Goal: Task Accomplishment & Management: Manage account settings

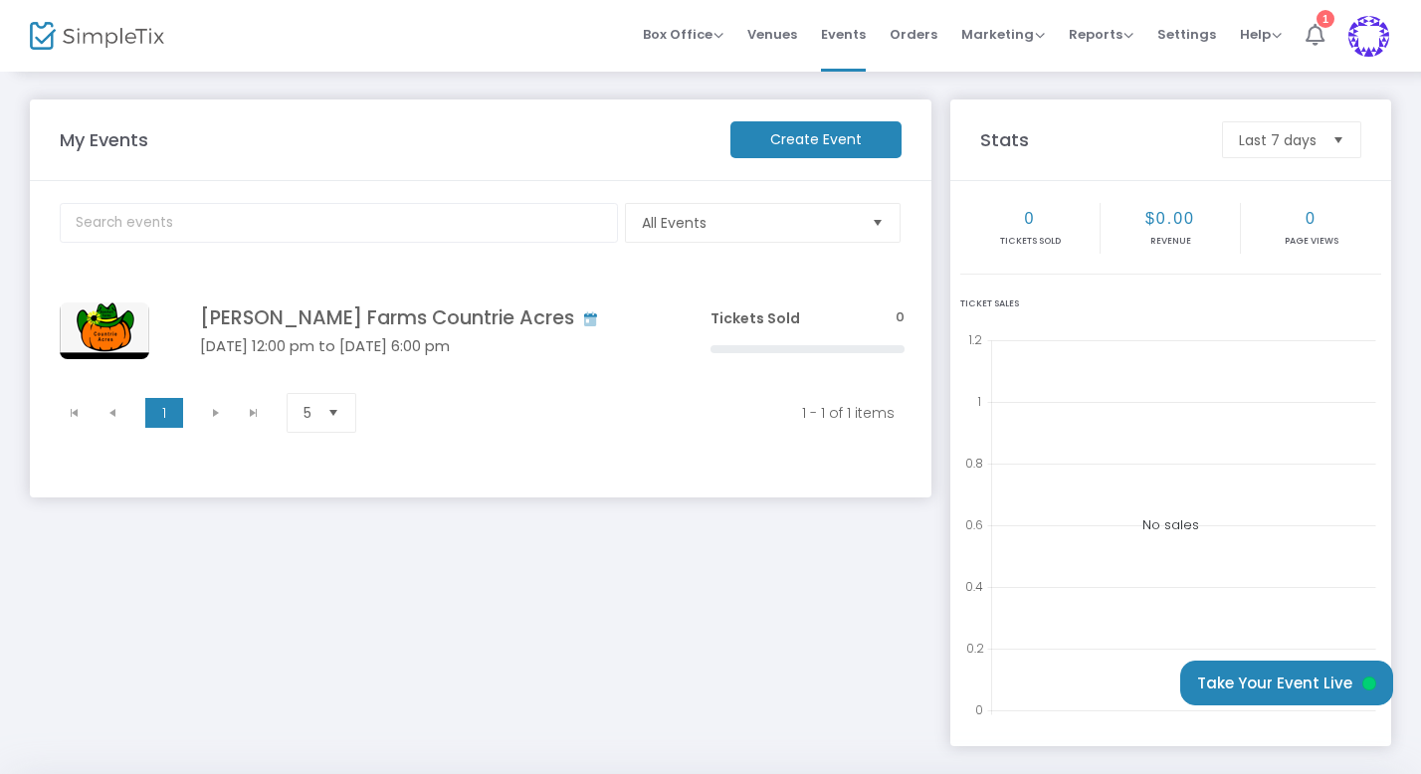
click at [1311, 31] on icon at bounding box center [1315, 35] width 19 height 22
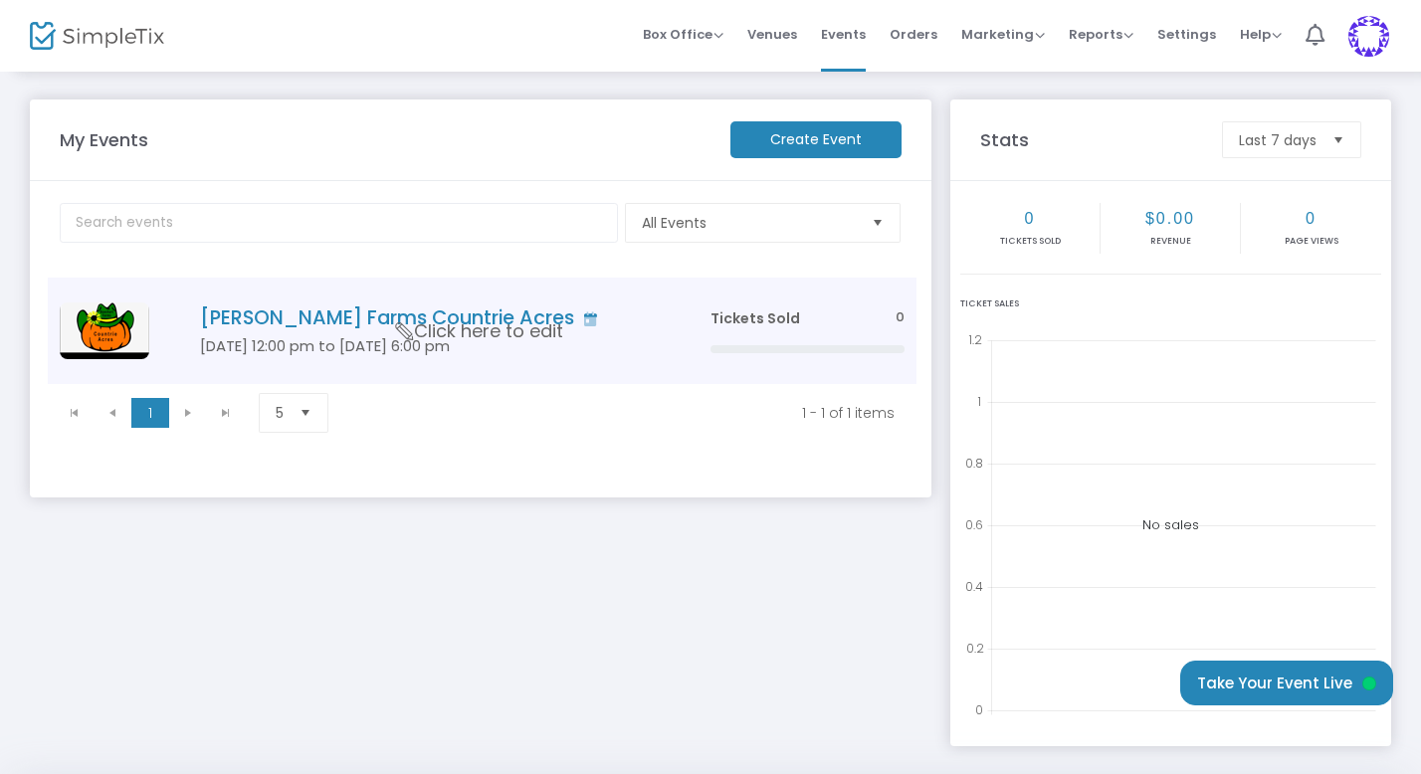
click at [235, 322] on h4 "[PERSON_NAME] Farms Countrie Acres" at bounding box center [425, 317] width 451 height 23
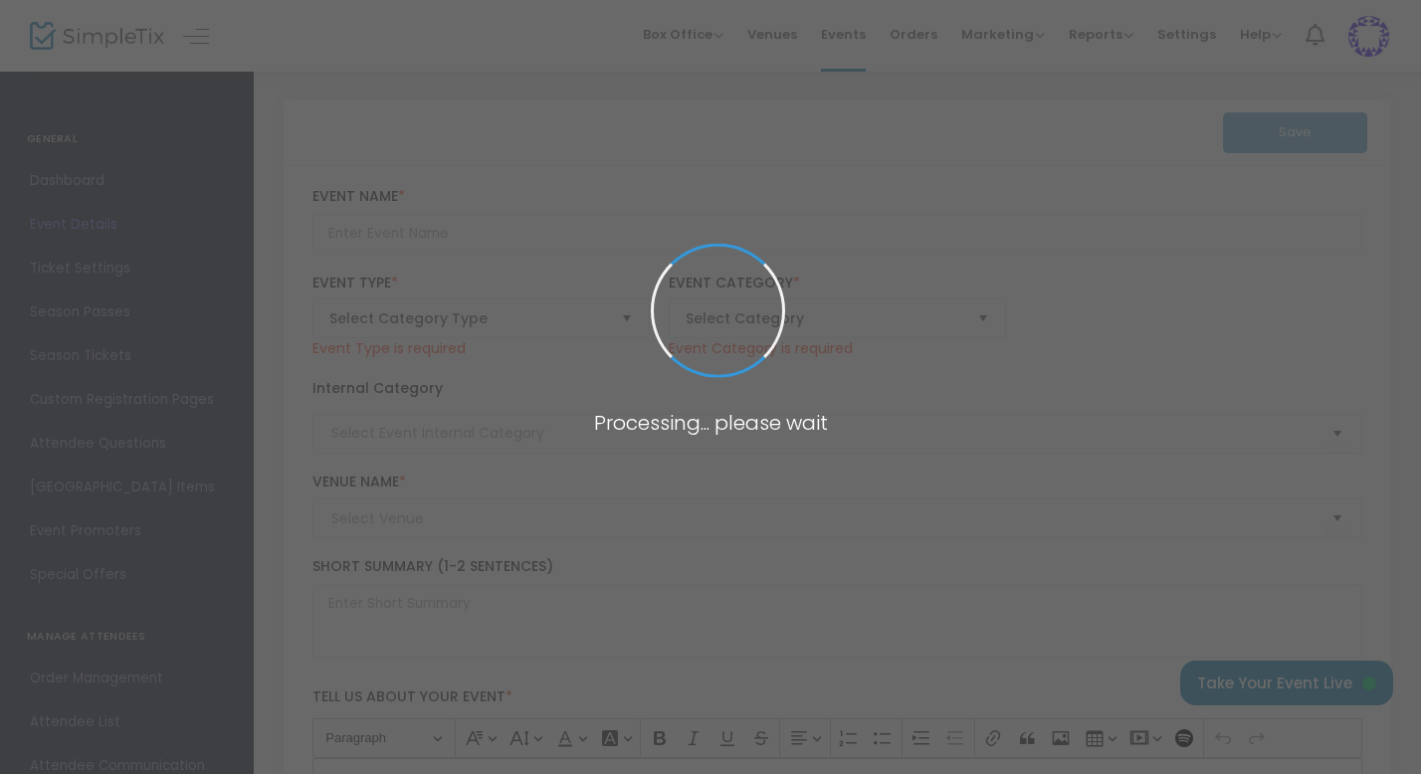
type input "[PERSON_NAME] Farms Countrie Acres"
type textarea "We strive to bring affordable family fun to celebrate the beauty of the fall se…"
type input "[EMAIL_ADDRESS][DOMAIN_NAME]"
type input "3.000 %"
type input "Buy Tickets"
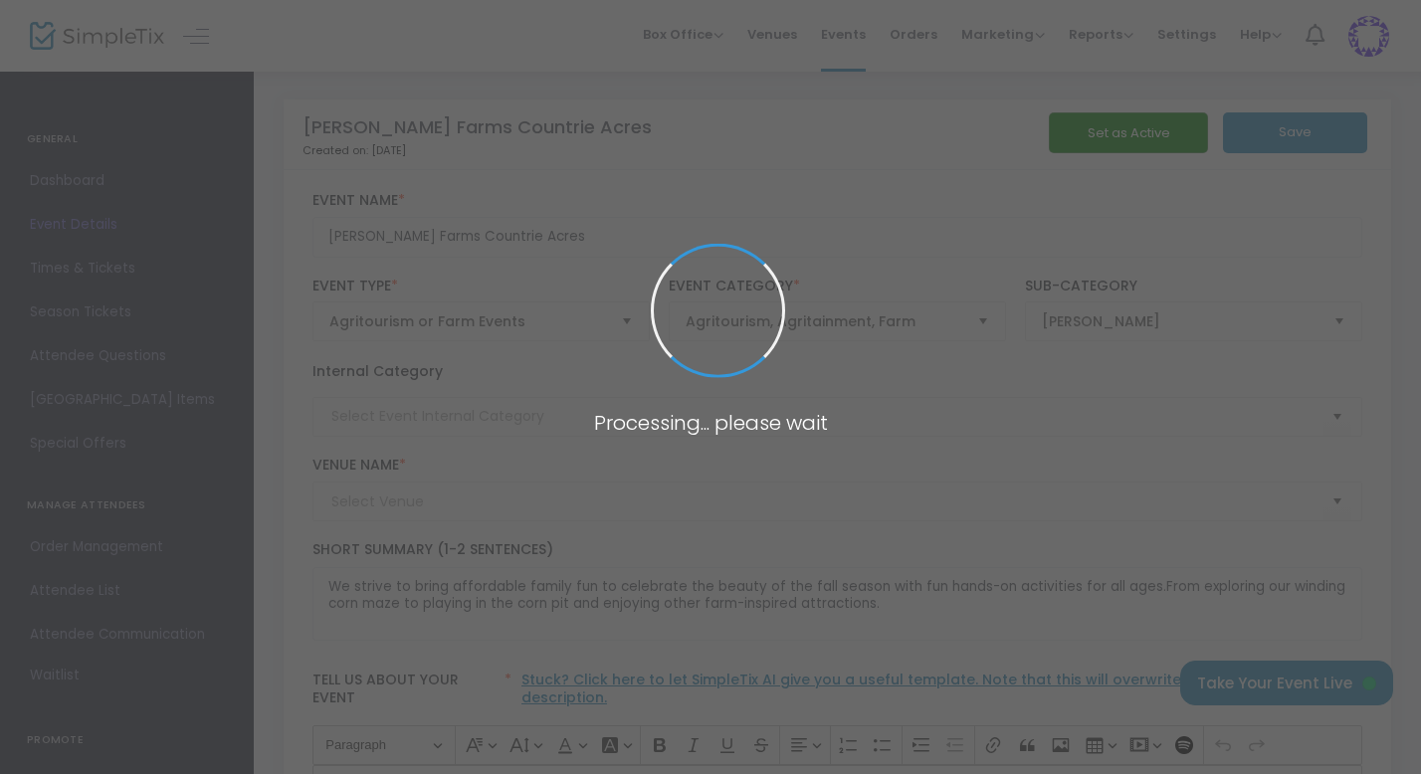
type input "[PERSON_NAME] Farms Countrie Acre"
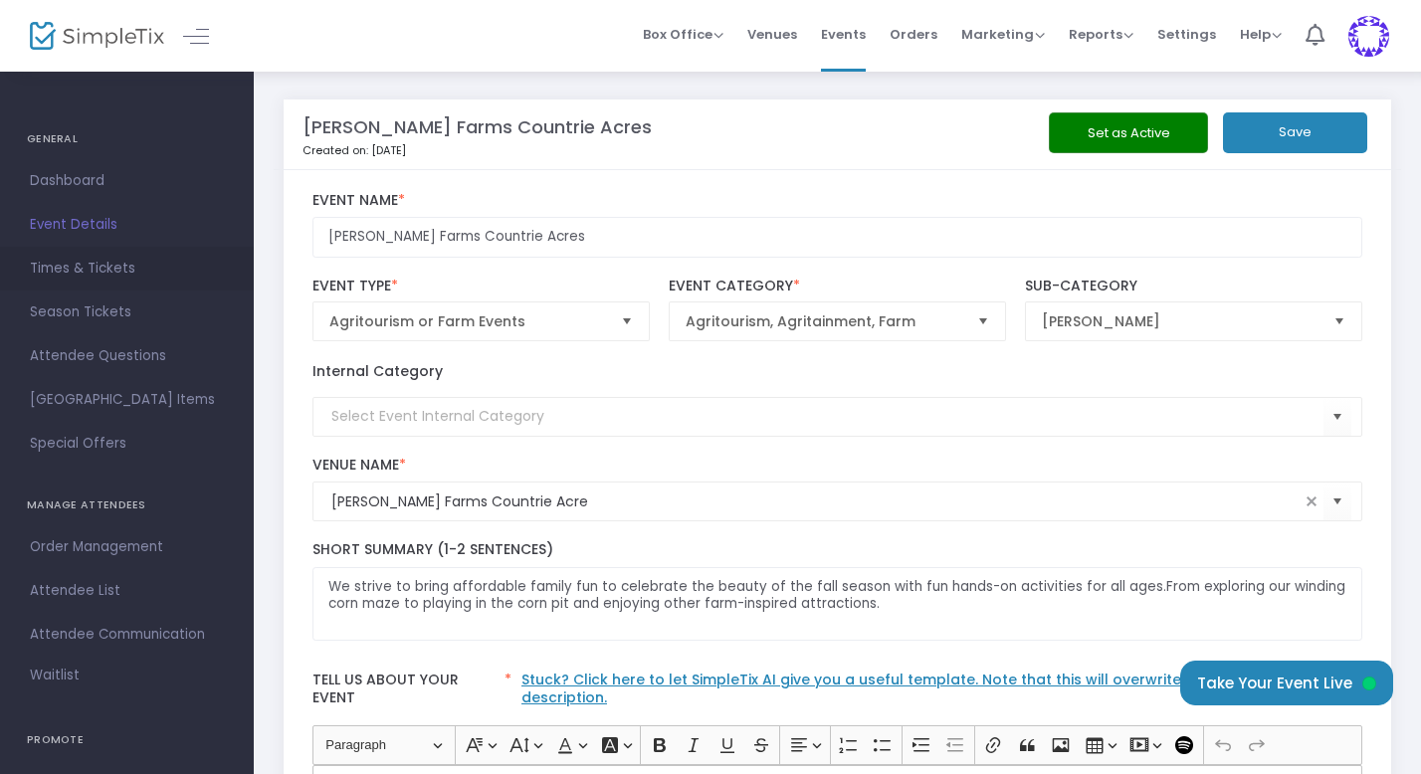
click at [78, 268] on span "Times & Tickets" at bounding box center [127, 269] width 194 height 26
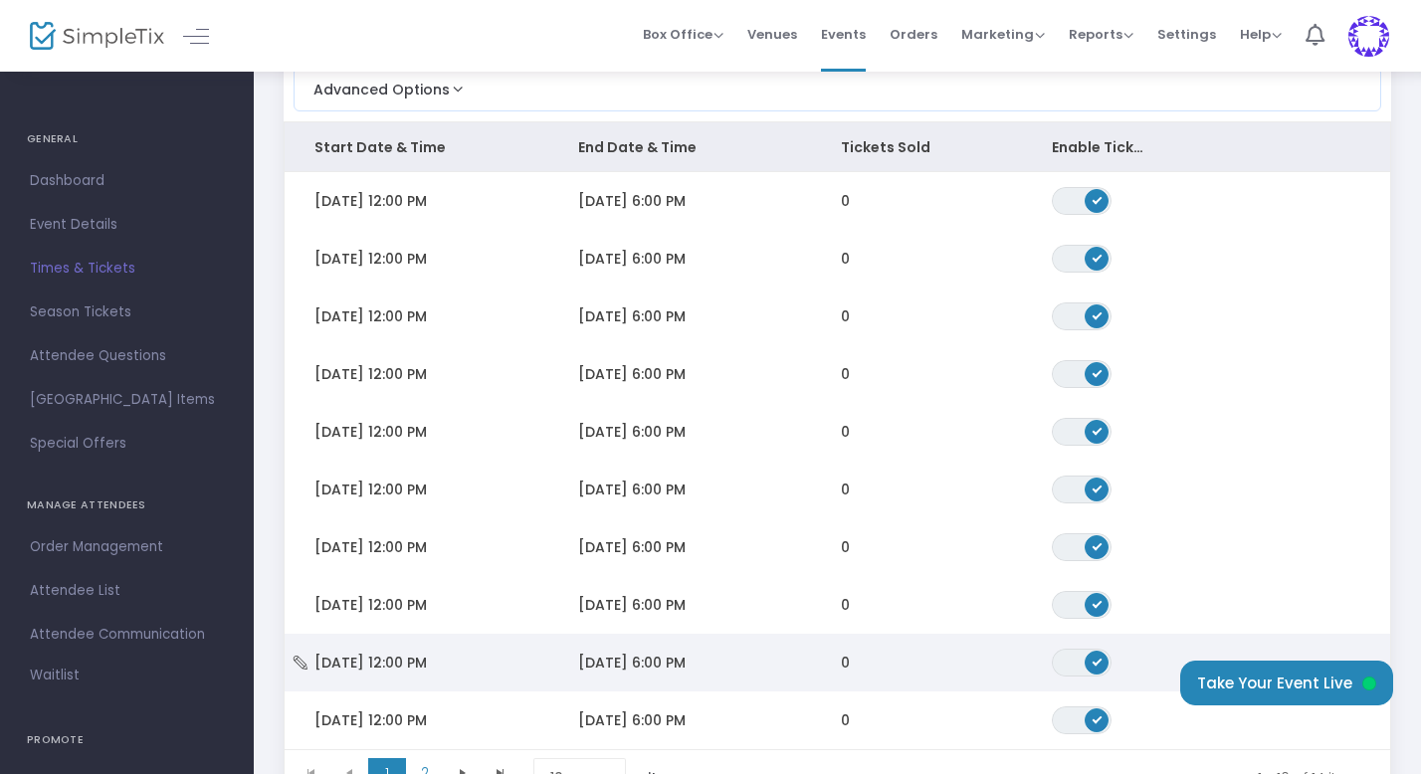
scroll to position [363, 0]
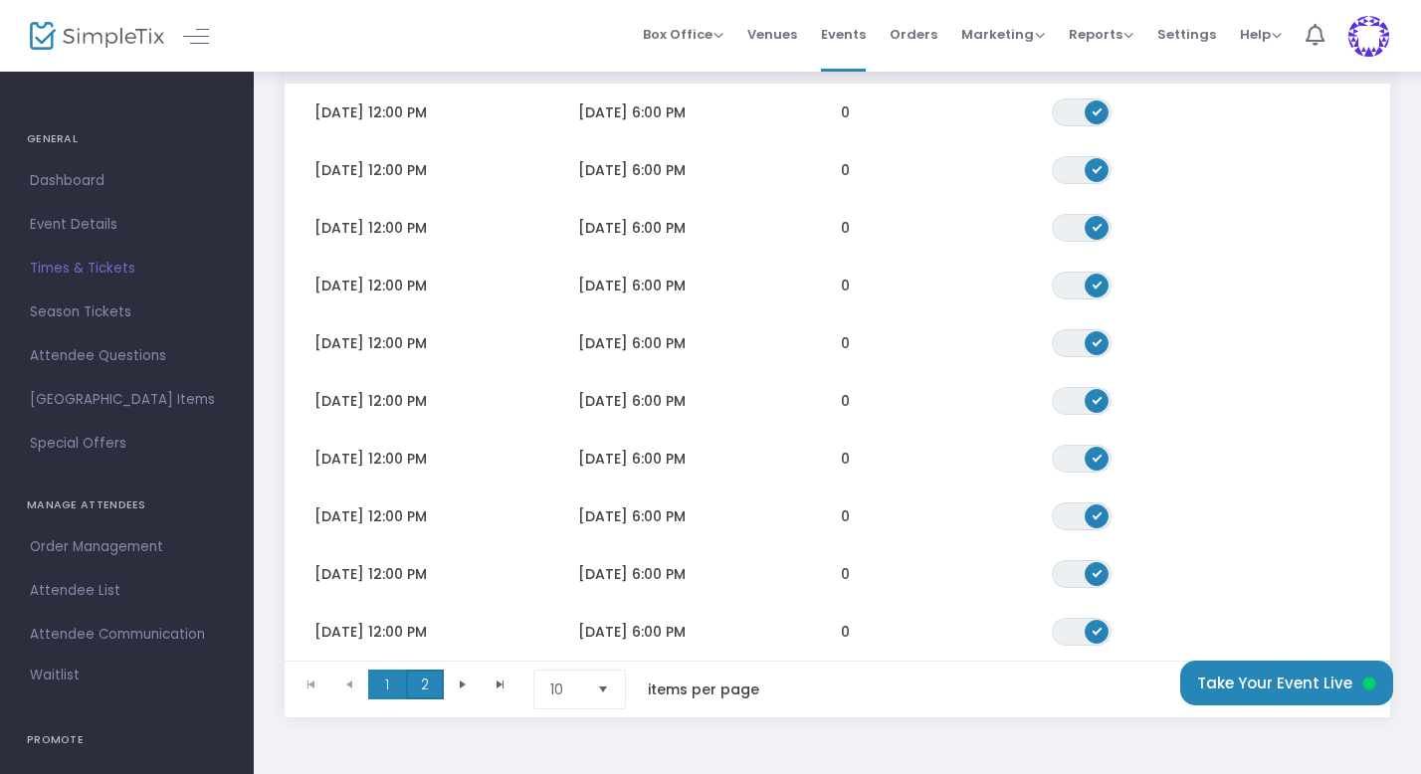
click at [428, 692] on span "2" at bounding box center [425, 685] width 38 height 30
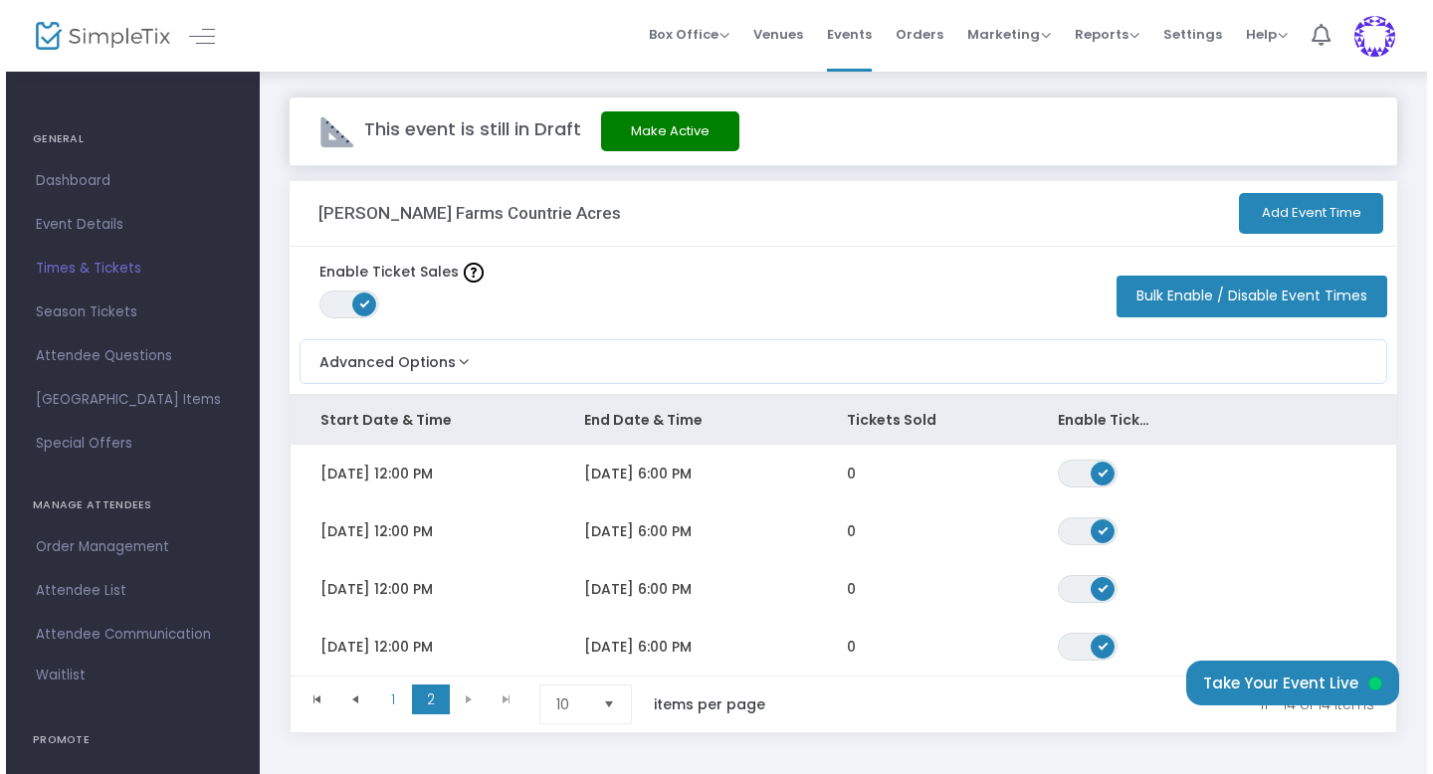
scroll to position [0, 0]
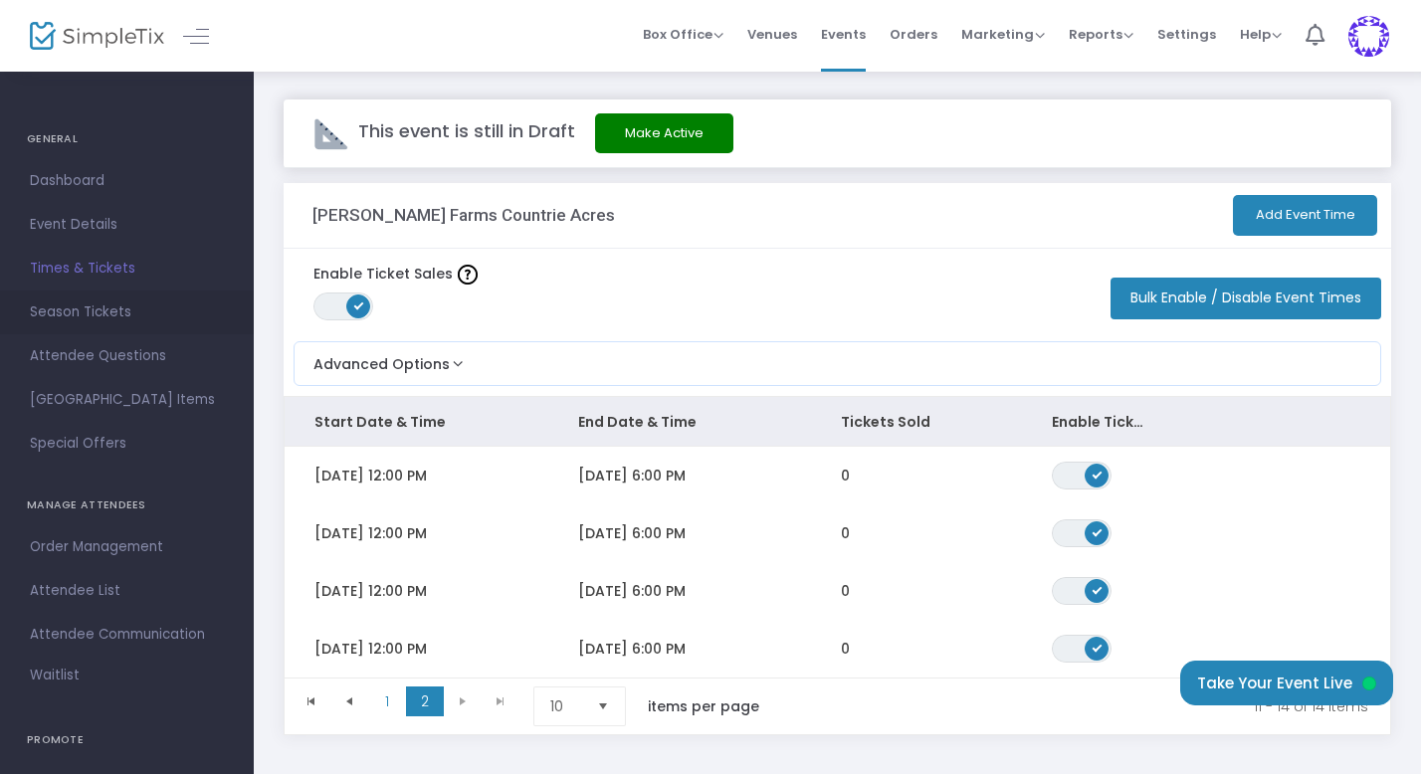
click at [86, 309] on span "Season Tickets" at bounding box center [127, 313] width 194 height 26
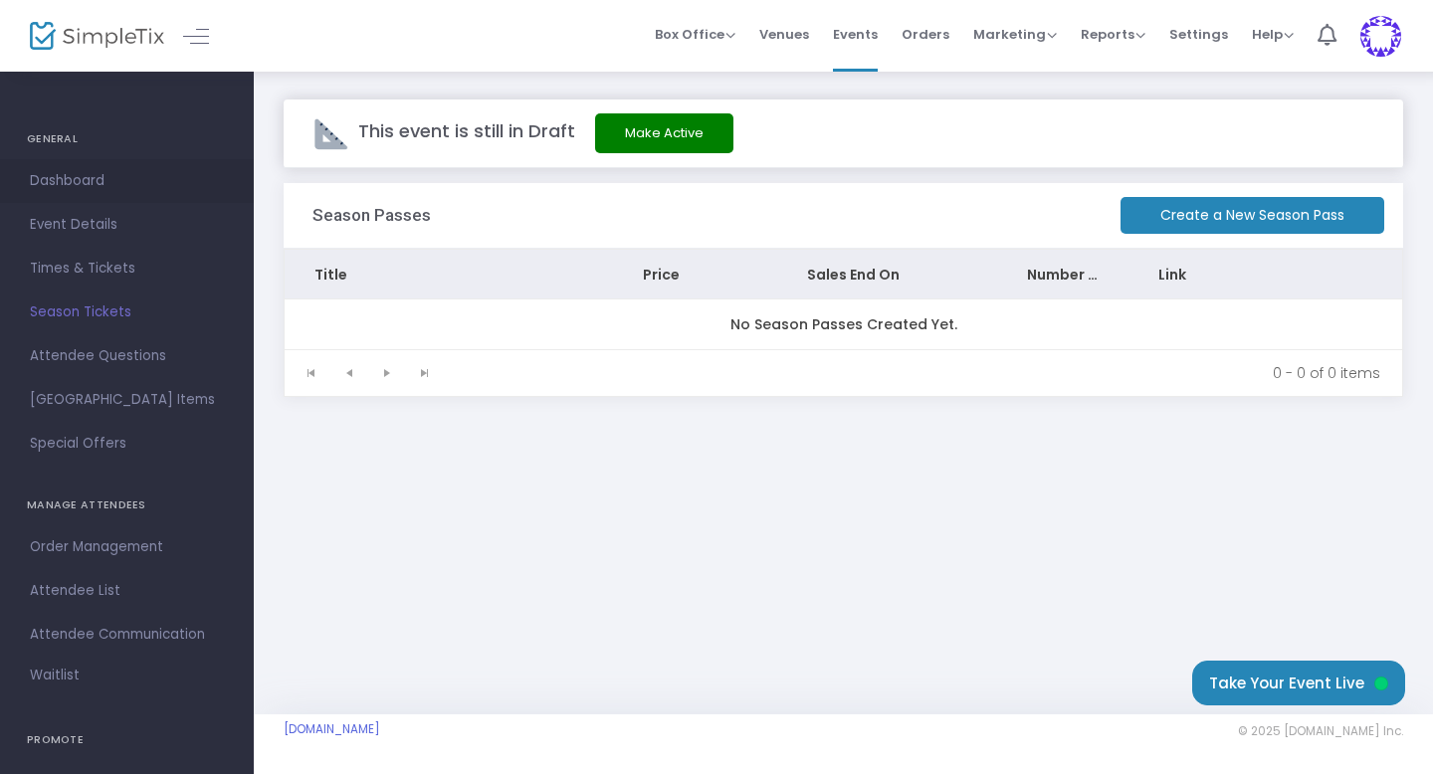
click at [78, 179] on span "Dashboard" at bounding box center [127, 181] width 194 height 26
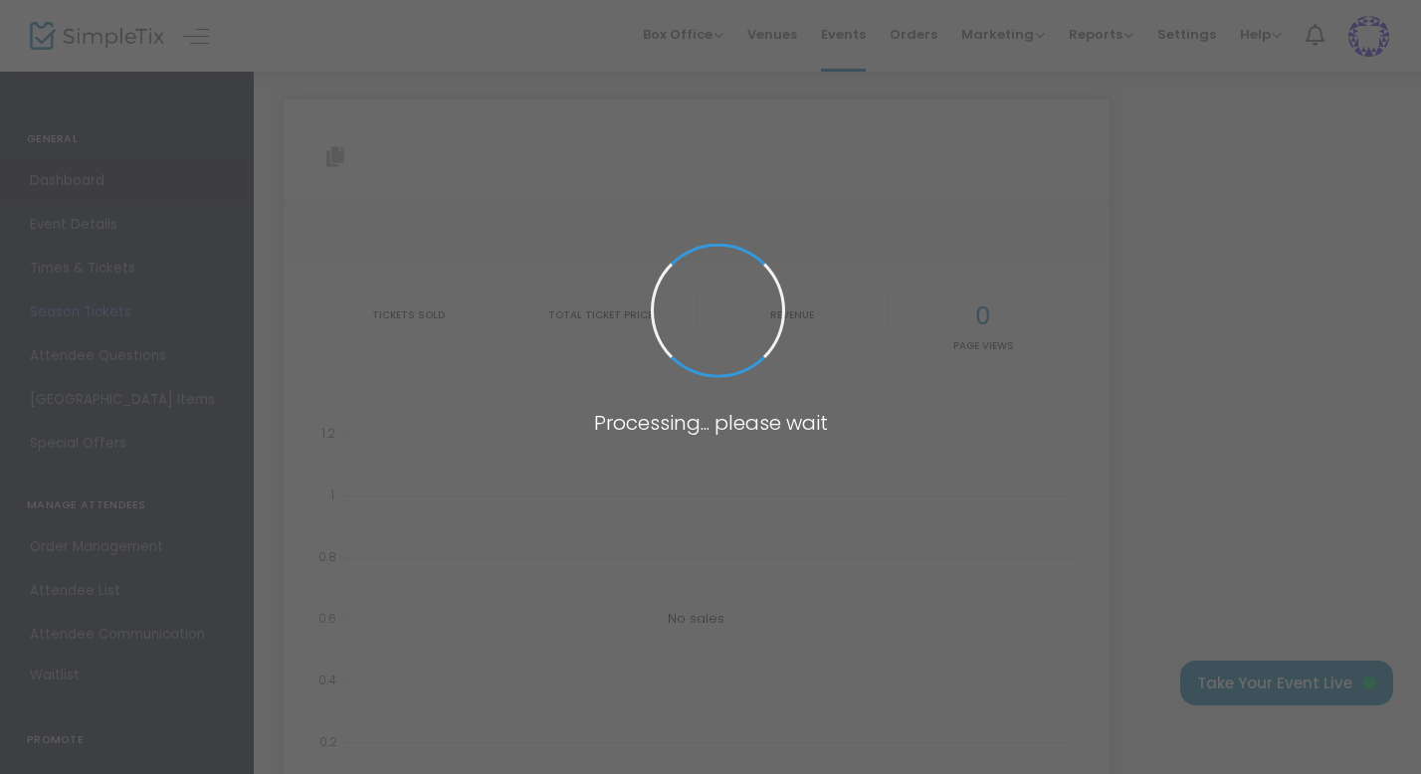
type input "[URL][DOMAIN_NAME][PERSON_NAME]"
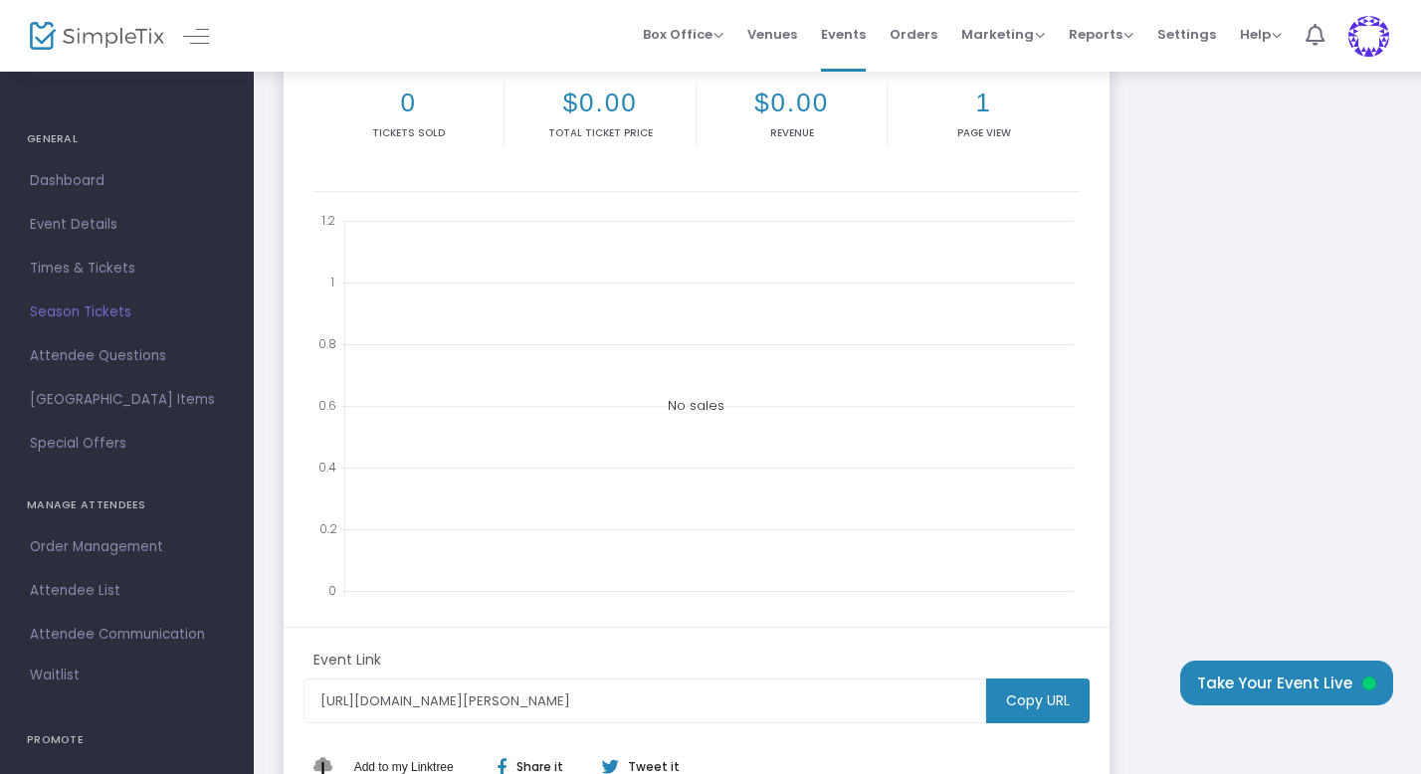
scroll to position [314, 0]
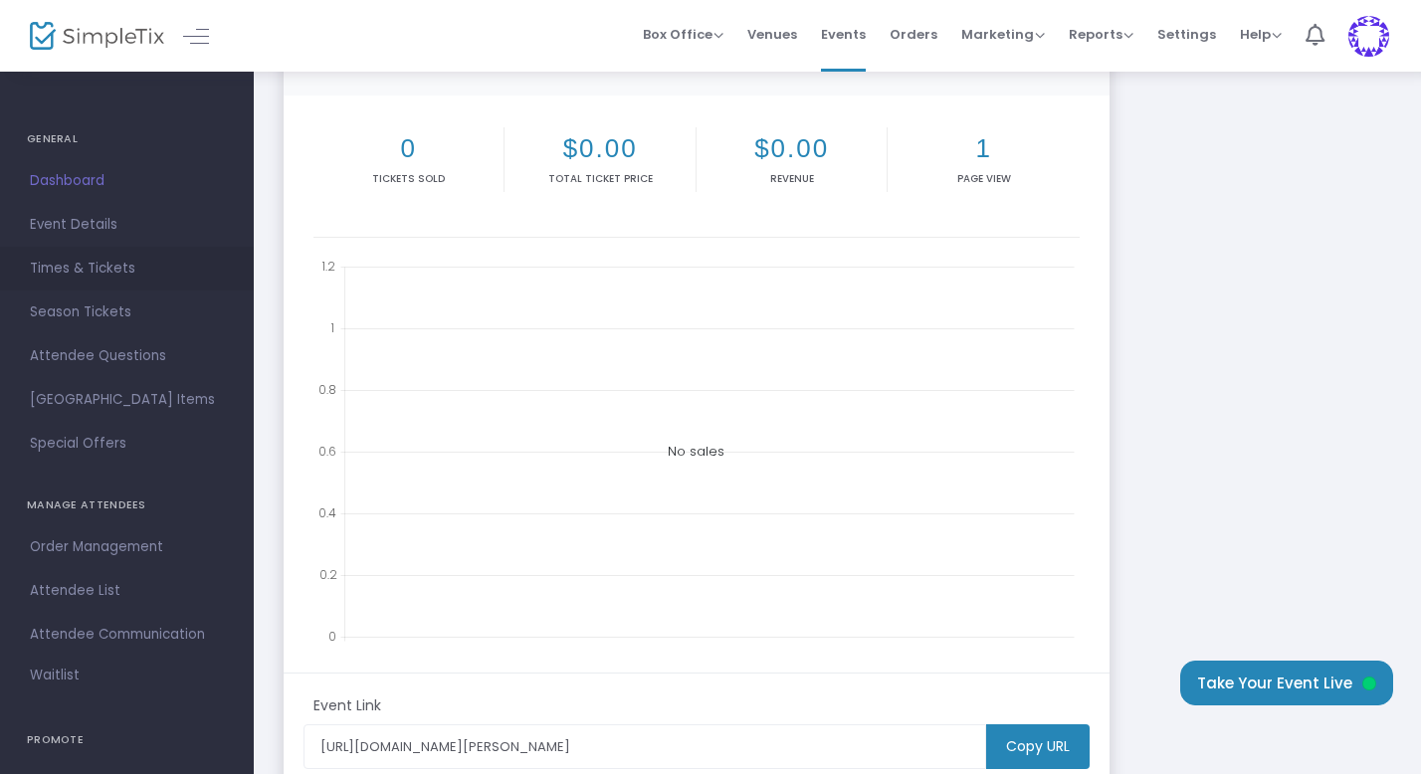
click at [93, 264] on span "Times & Tickets" at bounding box center [127, 269] width 194 height 26
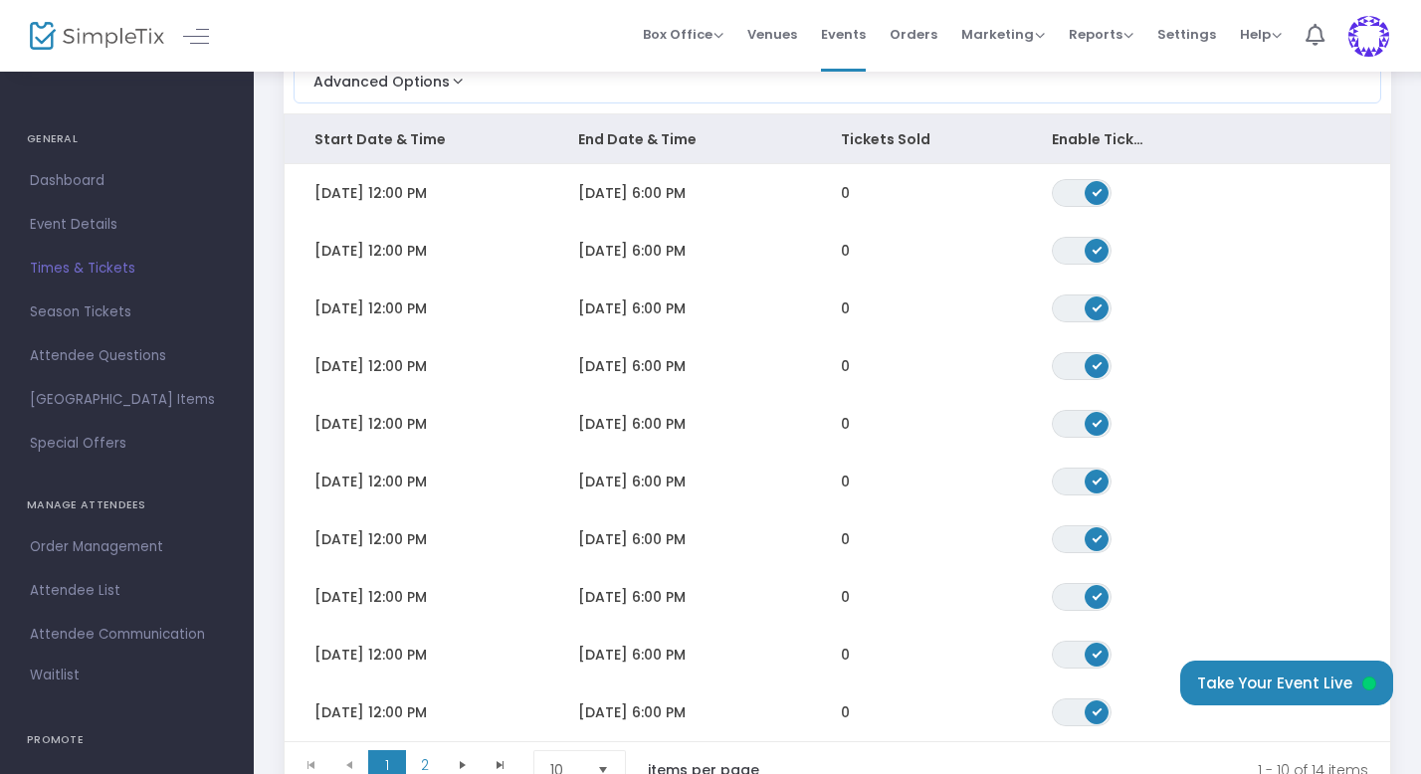
scroll to position [284, 0]
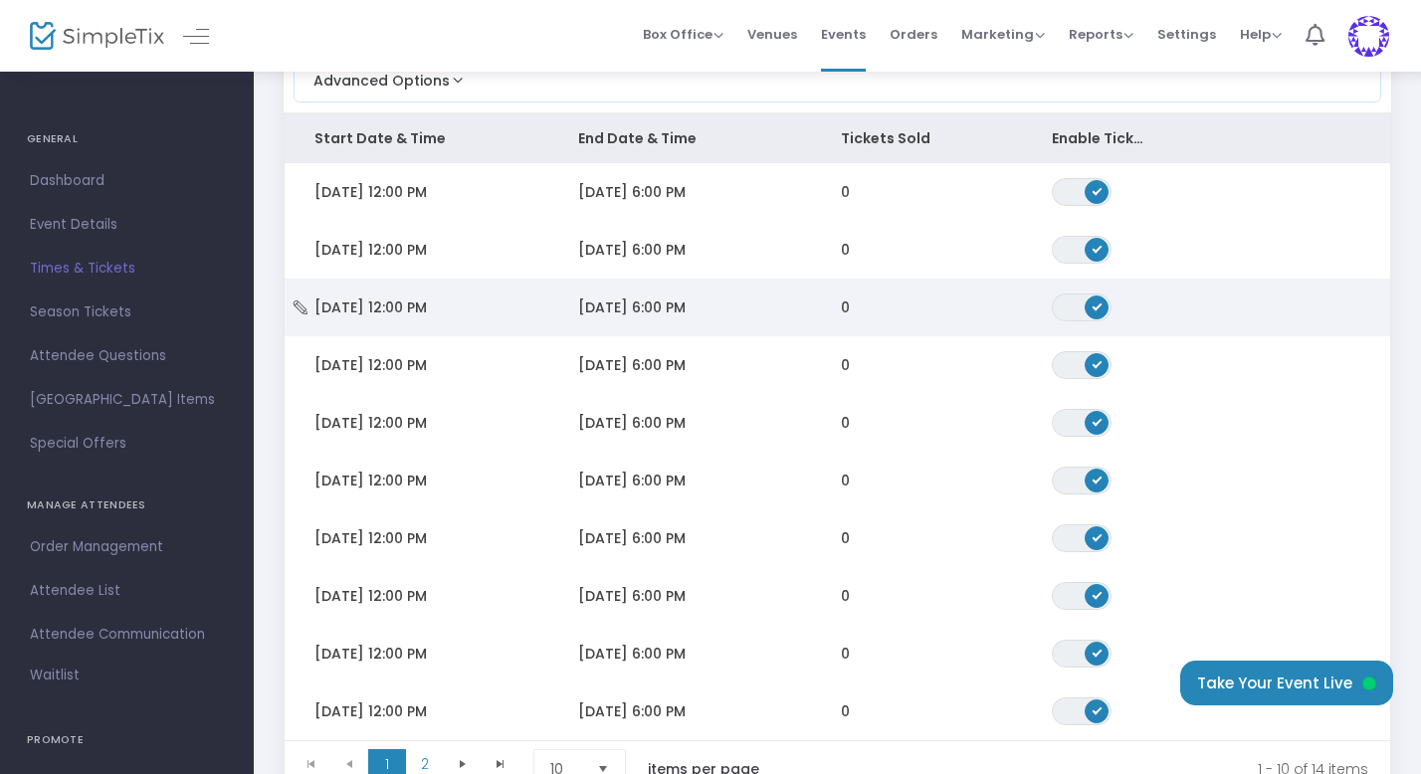
click at [414, 303] on span "[DATE] 12:00 PM" at bounding box center [370, 308] width 112 height 20
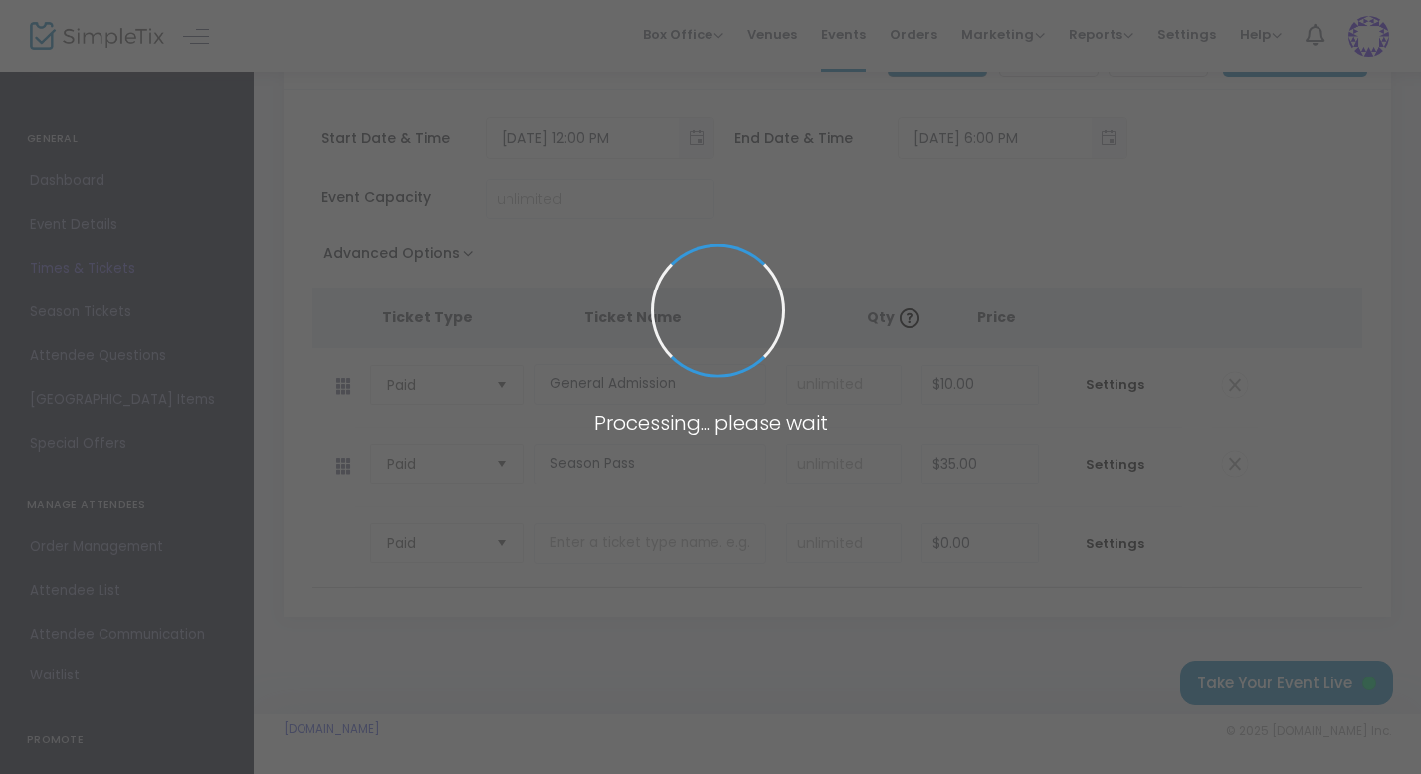
scroll to position [159, 0]
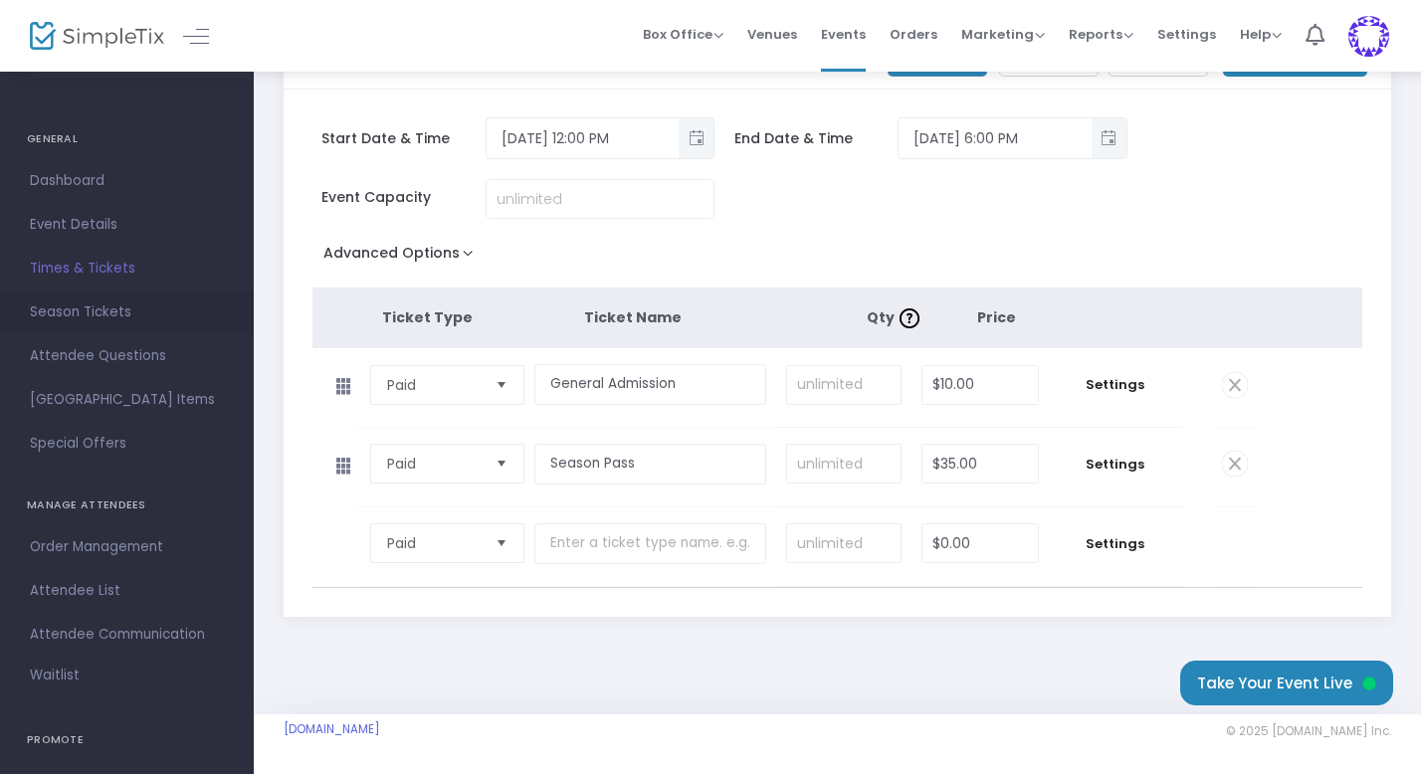
click at [81, 317] on span "Season Tickets" at bounding box center [127, 313] width 194 height 26
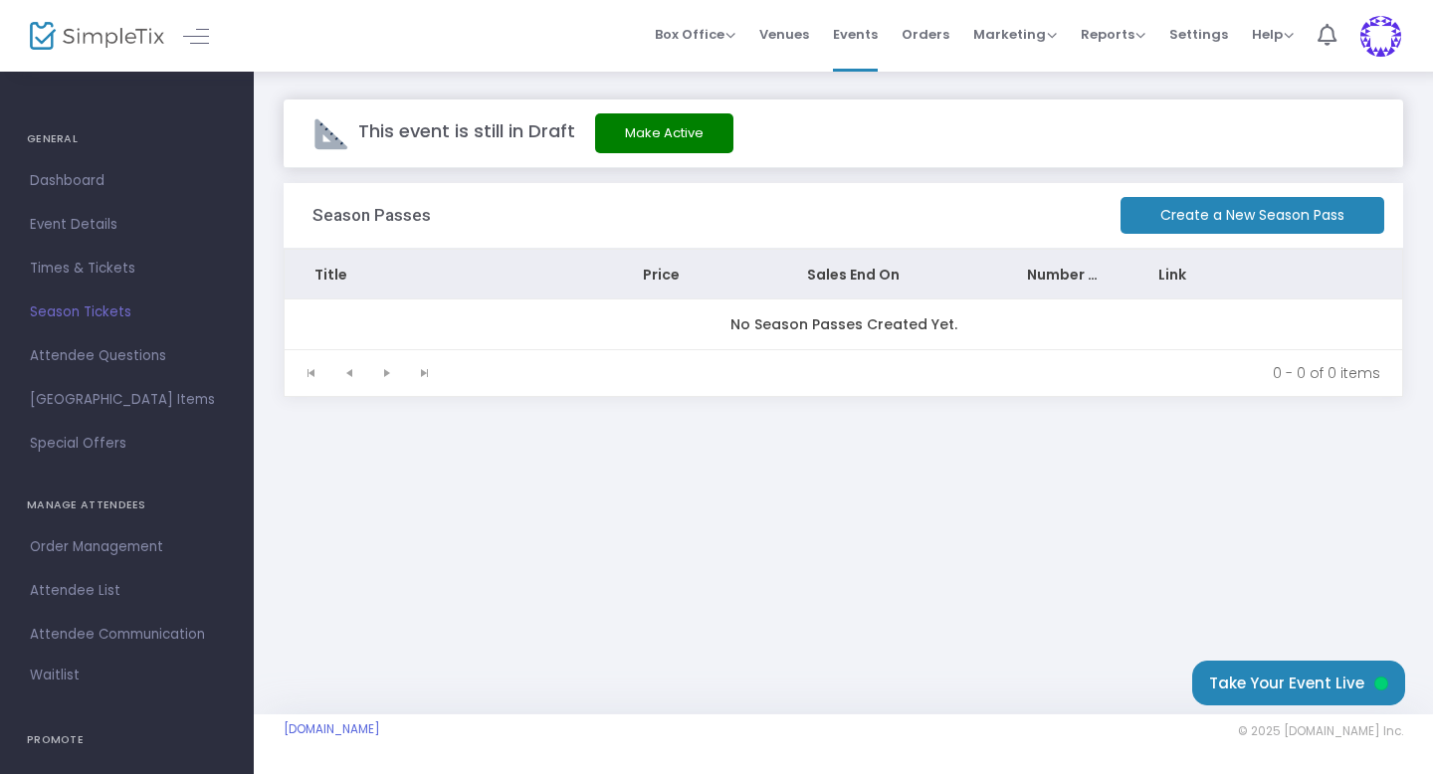
click at [1208, 216] on m-button "Create a New Season Pass" at bounding box center [1252, 215] width 264 height 37
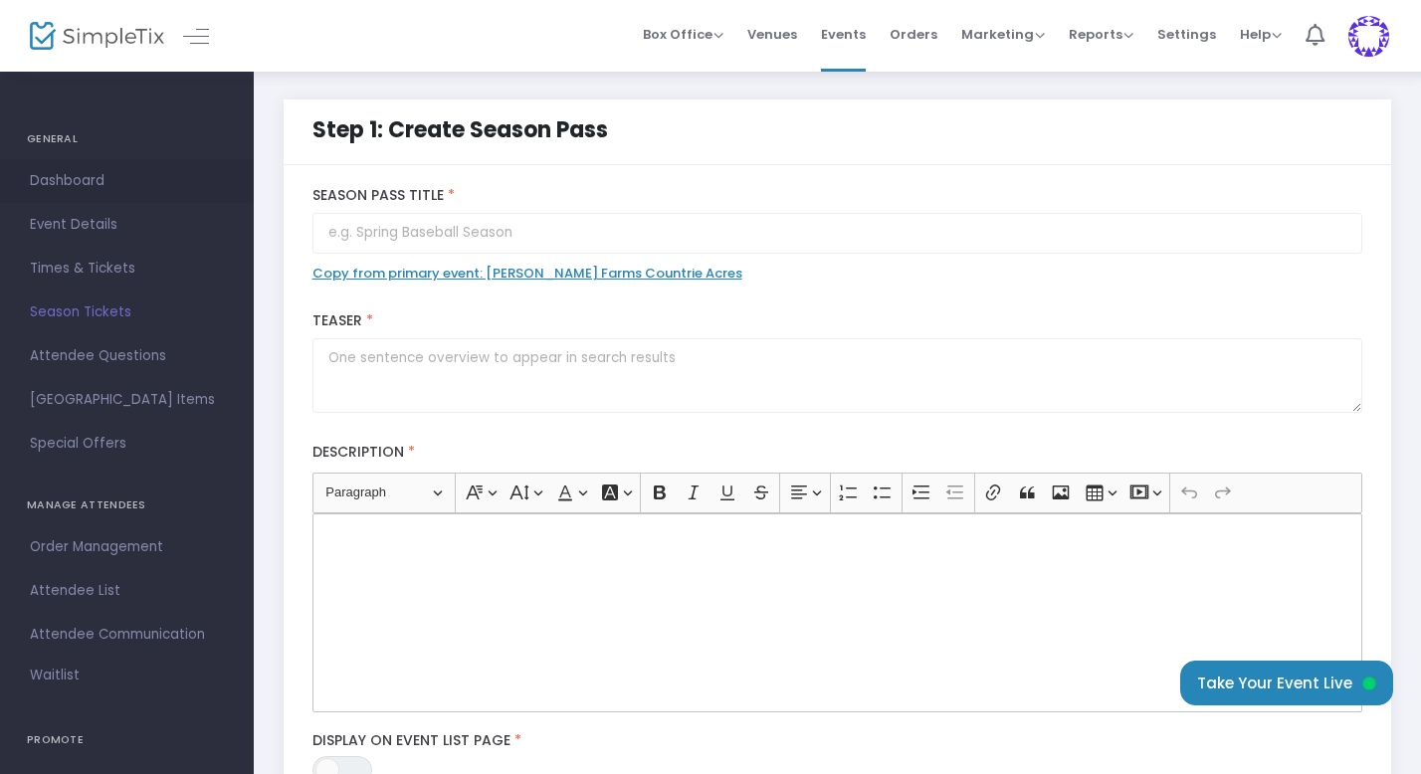
click at [76, 172] on span "Dashboard" at bounding box center [127, 181] width 194 height 26
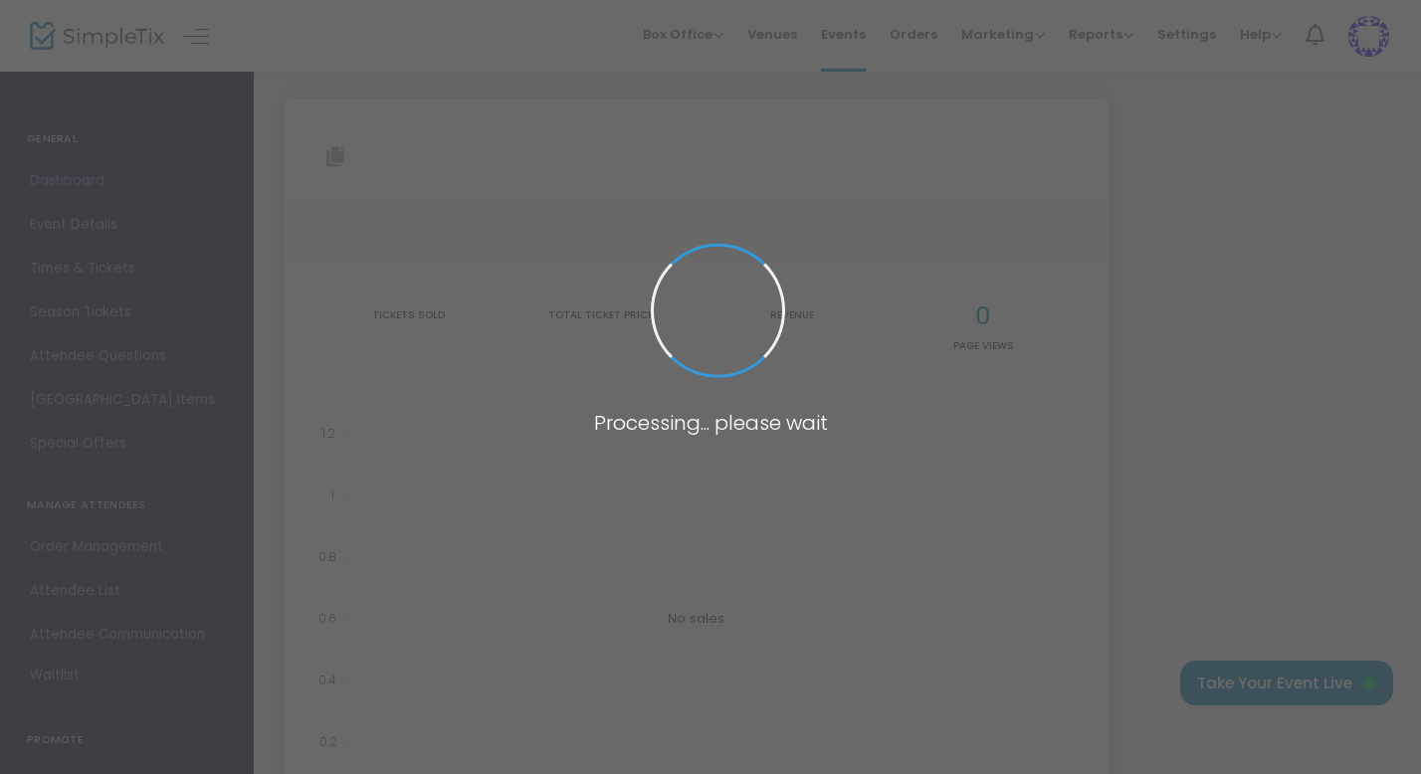
type input "[URL][DOMAIN_NAME][PERSON_NAME]"
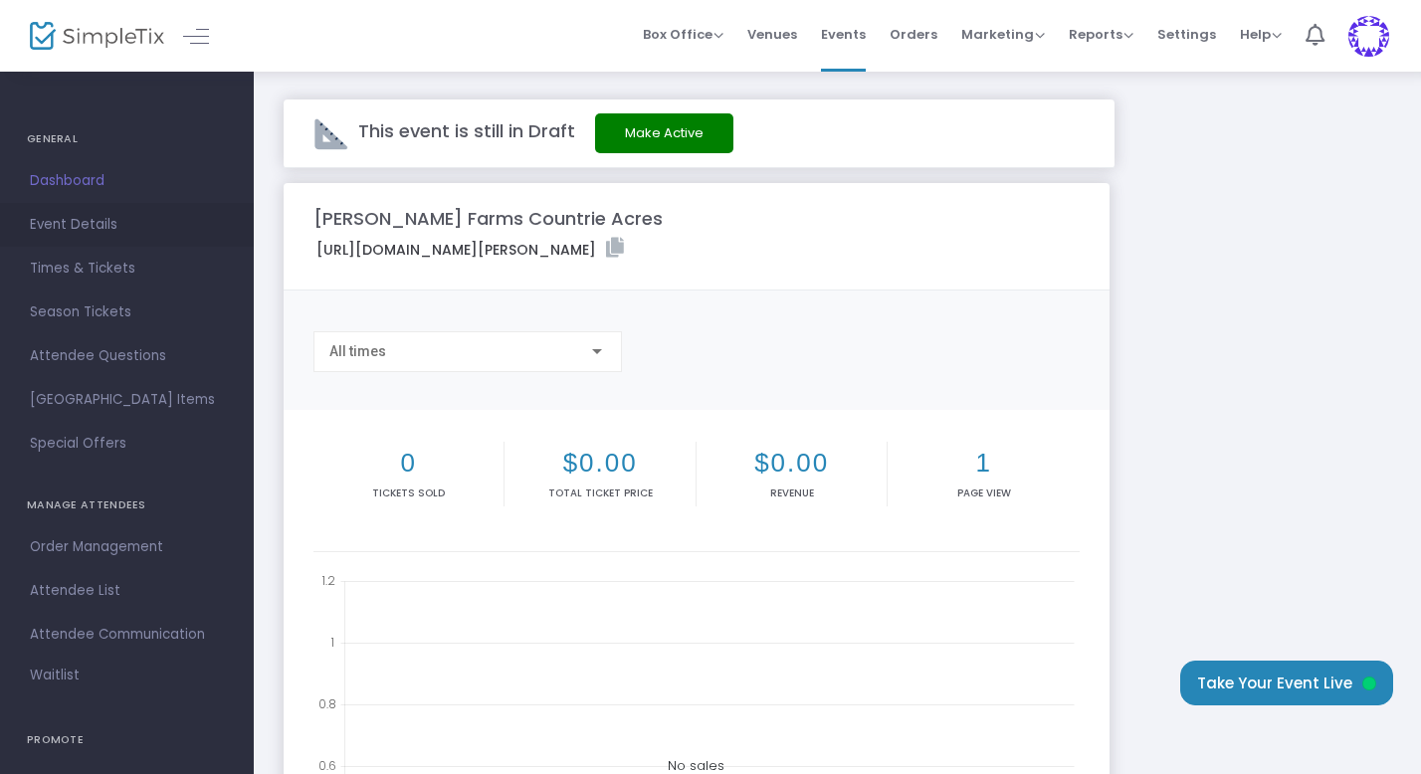
click at [75, 226] on span "Event Details" at bounding box center [127, 225] width 194 height 26
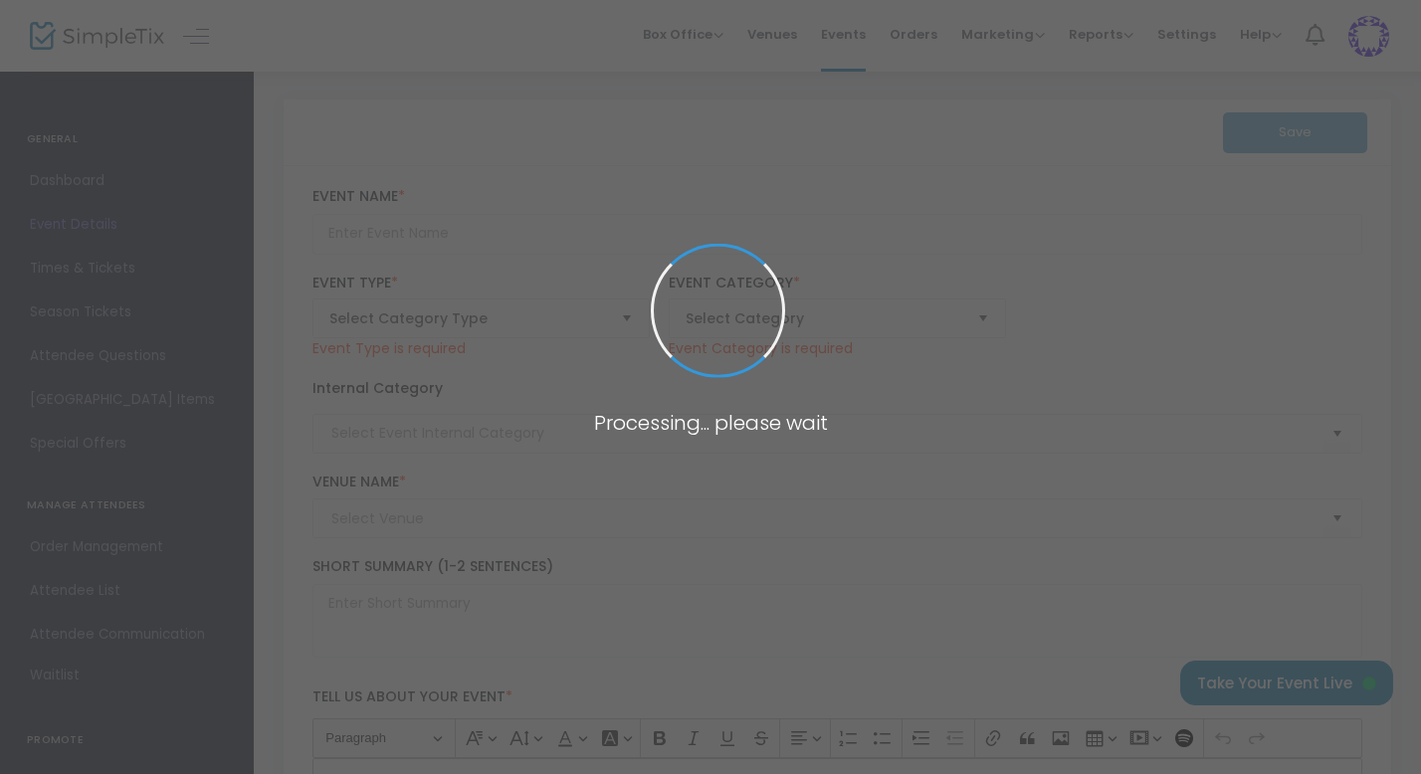
type input "[PERSON_NAME] Farms Countrie Acres"
type textarea "We strive to bring affordable family fun to celebrate the beauty of the fall se…"
type input "[EMAIL_ADDRESS][DOMAIN_NAME]"
type input "3.000 %"
type input "Buy Tickets"
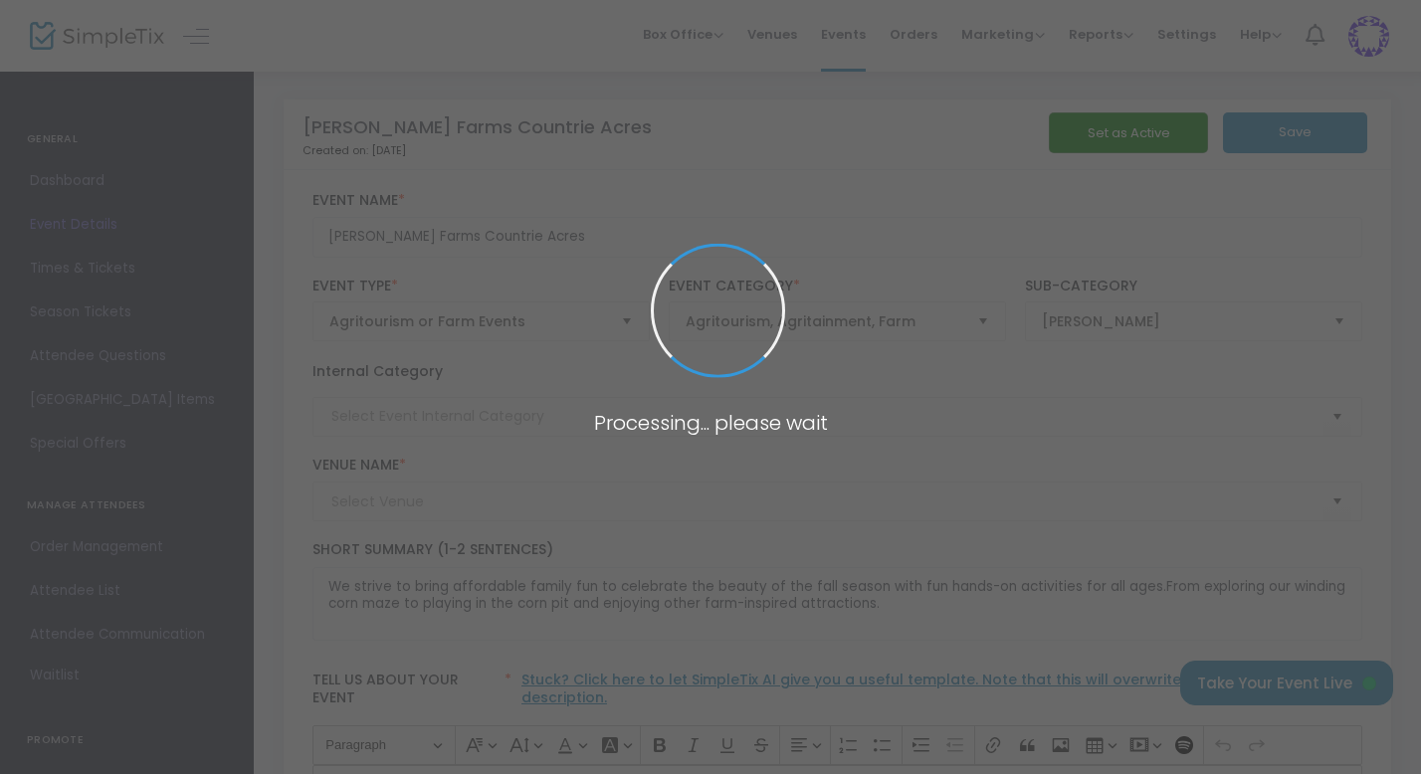
type input "[PERSON_NAME] Farms Countrie Acre"
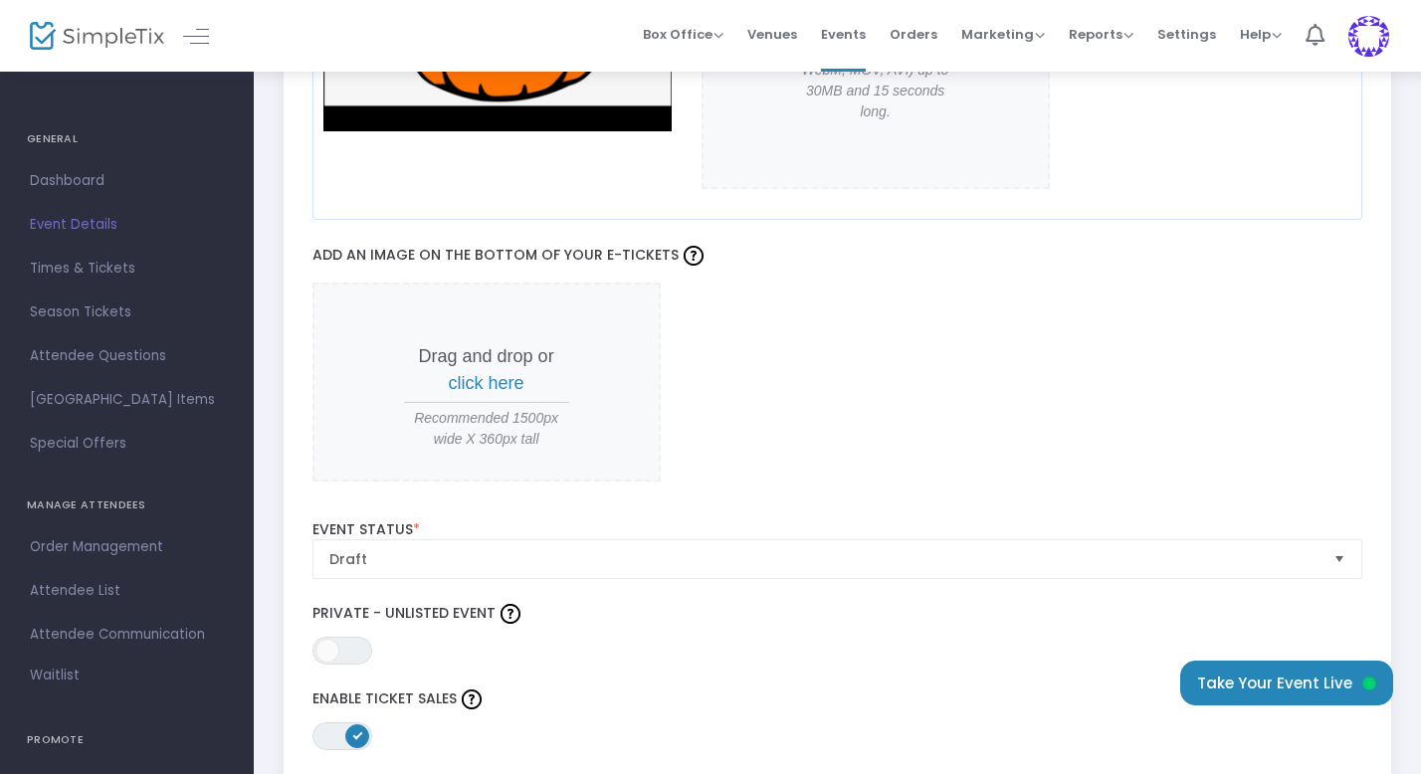
scroll to position [1737, 0]
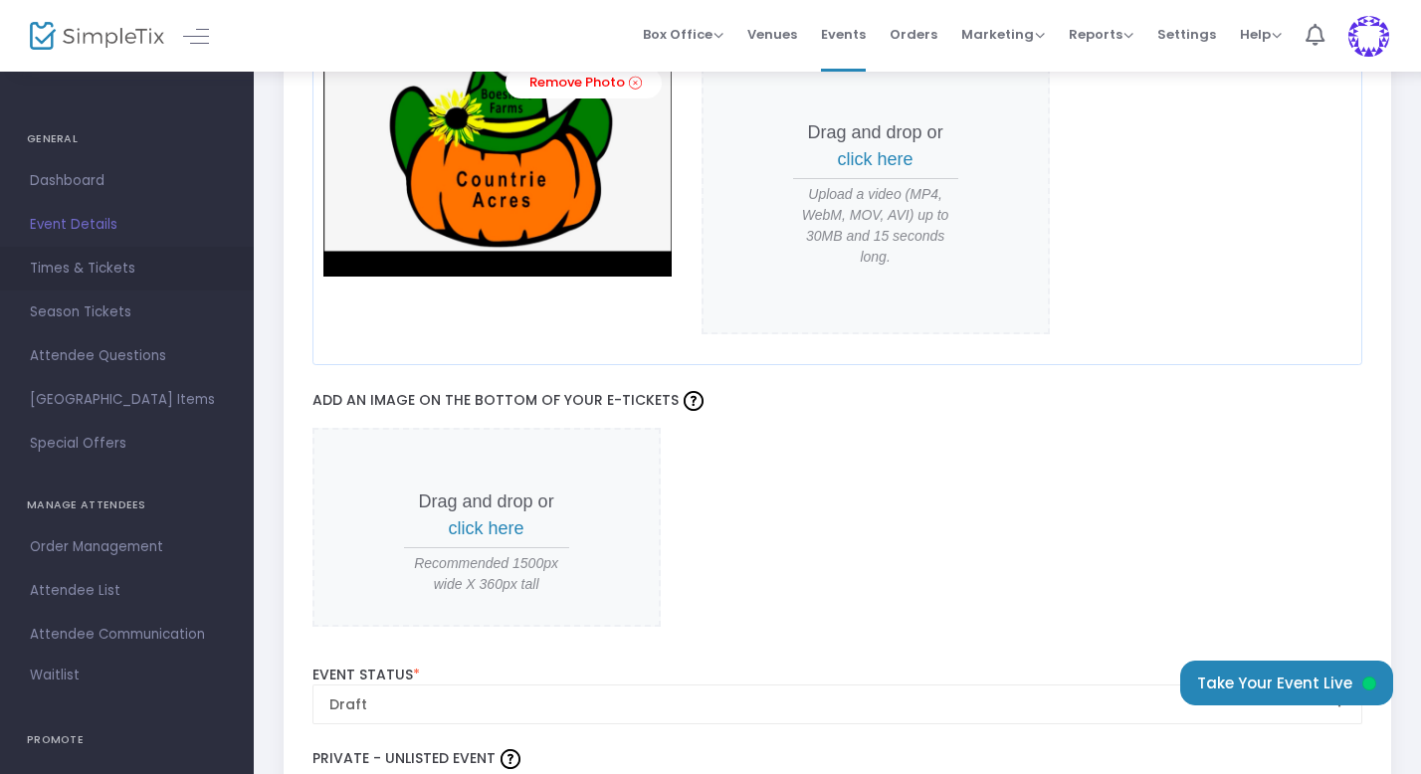
click at [117, 265] on span "Times & Tickets" at bounding box center [127, 269] width 194 height 26
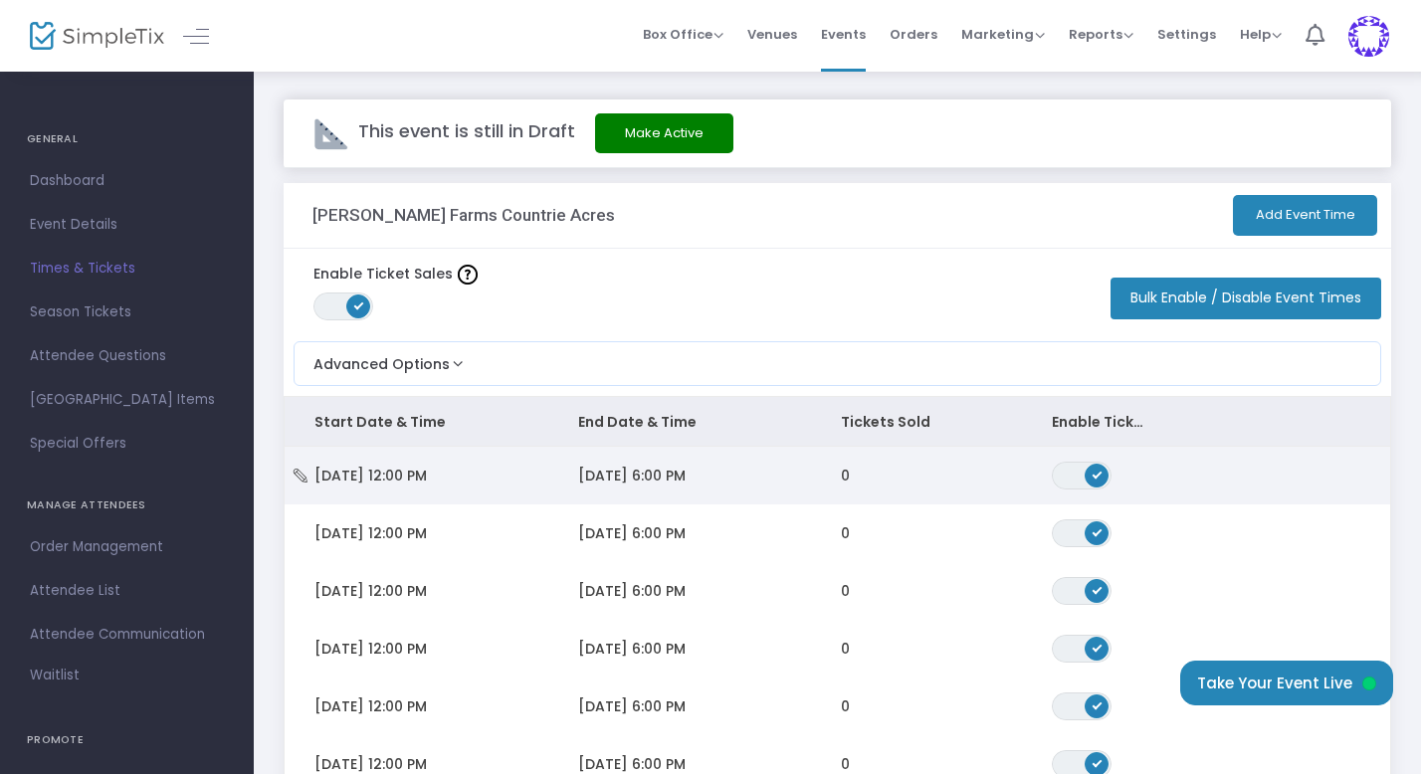
click at [427, 478] on span "[DATE] 12:00 PM" at bounding box center [370, 476] width 112 height 20
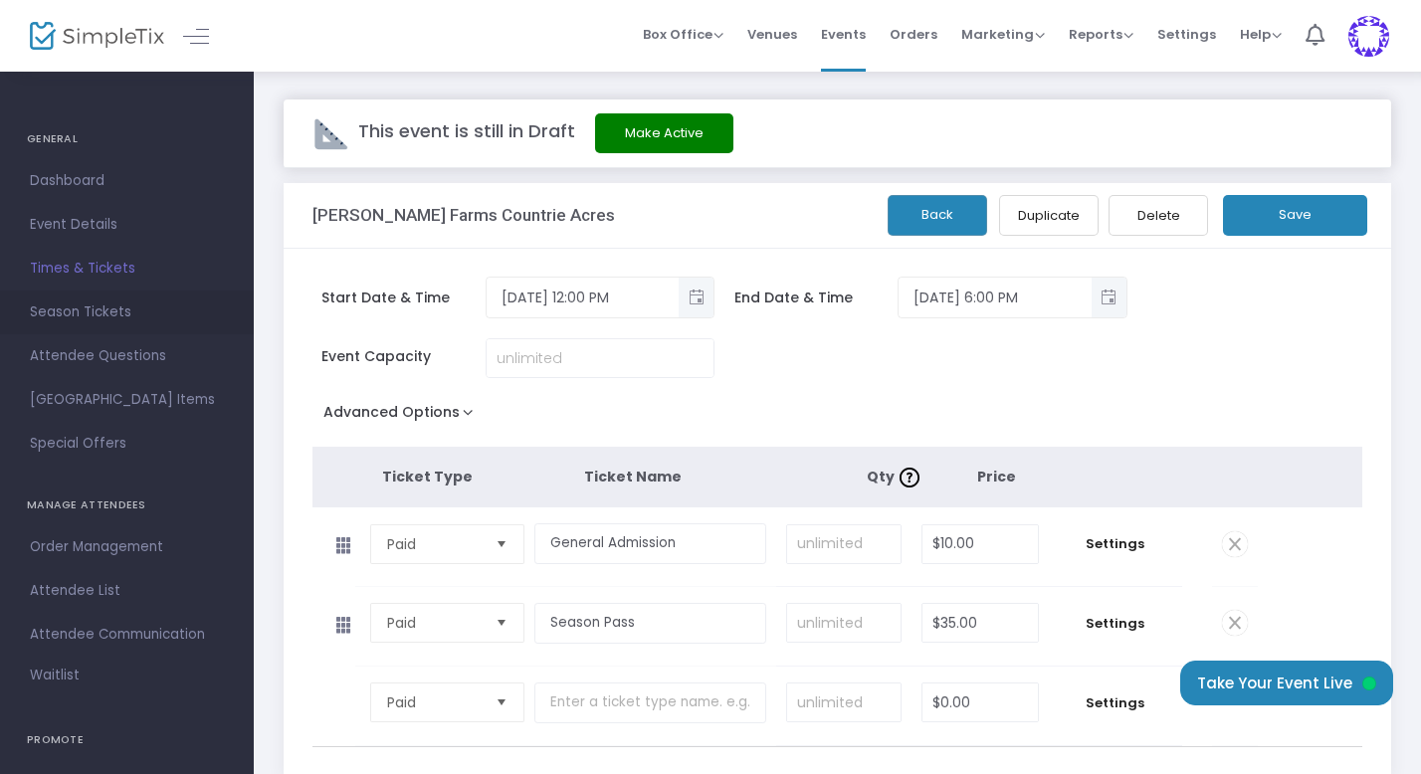
click at [127, 313] on span "Season Tickets" at bounding box center [127, 313] width 194 height 26
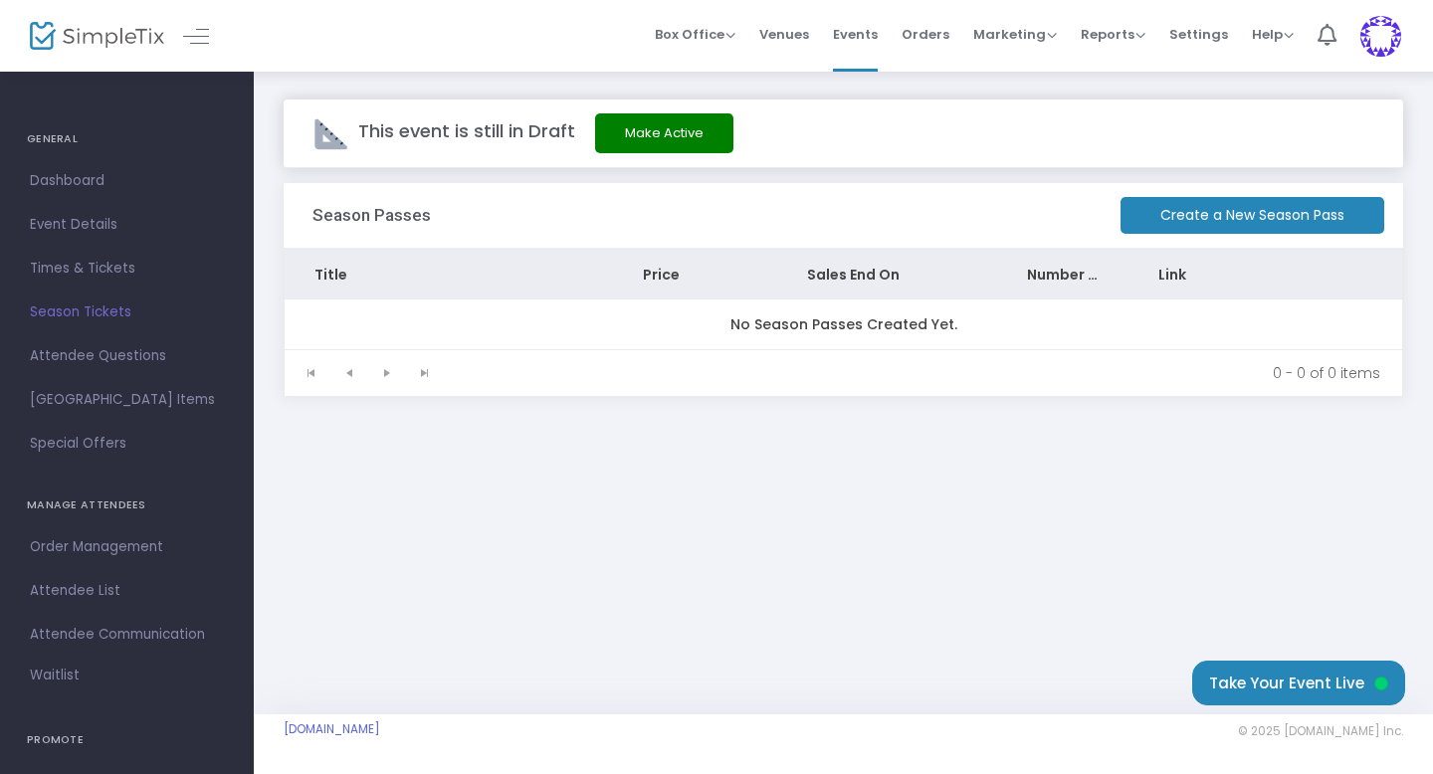
click at [1286, 221] on m-button "Create a New Season Pass" at bounding box center [1252, 215] width 264 height 37
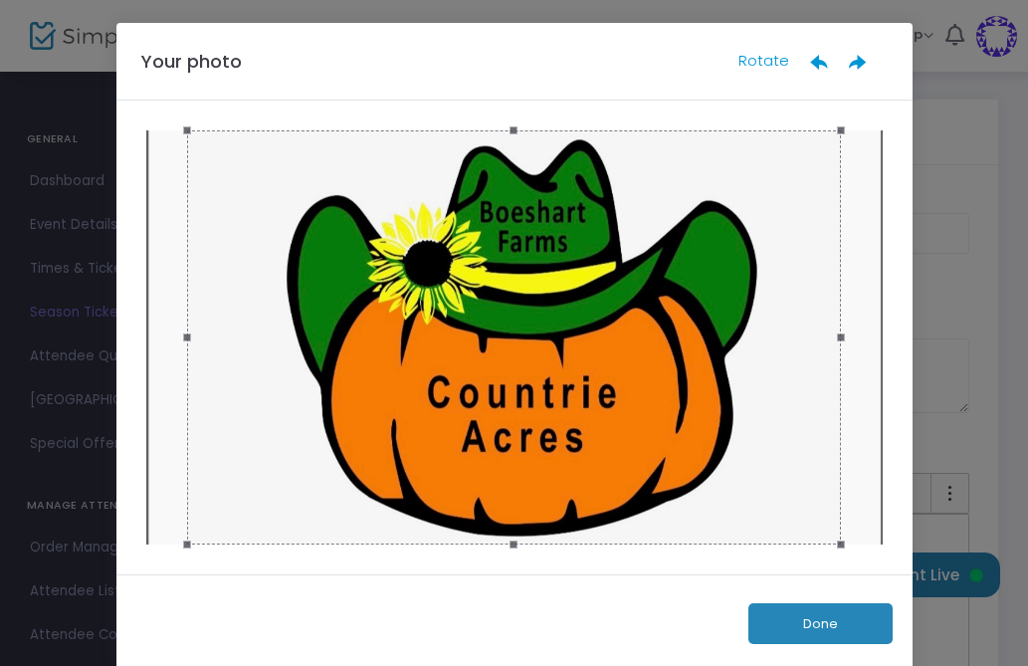
click at [811, 632] on button "Done" at bounding box center [820, 623] width 144 height 41
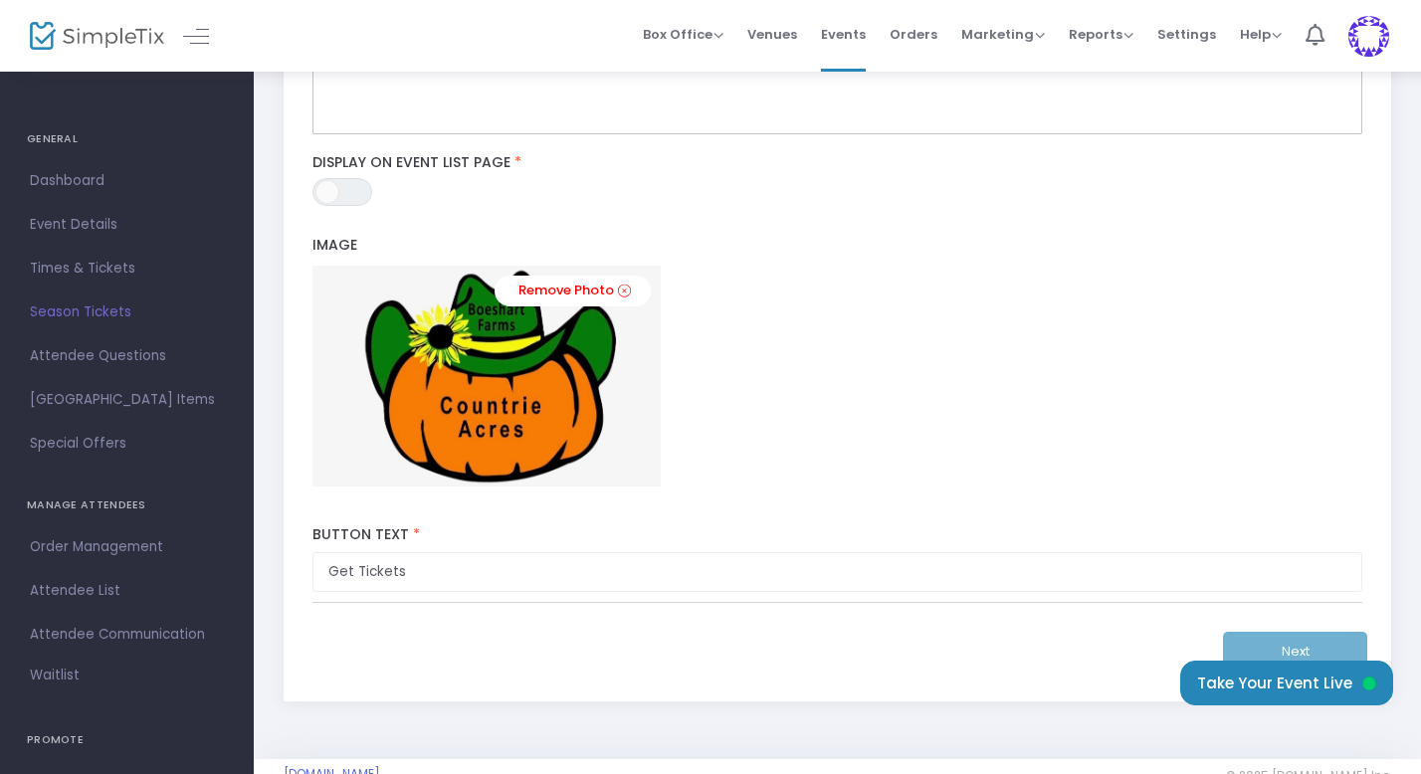
scroll to position [623, 0]
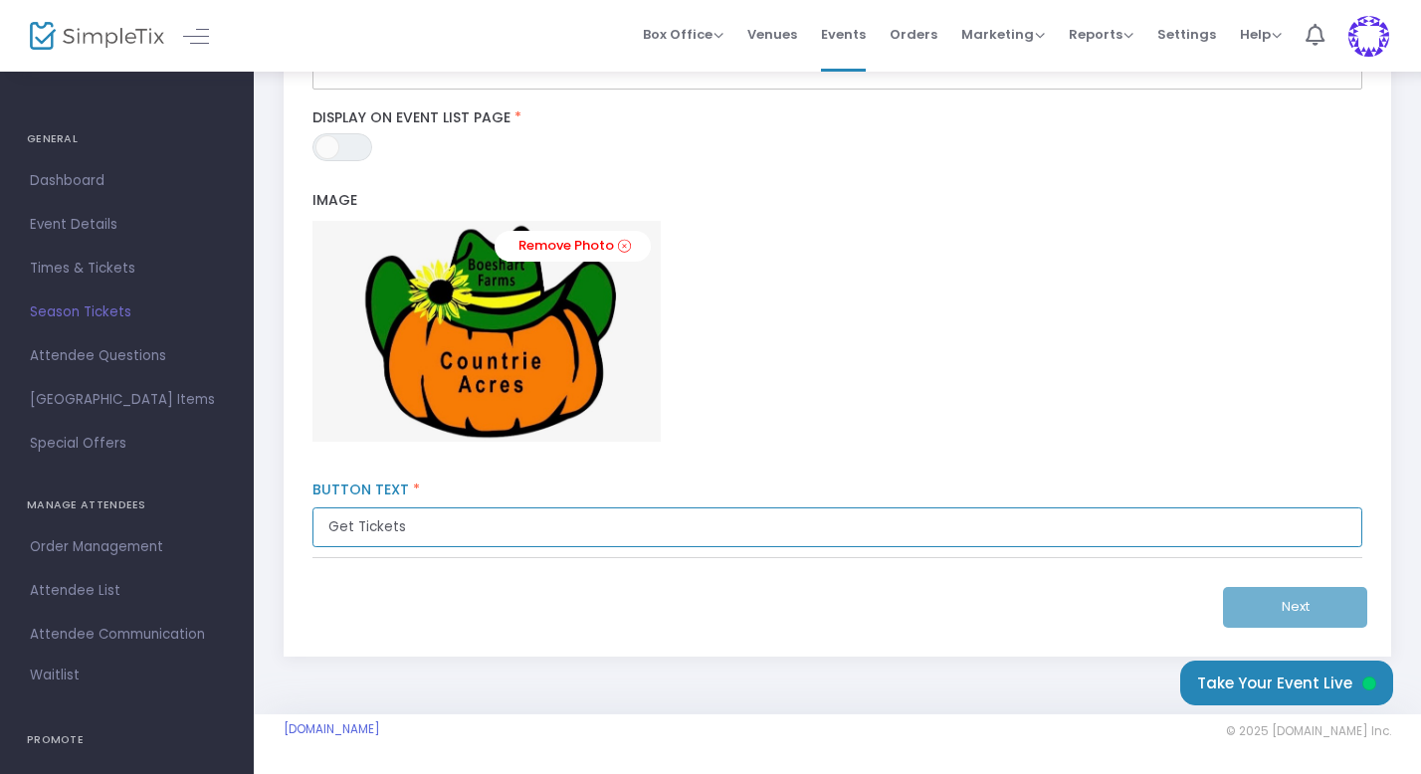
click at [426, 522] on input "Get Tickets" at bounding box center [837, 527] width 1051 height 41
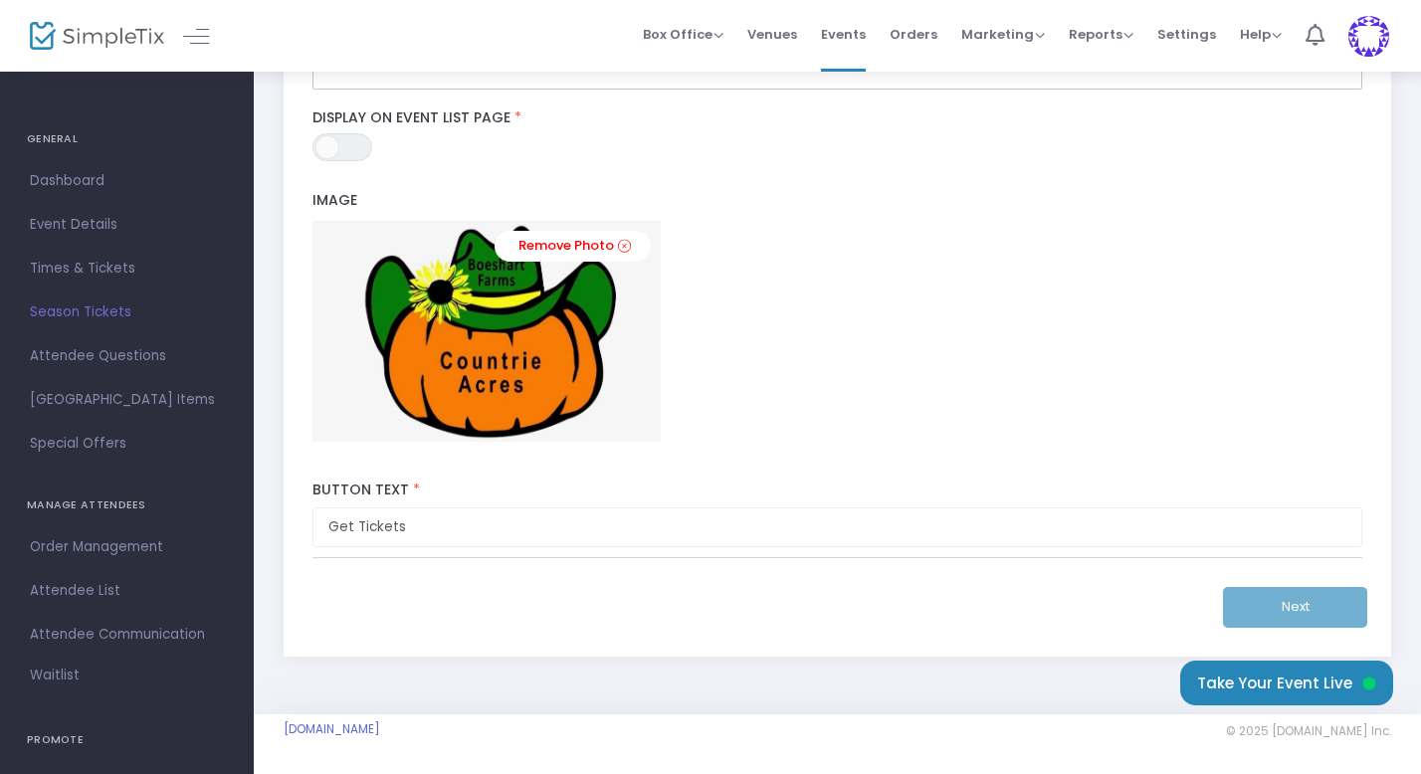
click at [290, 470] on div "Season Pass Title * Copy from primary event: [PERSON_NAME] Farms Countrie Acres…" at bounding box center [838, 98] width 1108 height 1113
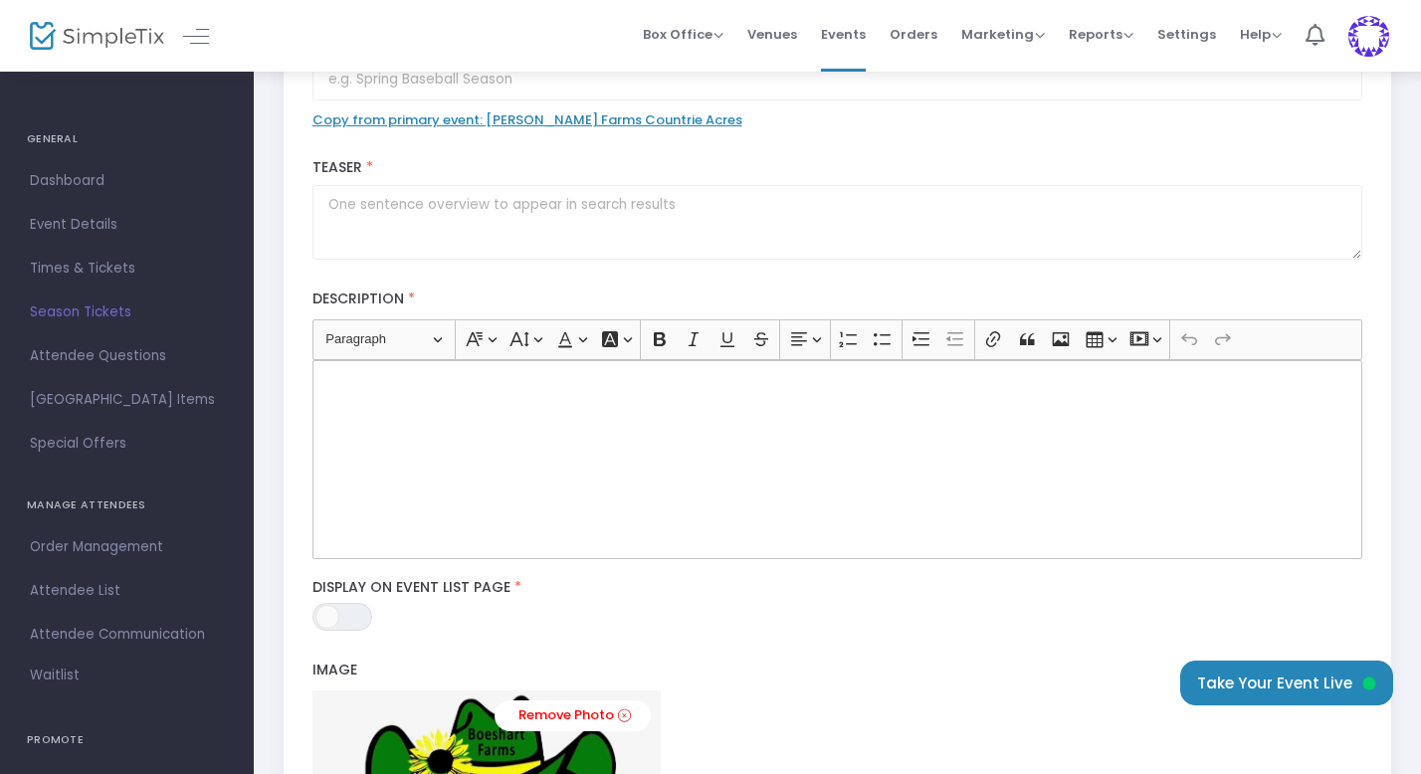
scroll to position [149, 0]
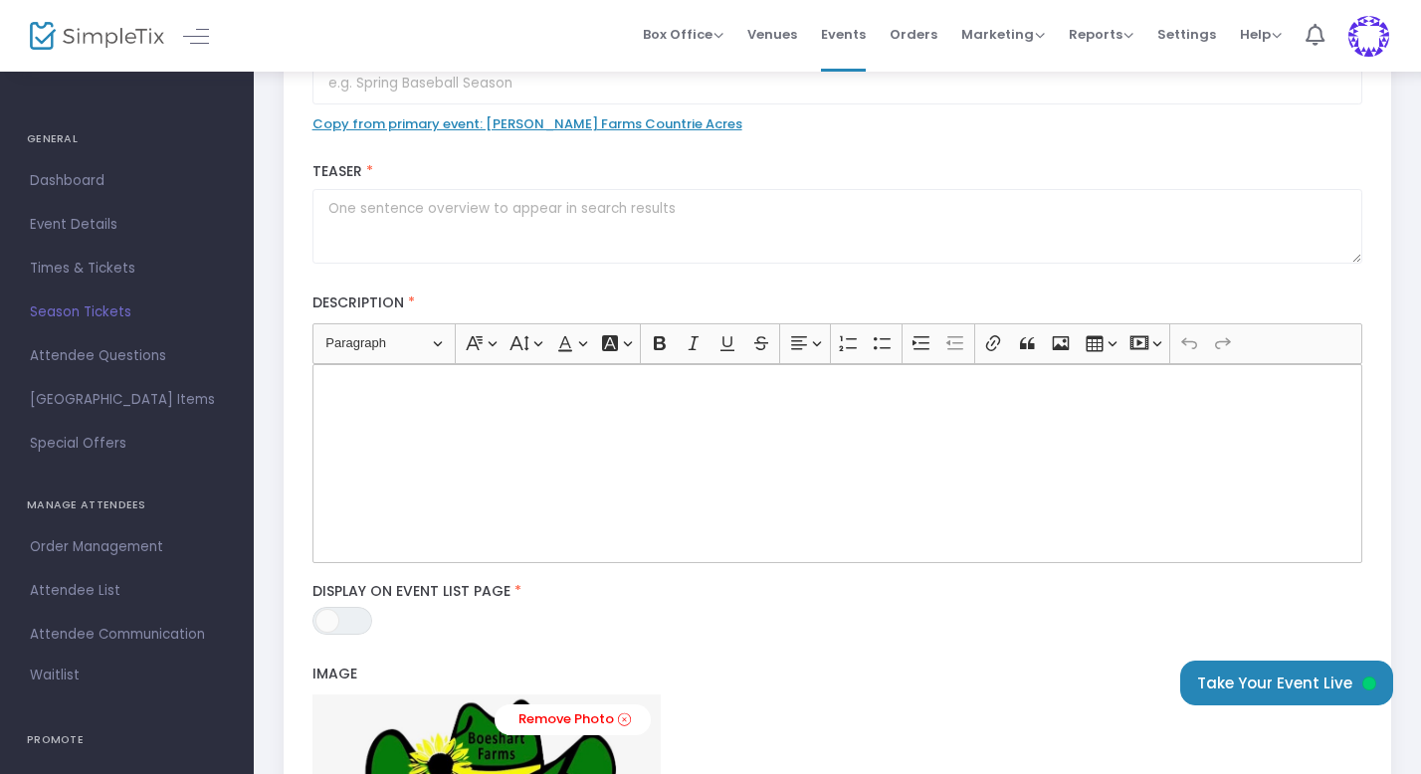
click at [329, 619] on span at bounding box center [327, 621] width 24 height 24
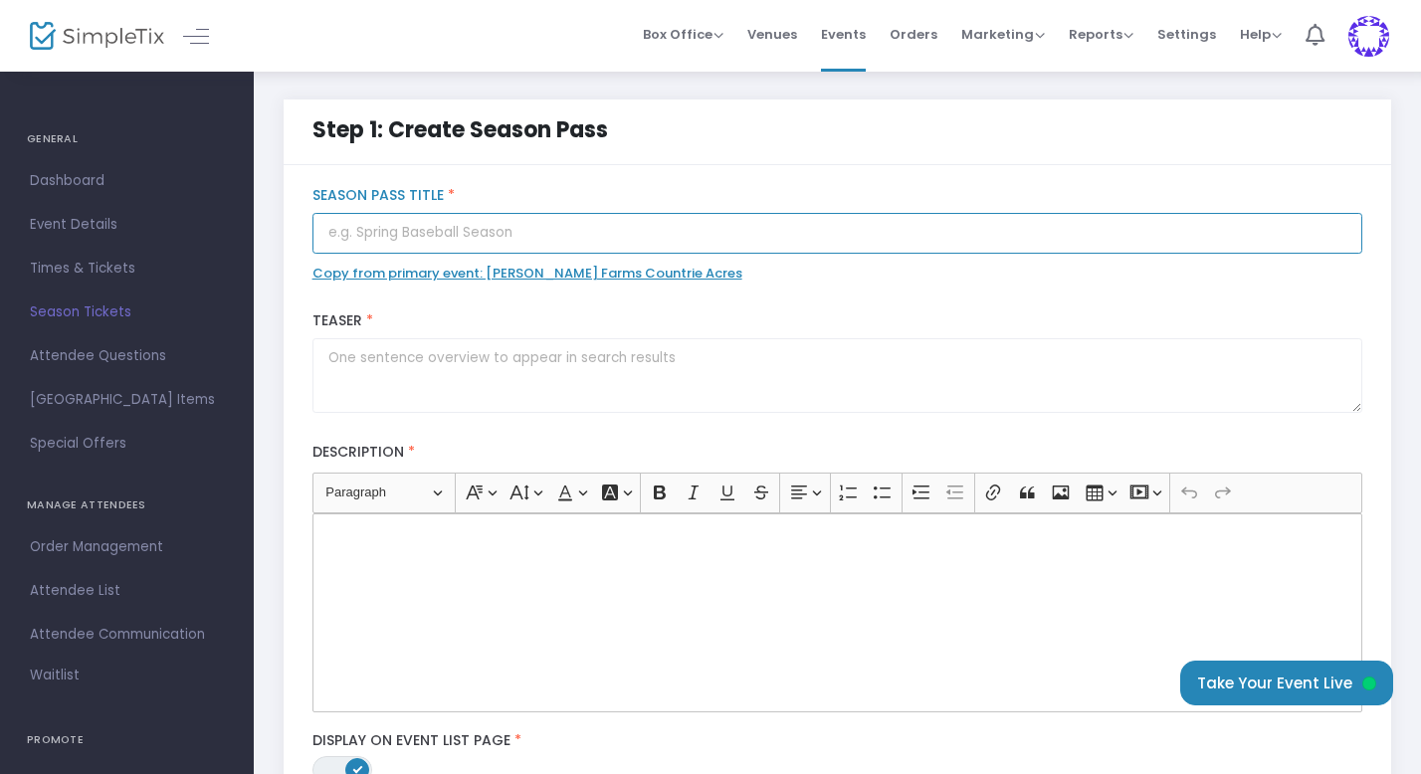
click at [409, 228] on input "text" at bounding box center [837, 233] width 1051 height 41
type input "Season Tickets"
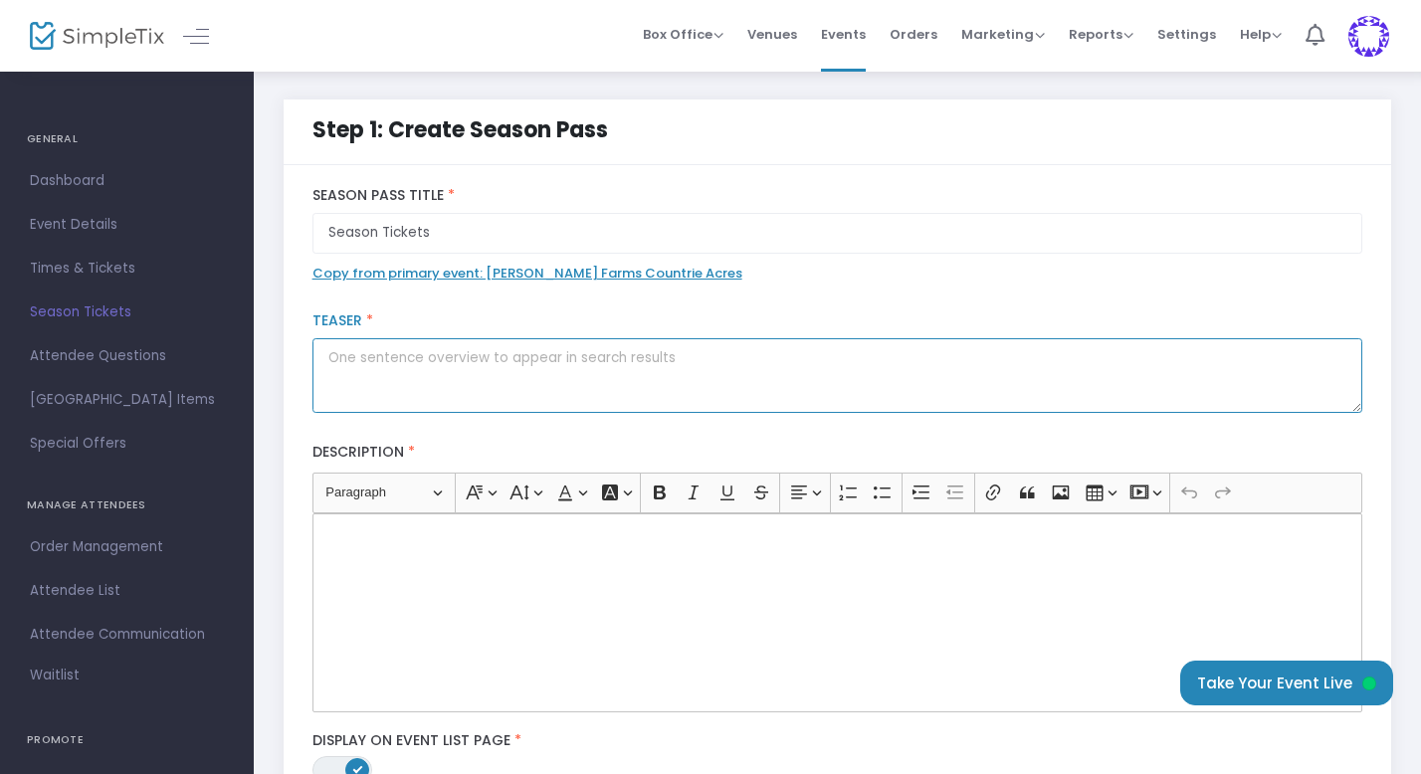
click at [491, 380] on textarea at bounding box center [837, 375] width 1051 height 75
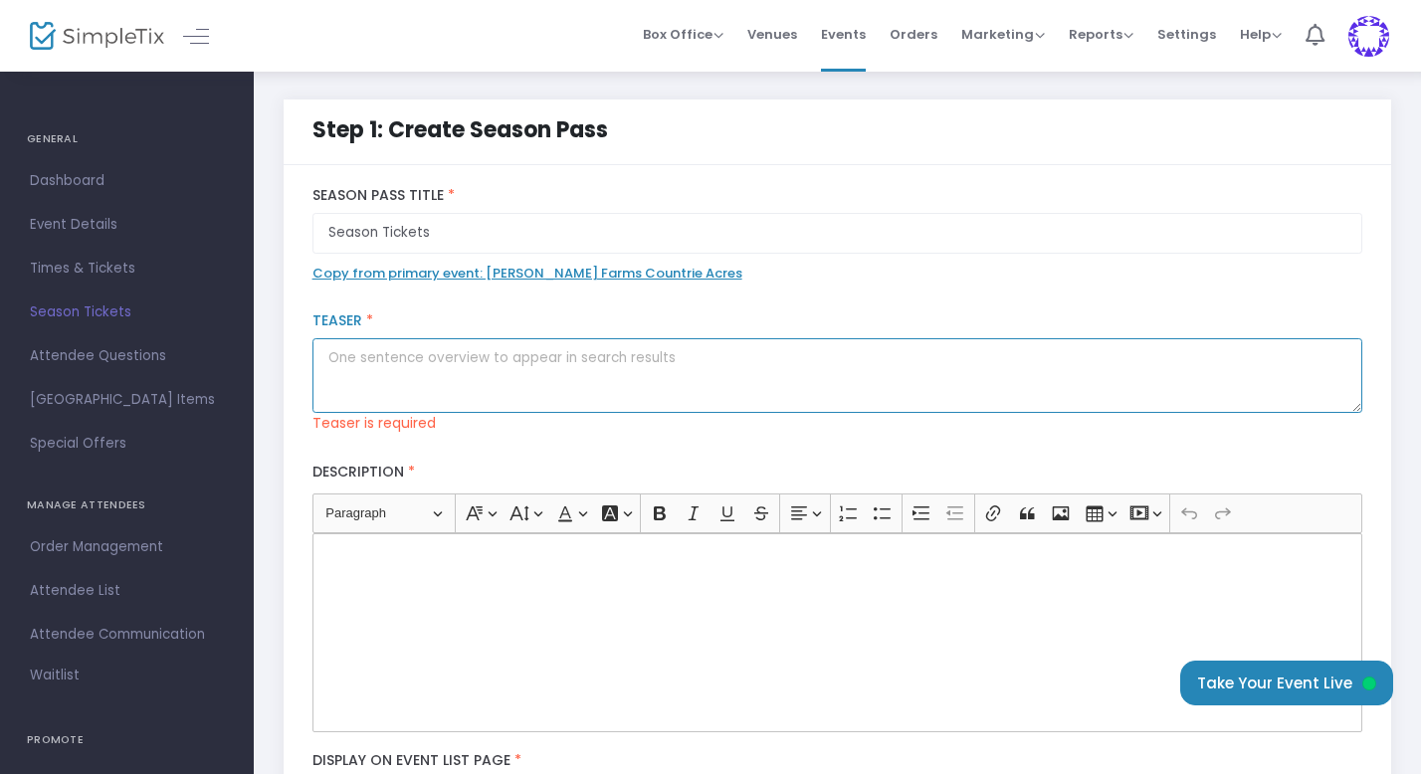
paste textarea "Unlock a full season of autumn fun with our Fall Fest Season Pass!"
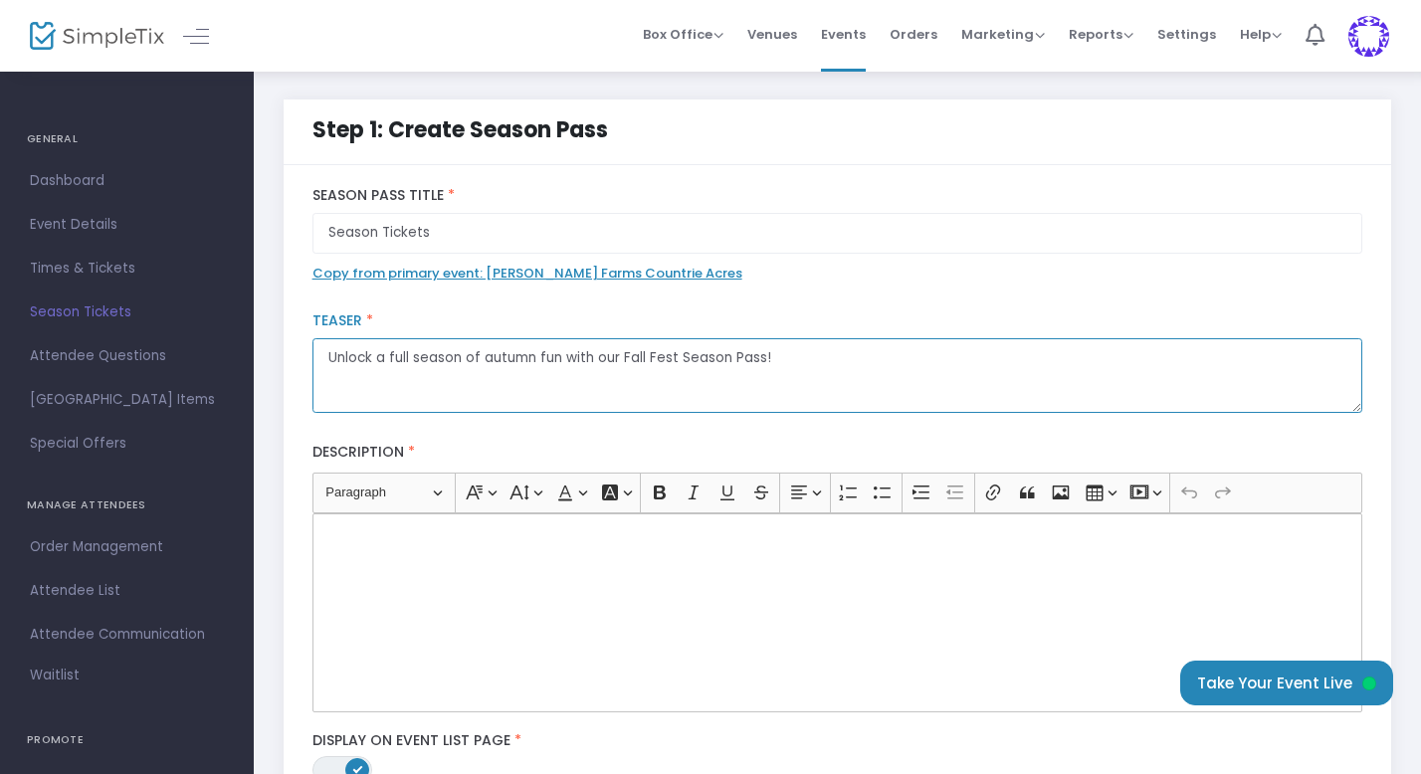
click at [533, 361] on textarea "Unlock a full season of autumn fun with our Fall Fest Season Pass!" at bounding box center [837, 375] width 1051 height 75
click at [646, 357] on textarea "Unlock a full season of fall fun with our Fall Fest Season Pass!" at bounding box center [837, 375] width 1051 height 75
type textarea "Unlock a full season of fall fun with our Season Pass!"
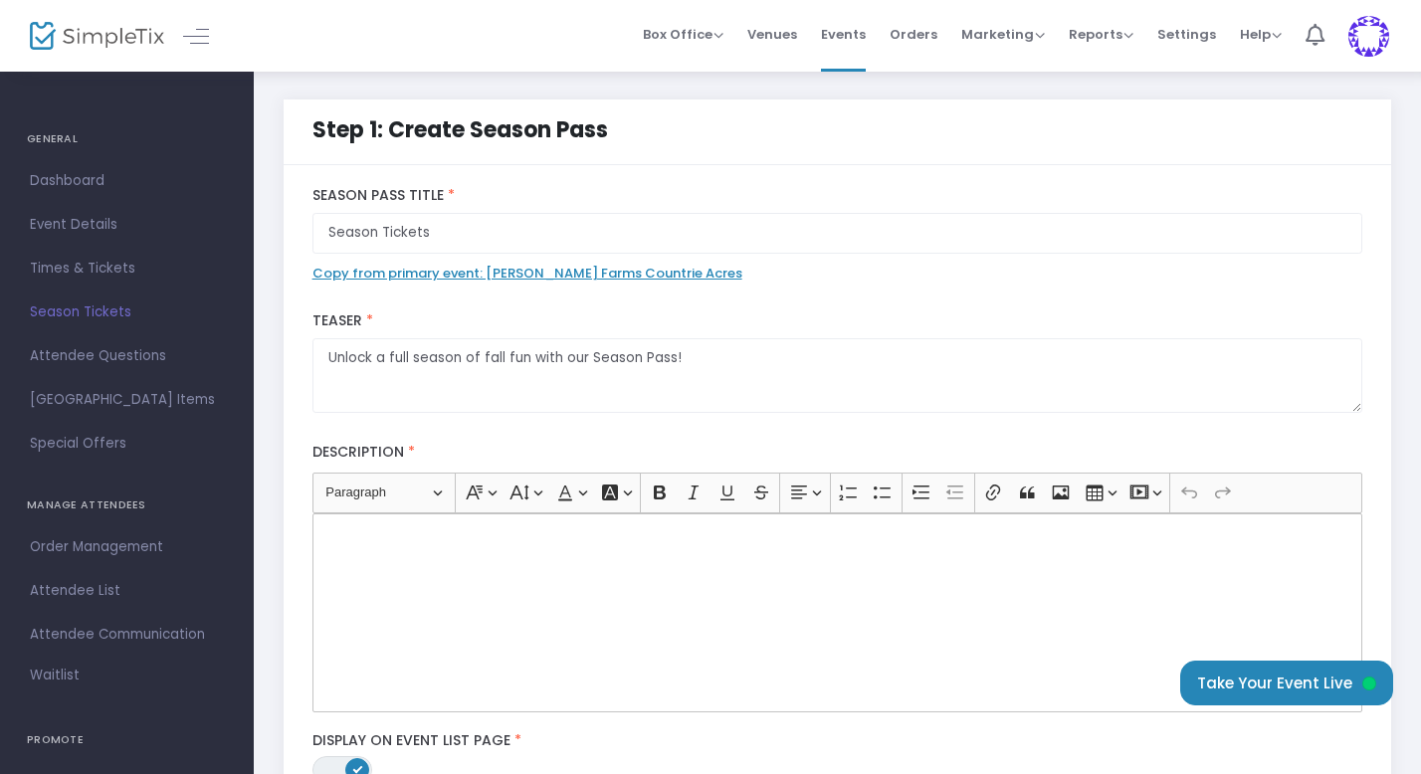
click at [500, 616] on div "Rich Text Editor, main" at bounding box center [837, 612] width 1051 height 199
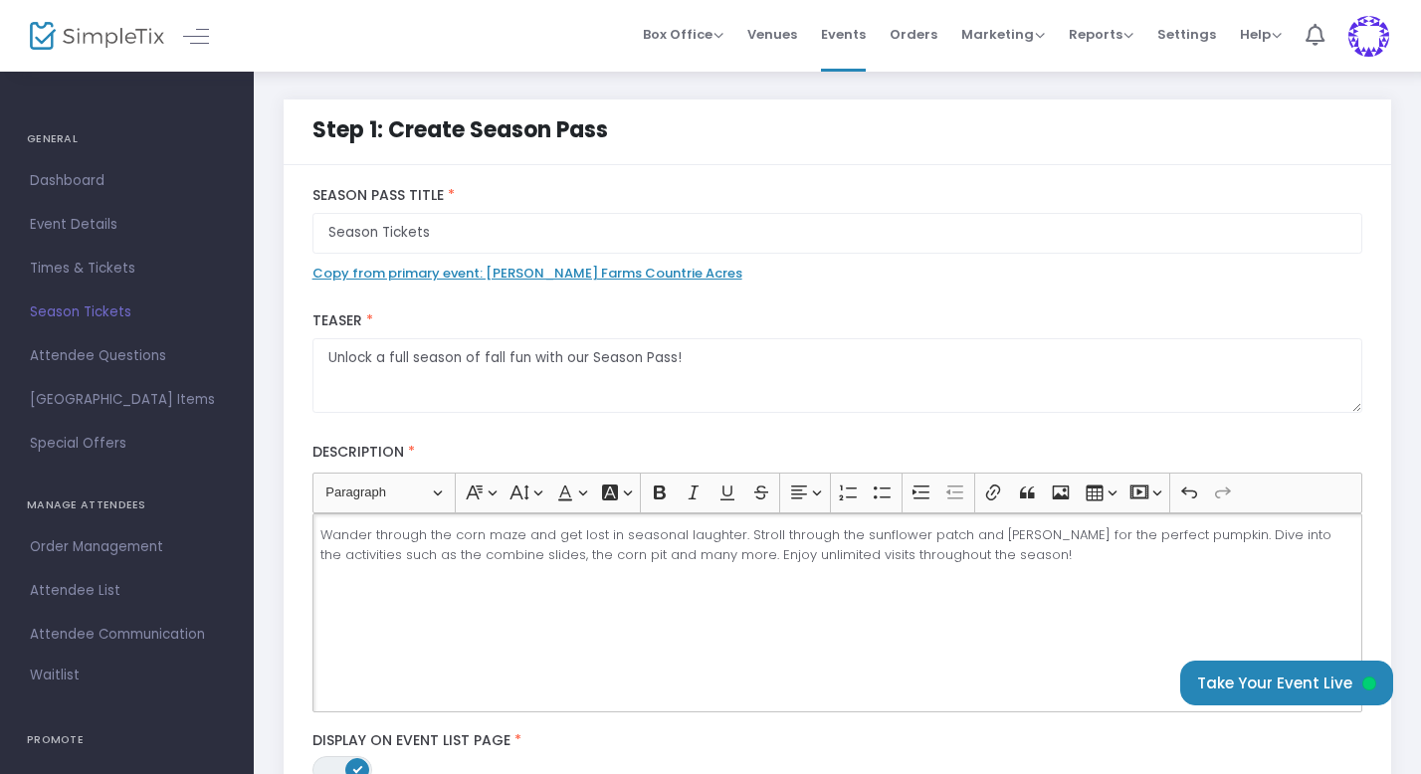
click at [578, 557] on p "Wander through the corn maze and get lost in seasonal laughter. Stroll through …" at bounding box center [836, 544] width 1033 height 39
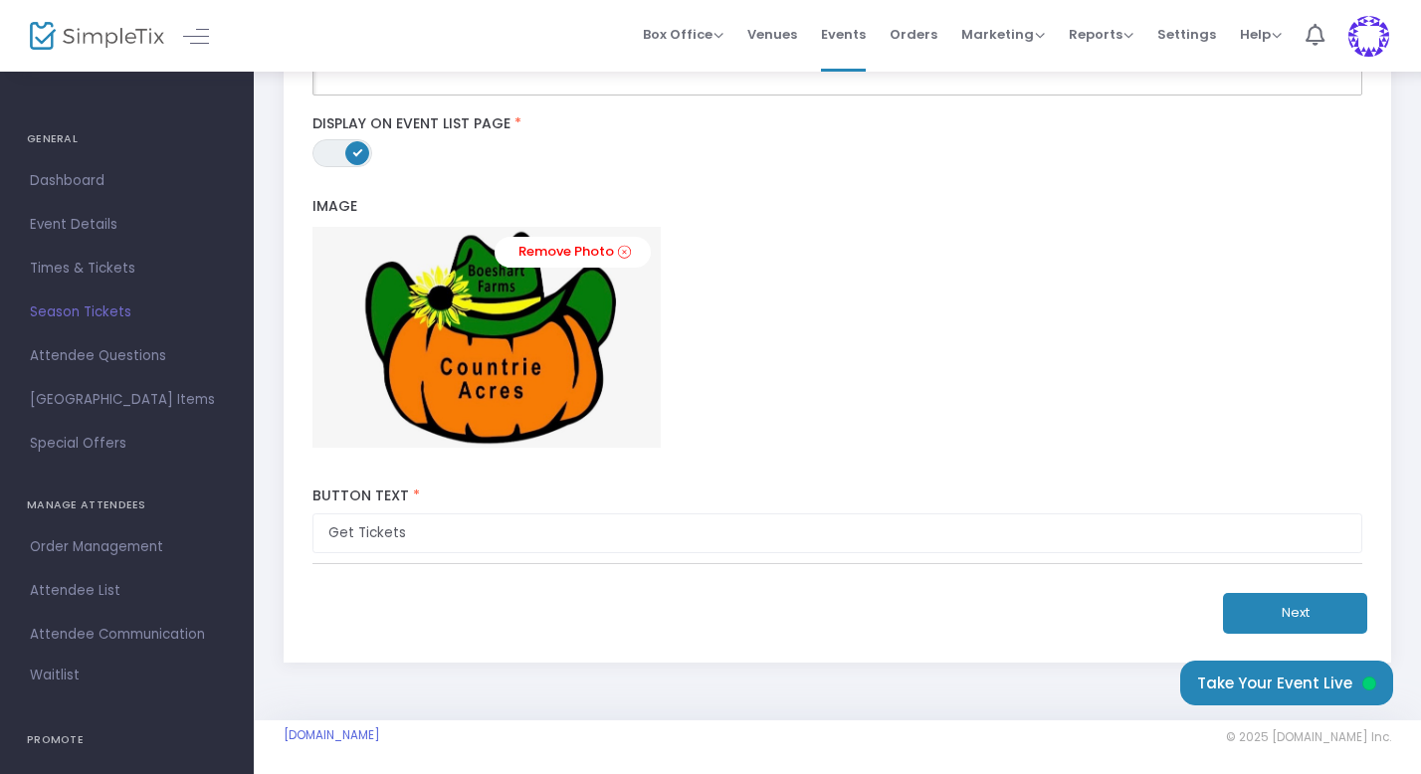
scroll to position [623, 0]
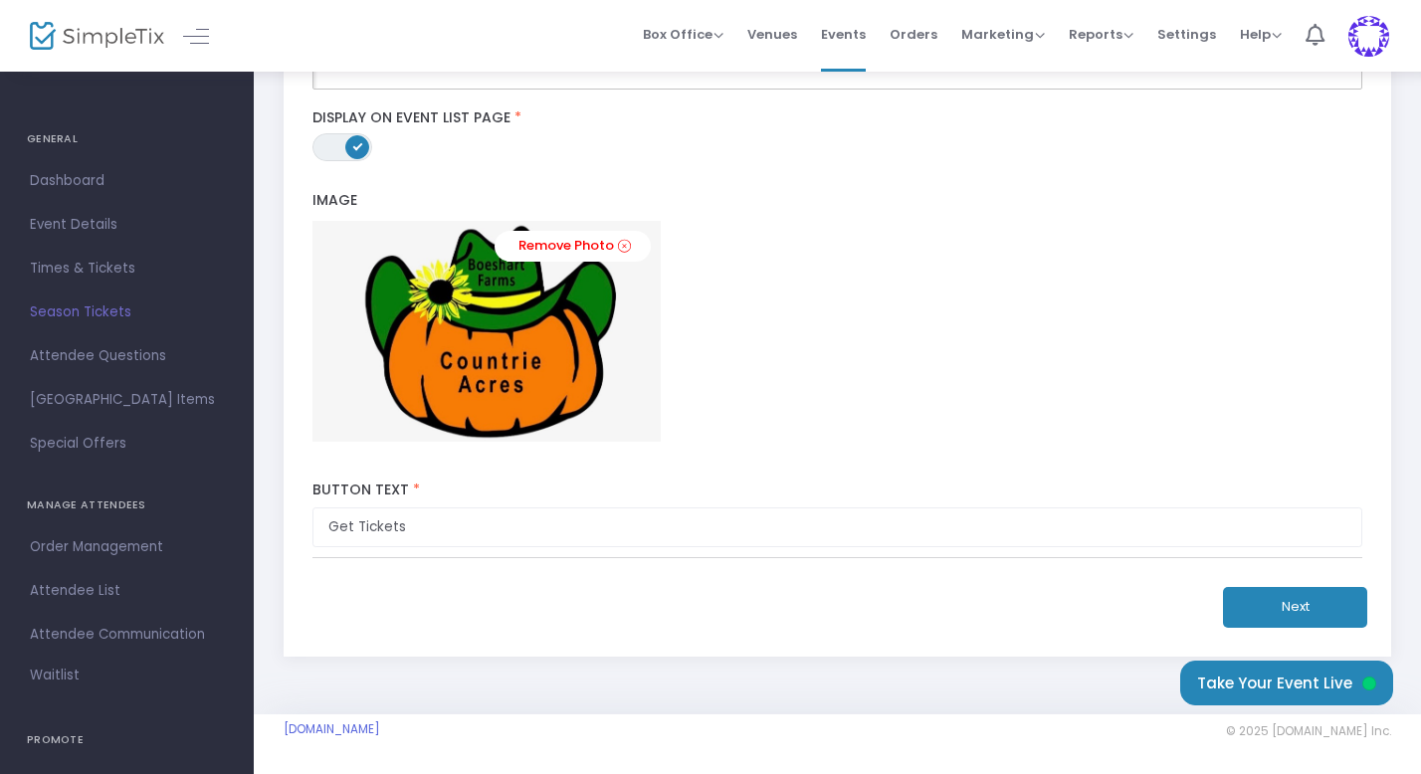
click at [1269, 605] on button "Next" at bounding box center [1295, 607] width 144 height 41
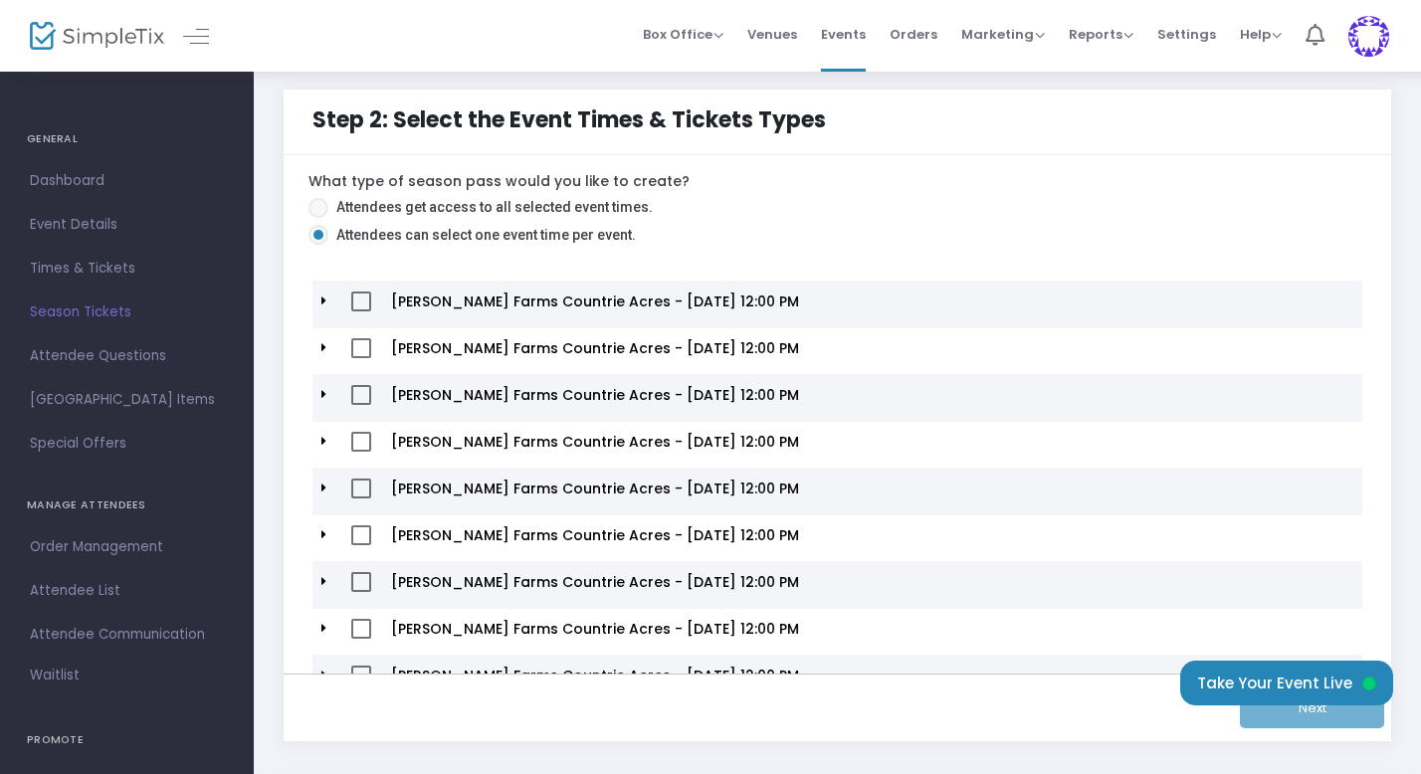
scroll to position [0, 0]
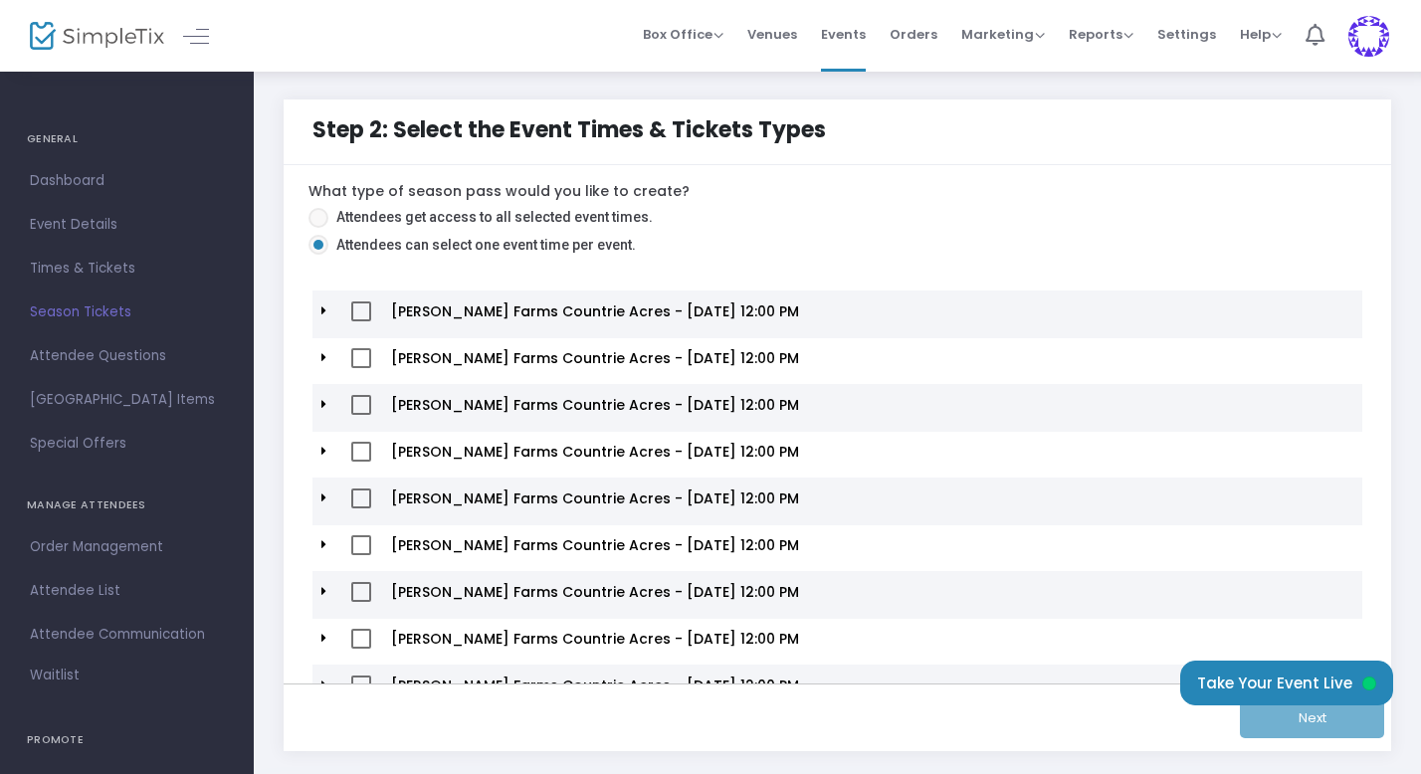
click at [320, 215] on span at bounding box center [318, 218] width 20 height 20
click at [318, 228] on input "Attendees get access to all selected event times." at bounding box center [317, 228] width 1 height 1
radio input "true"
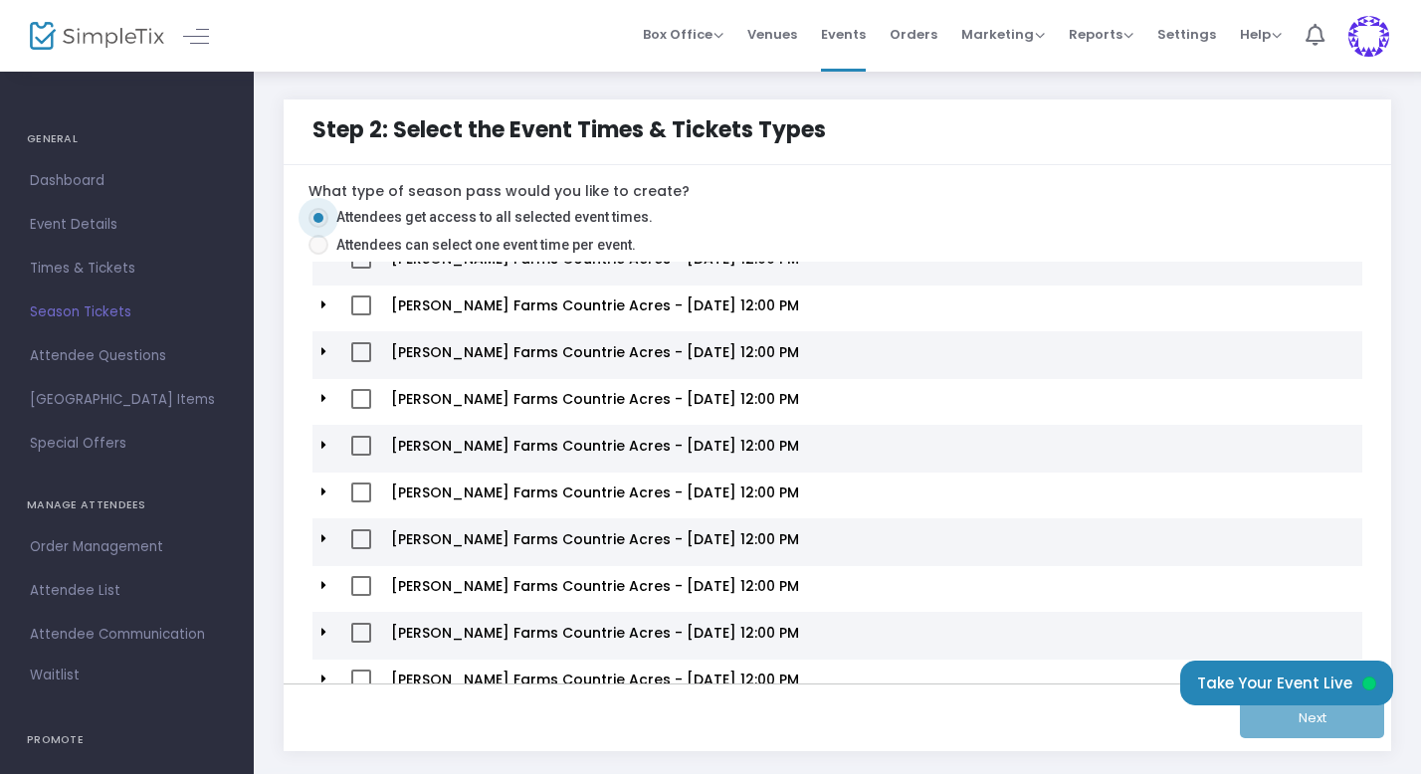
scroll to position [310, 0]
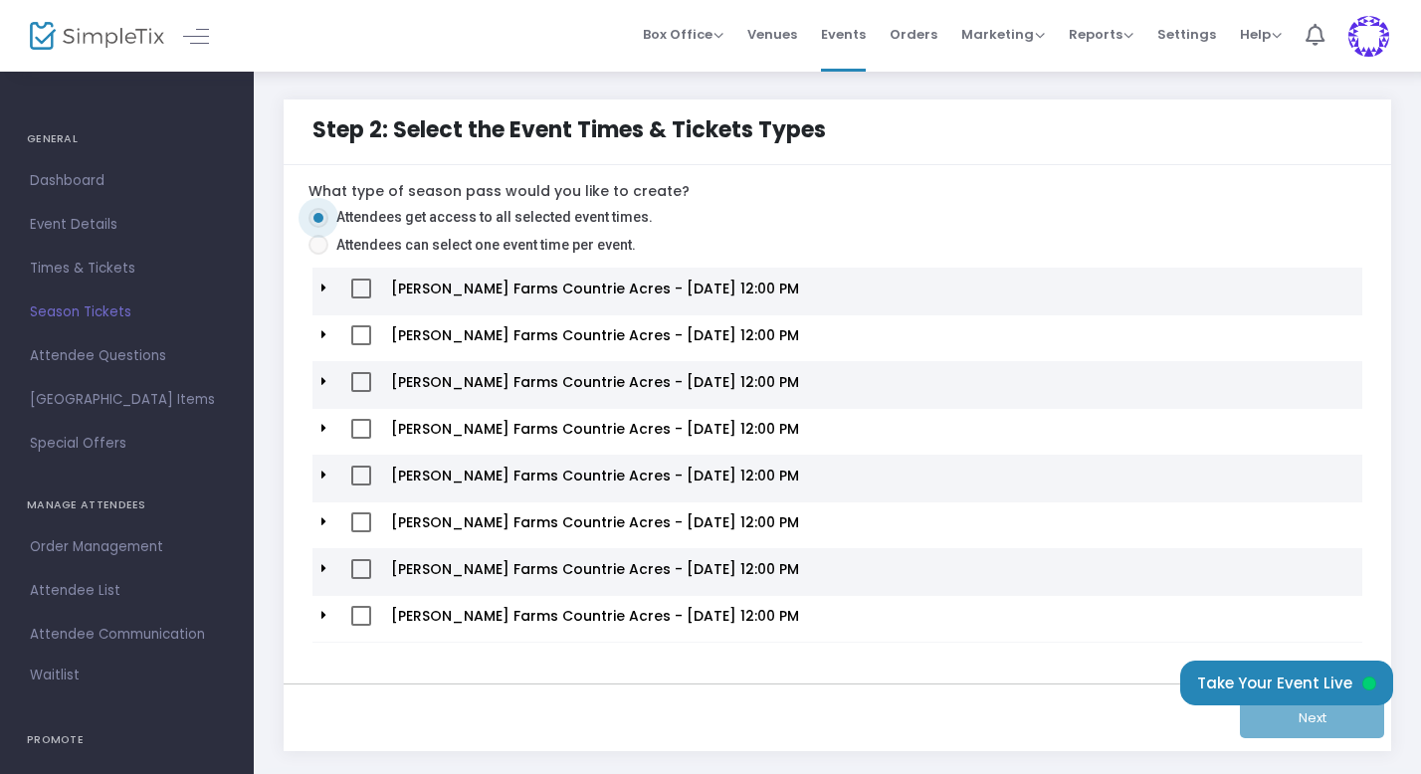
click at [357, 607] on span at bounding box center [361, 616] width 20 height 20
click at [360, 626] on input "checkbox" at bounding box center [360, 626] width 1 height 1
checkbox input "true"
click at [358, 559] on span at bounding box center [361, 569] width 20 height 20
click at [360, 579] on input "checkbox" at bounding box center [360, 579] width 1 height 1
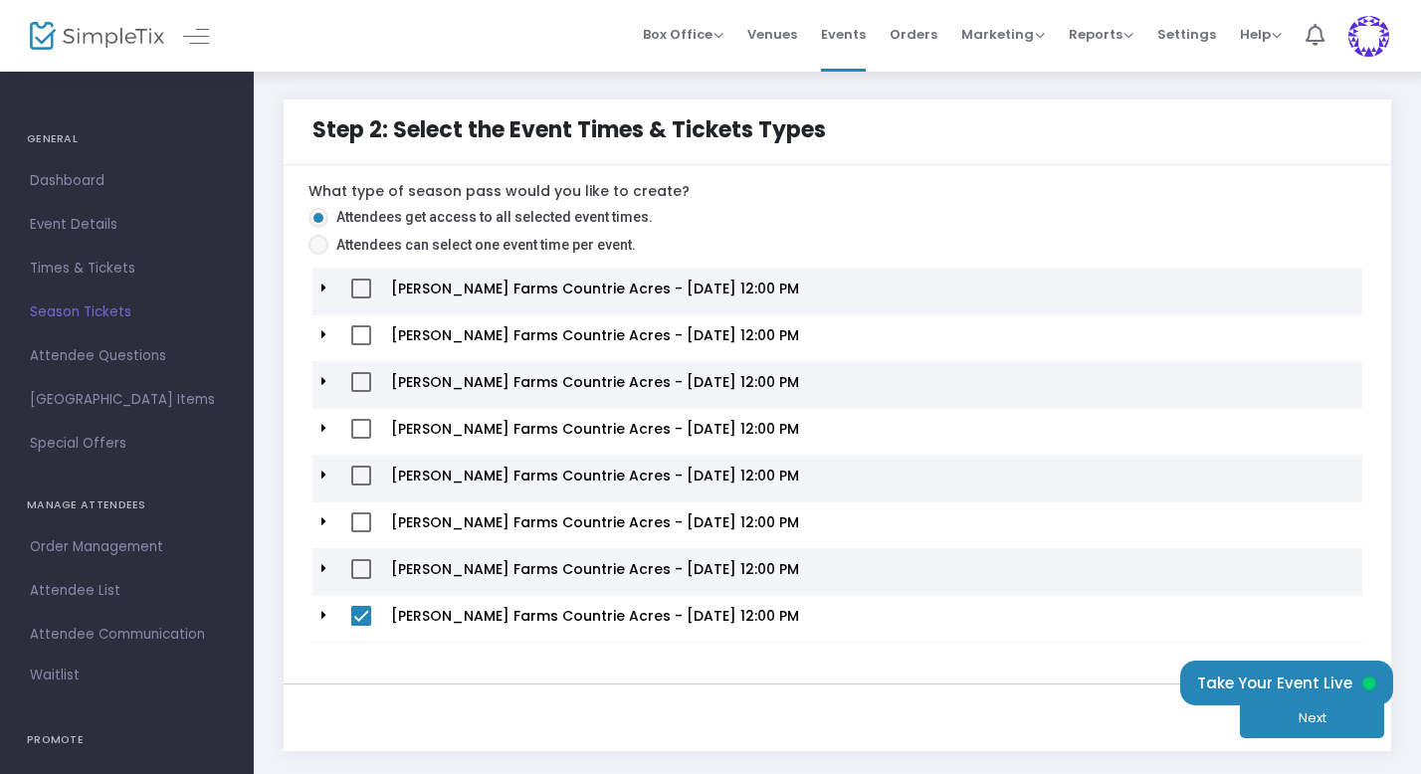
checkbox input "true"
click at [361, 502] on td at bounding box center [362, 525] width 40 height 47
click at [361, 512] on span at bounding box center [361, 522] width 20 height 20
click at [361, 532] on input "checkbox" at bounding box center [360, 532] width 1 height 1
checkbox input "true"
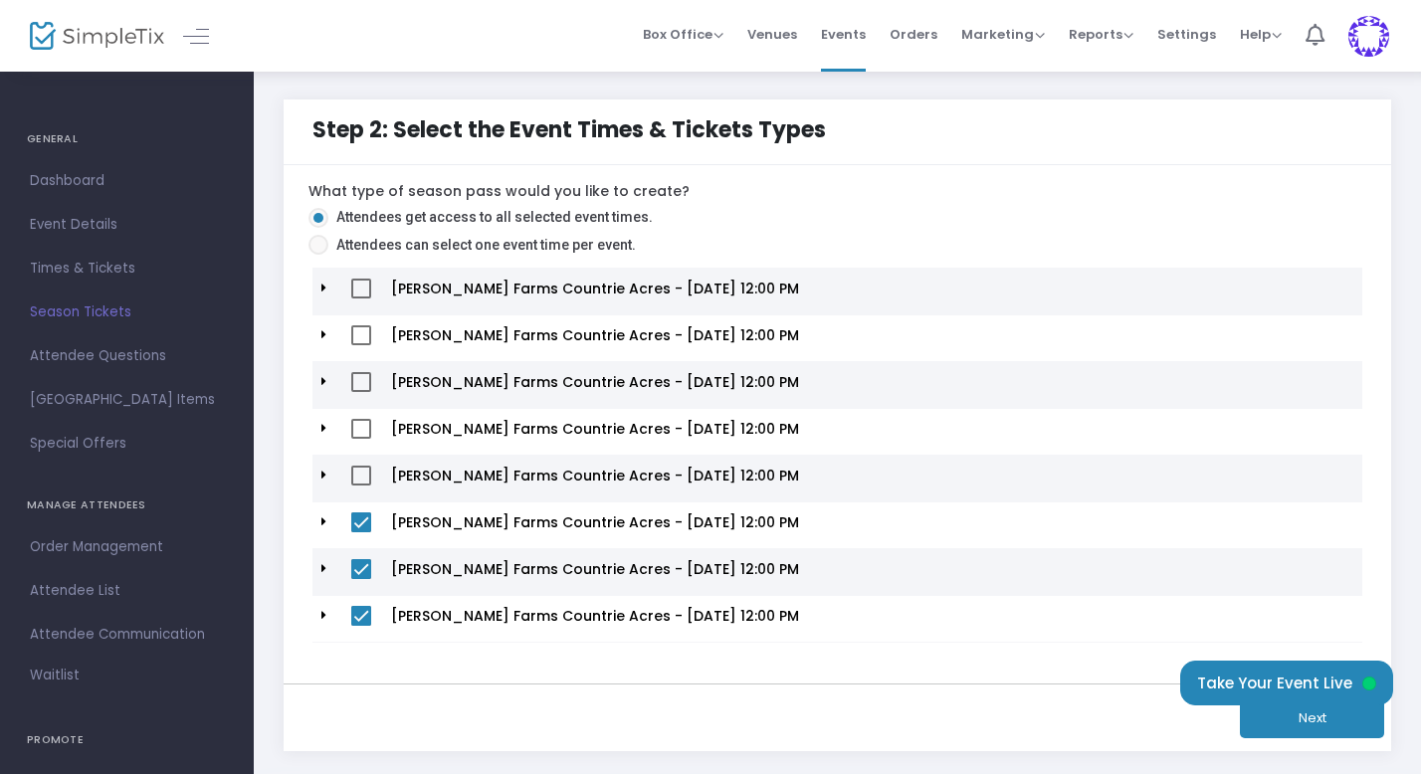
click at [361, 466] on span at bounding box center [361, 476] width 20 height 20
click at [361, 486] on input "checkbox" at bounding box center [360, 486] width 1 height 1
checkbox input "true"
click at [361, 425] on span at bounding box center [361, 429] width 20 height 20
click at [361, 439] on input "checkbox" at bounding box center [360, 439] width 1 height 1
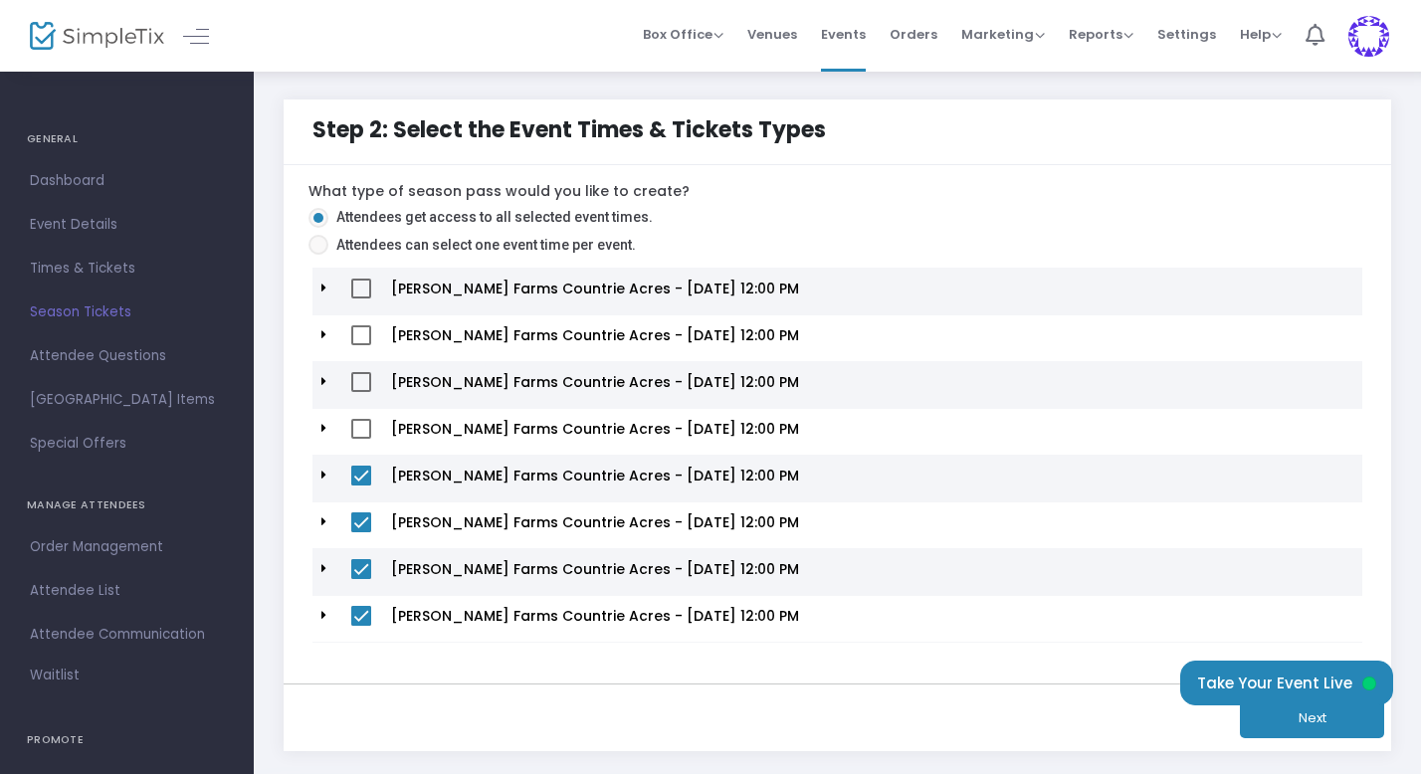
checkbox input "true"
click at [361, 384] on mat-checkbox at bounding box center [361, 385] width 20 height 27
click at [365, 327] on span at bounding box center [361, 335] width 20 height 20
click at [361, 345] on input "checkbox" at bounding box center [360, 345] width 1 height 1
checkbox input "true"
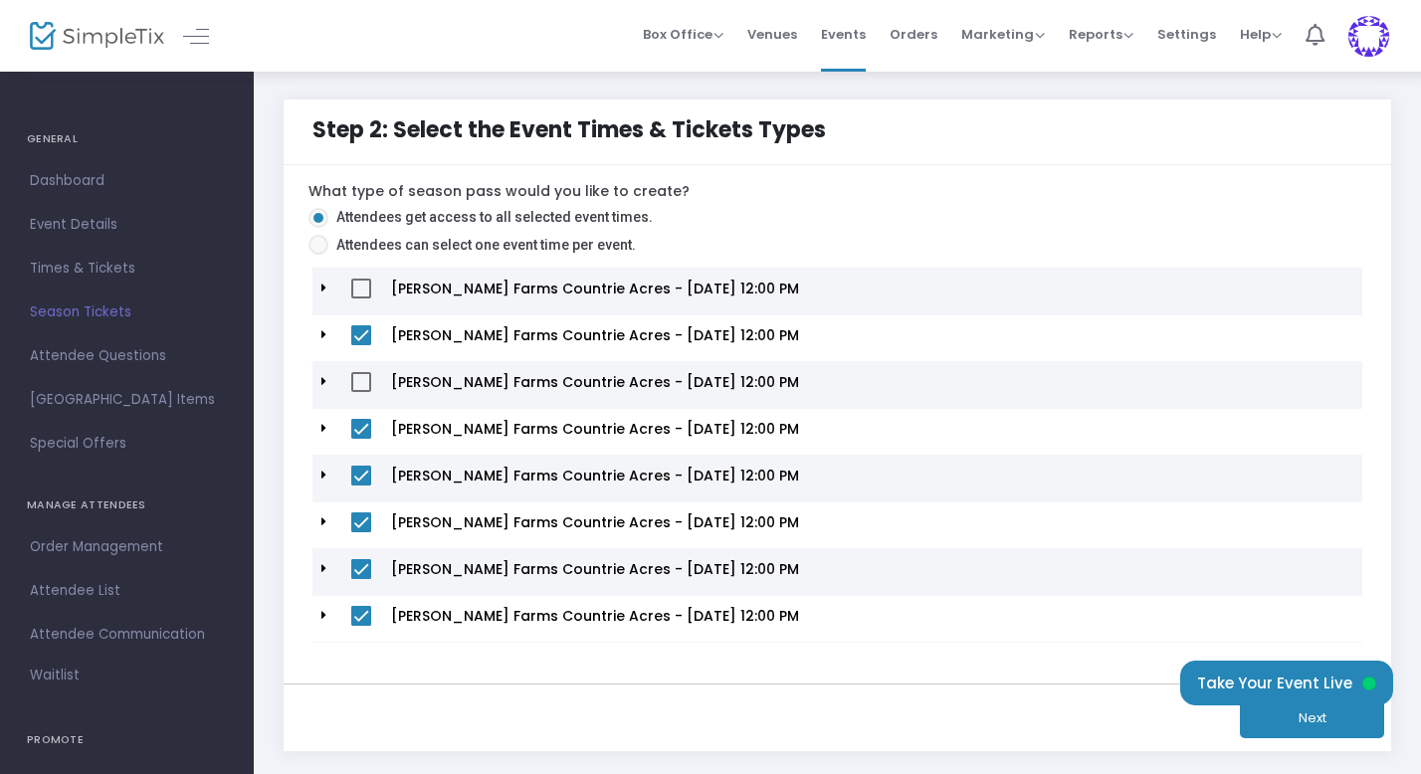
click at [365, 375] on span at bounding box center [361, 382] width 20 height 20
click at [361, 392] on input "checkbox" at bounding box center [360, 392] width 1 height 1
checkbox input "true"
click at [362, 289] on span at bounding box center [361, 289] width 20 height 20
click at [361, 299] on input "checkbox" at bounding box center [360, 299] width 1 height 1
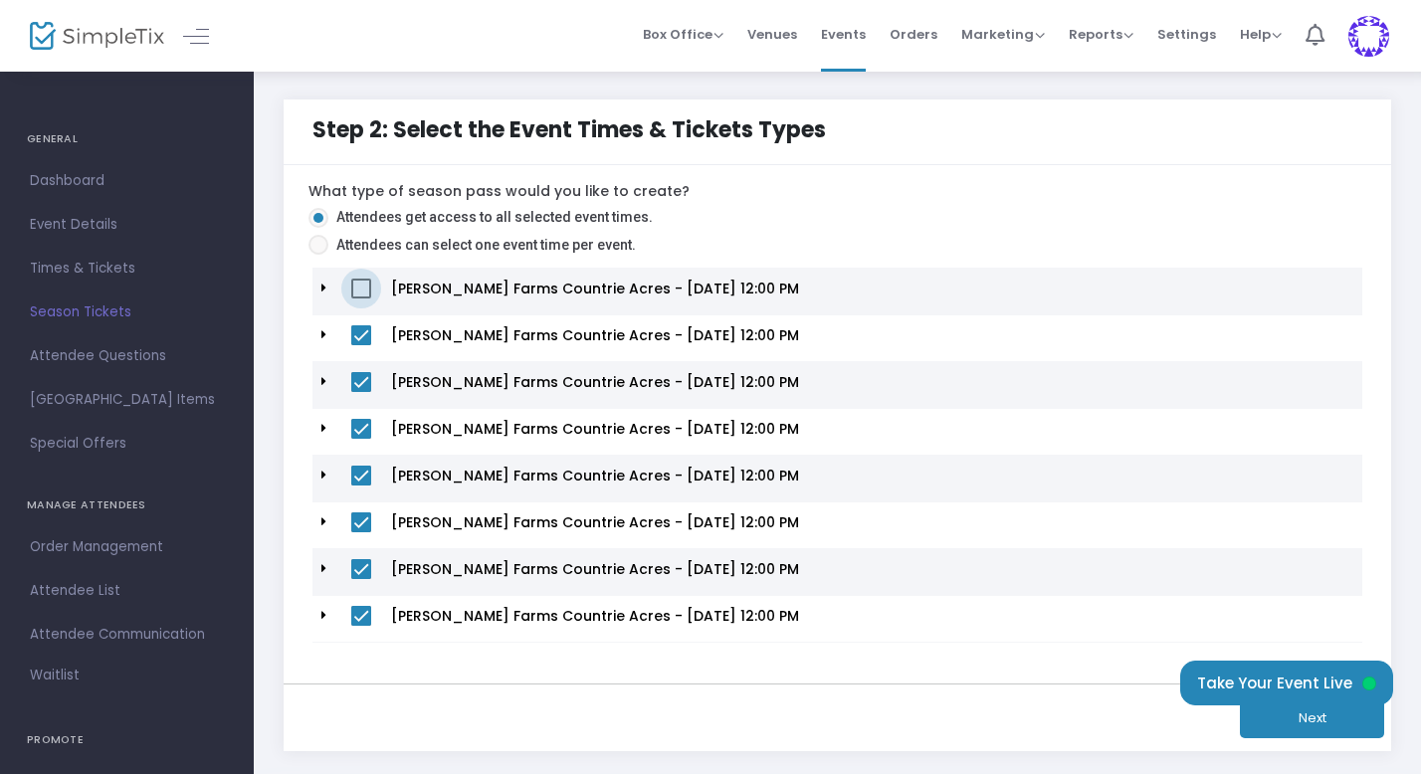
checkbox input "true"
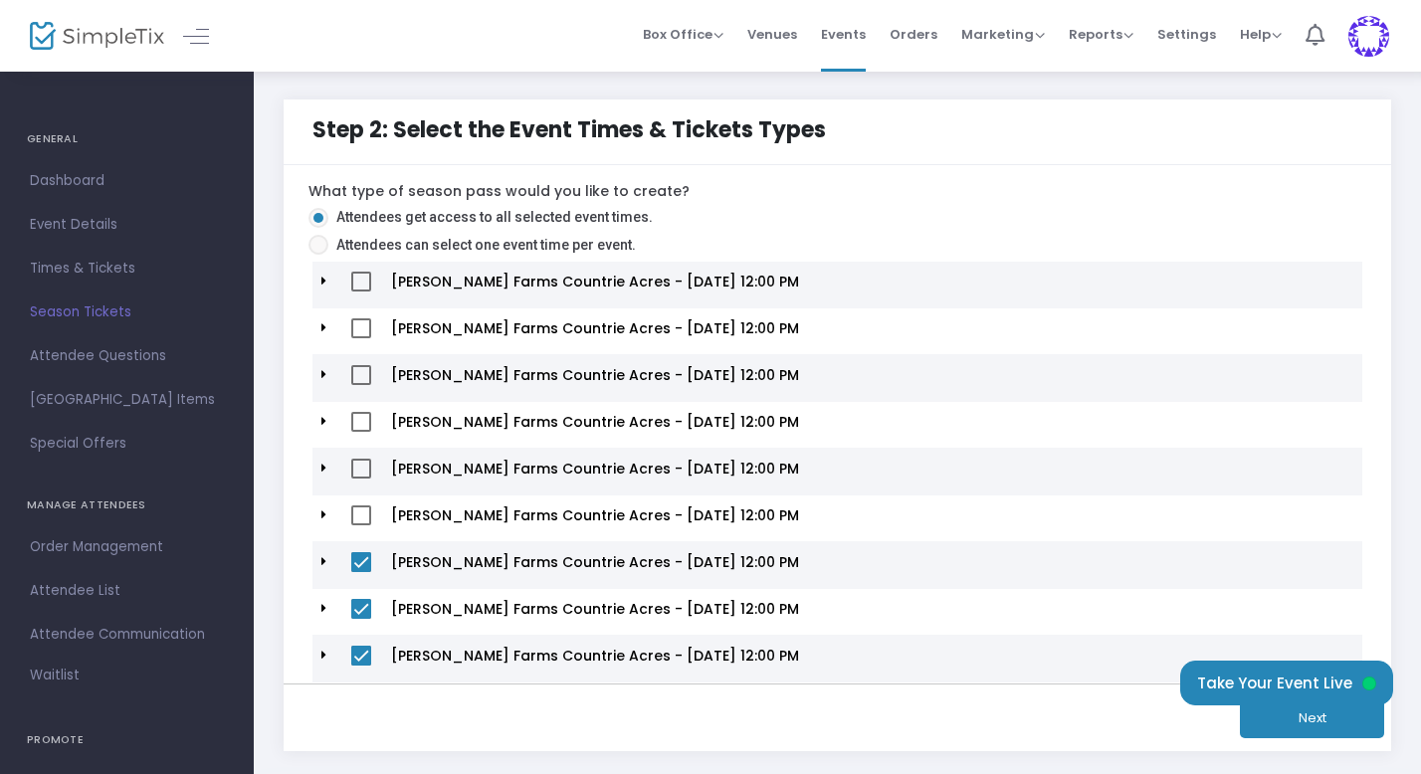
scroll to position [0, 0]
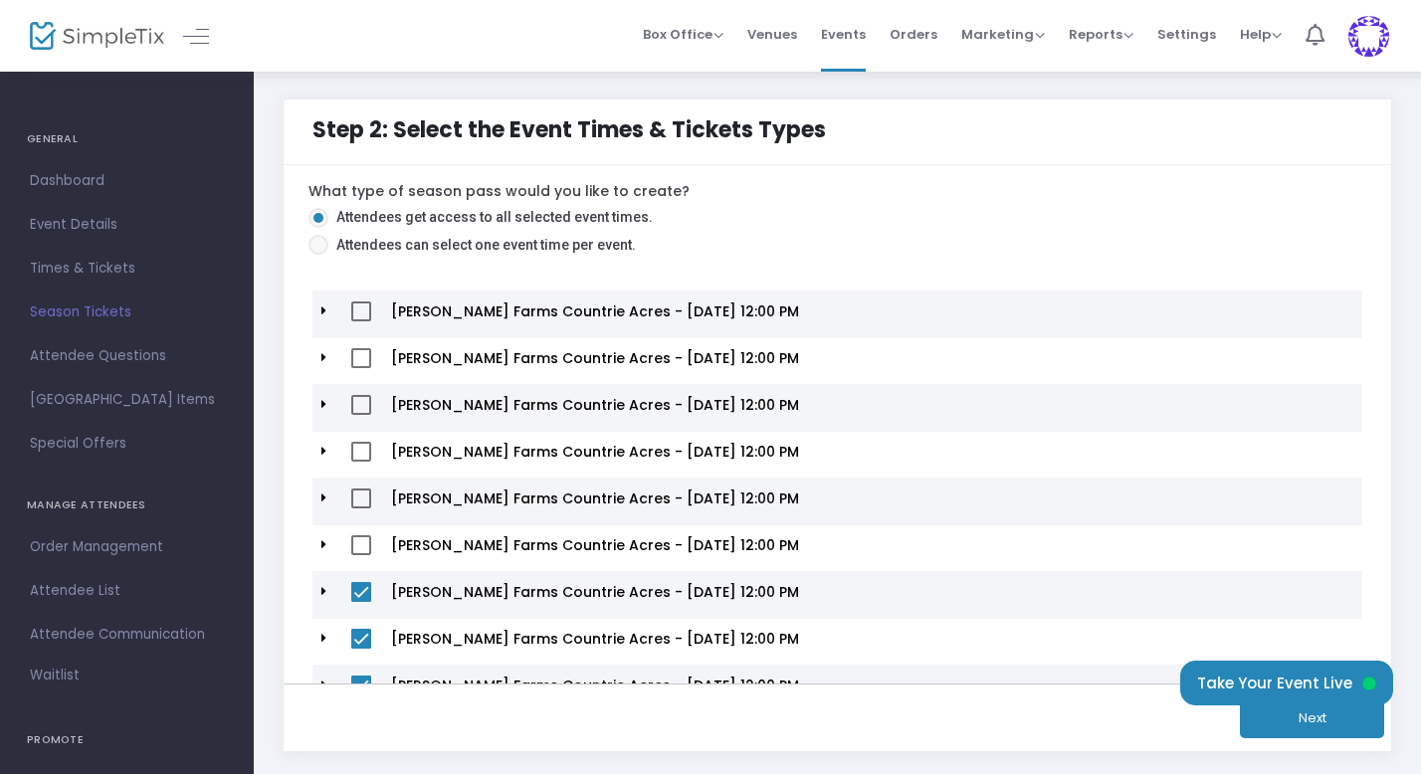
click at [365, 544] on span at bounding box center [361, 545] width 20 height 20
click at [361, 555] on input "checkbox" at bounding box center [360, 555] width 1 height 1
checkbox input "true"
click at [364, 489] on span at bounding box center [361, 499] width 20 height 20
click at [361, 508] on input "checkbox" at bounding box center [360, 508] width 1 height 1
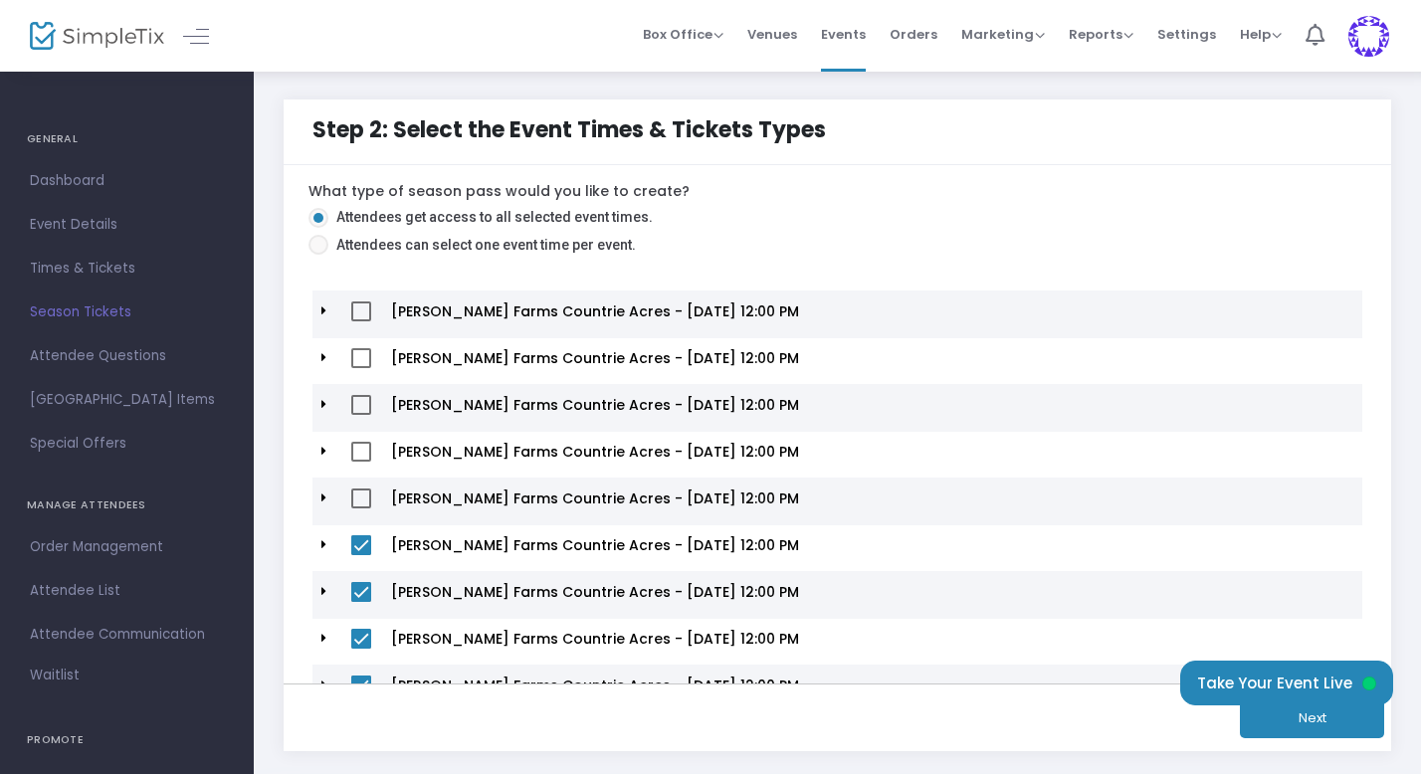
checkbox input "true"
click at [364, 448] on span at bounding box center [361, 452] width 20 height 20
click at [361, 462] on input "checkbox" at bounding box center [360, 462] width 1 height 1
checkbox input "true"
click at [364, 405] on span at bounding box center [361, 405] width 20 height 20
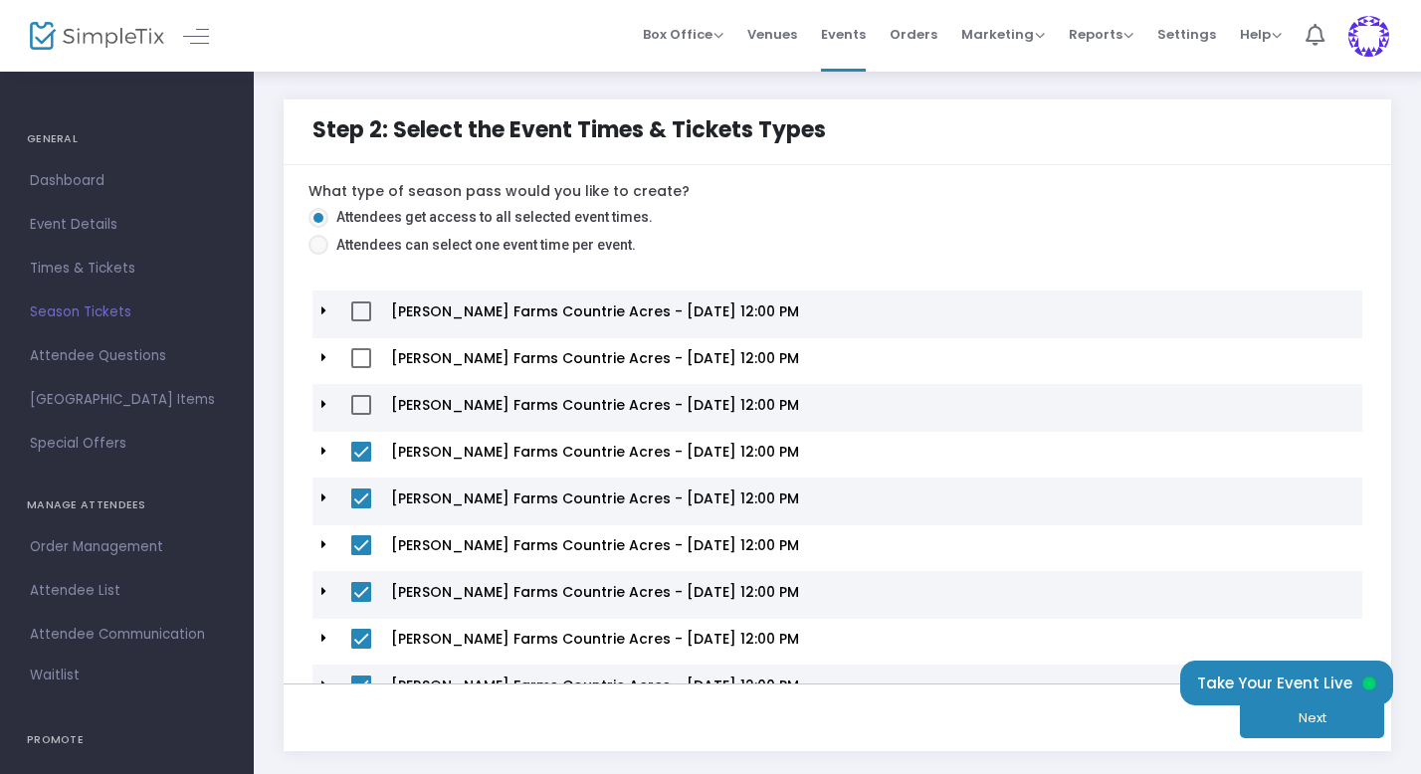
click at [361, 415] on input "checkbox" at bounding box center [360, 415] width 1 height 1
checkbox input "true"
click at [362, 350] on span at bounding box center [361, 358] width 20 height 20
click at [361, 368] on input "checkbox" at bounding box center [360, 368] width 1 height 1
checkbox input "true"
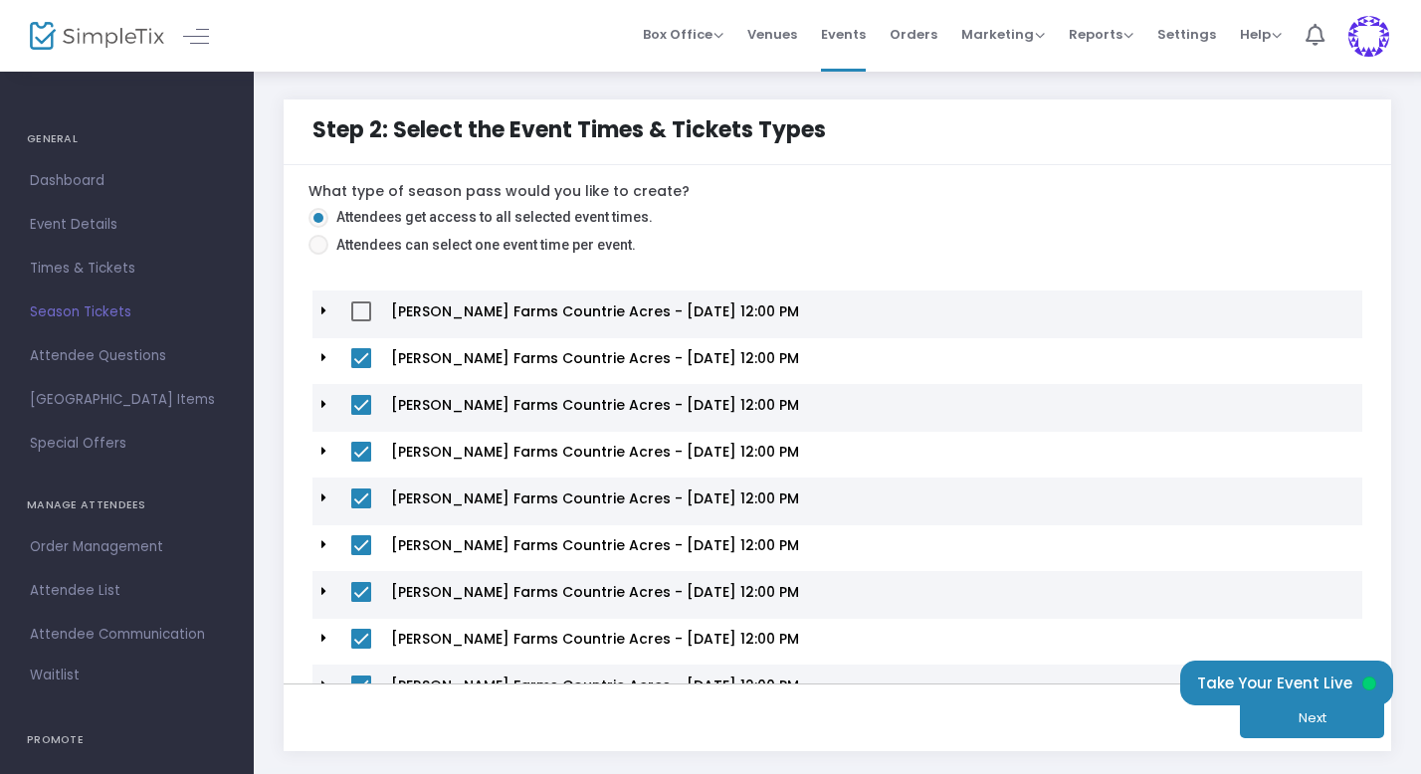
click at [362, 323] on mat-checkbox at bounding box center [361, 315] width 20 height 27
click at [368, 303] on span at bounding box center [361, 312] width 20 height 20
click at [361, 321] on input "checkbox" at bounding box center [360, 321] width 1 height 1
checkbox input "true"
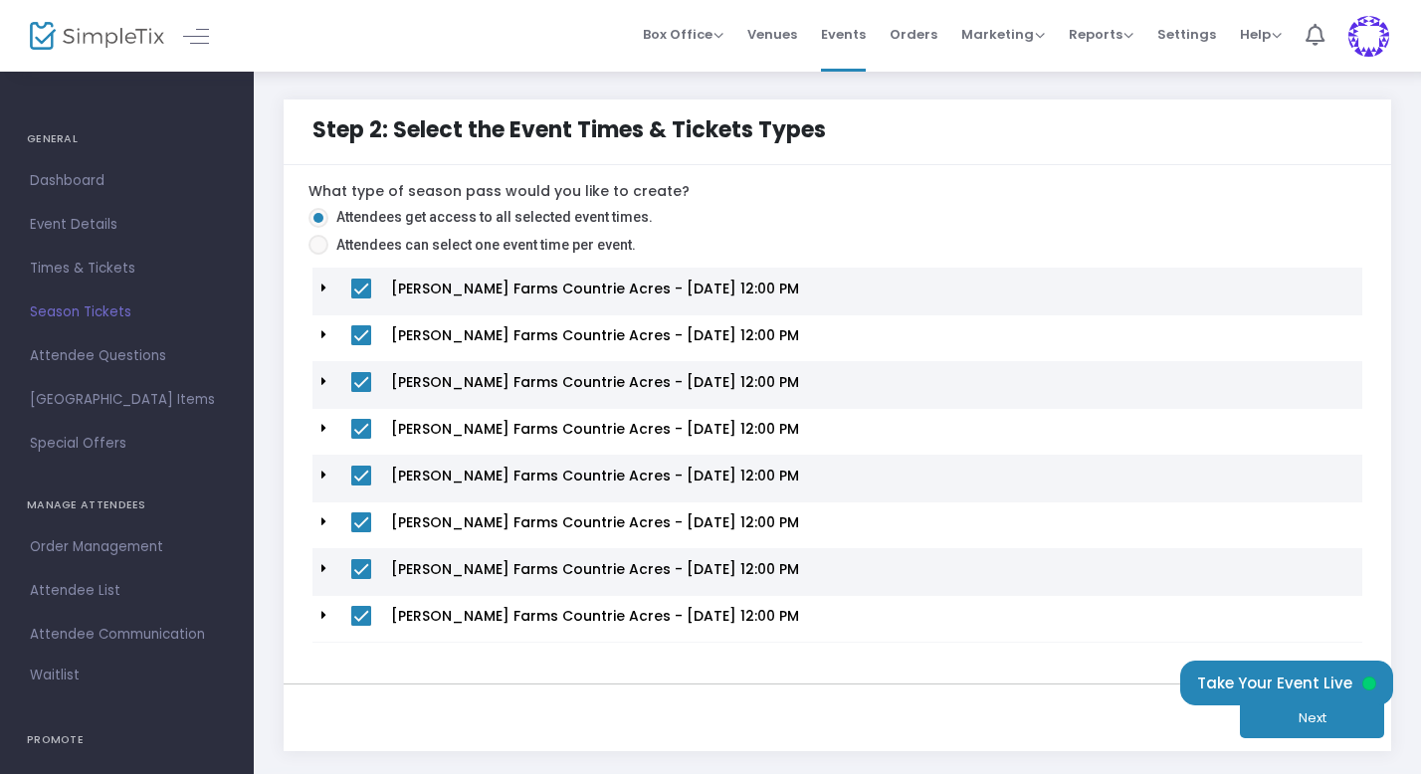
scroll to position [96, 0]
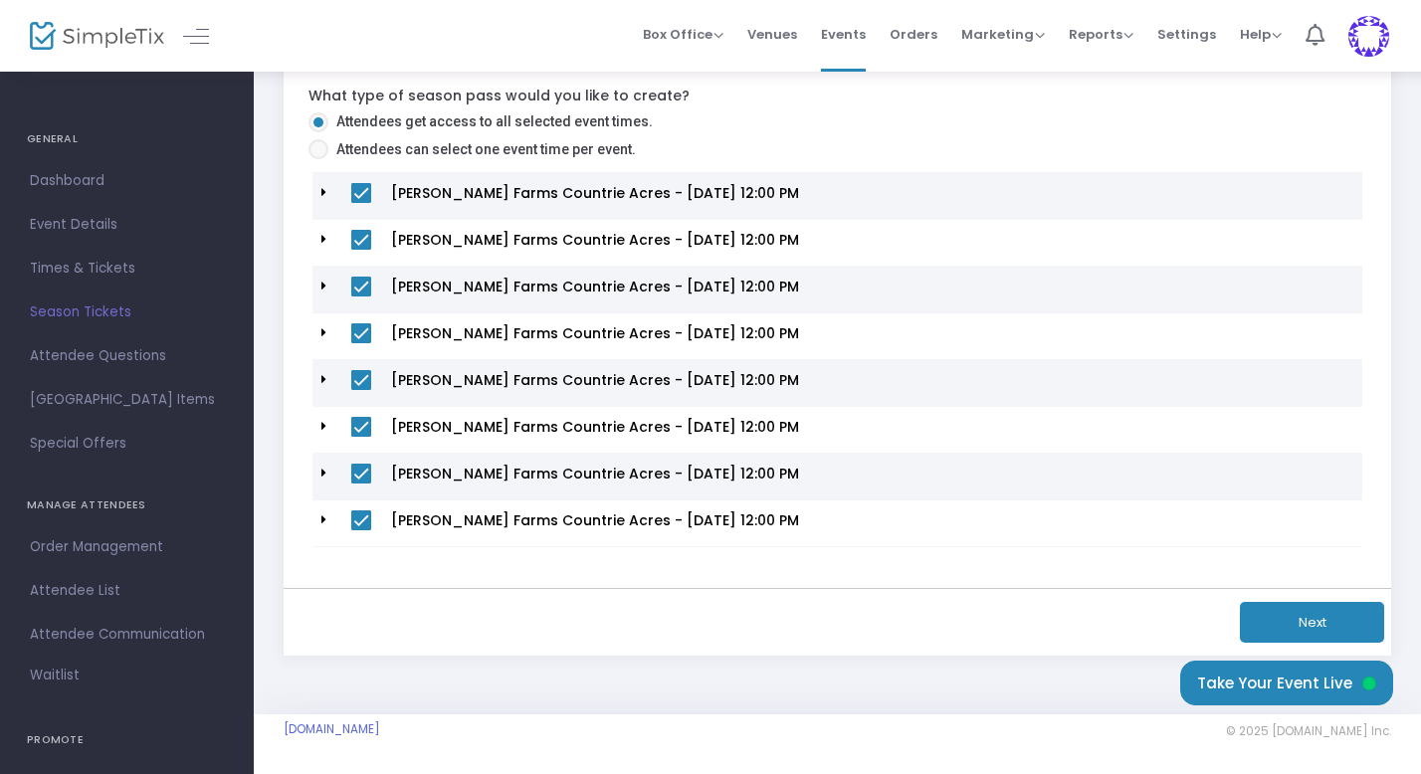
click at [1291, 620] on button "Next" at bounding box center [1312, 622] width 144 height 41
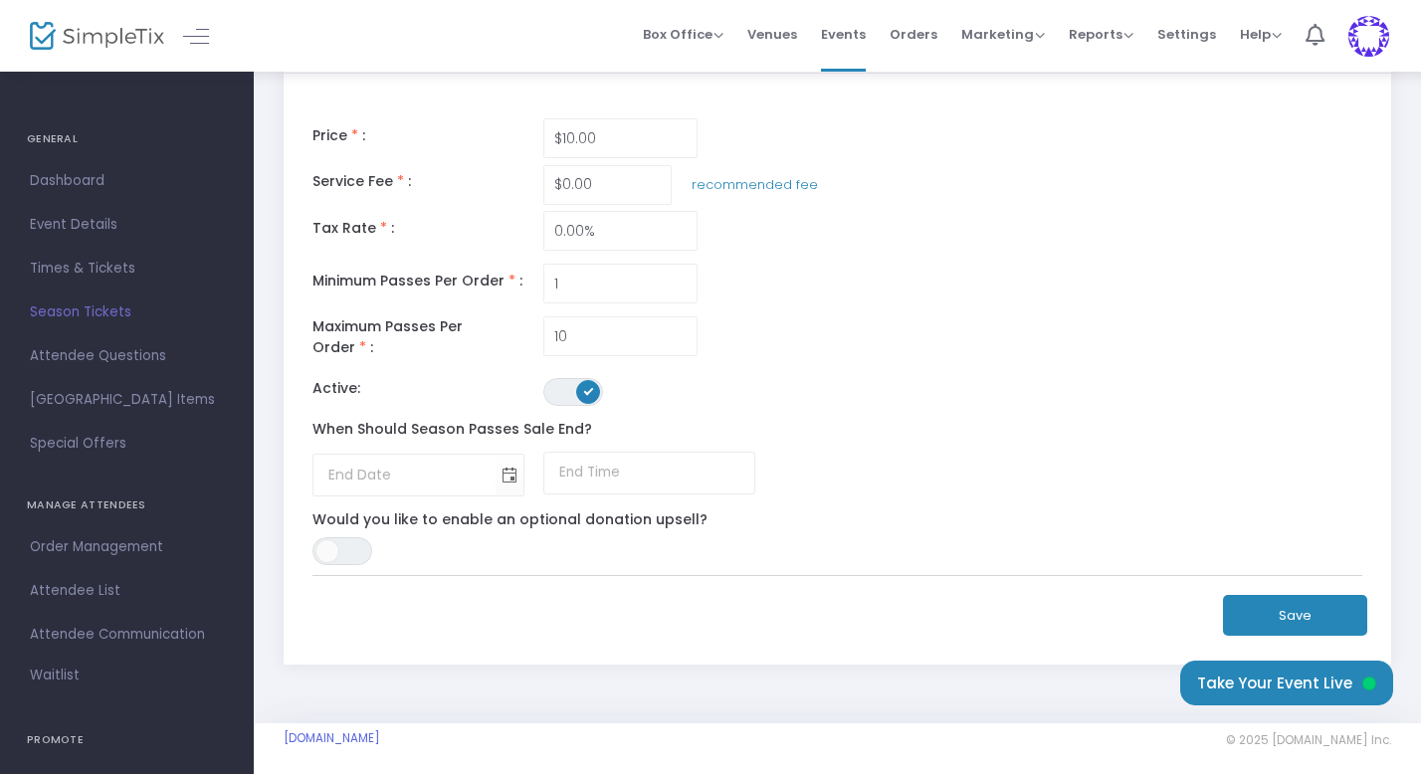
scroll to position [0, 0]
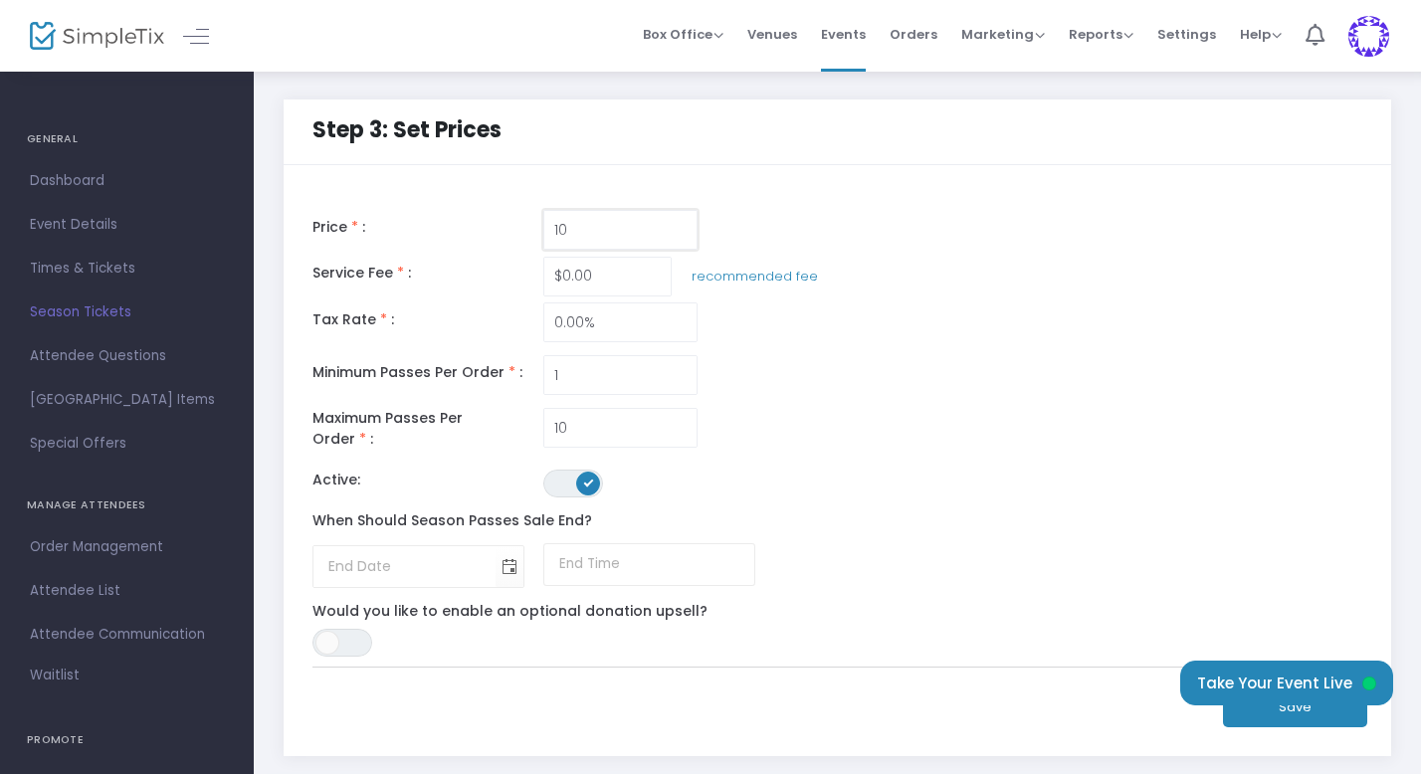
click at [625, 230] on input "10" at bounding box center [620, 230] width 152 height 38
type input "$35.00"
click at [607, 316] on input "0" at bounding box center [620, 323] width 152 height 38
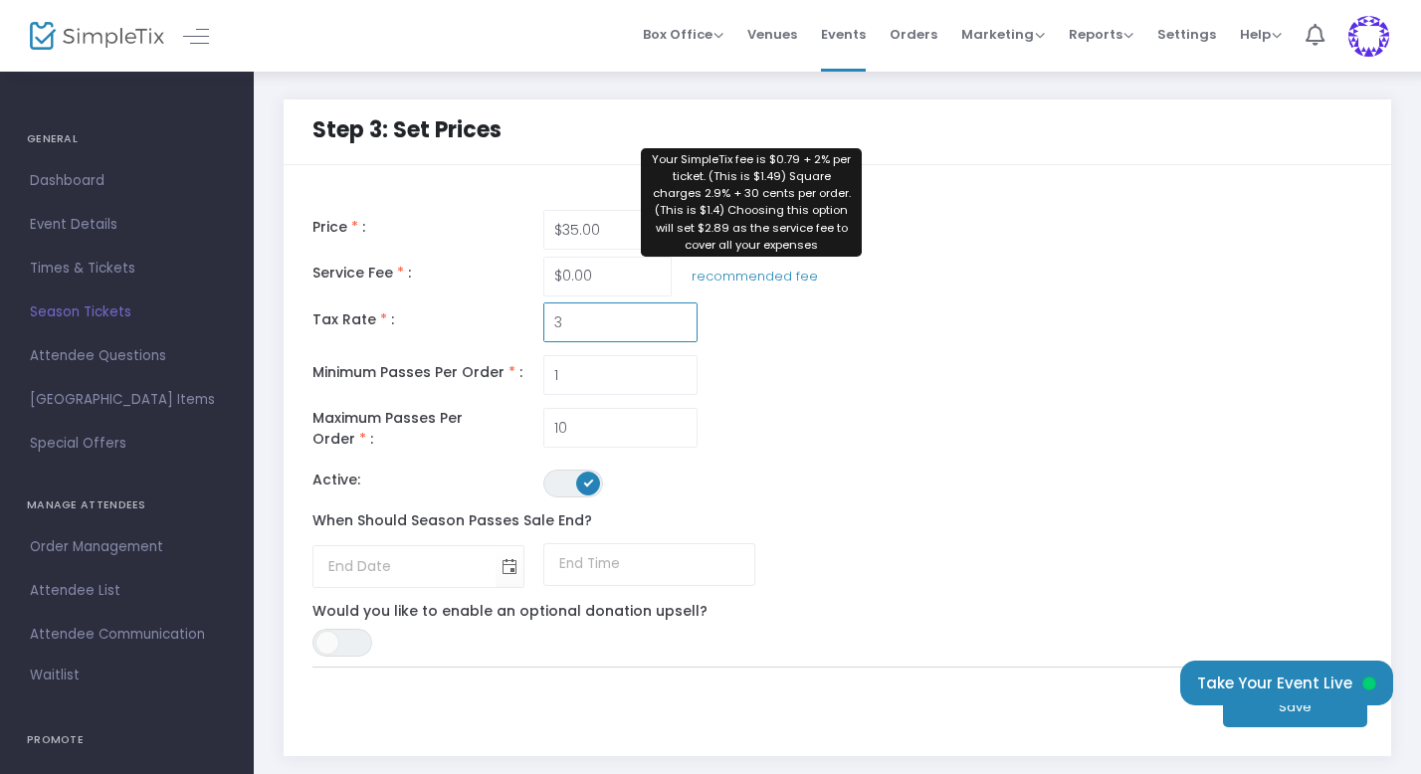
type input "3.00%"
click at [728, 280] on span "recommended fee" at bounding box center [755, 277] width 126 height 40
type input "$2.89"
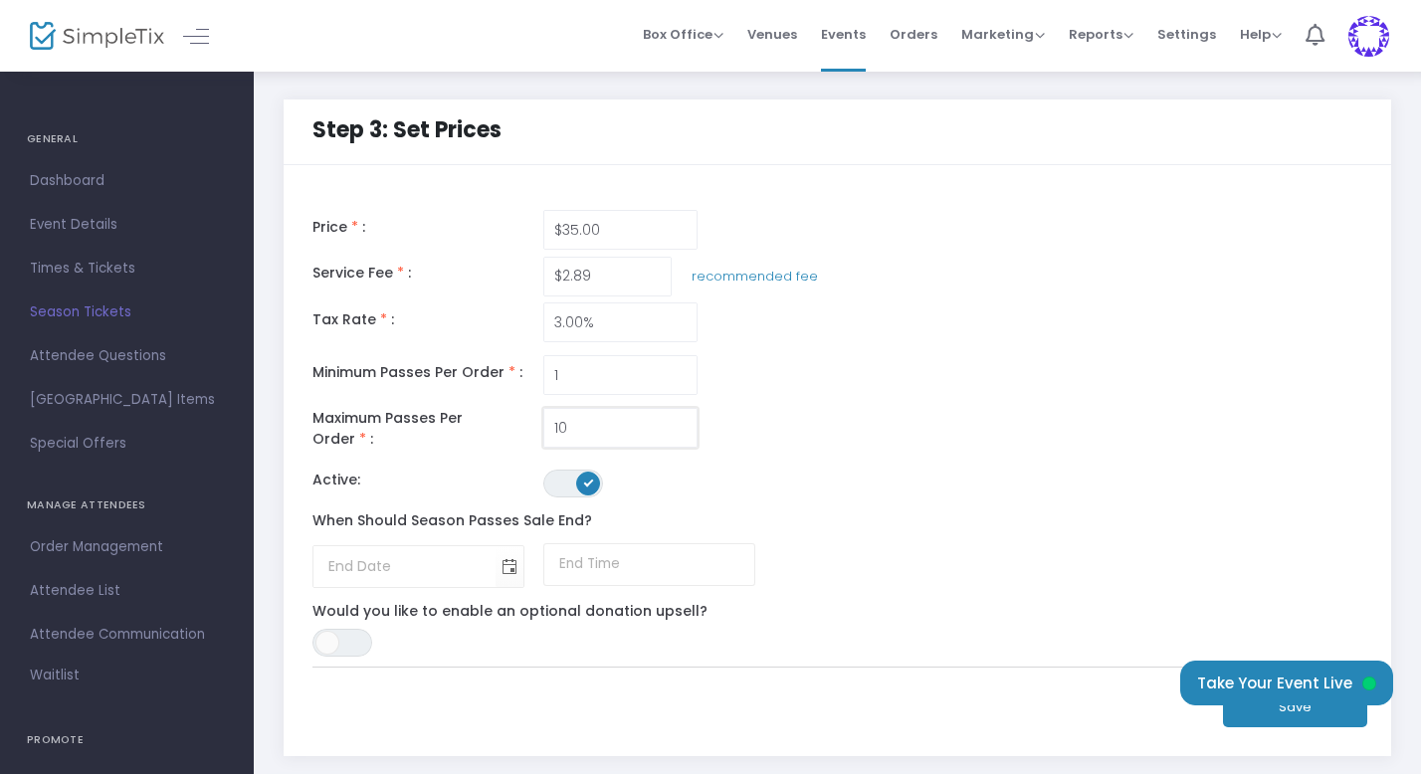
click at [569, 428] on input "10" at bounding box center [620, 428] width 152 height 38
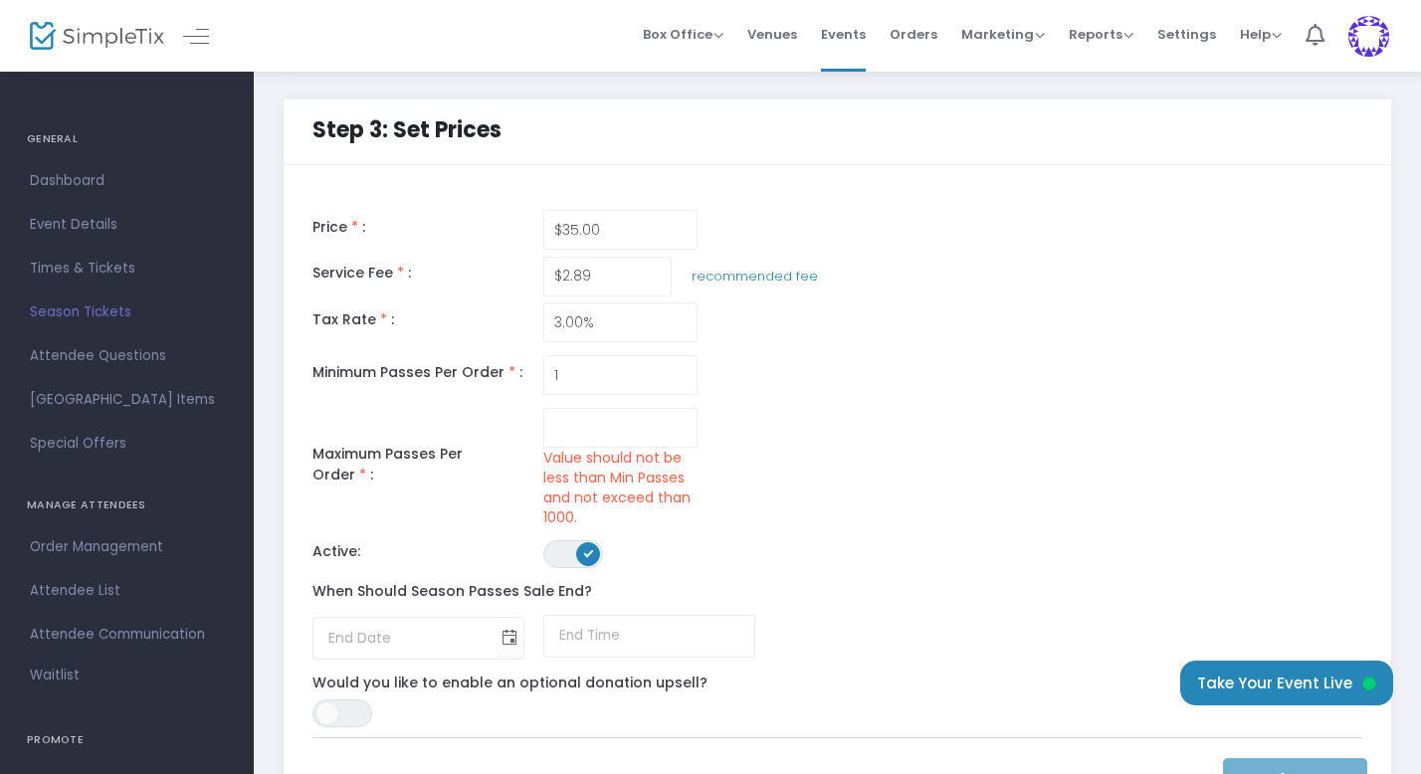
click at [774, 429] on div "Maximum Passes Per Order * : Value should not be less than Min Passes and not e…" at bounding box center [650, 467] width 694 height 119
click at [646, 419] on input at bounding box center [620, 428] width 152 height 38
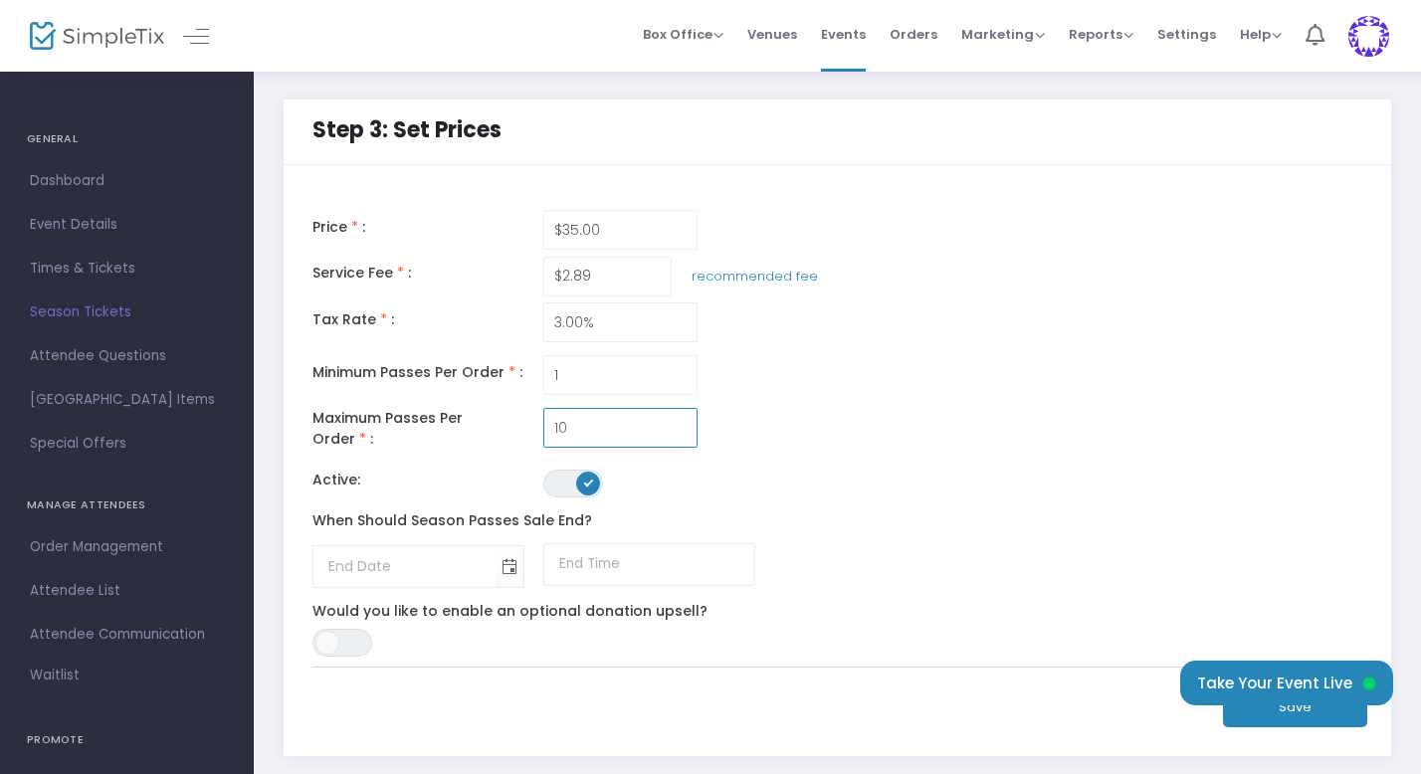
type input "10"
click at [949, 440] on div "Maximum Passes Per Order * : 10" at bounding box center [650, 432] width 694 height 49
type input "month/day/year"
click at [438, 558] on input "month/day/year" at bounding box center [404, 566] width 182 height 41
click at [506, 560] on span "Toggle calendar" at bounding box center [509, 566] width 33 height 33
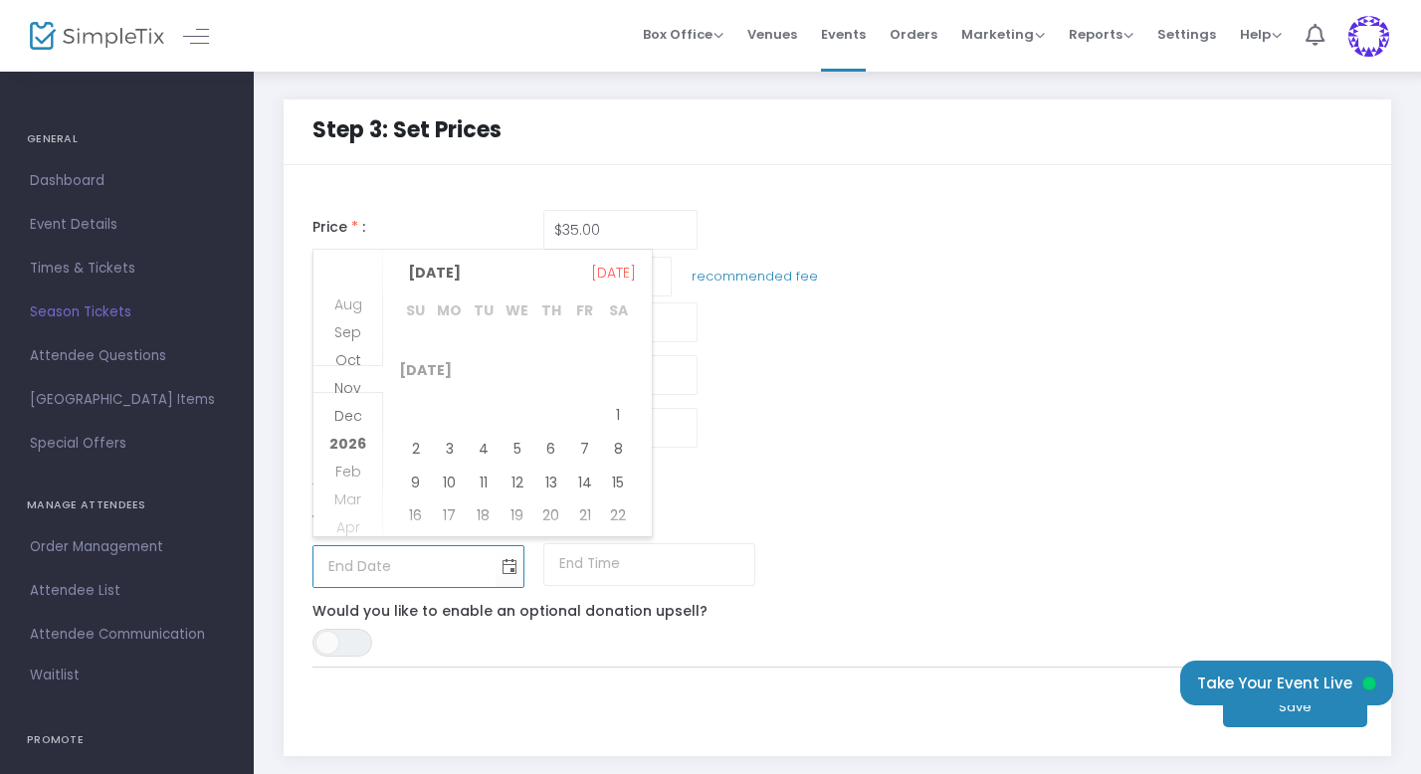
scroll to position [80, 0]
click at [415, 397] on span "2" at bounding box center [416, 399] width 34 height 34
type input "[DATE]"
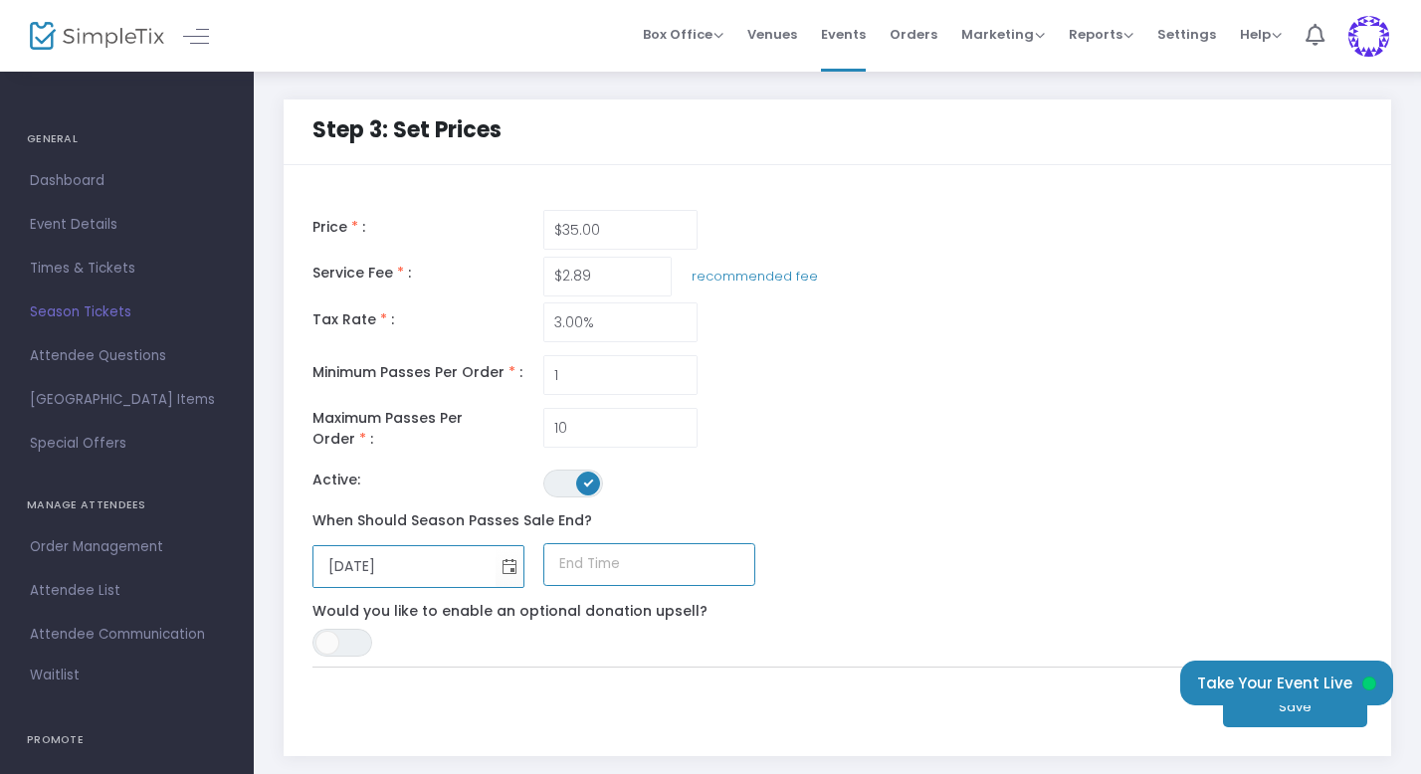
click at [602, 557] on input at bounding box center [649, 564] width 212 height 43
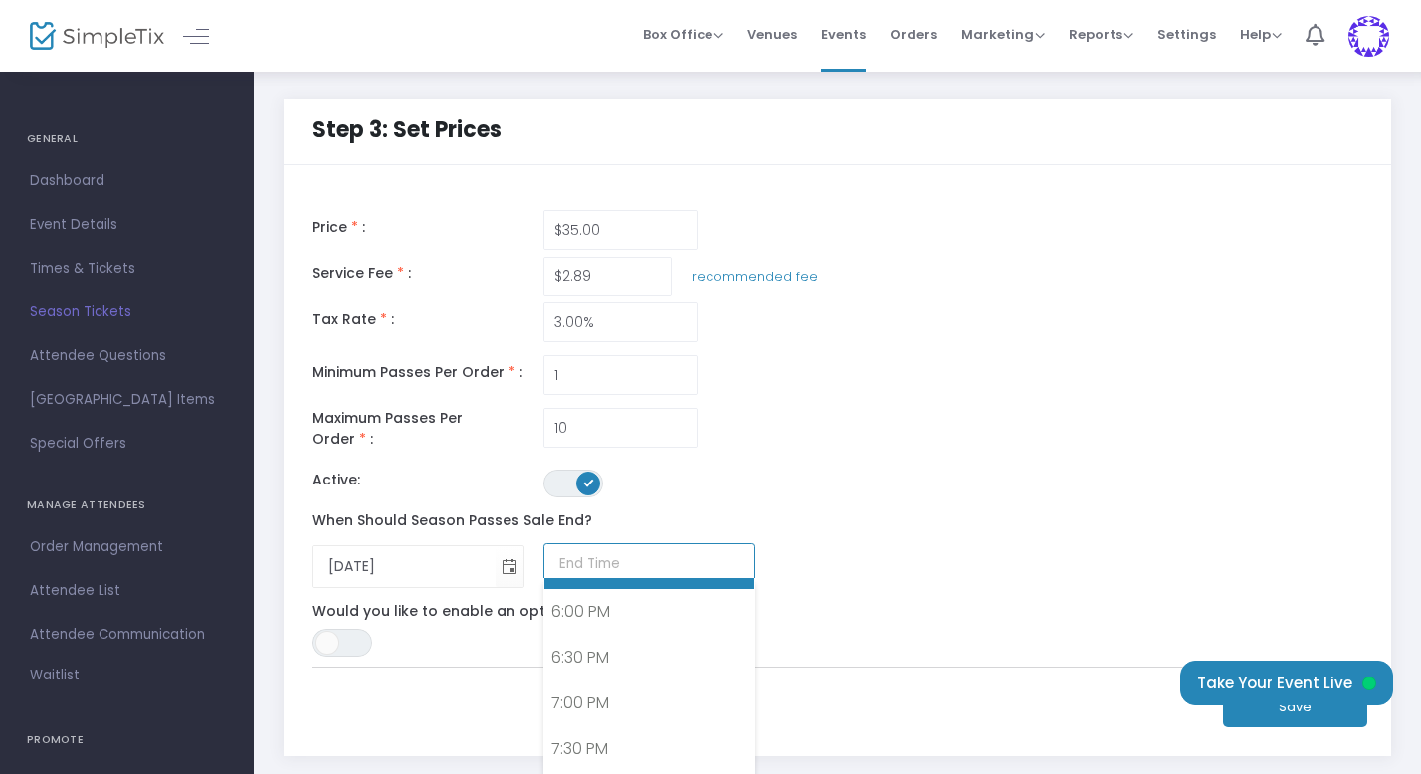
scroll to position [1647, 0]
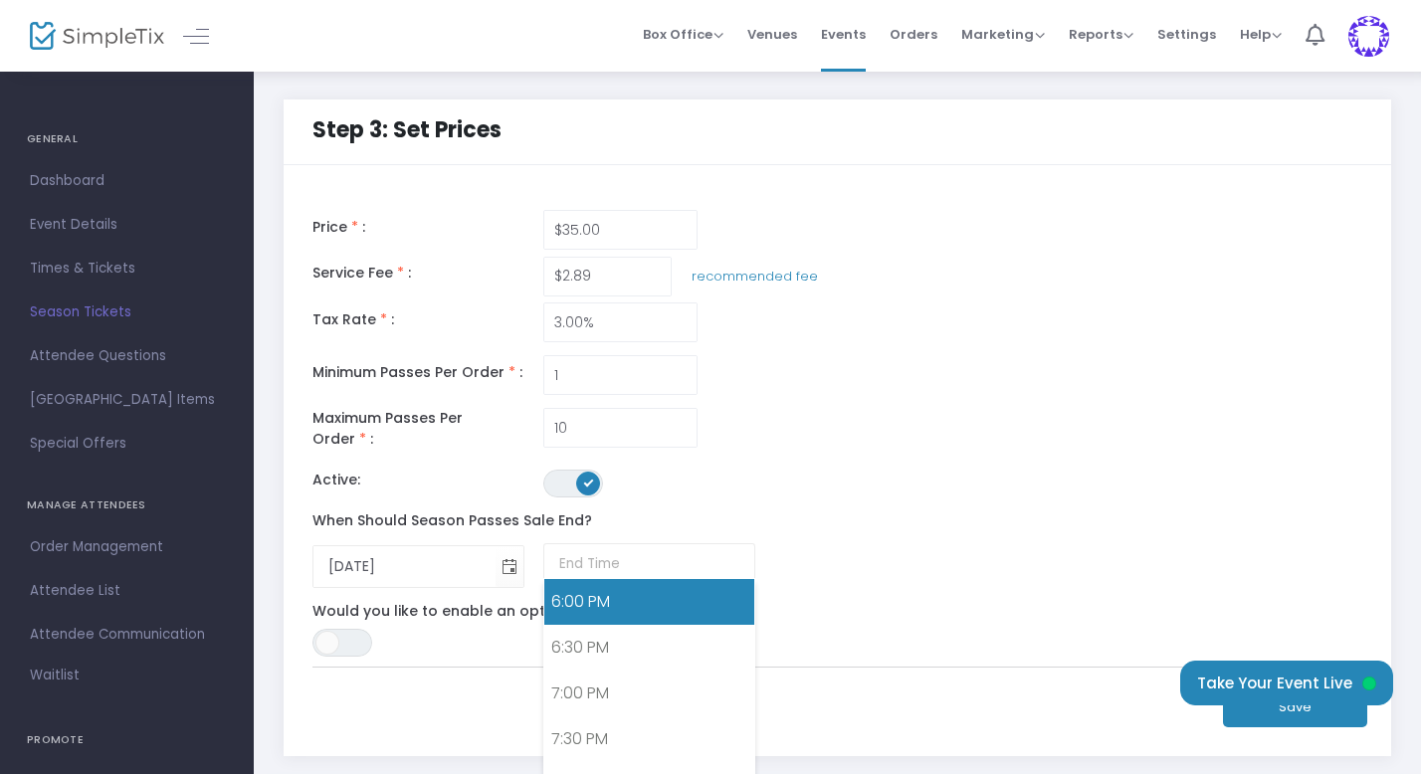
click at [616, 602] on link "6:00 PM" at bounding box center [649, 602] width 210 height 46
type input "6:00 PM"
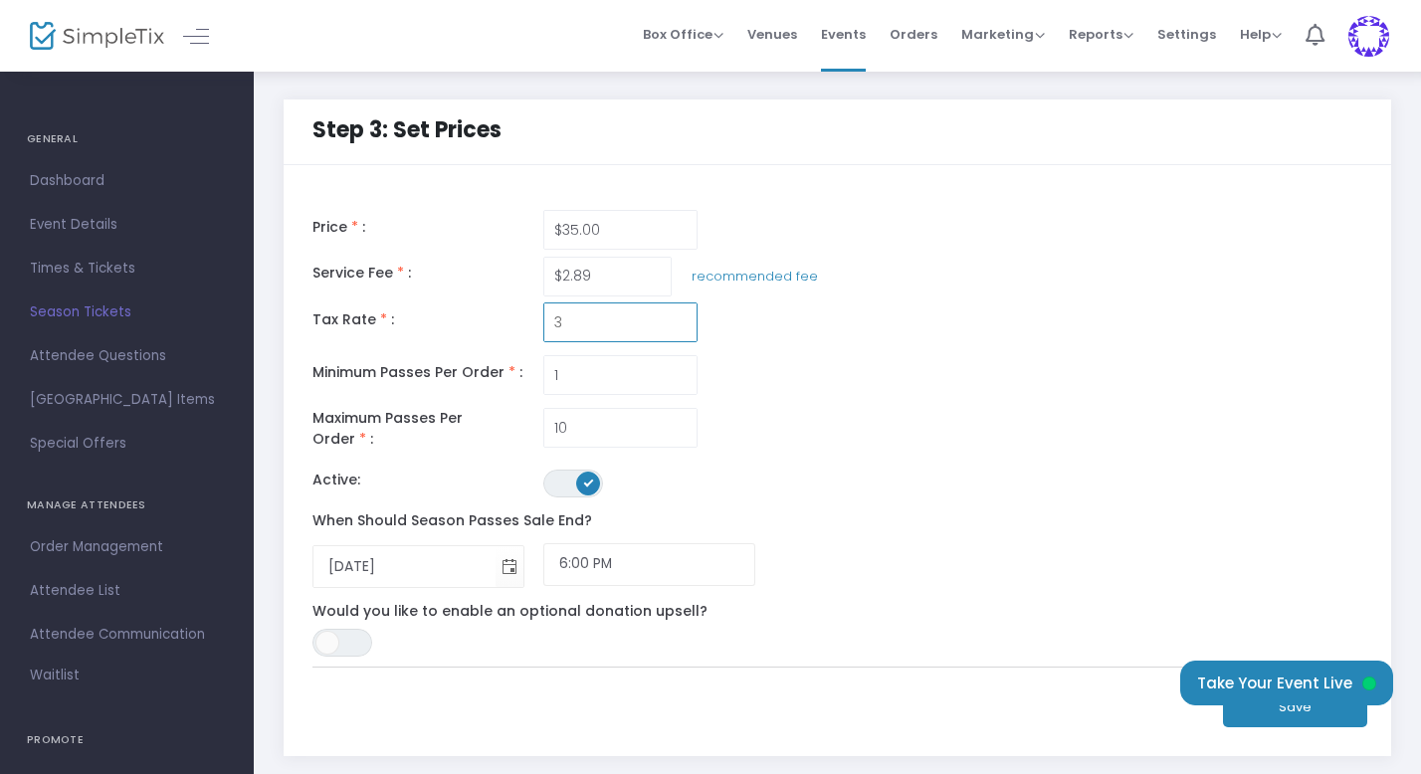
click at [619, 331] on input "3" at bounding box center [620, 323] width 152 height 38
click at [932, 397] on div "Price * : $35.00 Service Fee * : $2.89 recommended fee Tax Rate * : 2.25% Minim…" at bounding box center [659, 430] width 713 height 453
click at [620, 324] on input "2.25" at bounding box center [620, 323] width 152 height 38
type input "3"
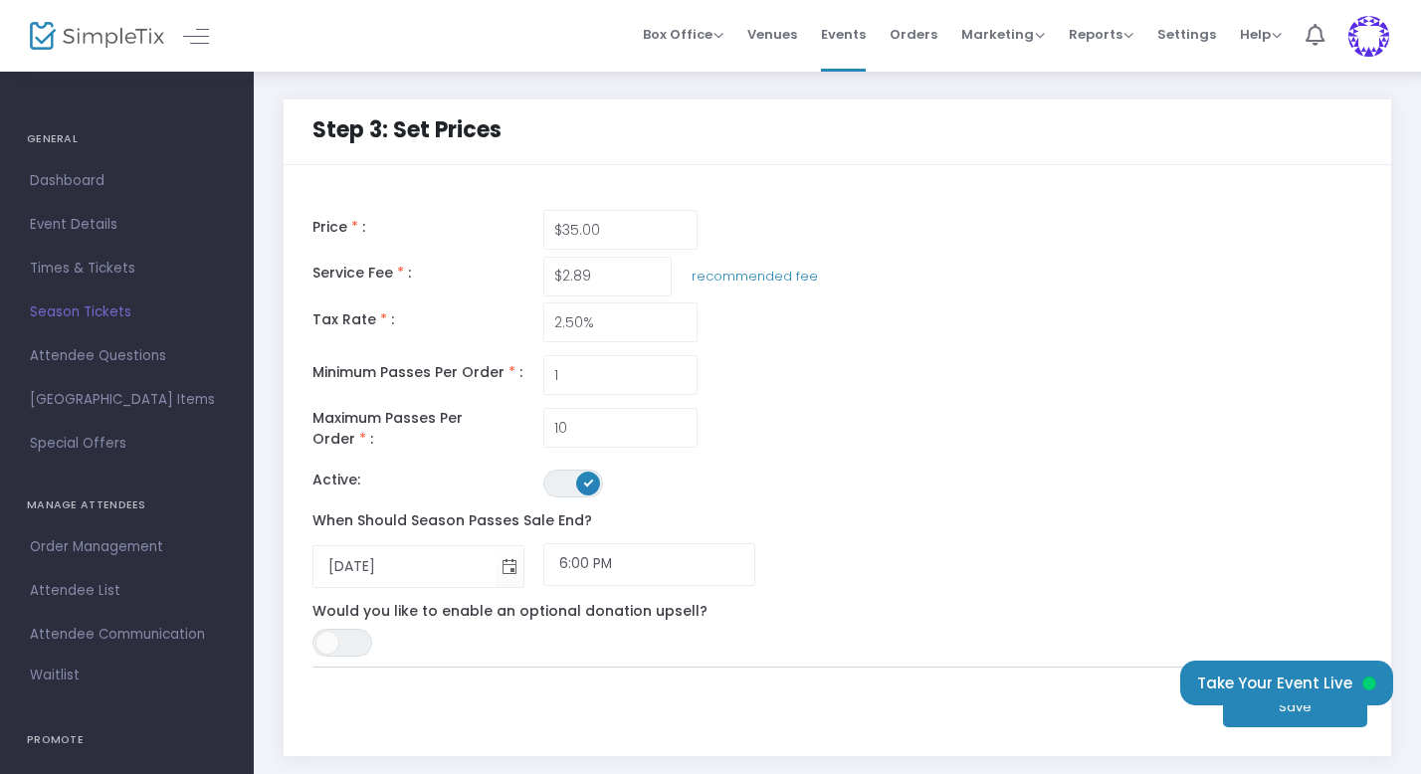
click at [857, 333] on div "Tax Rate * : 2.50%" at bounding box center [650, 323] width 694 height 40
click at [612, 336] on input "2.5" at bounding box center [620, 323] width 152 height 38
type input "2"
click at [1000, 305] on div "Price * : $35.00 Service Fee * : $2.89 recommended fee Tax Rate * : 3.00% Minim…" at bounding box center [659, 430] width 713 height 453
click at [624, 320] on input "3" at bounding box center [620, 323] width 152 height 38
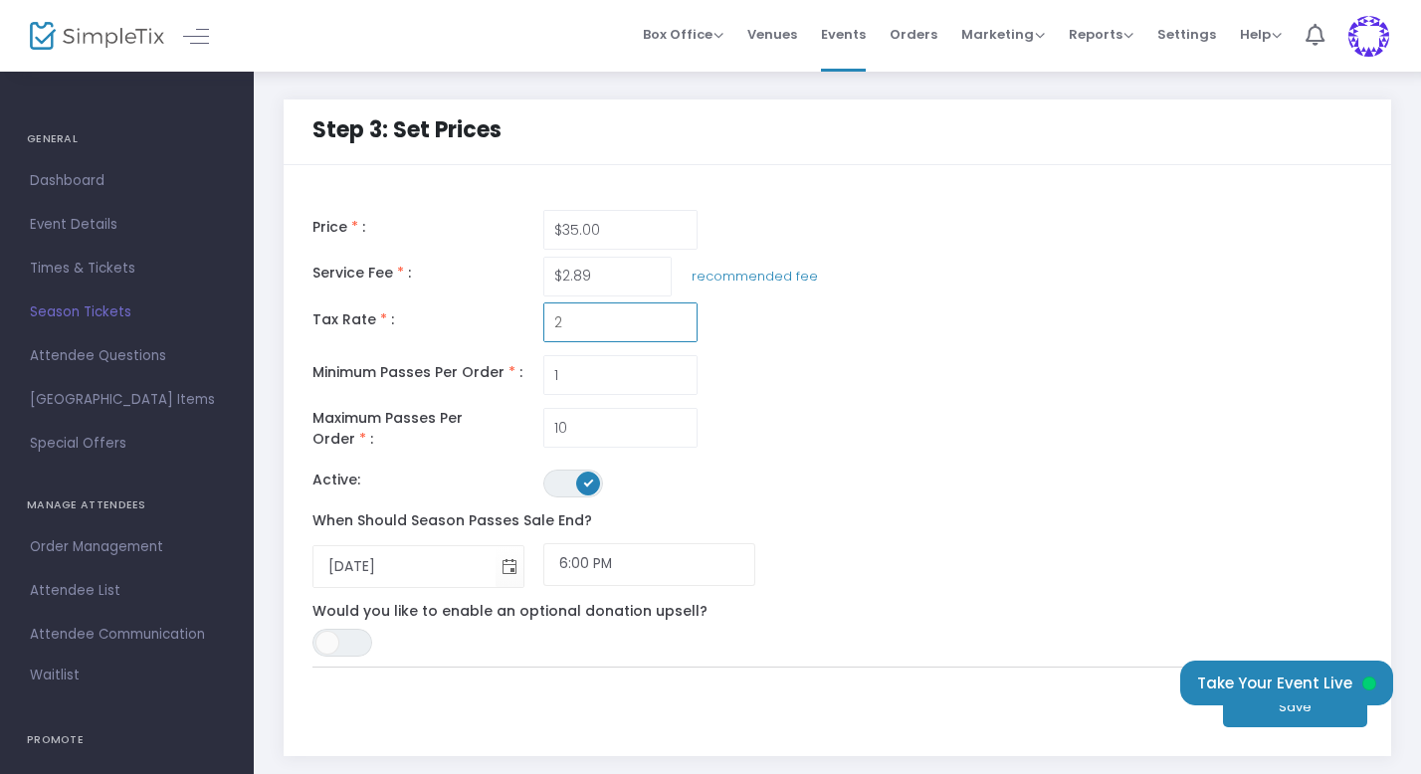
type input "2.00%"
click at [1028, 368] on div "Price * : $35.00 Service Fee * : $2.89 recommended fee Tax Rate * : 2.00% Minim…" at bounding box center [838, 430] width 1070 height 473
click at [1055, 376] on div "Price * : $35.00 Service Fee * : $2.89 recommended fee Tax Rate * : 2.00% Minim…" at bounding box center [838, 430] width 1070 height 473
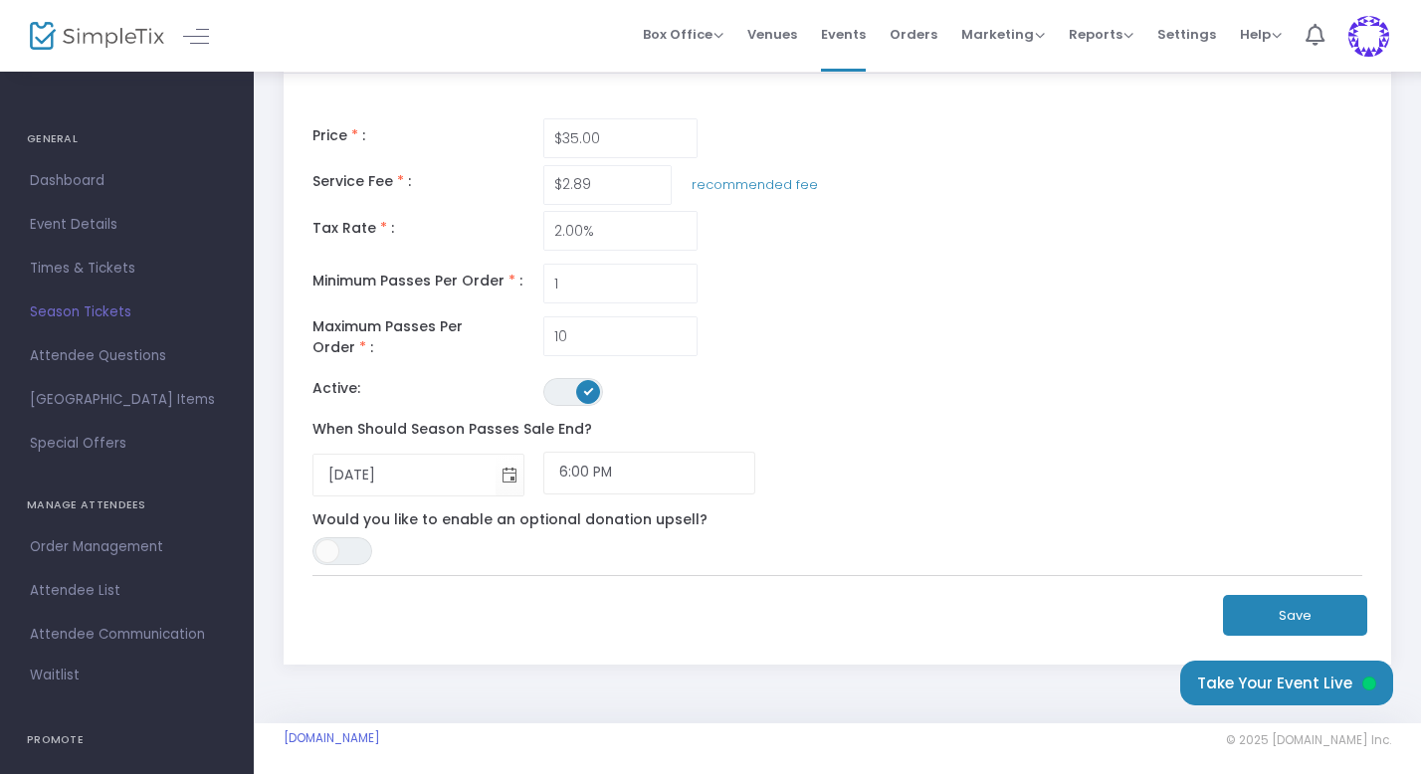
click at [1261, 603] on button "Save" at bounding box center [1295, 615] width 144 height 41
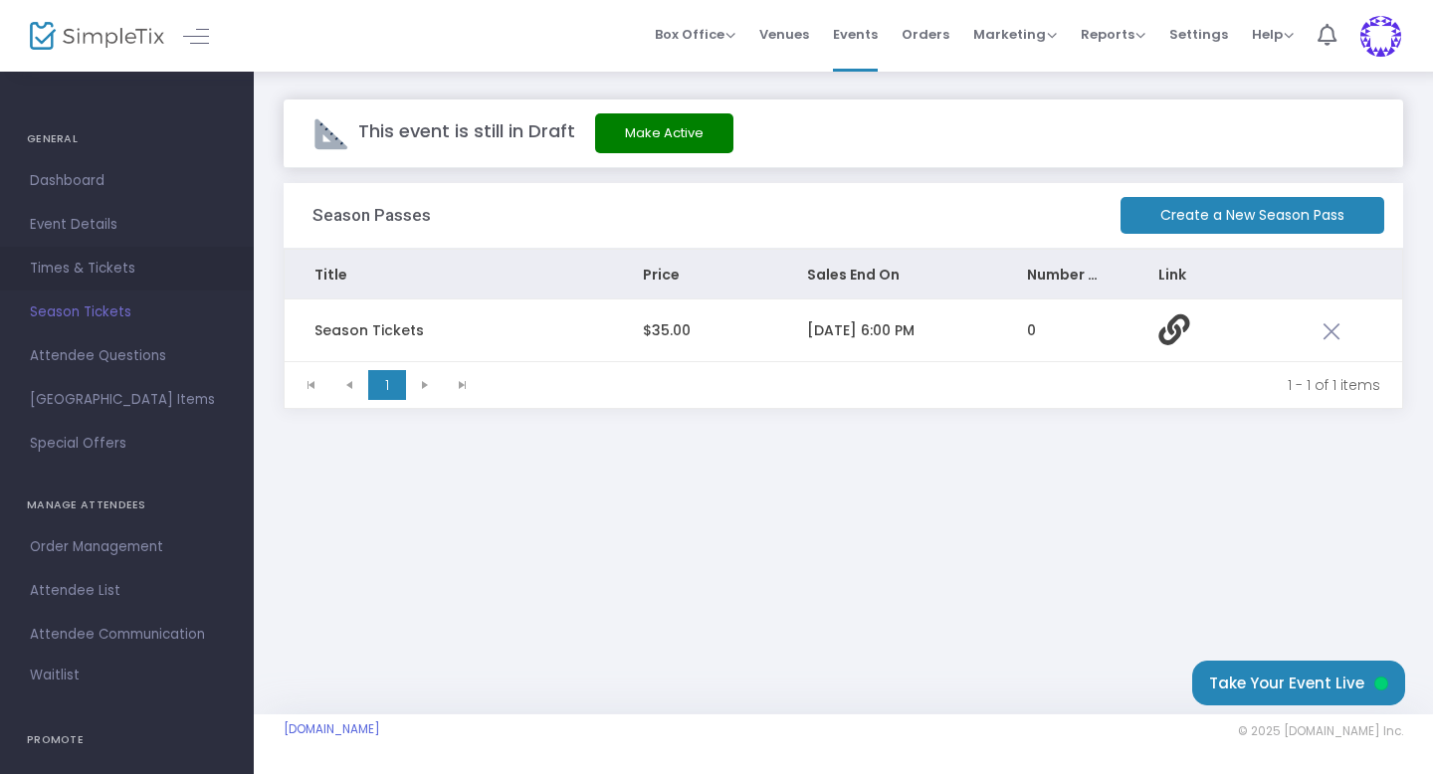
click at [87, 273] on span "Times & Tickets" at bounding box center [127, 269] width 194 height 26
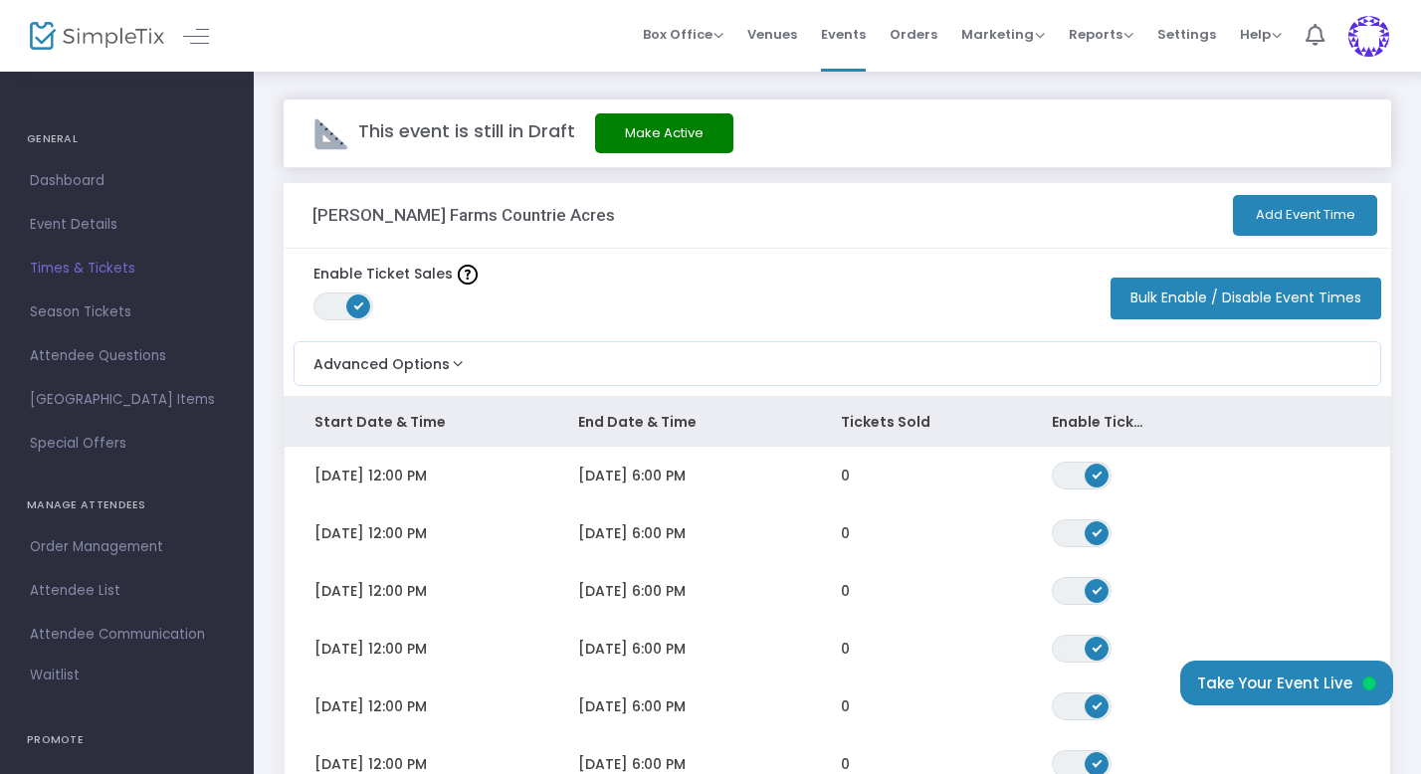
click at [1200, 298] on button "Bulk Enable / Disable Event Times" at bounding box center [1246, 299] width 271 height 42
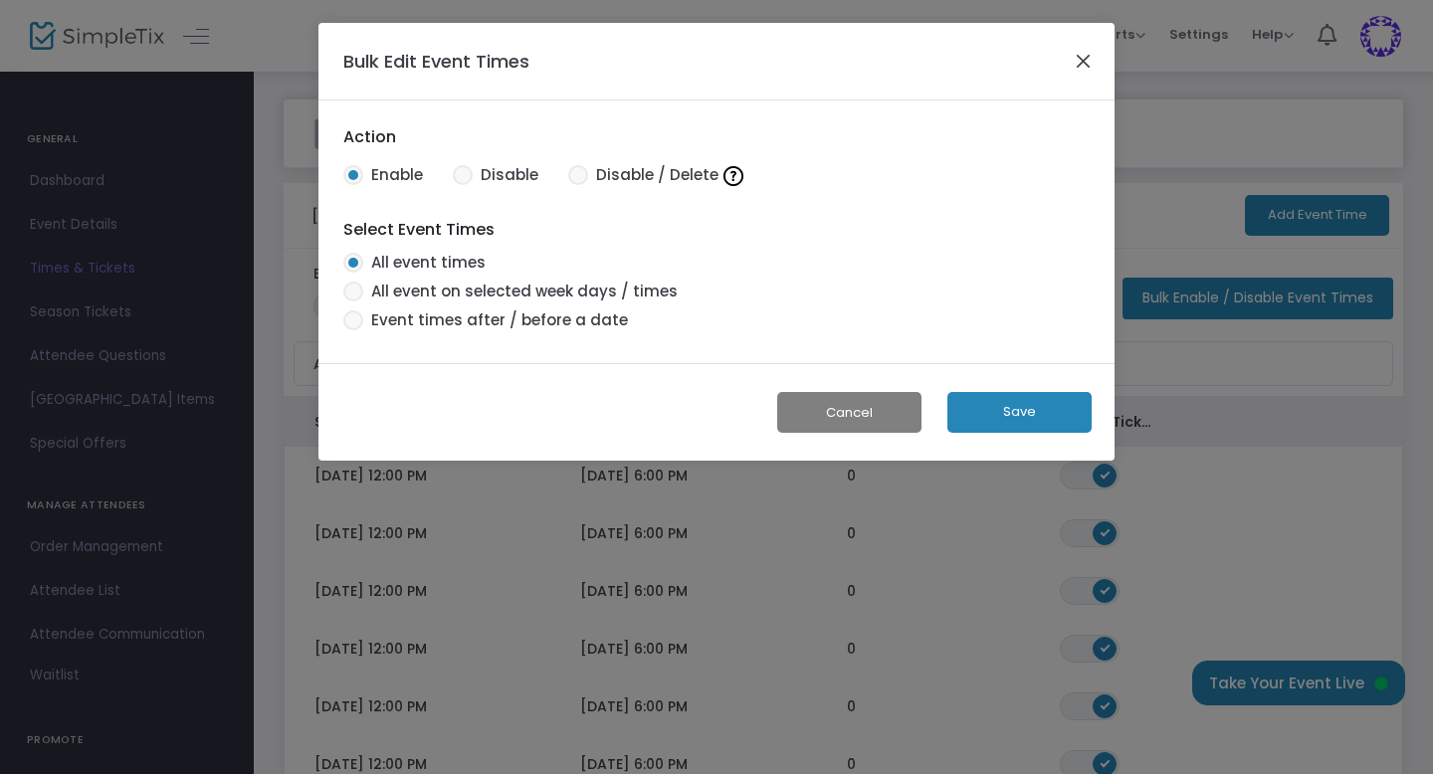
click at [1087, 66] on button "Close" at bounding box center [1084, 61] width 26 height 26
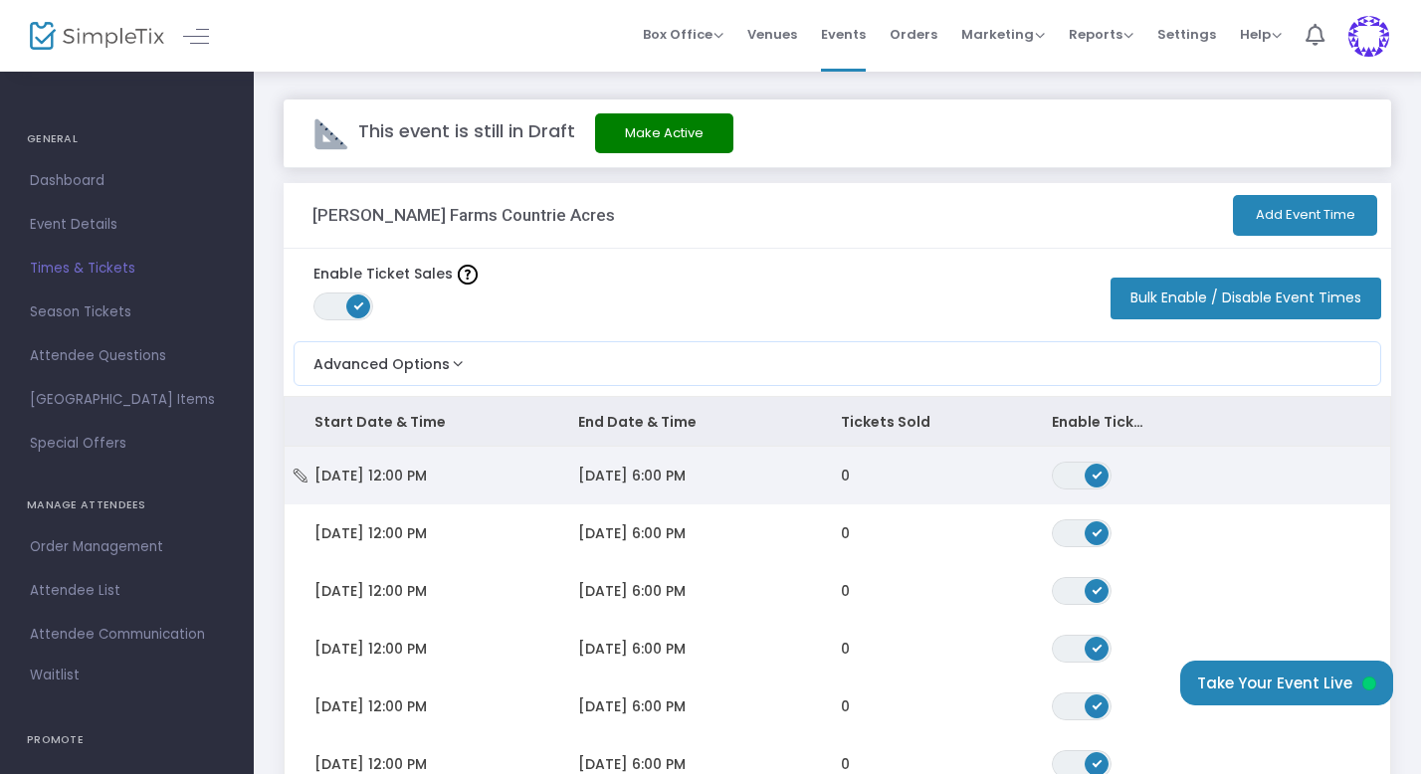
click at [427, 475] on span "[DATE] 12:00 PM" at bounding box center [370, 476] width 112 height 20
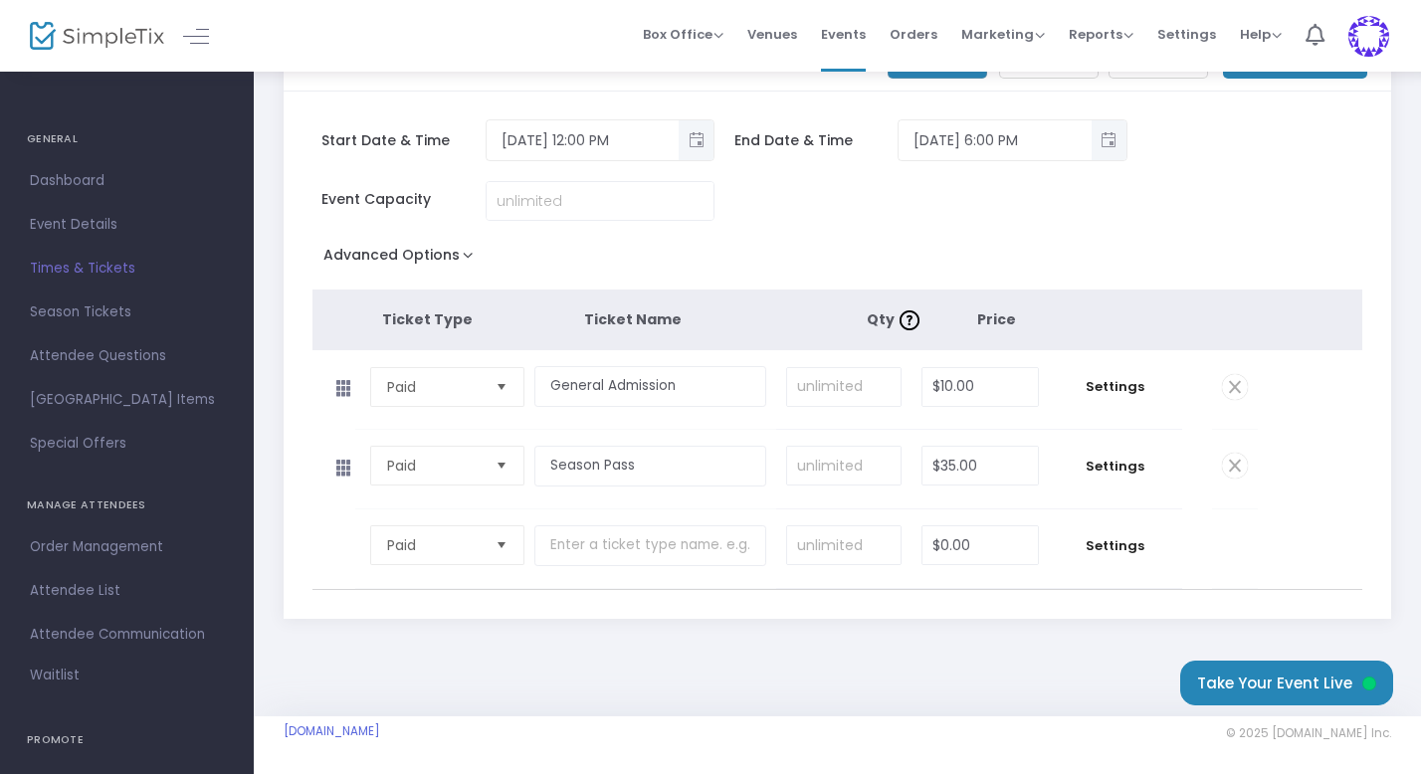
scroll to position [159, 0]
click at [1234, 462] on span at bounding box center [1235, 464] width 26 height 26
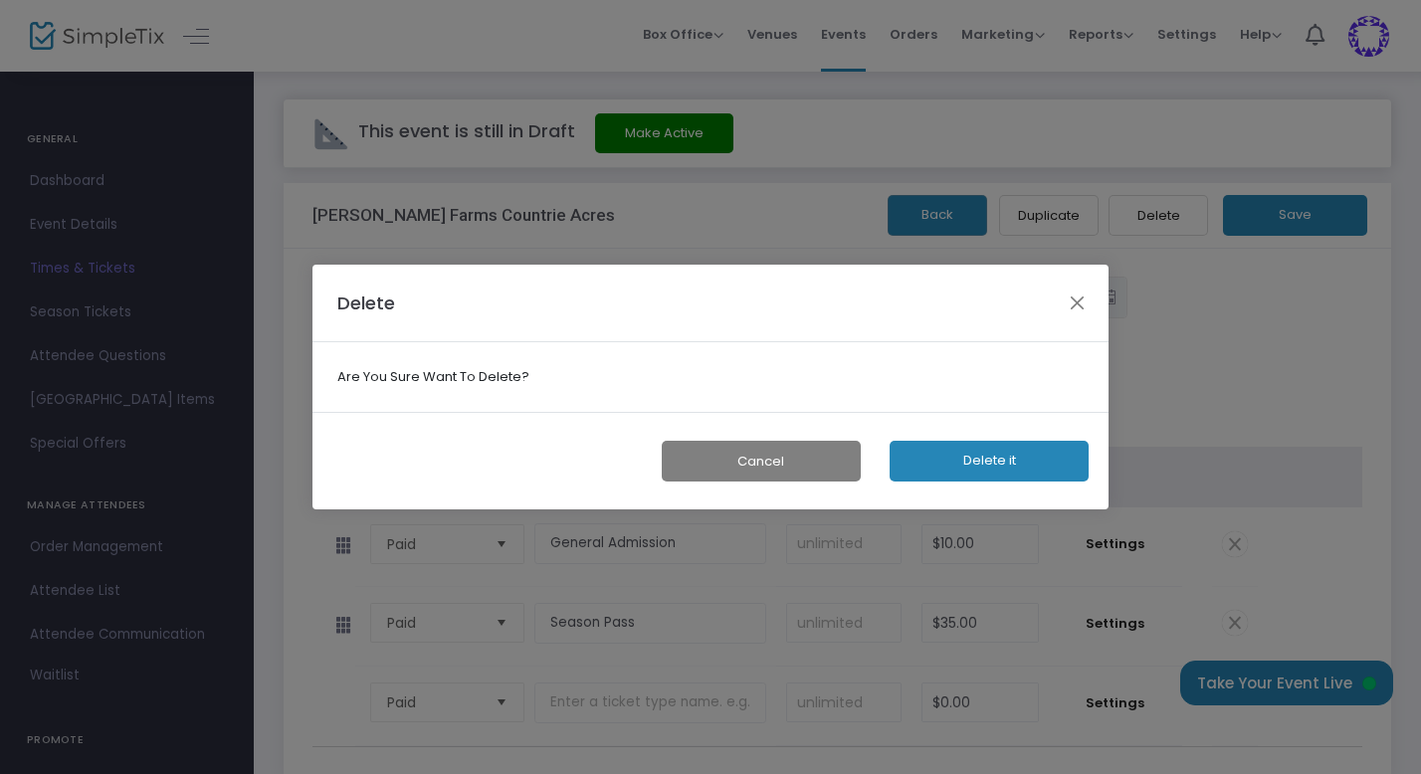
scroll to position [0, 0]
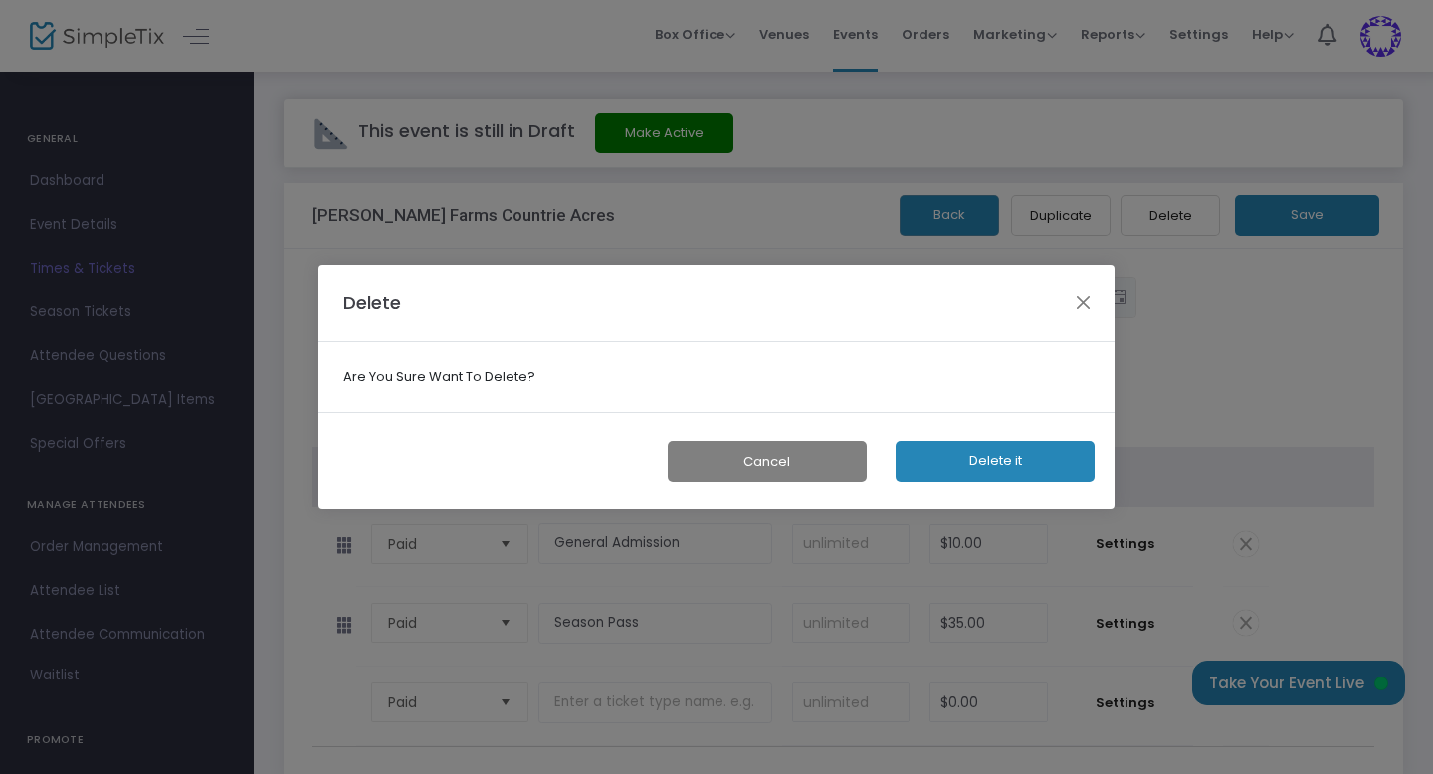
click at [974, 456] on button "Delete it" at bounding box center [995, 461] width 199 height 41
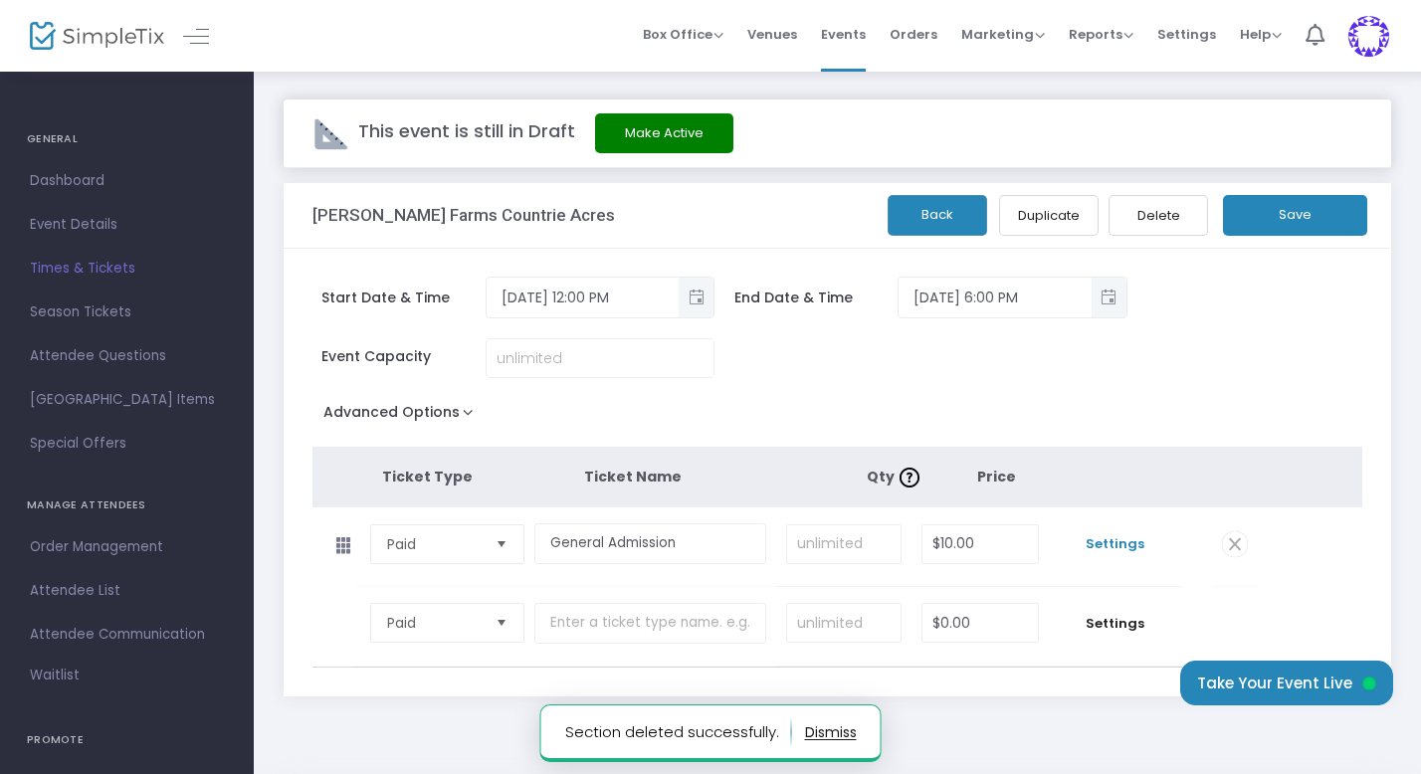
click at [1112, 543] on span "Settings" at bounding box center [1115, 544] width 113 height 20
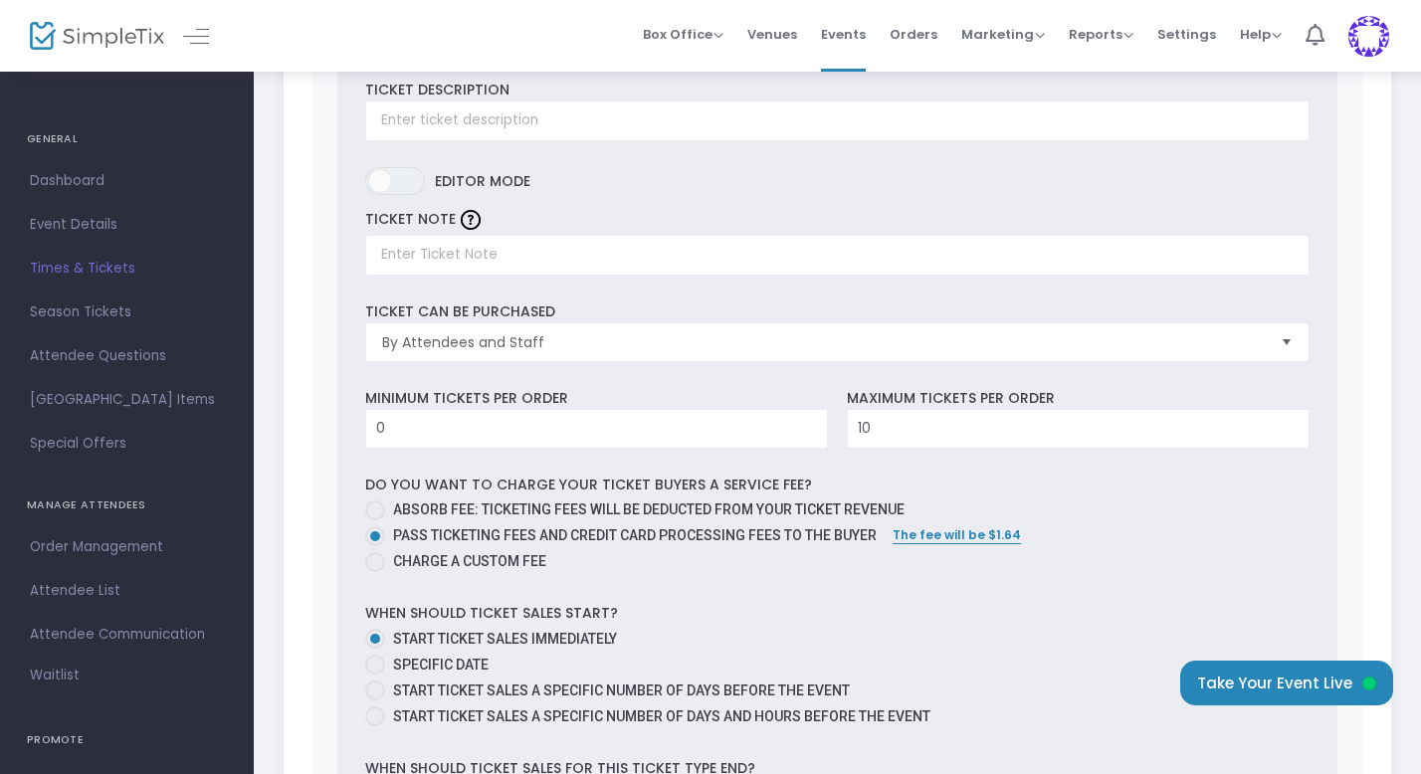
scroll to position [639, 0]
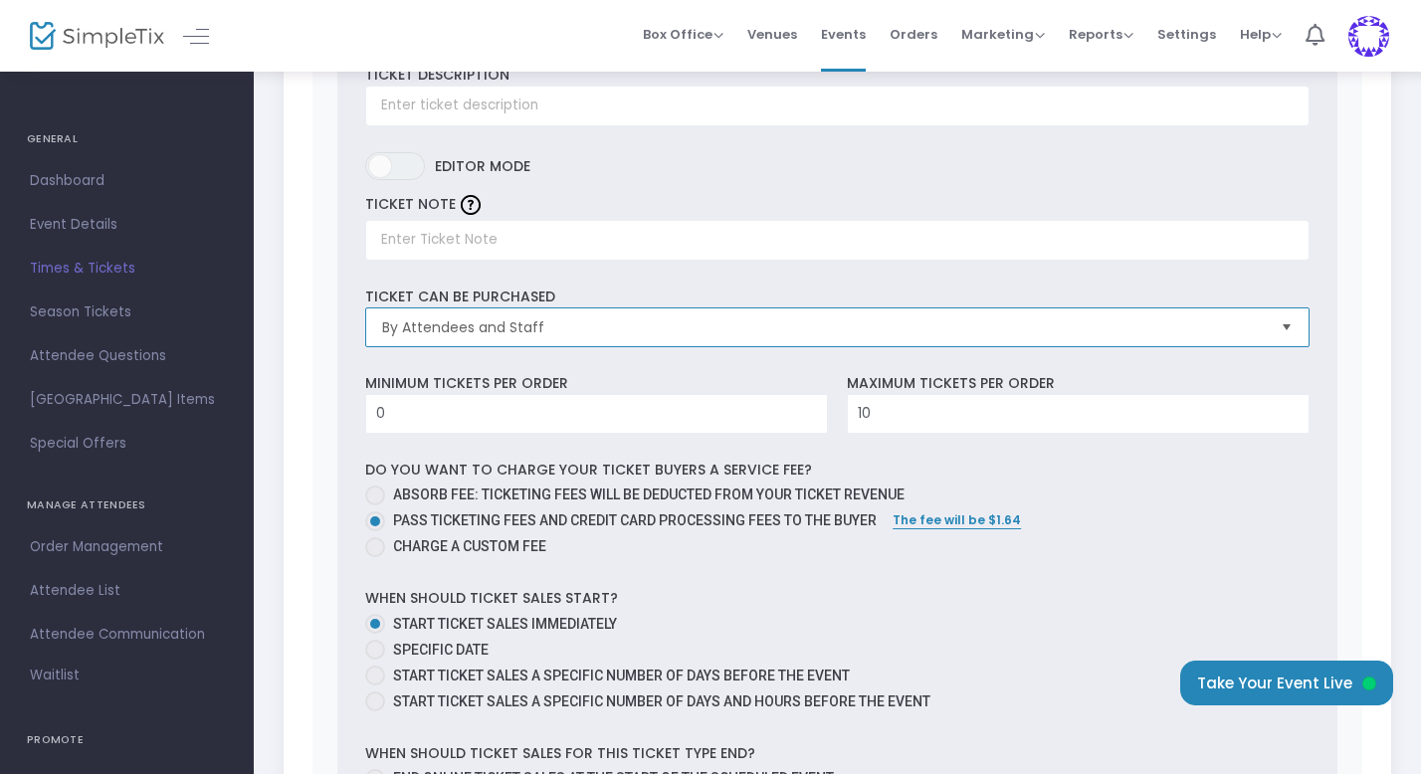
click at [661, 320] on span "By Attendees and Staff" at bounding box center [823, 327] width 883 height 20
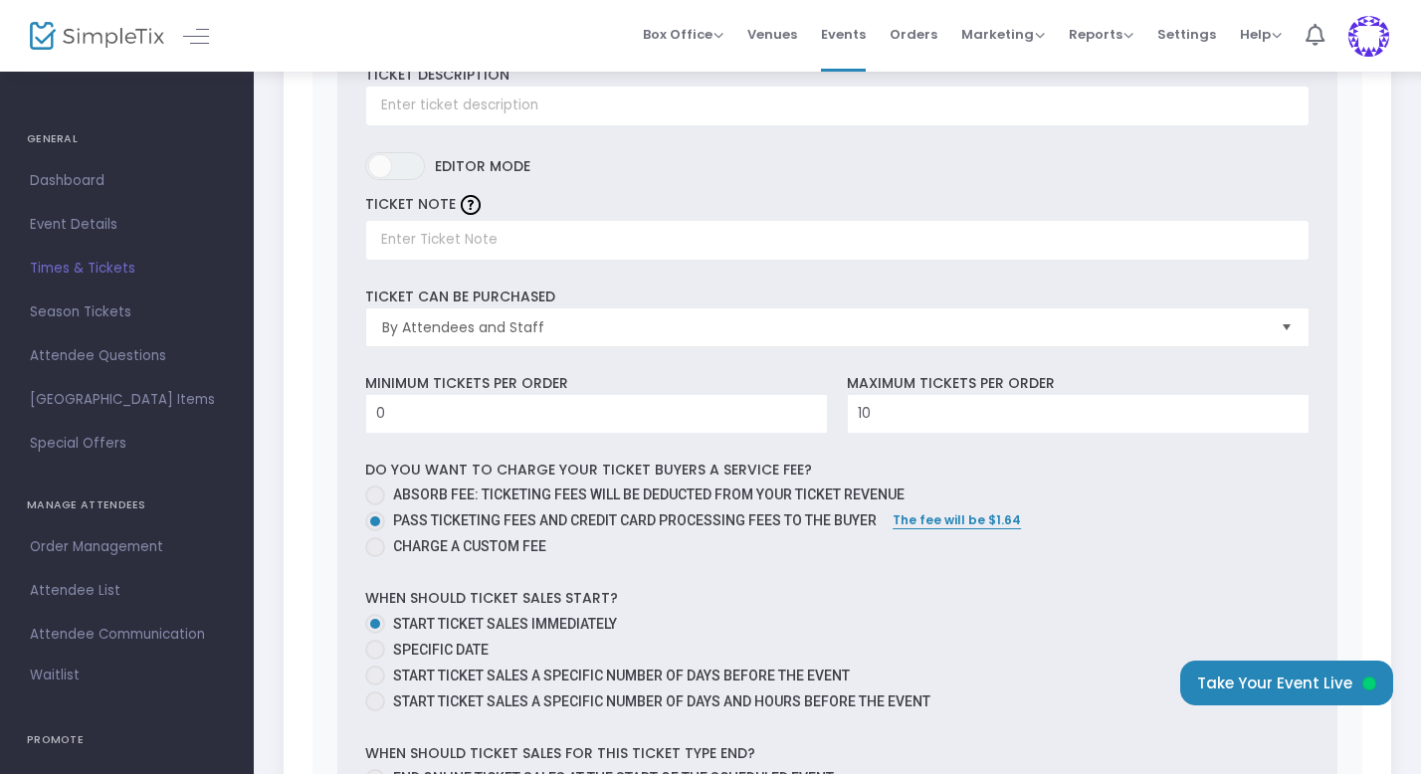
click at [649, 272] on div "0 Ticket sold (SKU #3704370) Ticket Description Required. ON OFF Editor mode TI…" at bounding box center [837, 565] width 1001 height 1194
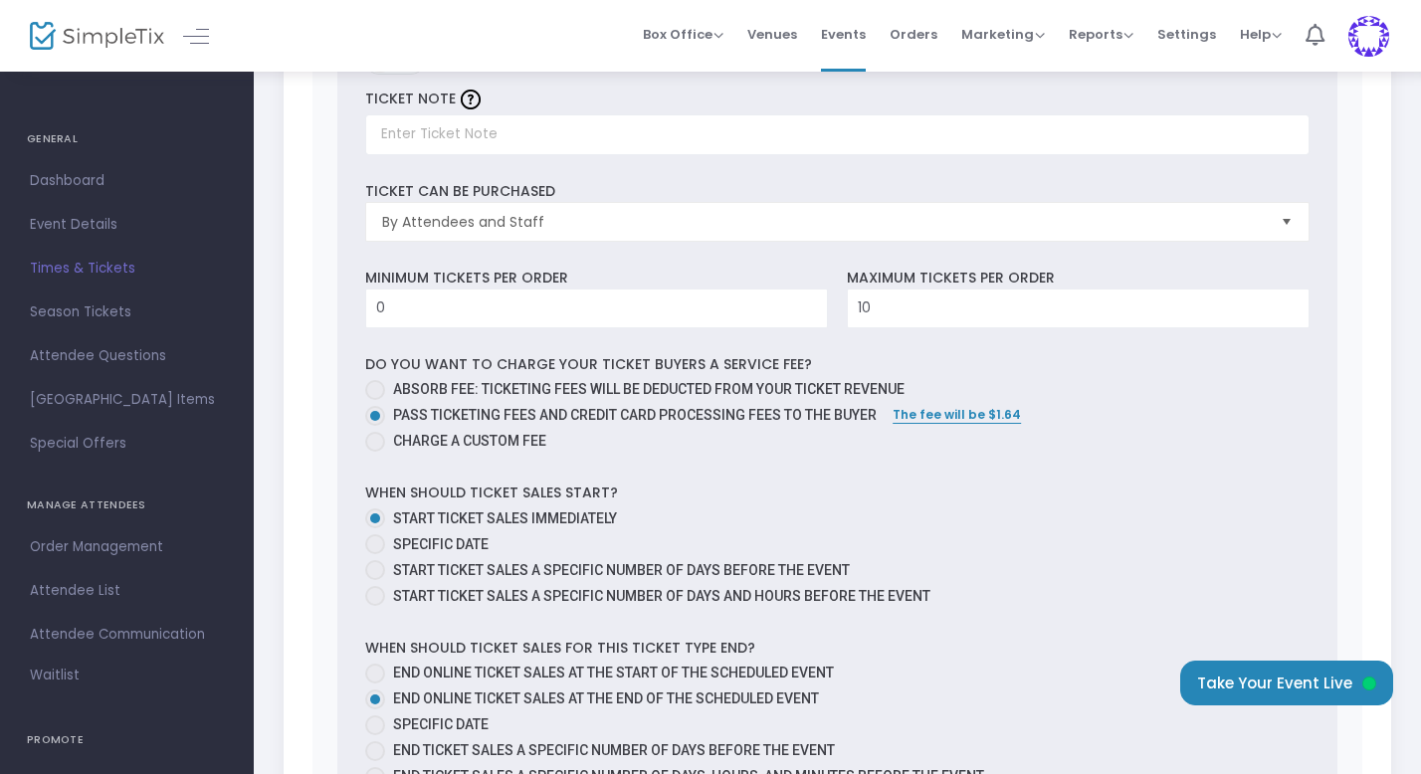
scroll to position [753, 0]
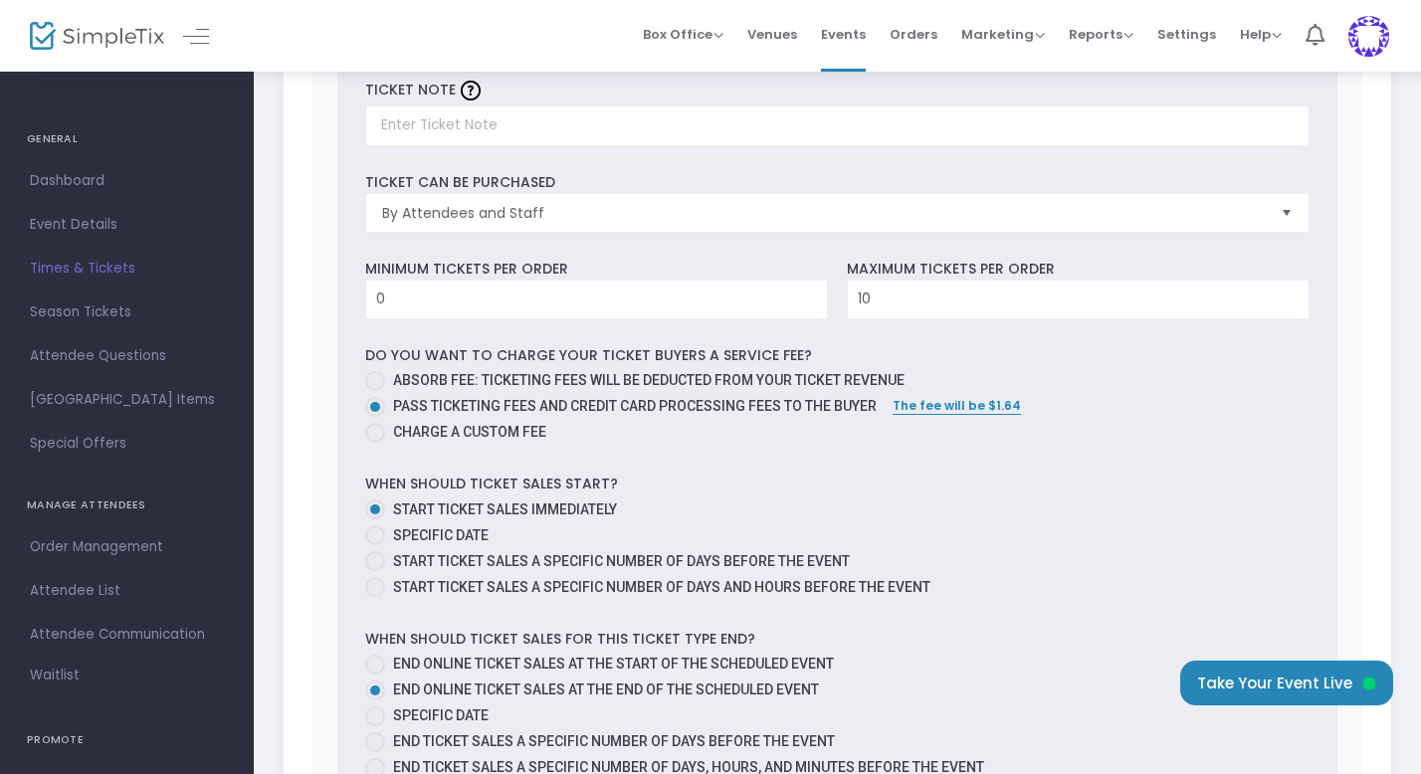
click at [1137, 445] on mat-radio-group "Absorb fee: Ticketing fees will be deducted from your ticket revenue Pass ticke…" at bounding box center [837, 409] width 944 height 78
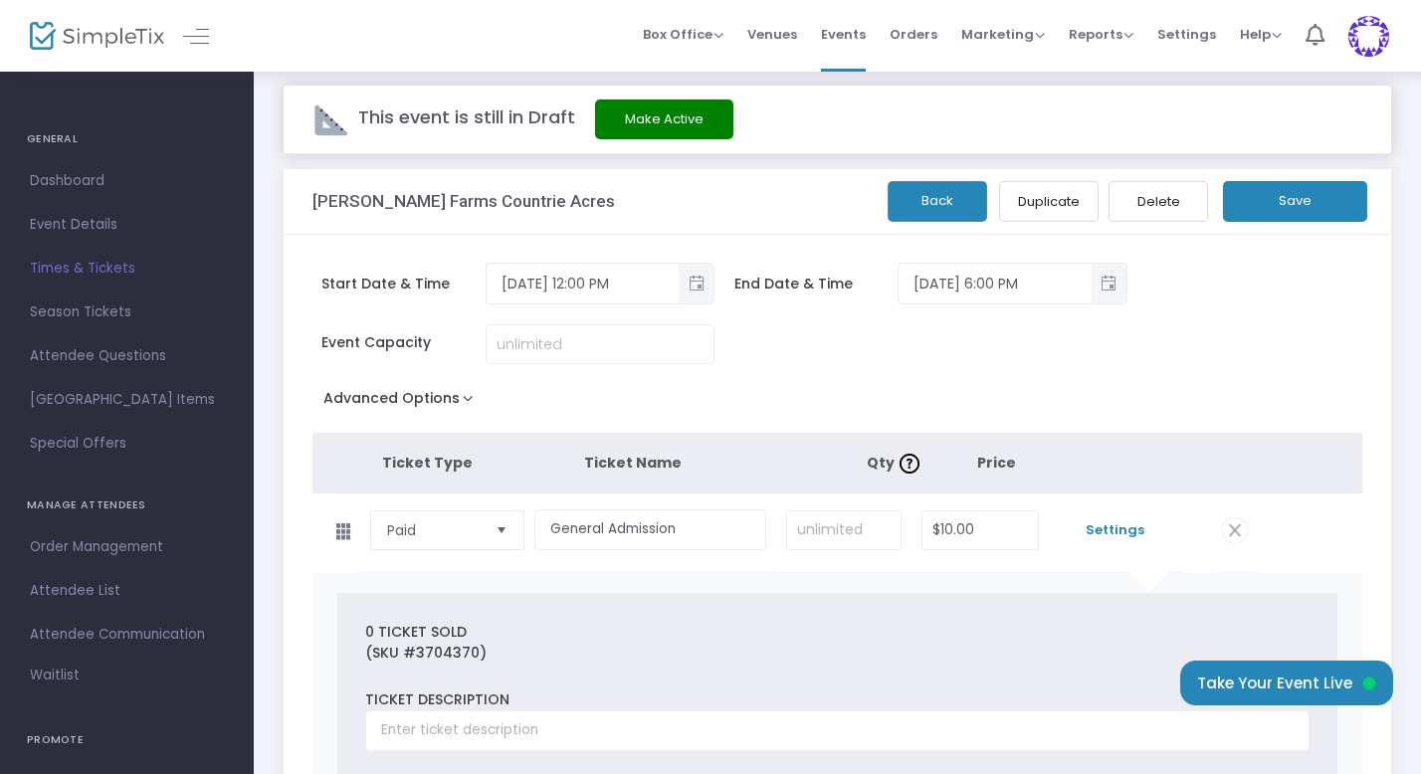
scroll to position [11, 0]
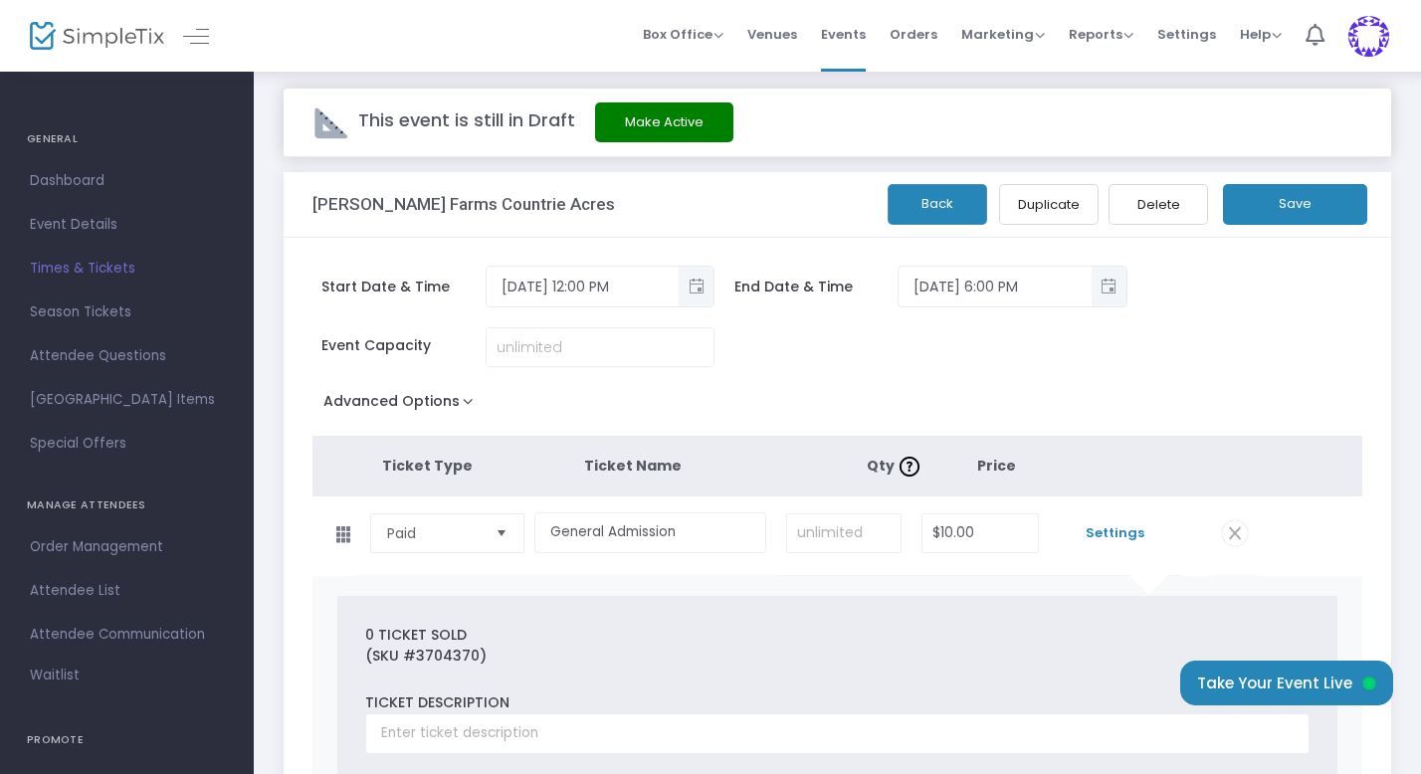
click at [1306, 205] on button "Save" at bounding box center [1295, 204] width 144 height 41
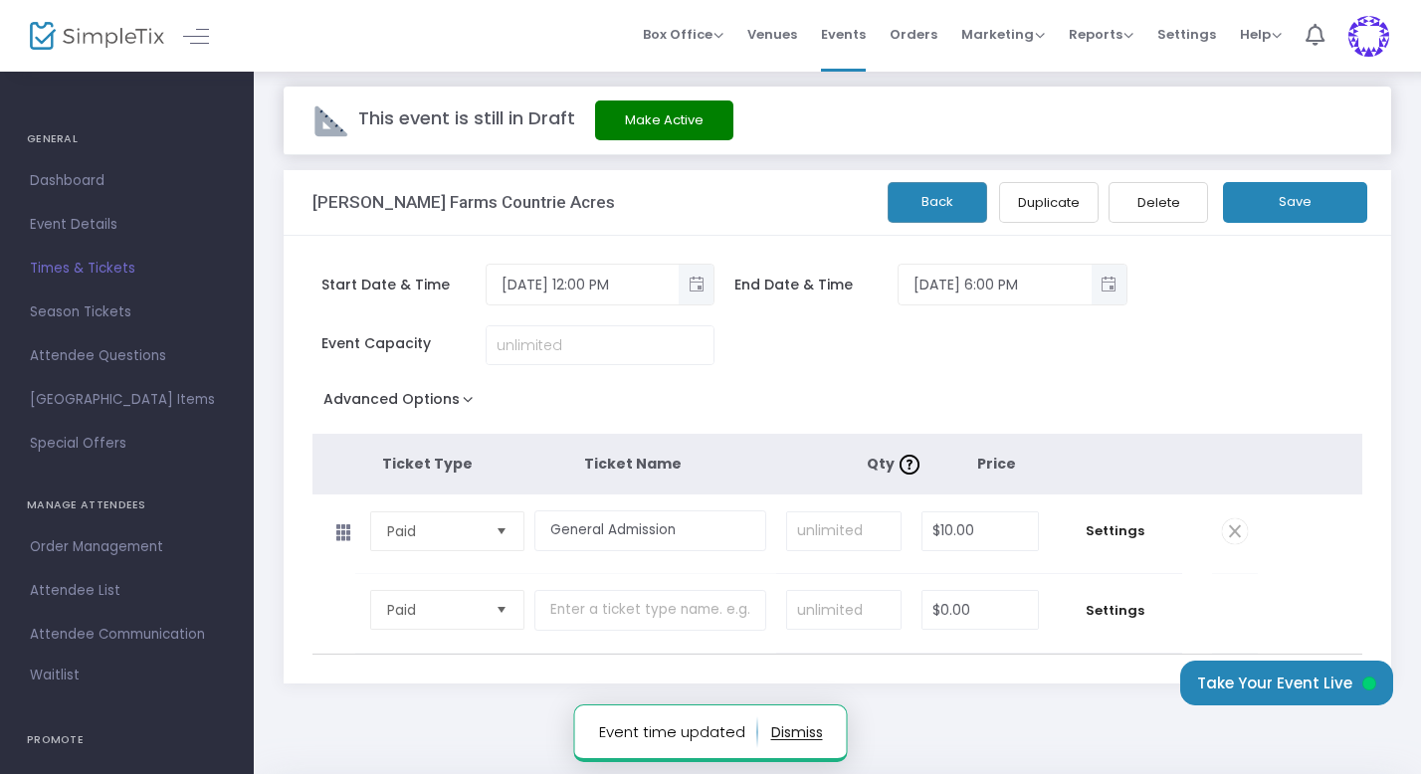
scroll to position [0, 0]
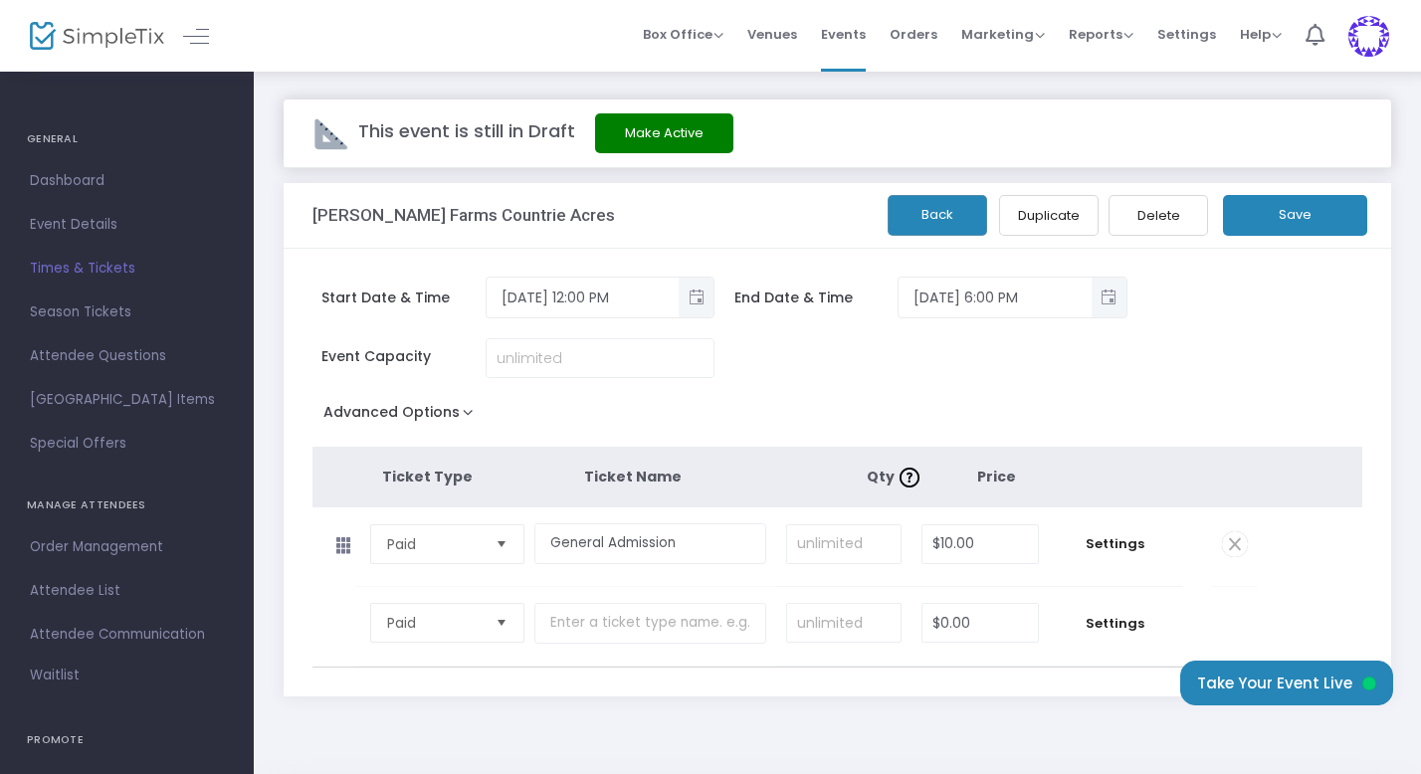
click at [98, 264] on span "Times & Tickets" at bounding box center [127, 269] width 194 height 26
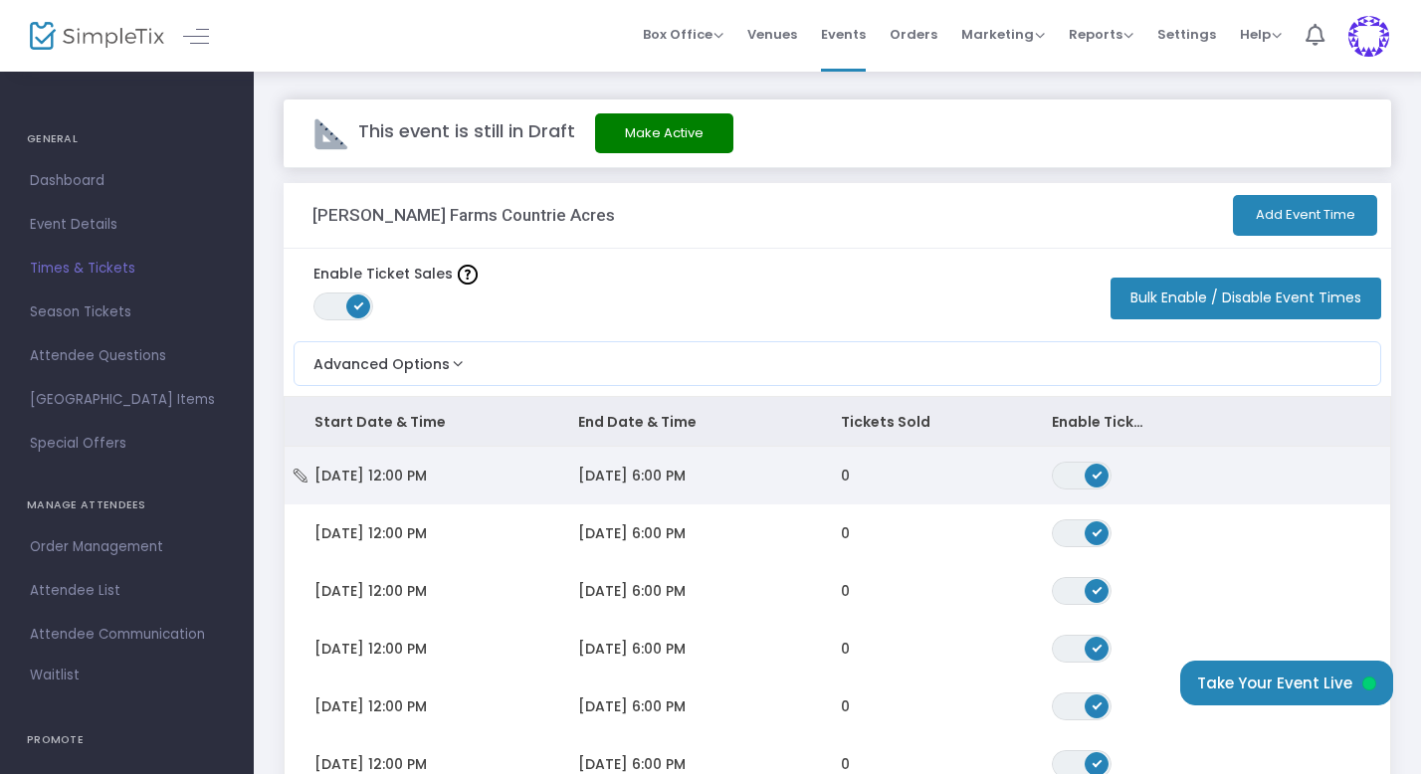
click at [489, 481] on td "[DATE] 12:00 PM" at bounding box center [417, 476] width 264 height 58
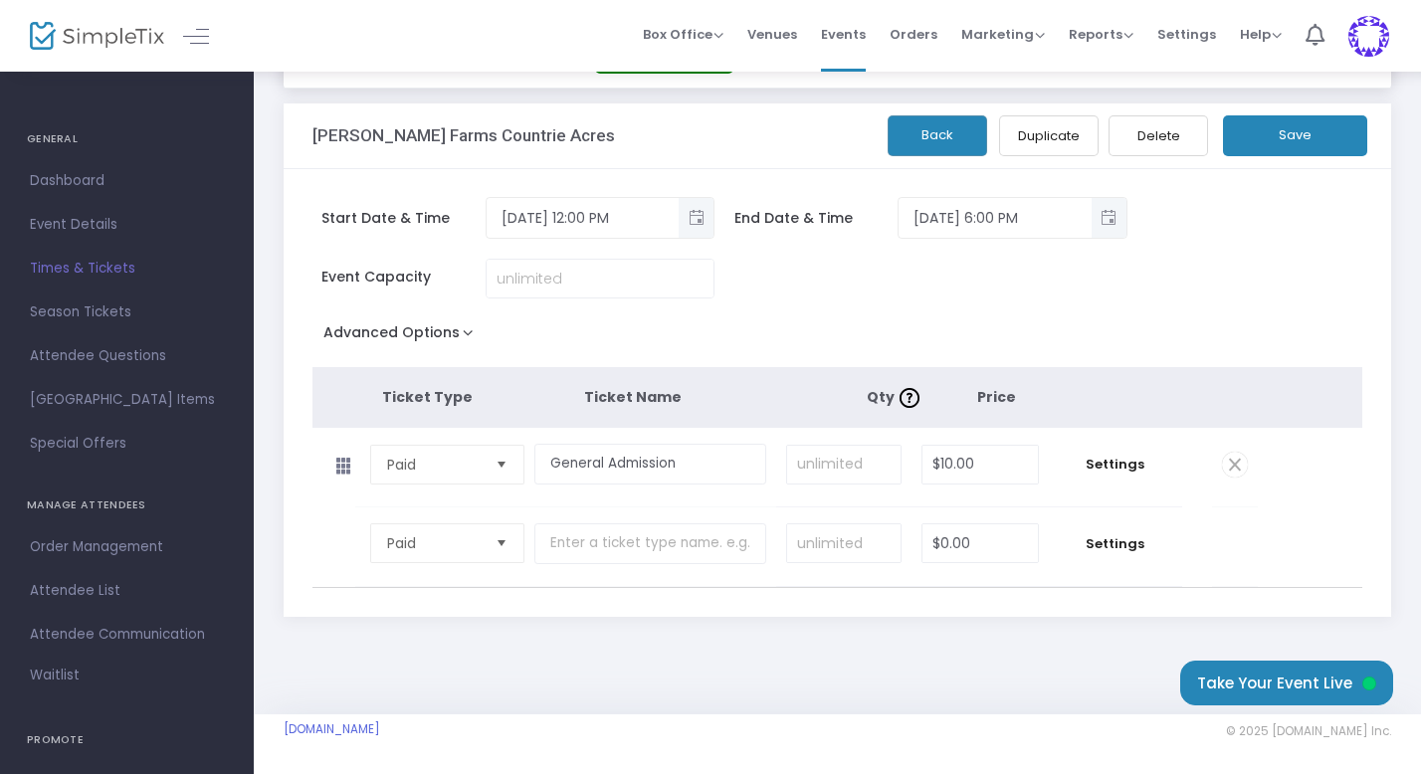
scroll to position [48, 0]
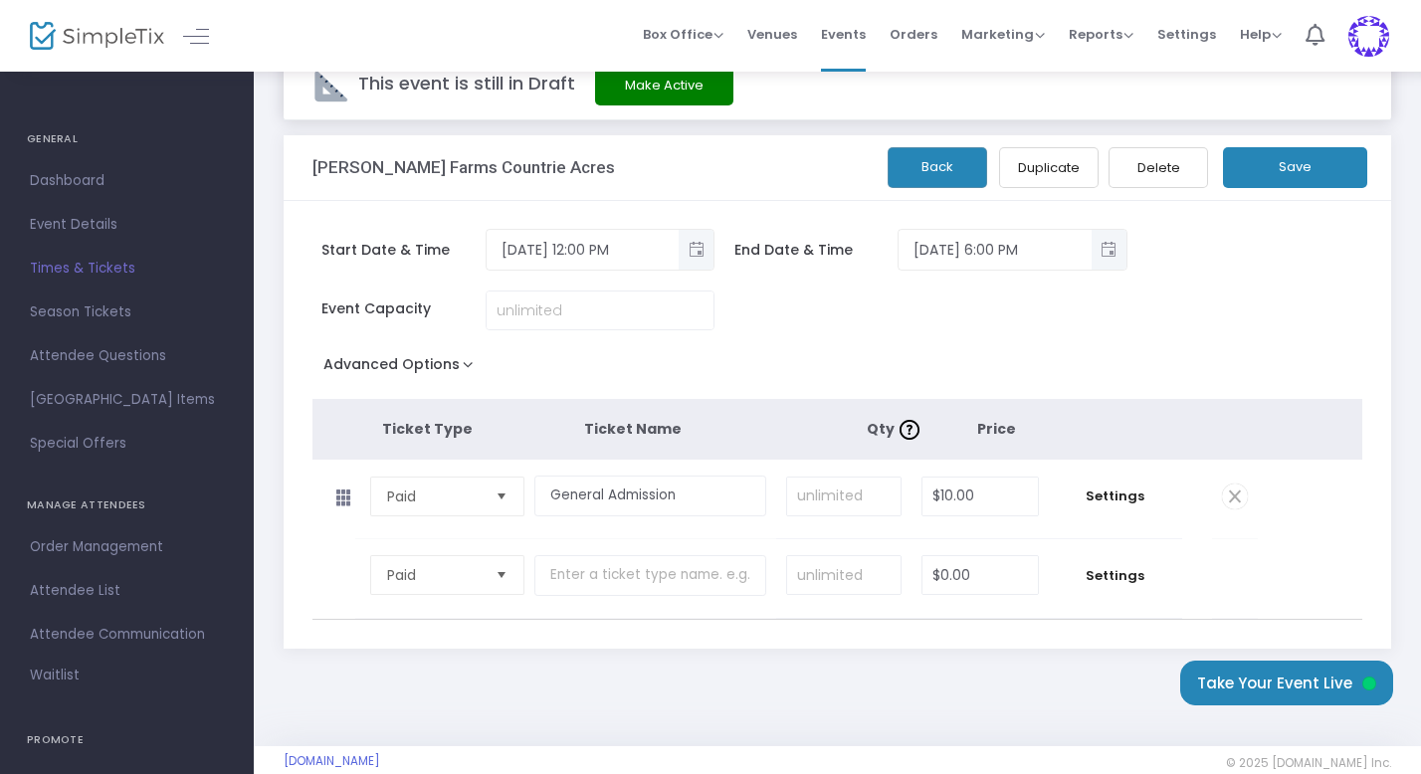
click at [929, 166] on button "Back" at bounding box center [938, 167] width 100 height 41
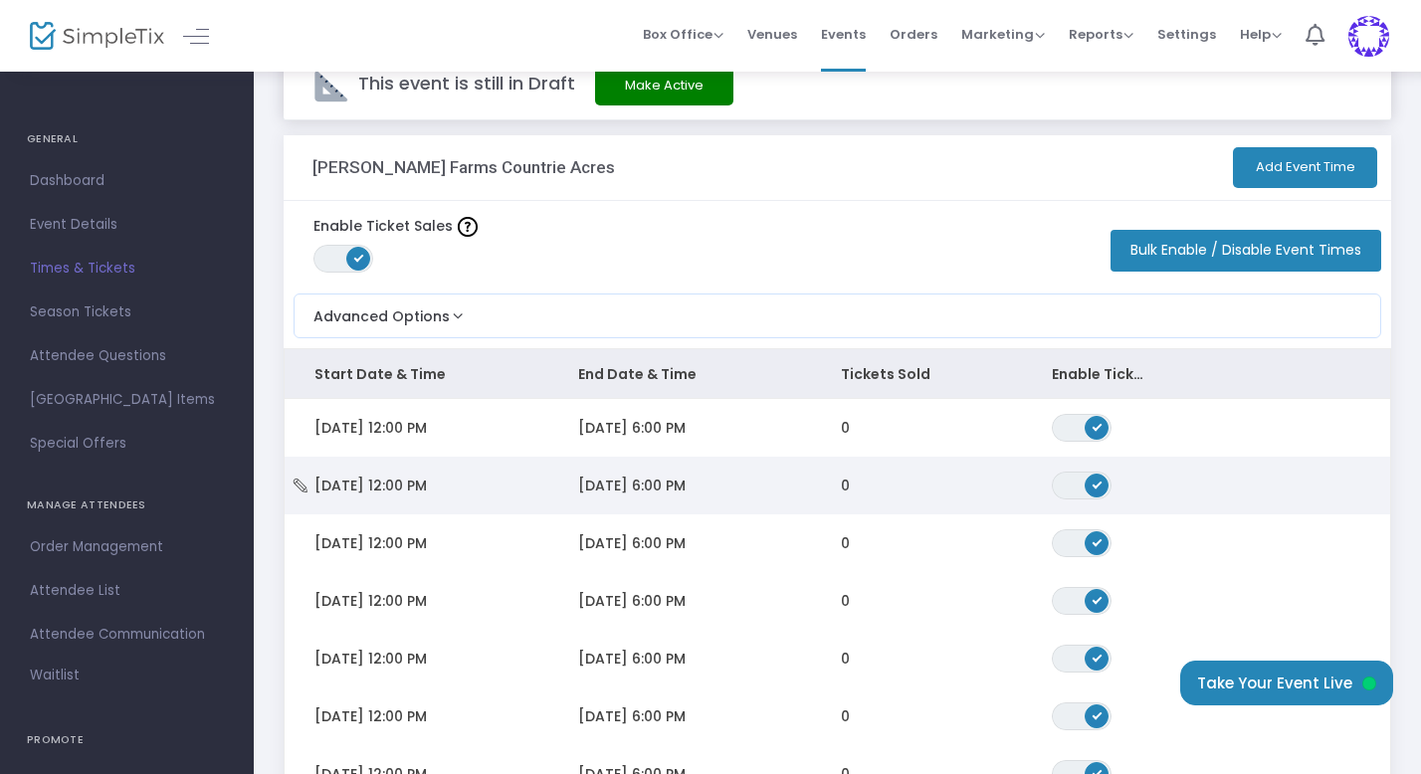
click at [404, 482] on span "[DATE] 12:00 PM" at bounding box center [370, 486] width 112 height 20
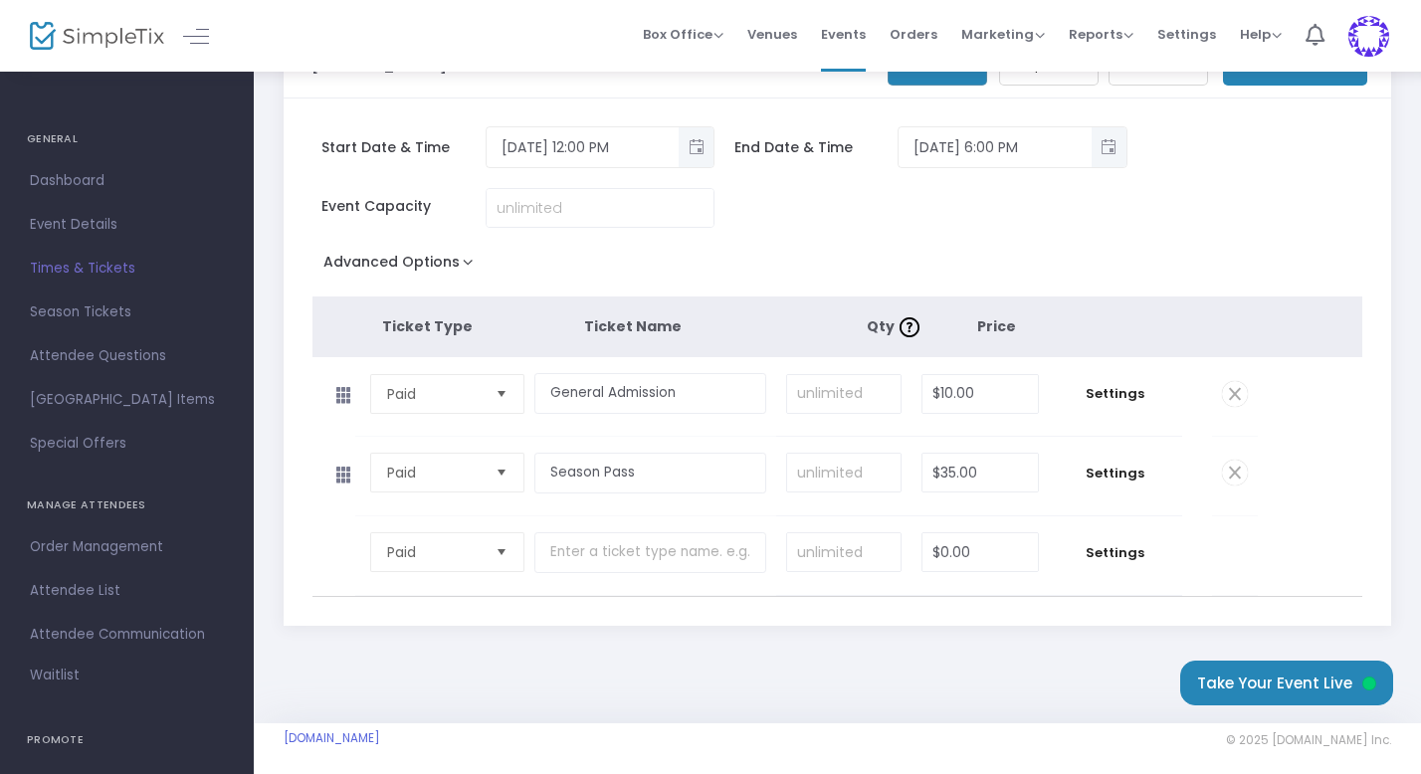
scroll to position [158, 0]
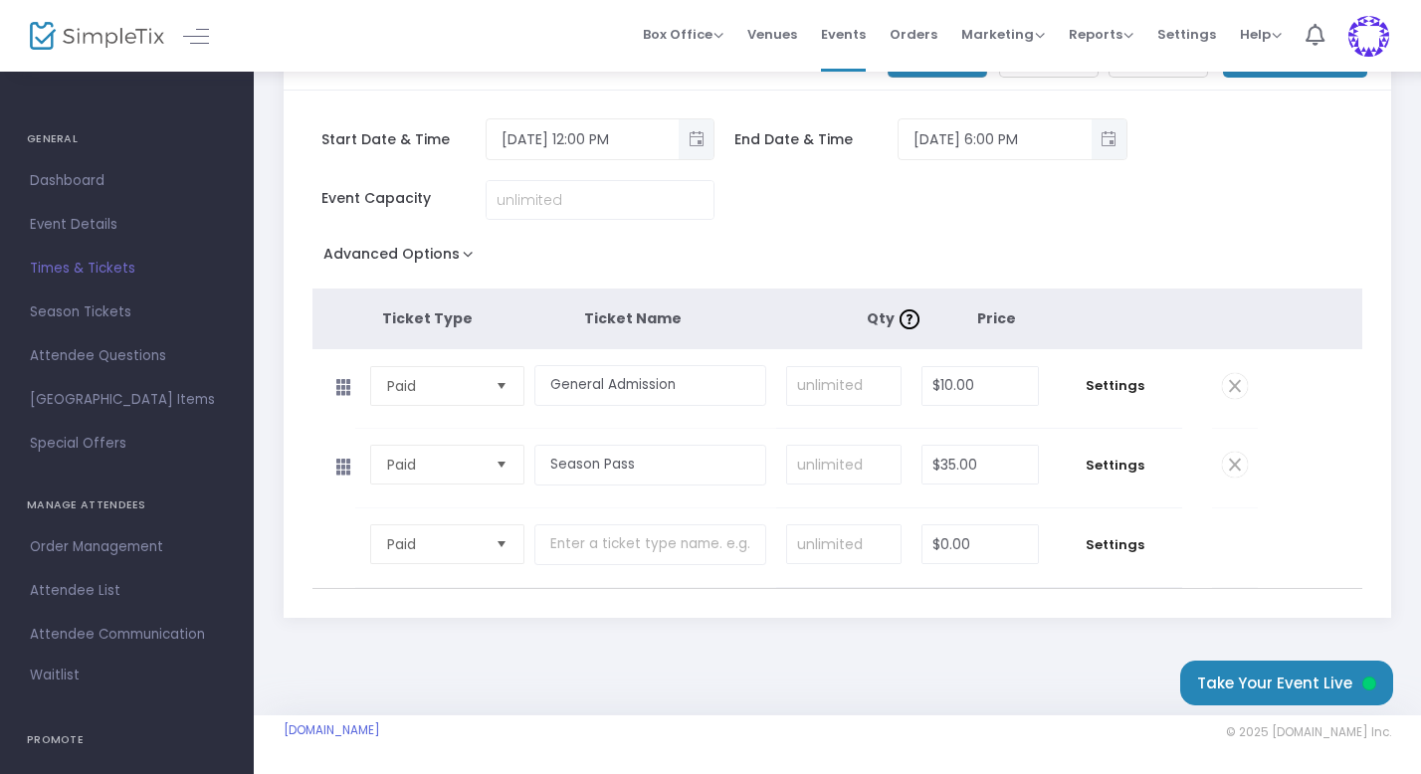
click at [1239, 463] on span at bounding box center [1235, 465] width 26 height 26
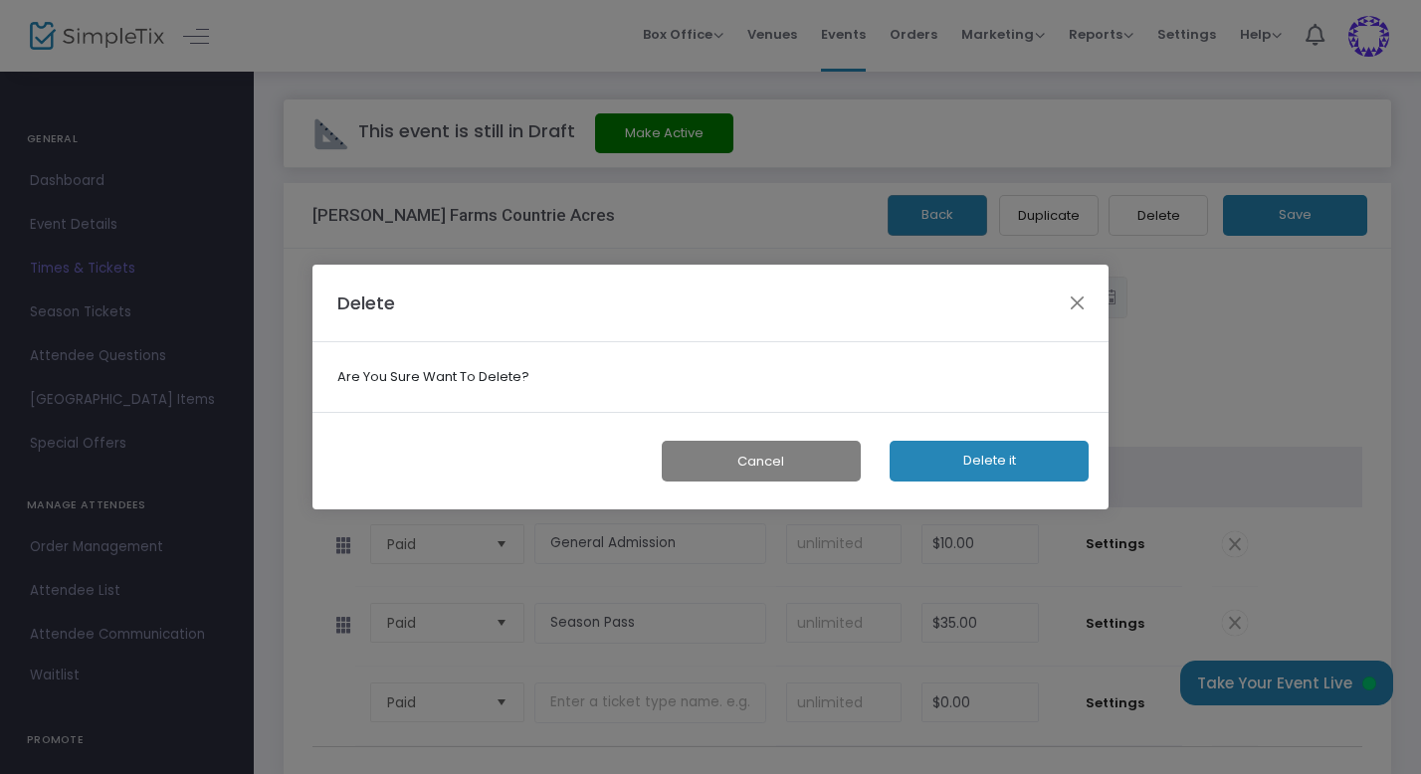
scroll to position [0, 0]
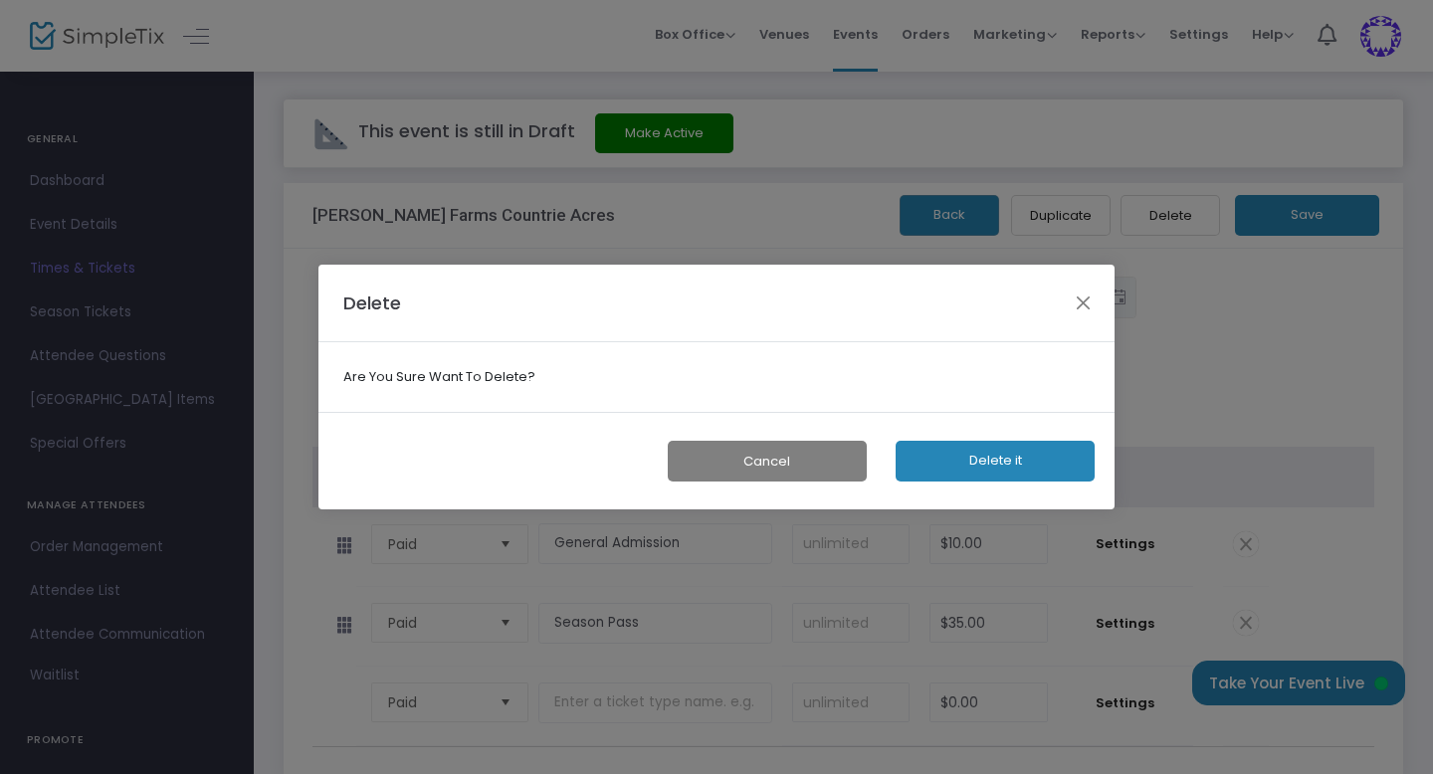
click at [995, 460] on button "Delete it" at bounding box center [995, 461] width 199 height 41
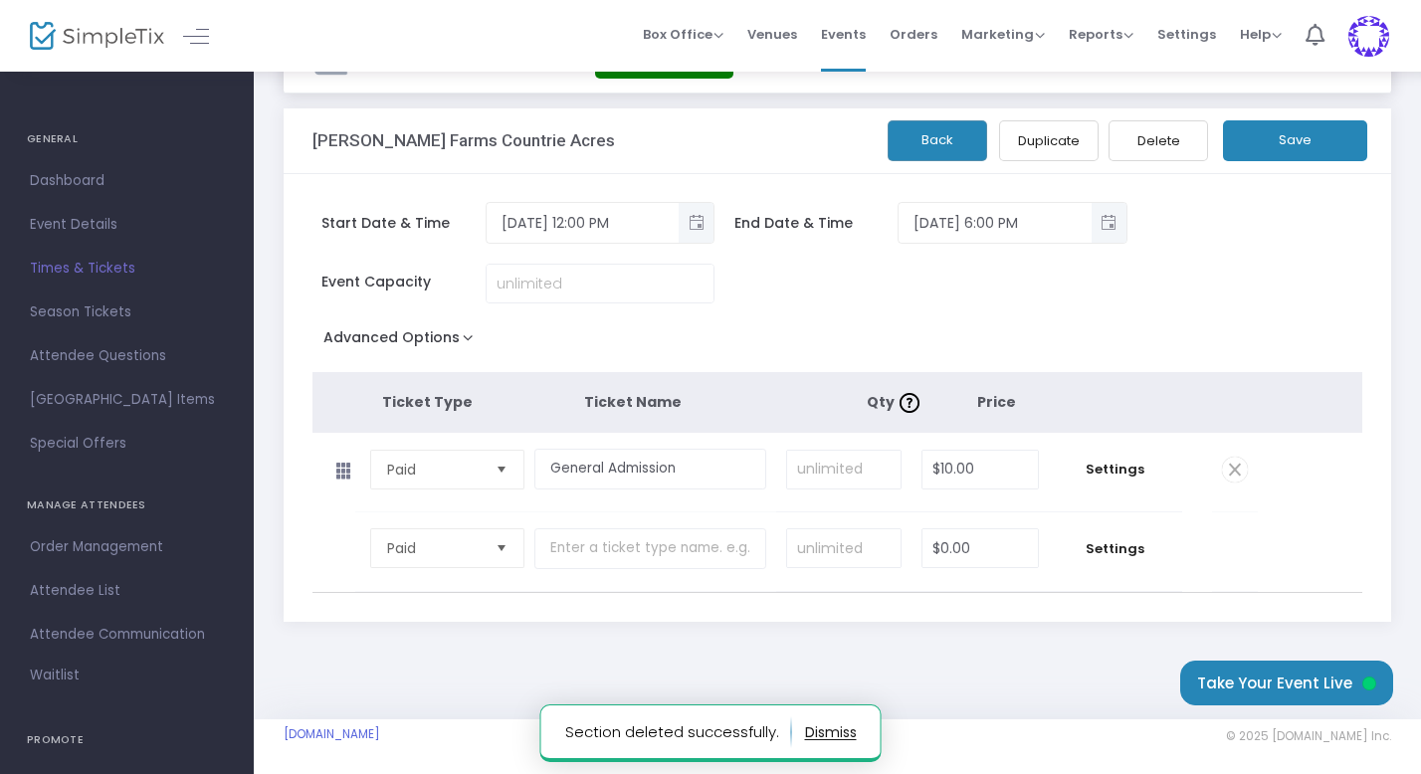
scroll to position [80, 0]
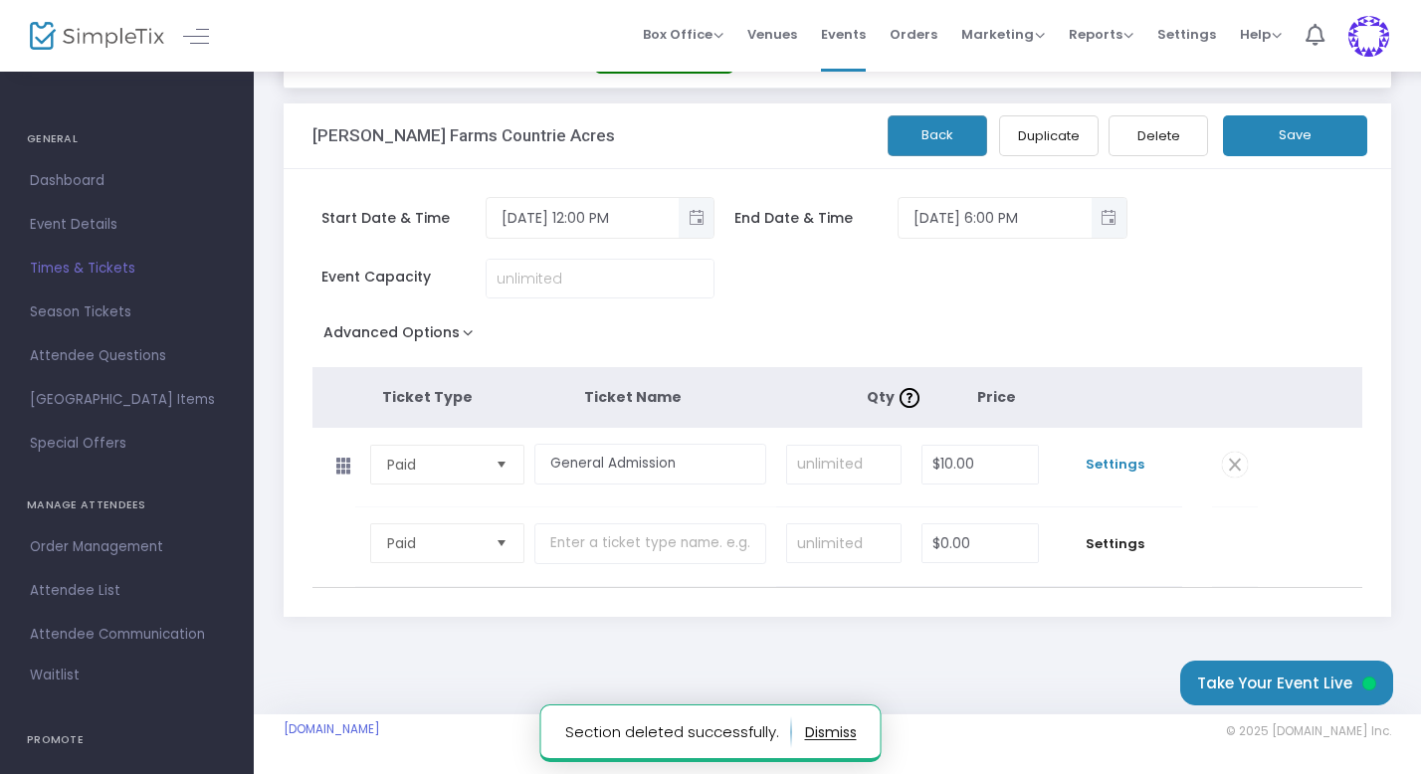
click at [1111, 466] on span "Settings" at bounding box center [1115, 465] width 113 height 20
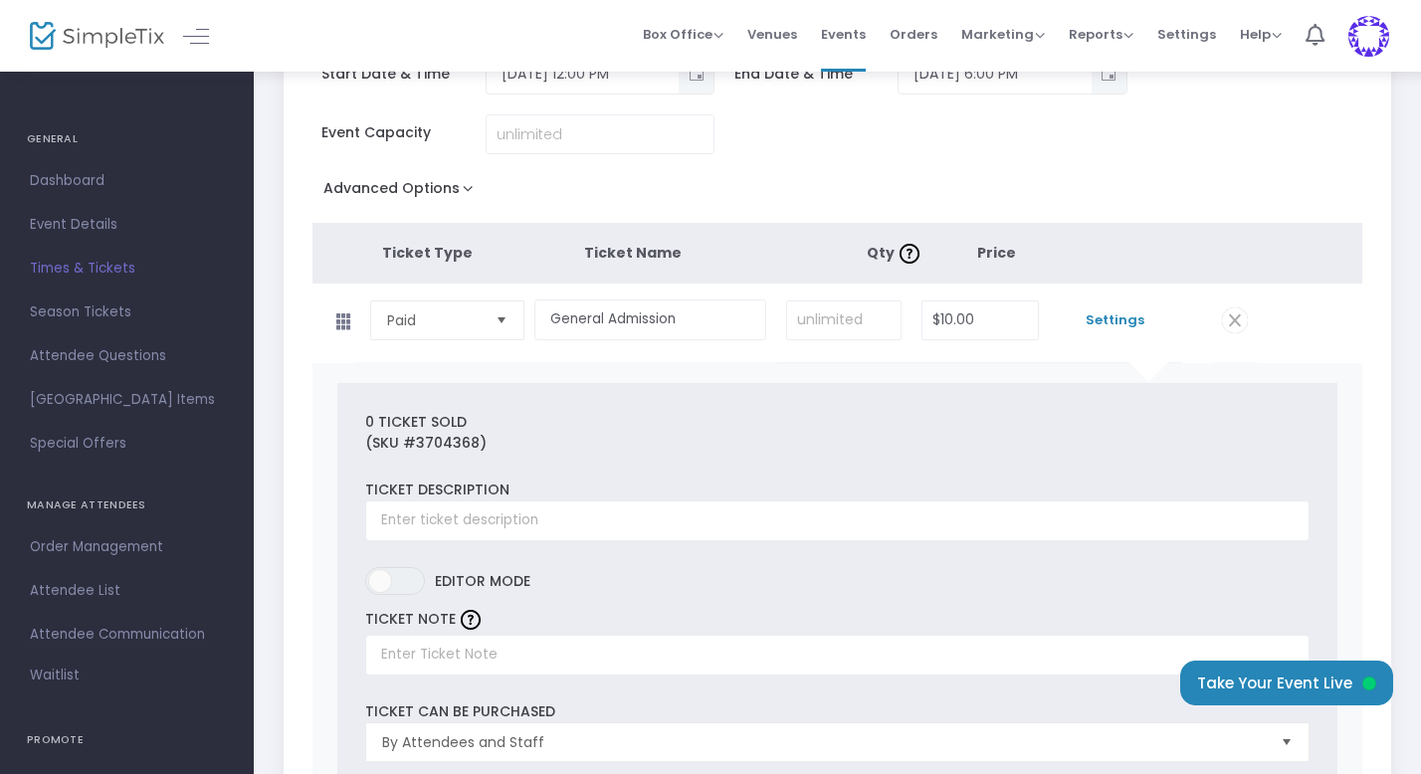
scroll to position [0, 0]
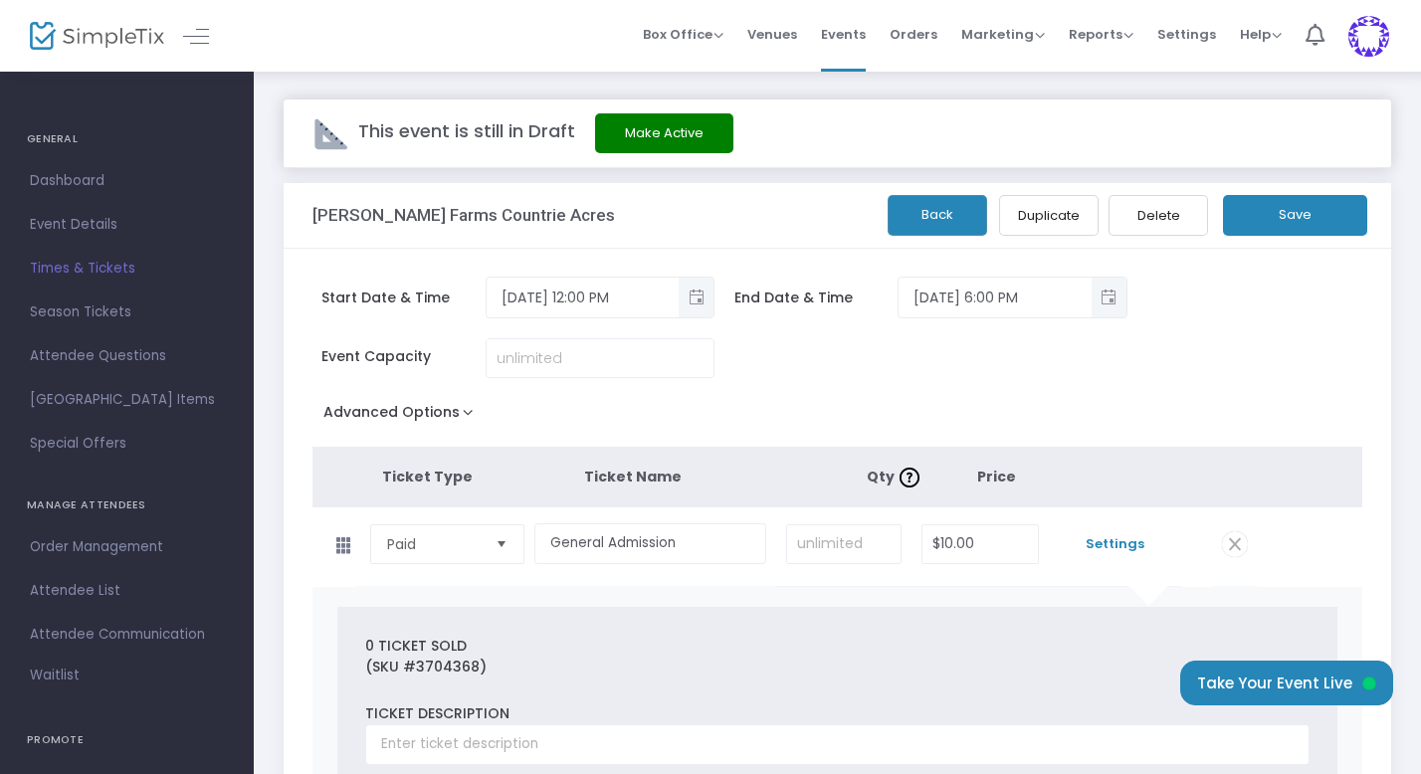
click at [1289, 206] on button "Save" at bounding box center [1295, 215] width 144 height 41
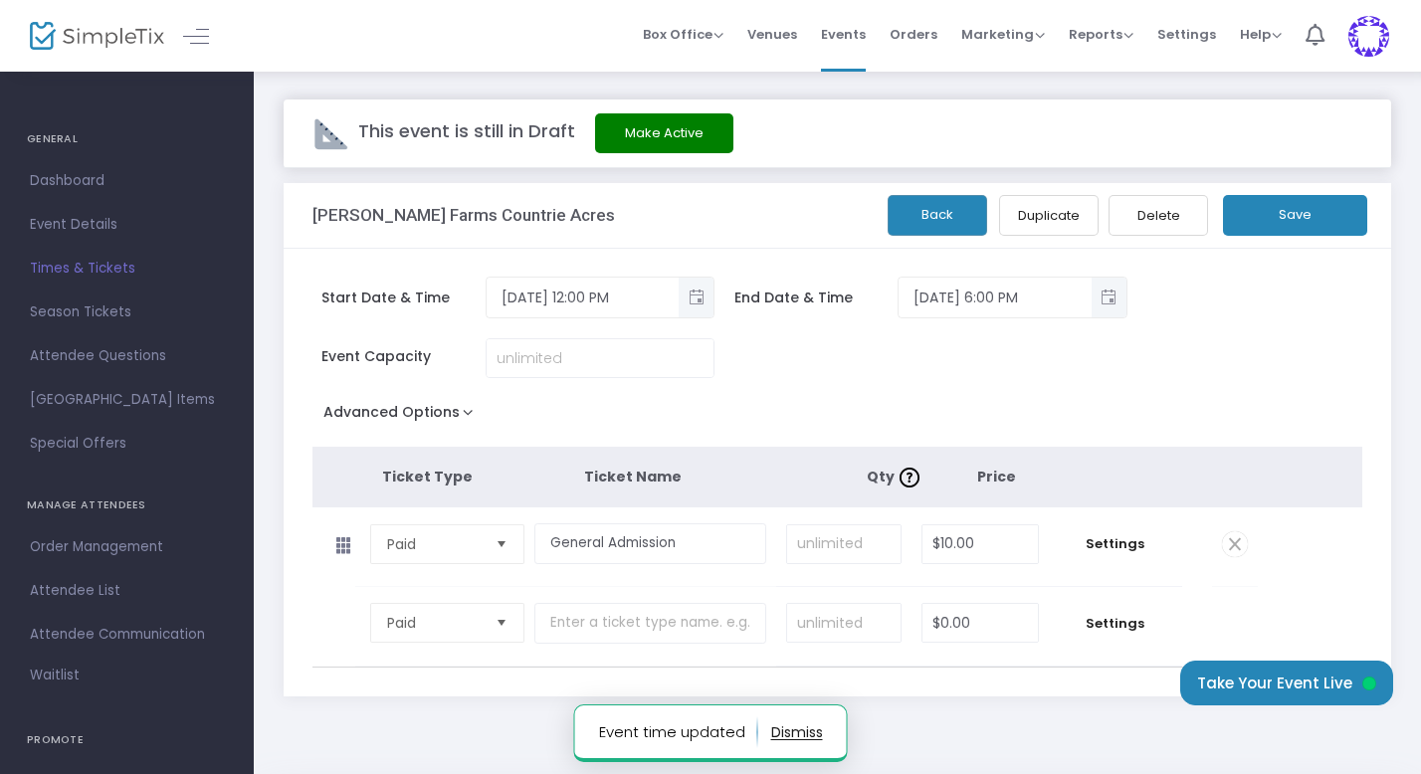
click at [931, 208] on button "Back" at bounding box center [938, 215] width 100 height 41
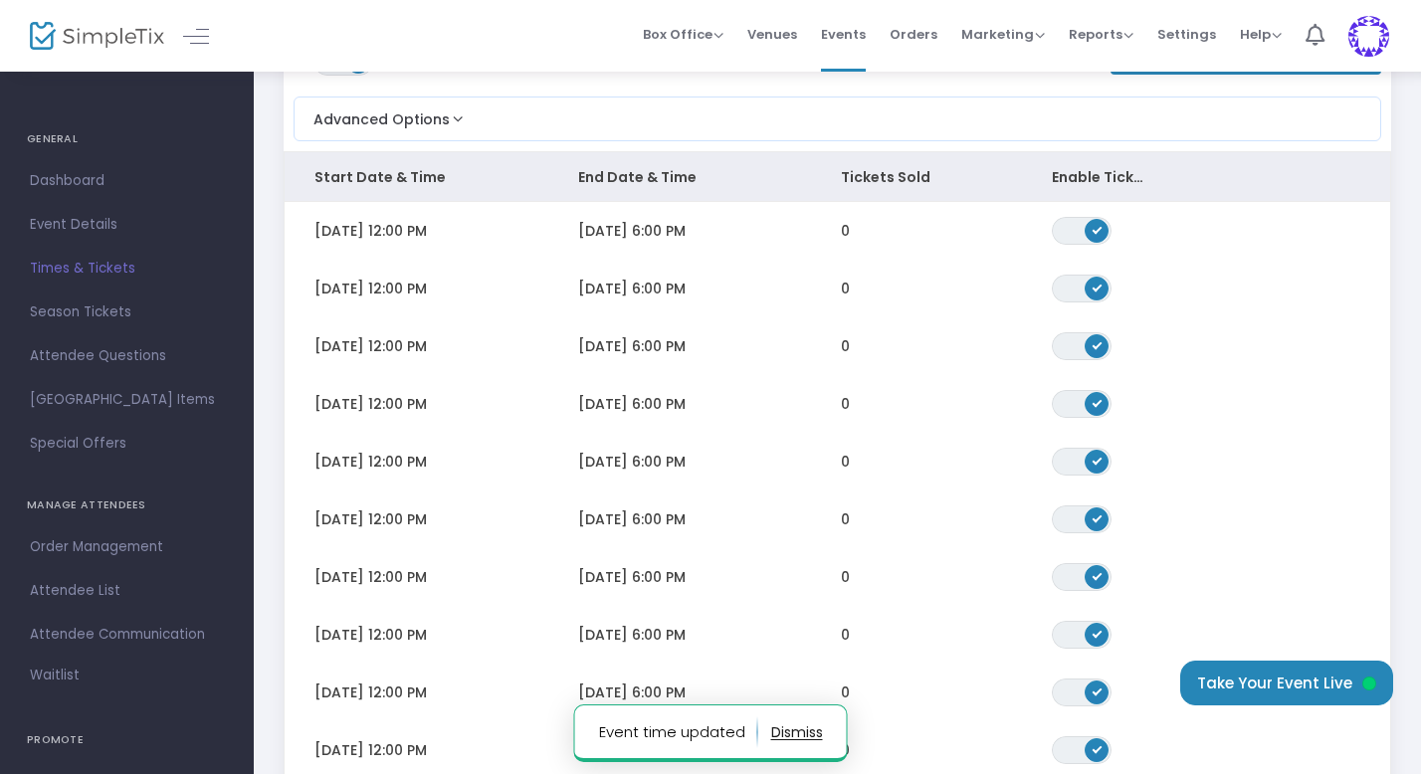
scroll to position [256, 0]
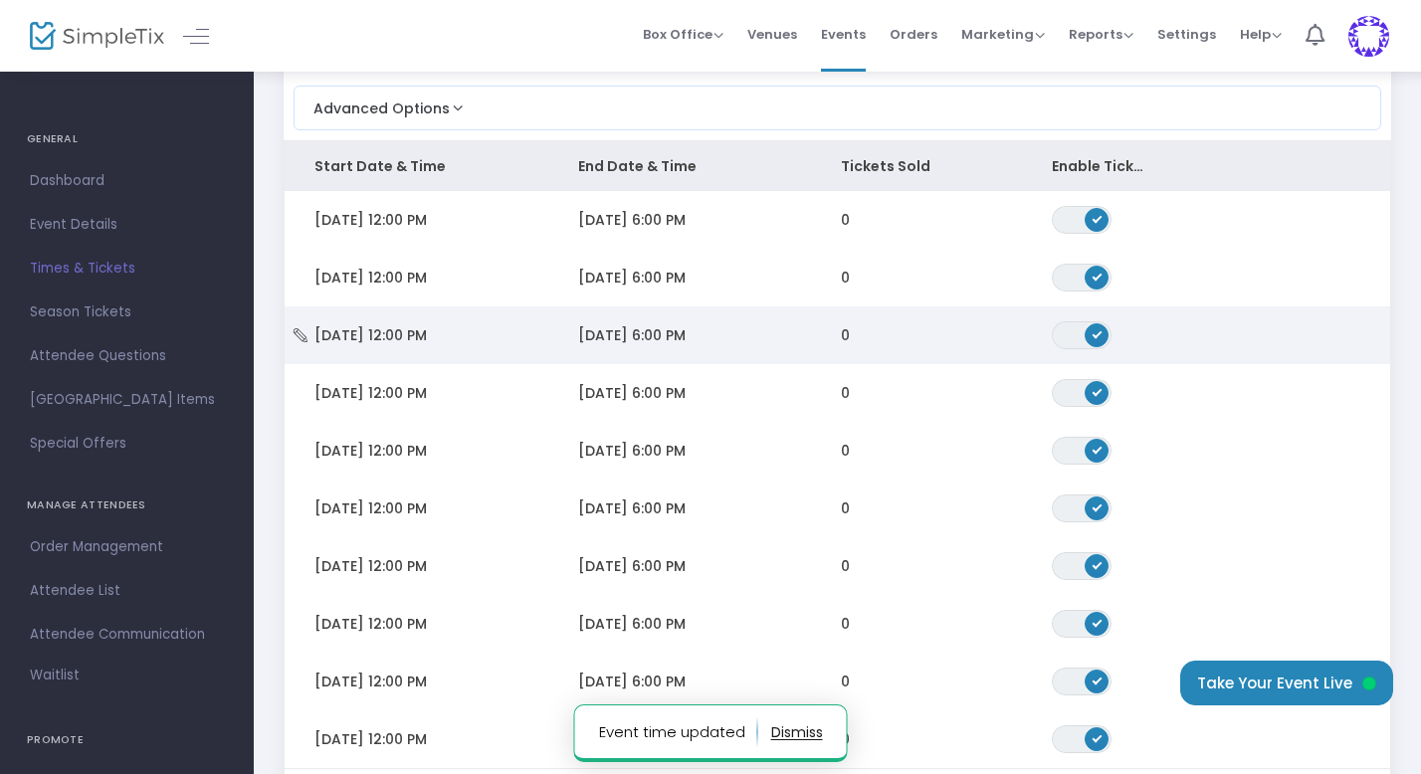
click at [727, 337] on td "[DATE] 6:00 PM" at bounding box center [680, 335] width 264 height 58
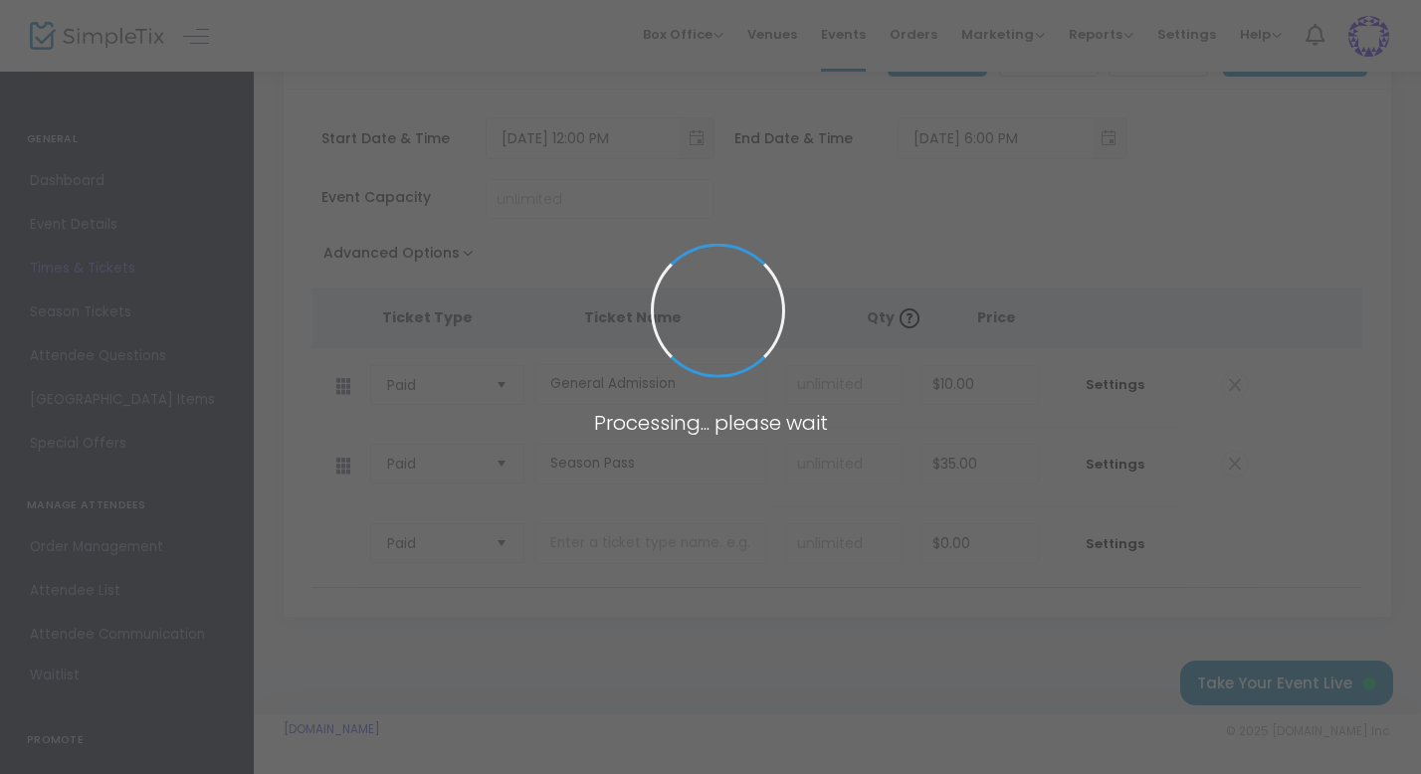
scroll to position [159, 0]
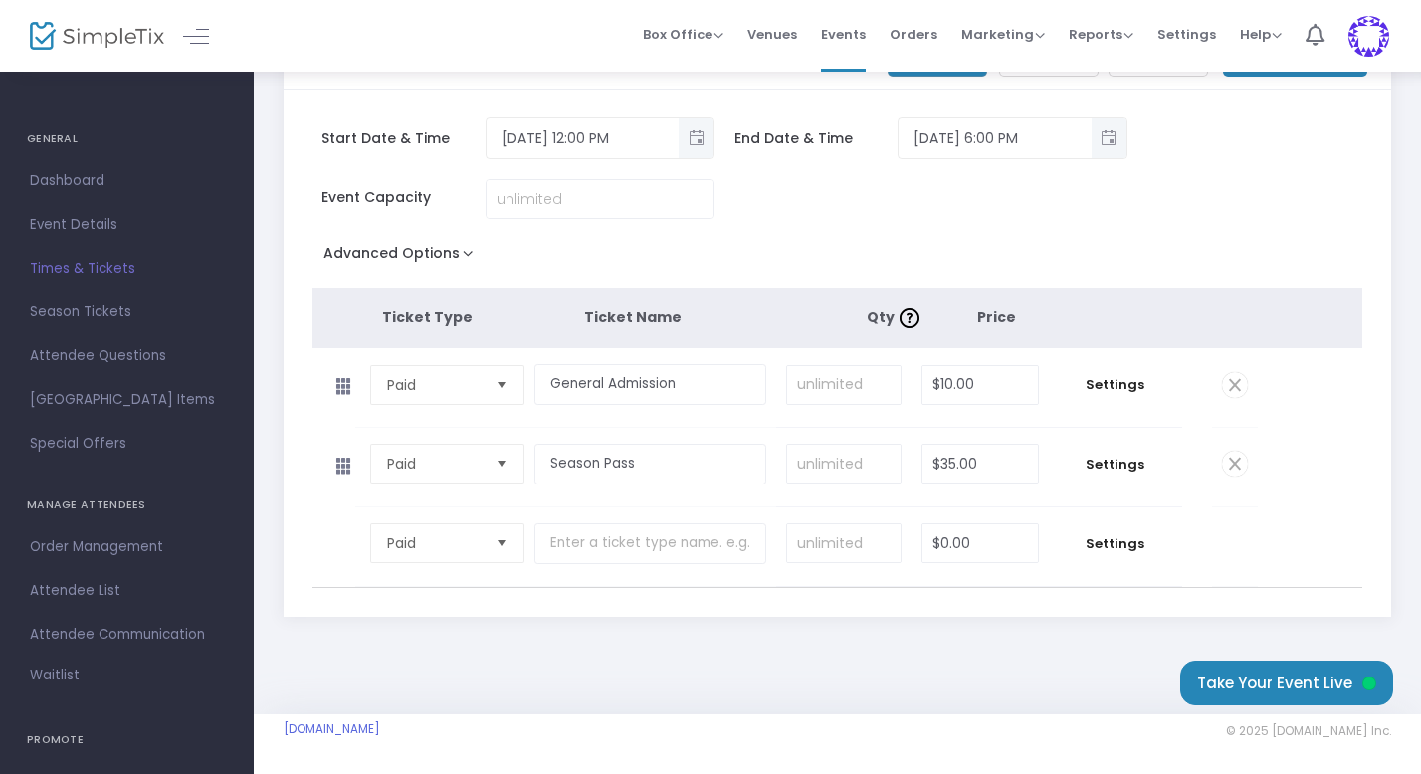
click at [1230, 464] on span at bounding box center [1235, 464] width 26 height 26
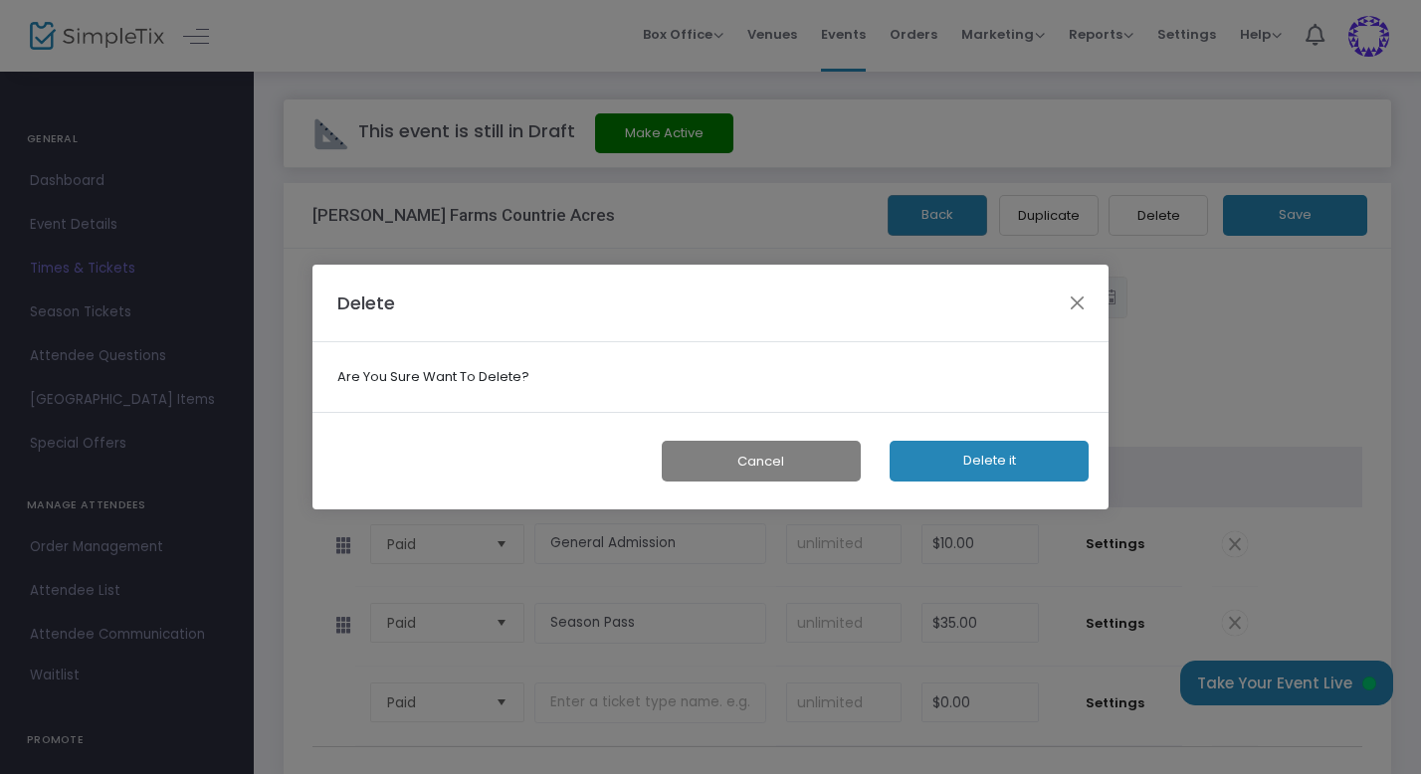
scroll to position [0, 0]
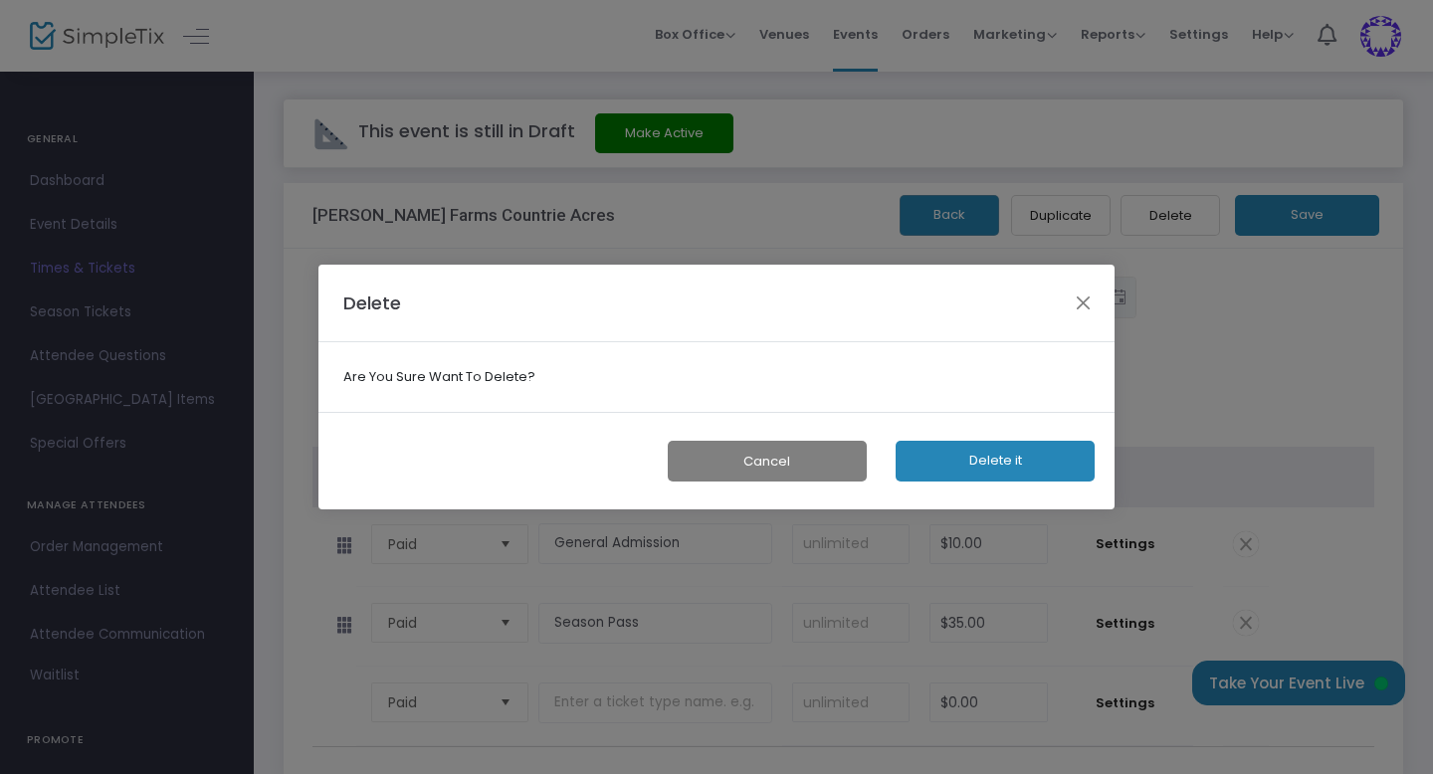
click at [1009, 472] on button "Delete it" at bounding box center [995, 461] width 199 height 41
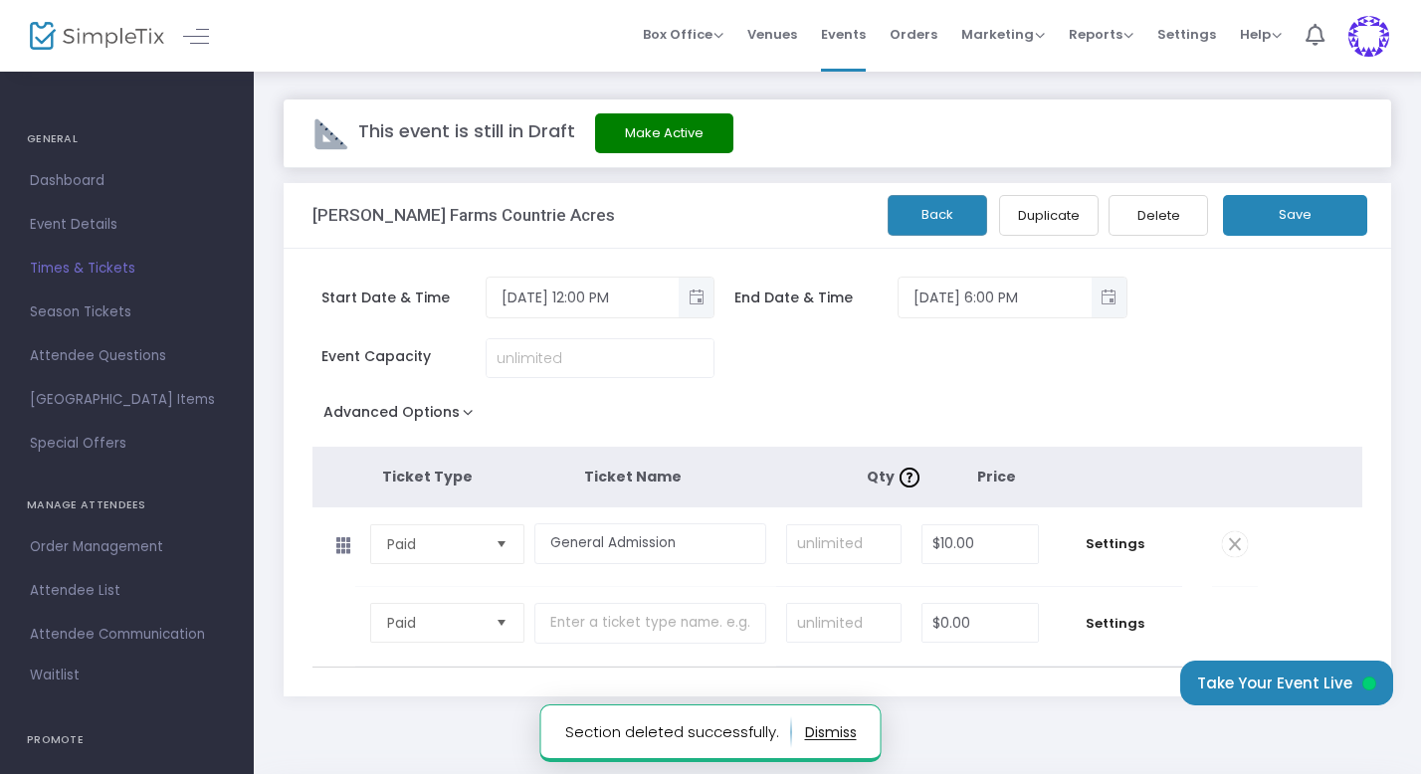
click at [1292, 213] on button "Save" at bounding box center [1295, 215] width 144 height 41
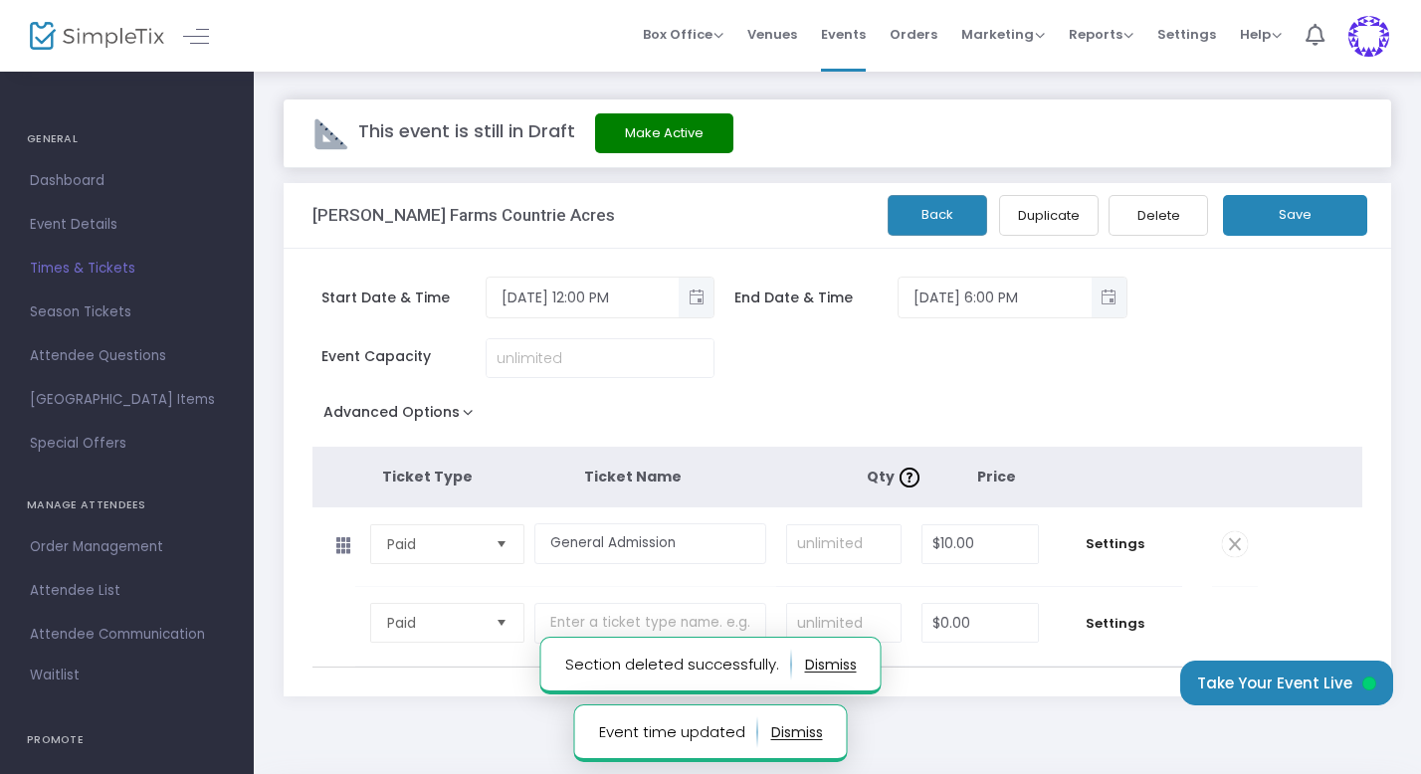
scroll to position [80, 0]
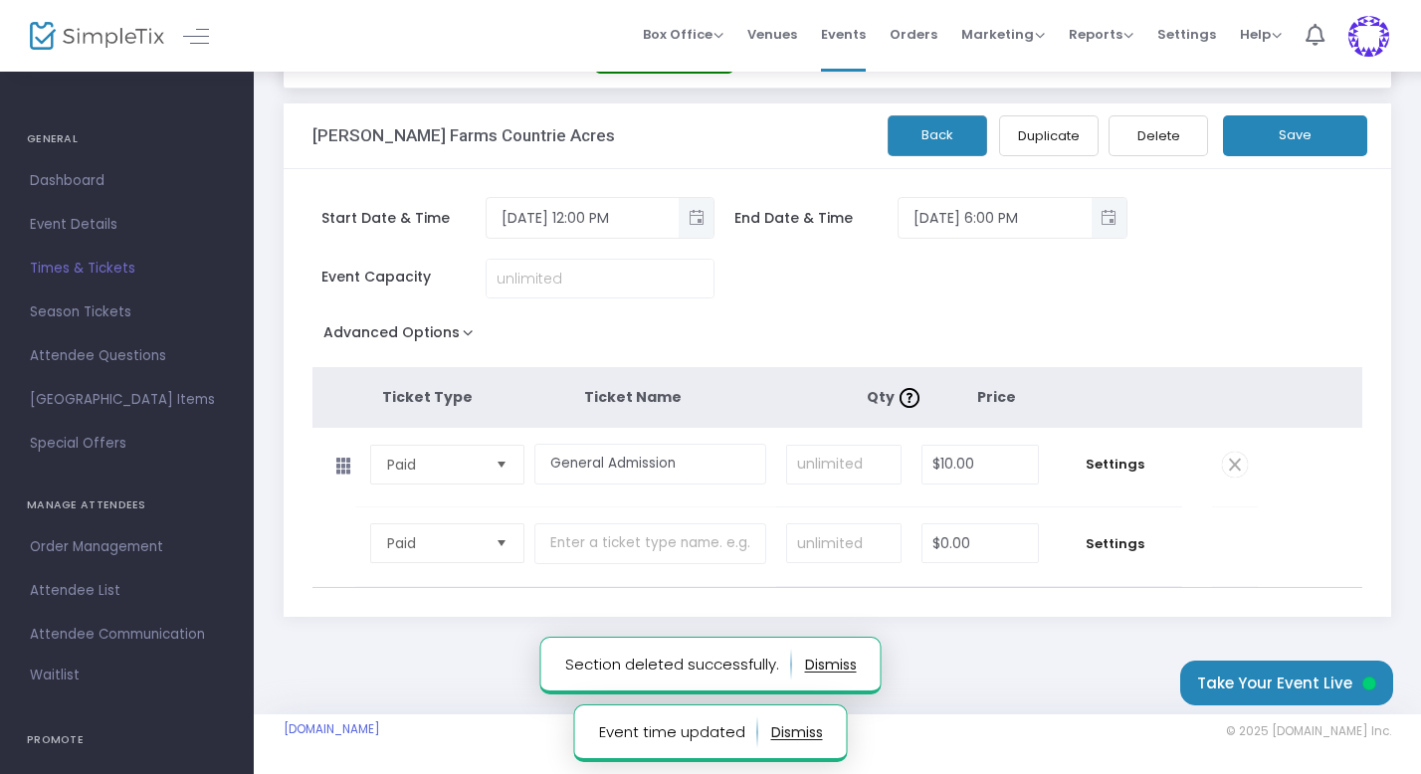
click at [917, 135] on button "Back" at bounding box center [938, 135] width 100 height 41
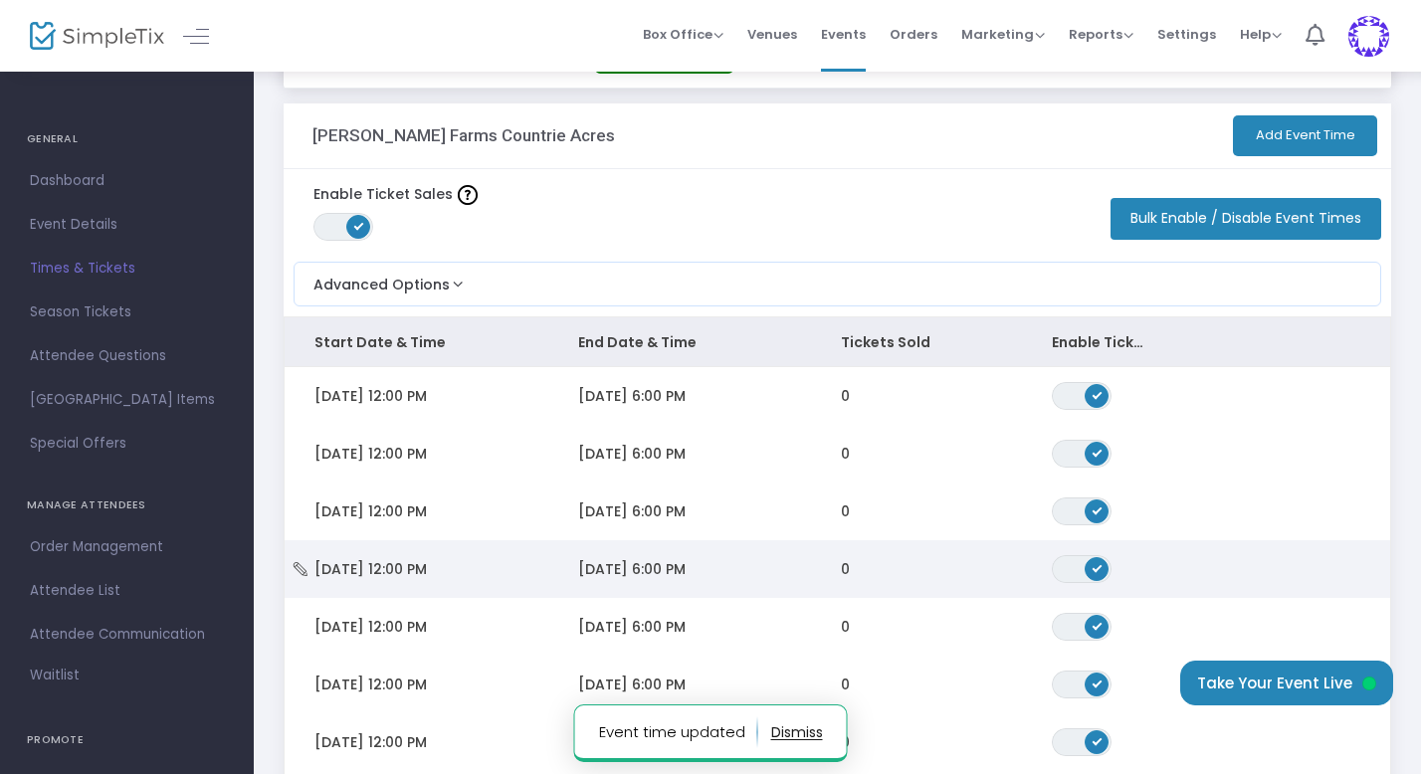
click at [491, 564] on td "[DATE] 12:00 PM" at bounding box center [417, 569] width 264 height 58
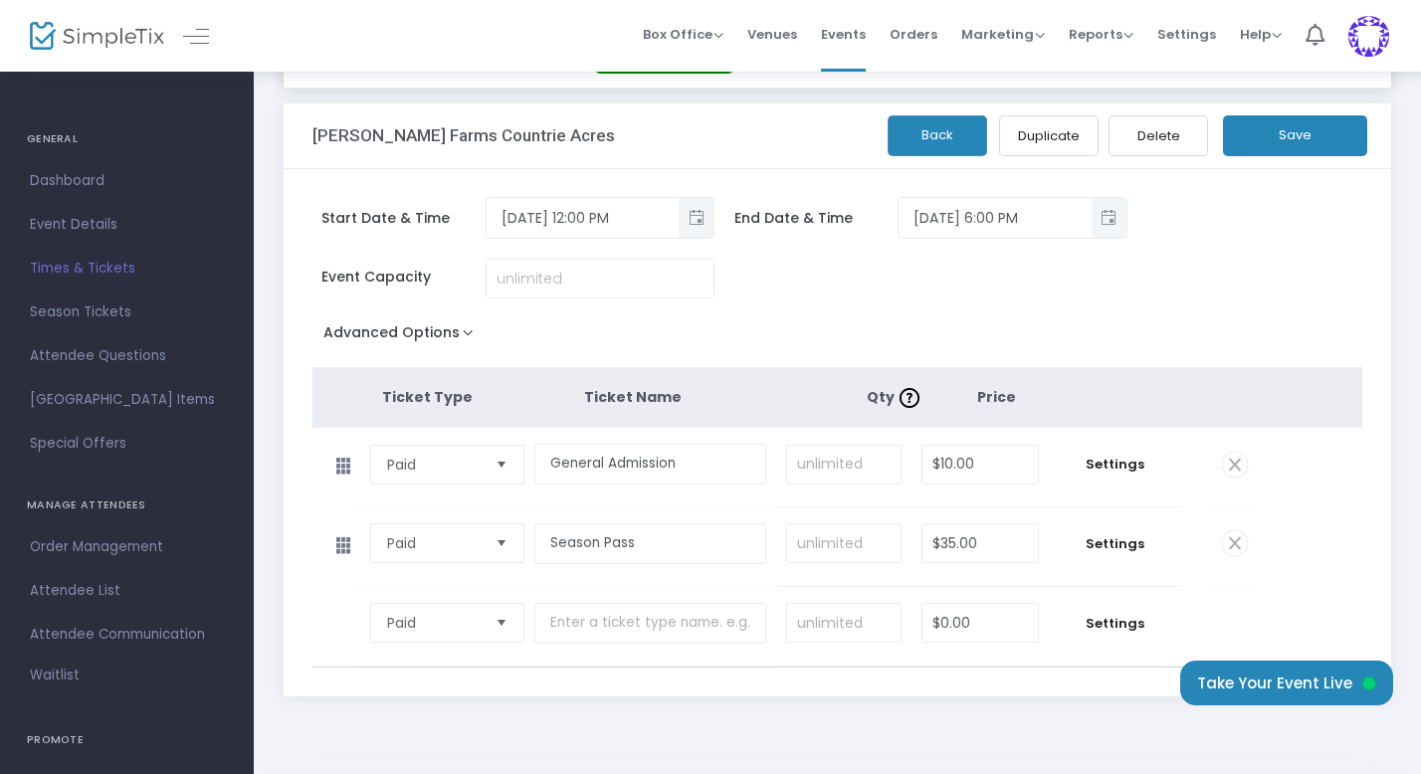
click at [1234, 545] on span at bounding box center [1235, 543] width 26 height 26
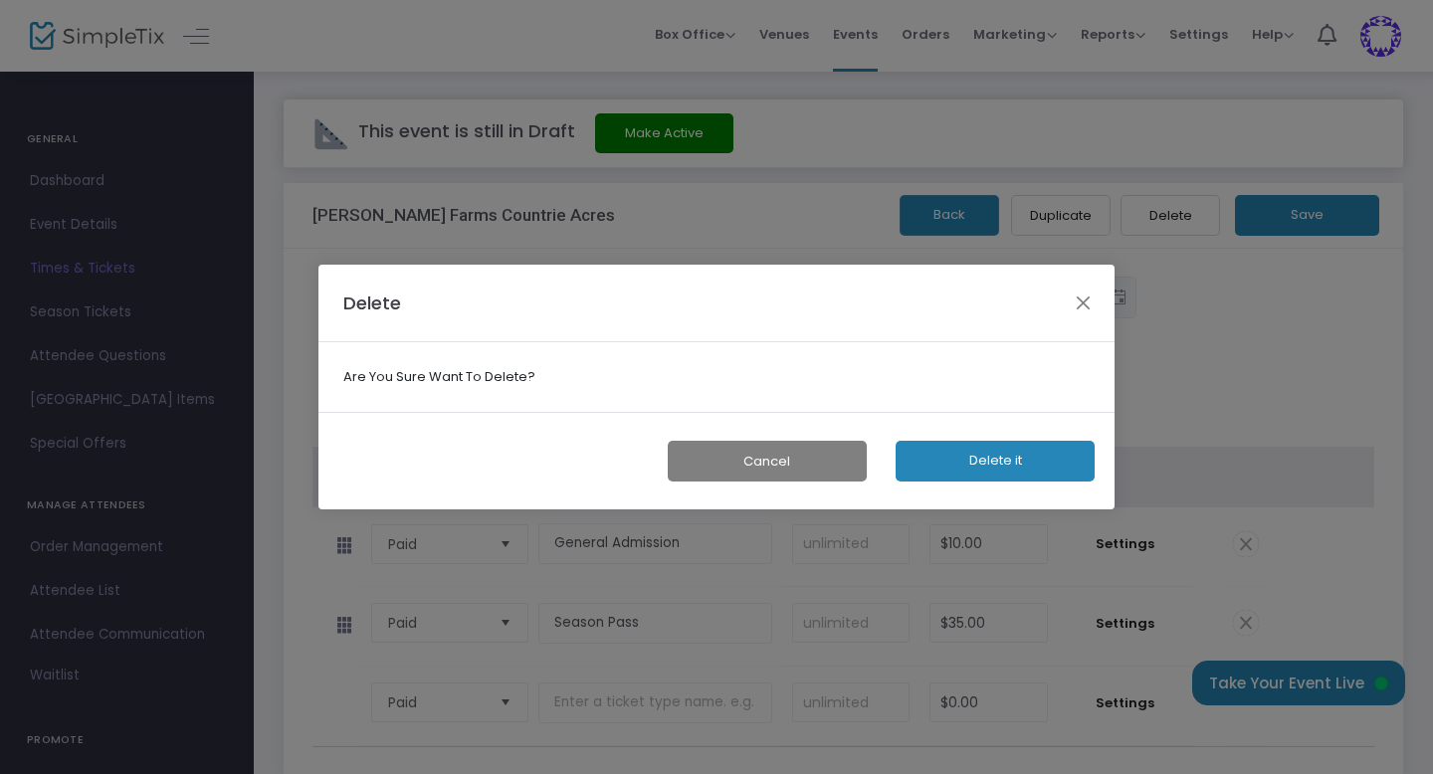
click at [976, 468] on button "Delete it" at bounding box center [995, 461] width 199 height 41
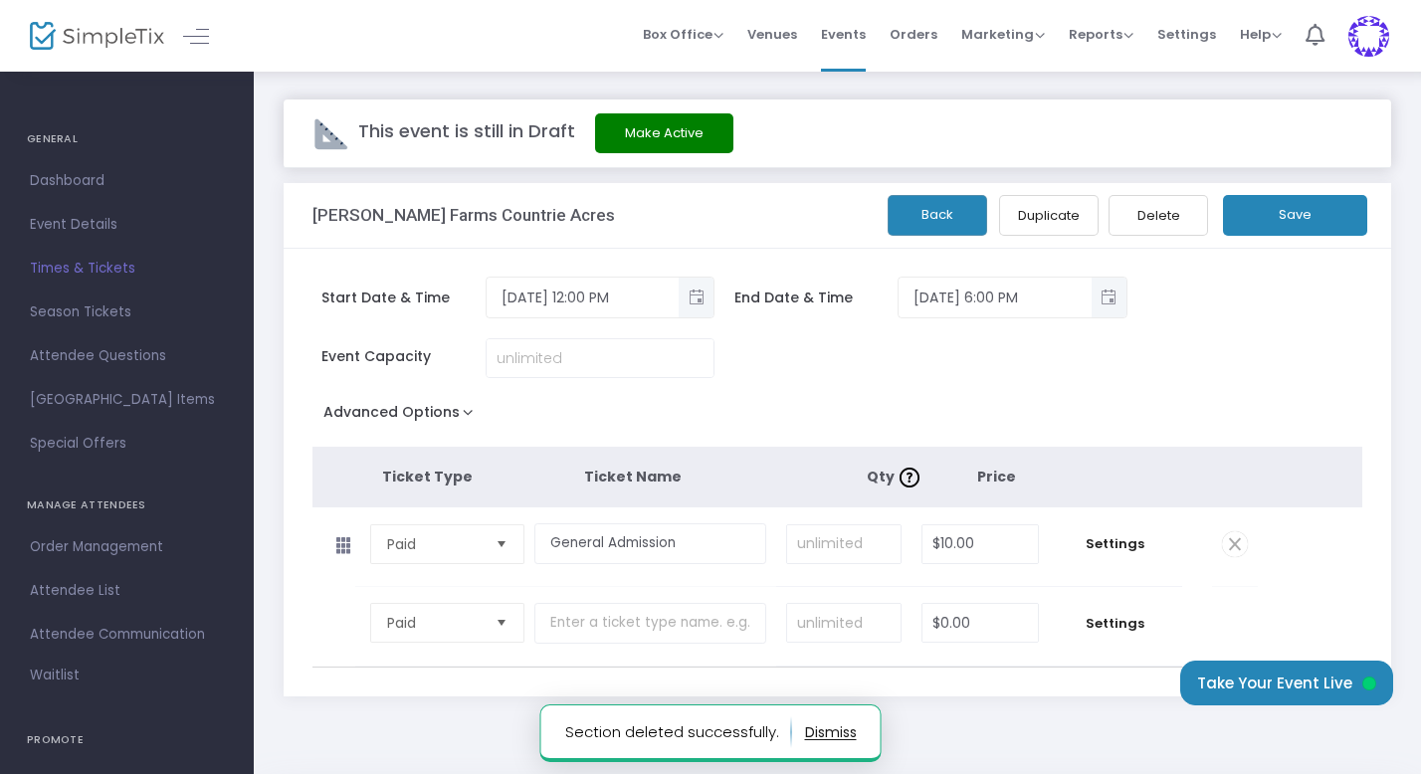
click at [1305, 213] on button "Save" at bounding box center [1295, 215] width 144 height 41
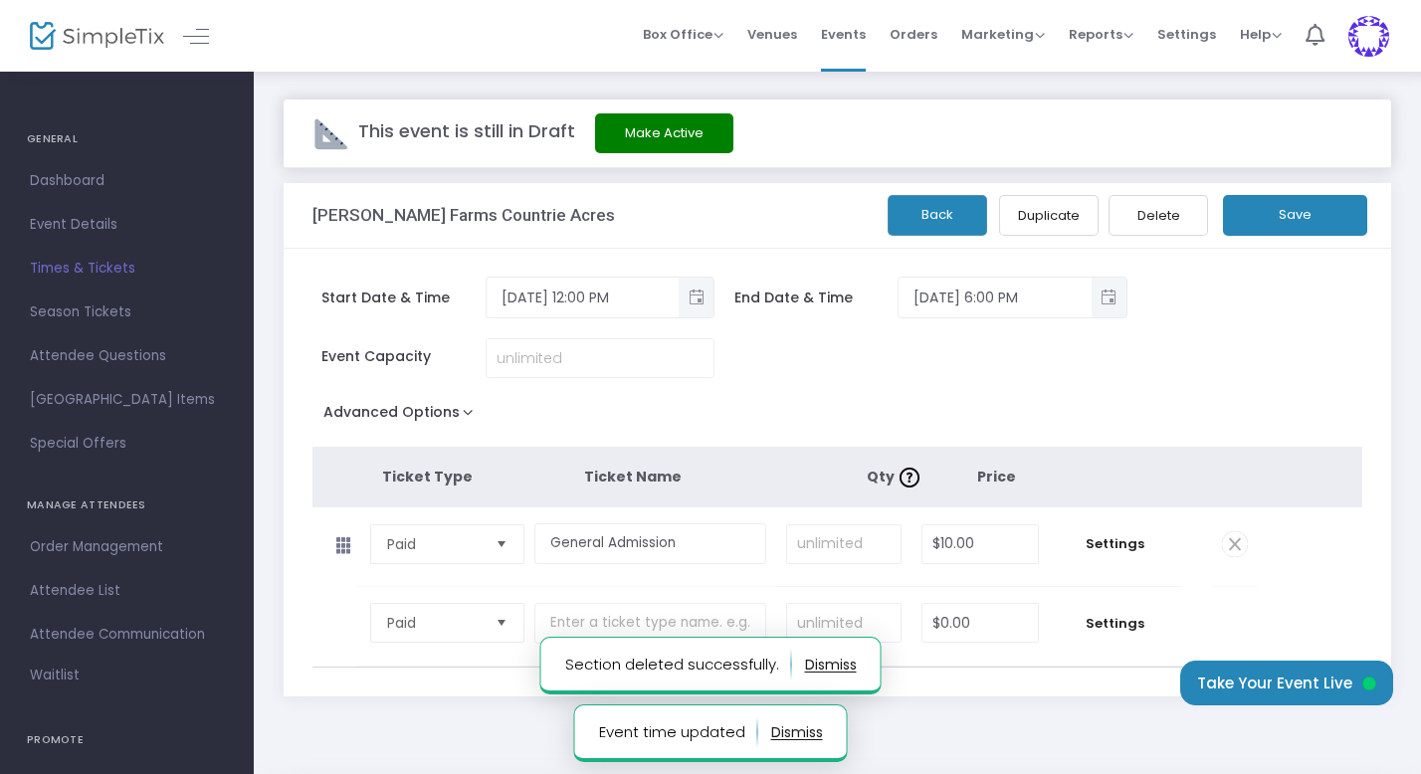
click at [934, 215] on button "Back" at bounding box center [938, 215] width 100 height 41
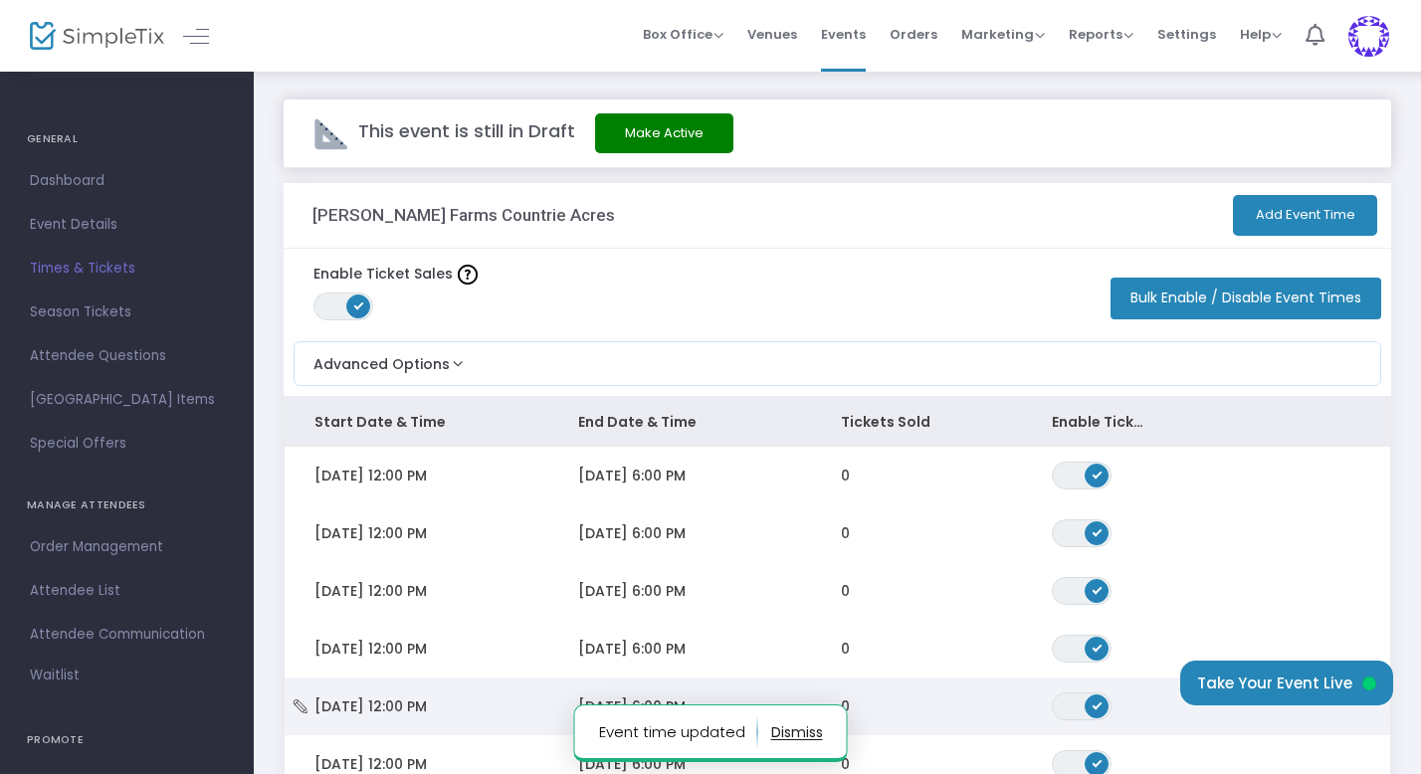
click at [423, 704] on span "[DATE] 12:00 PM" at bounding box center [370, 707] width 112 height 20
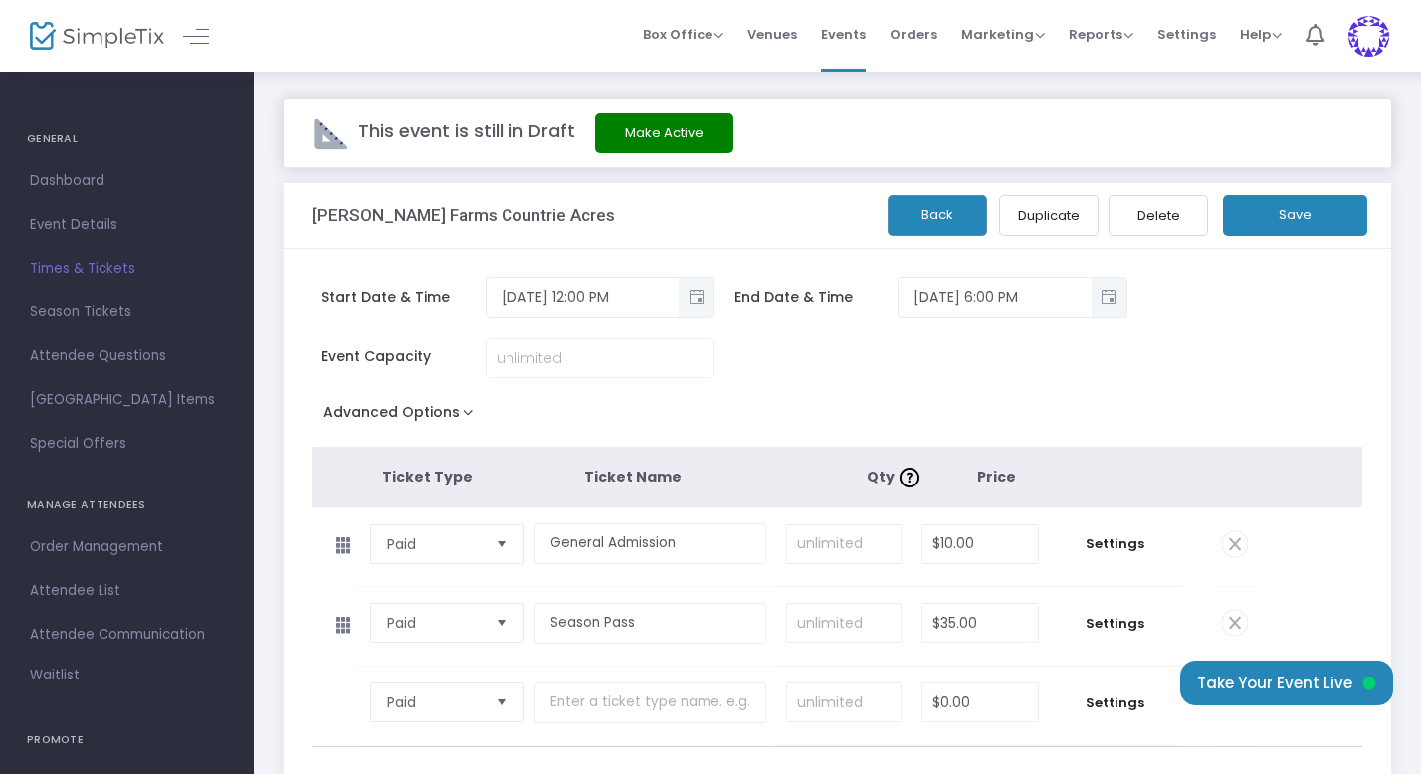
click at [1237, 622] on span at bounding box center [1235, 623] width 26 height 26
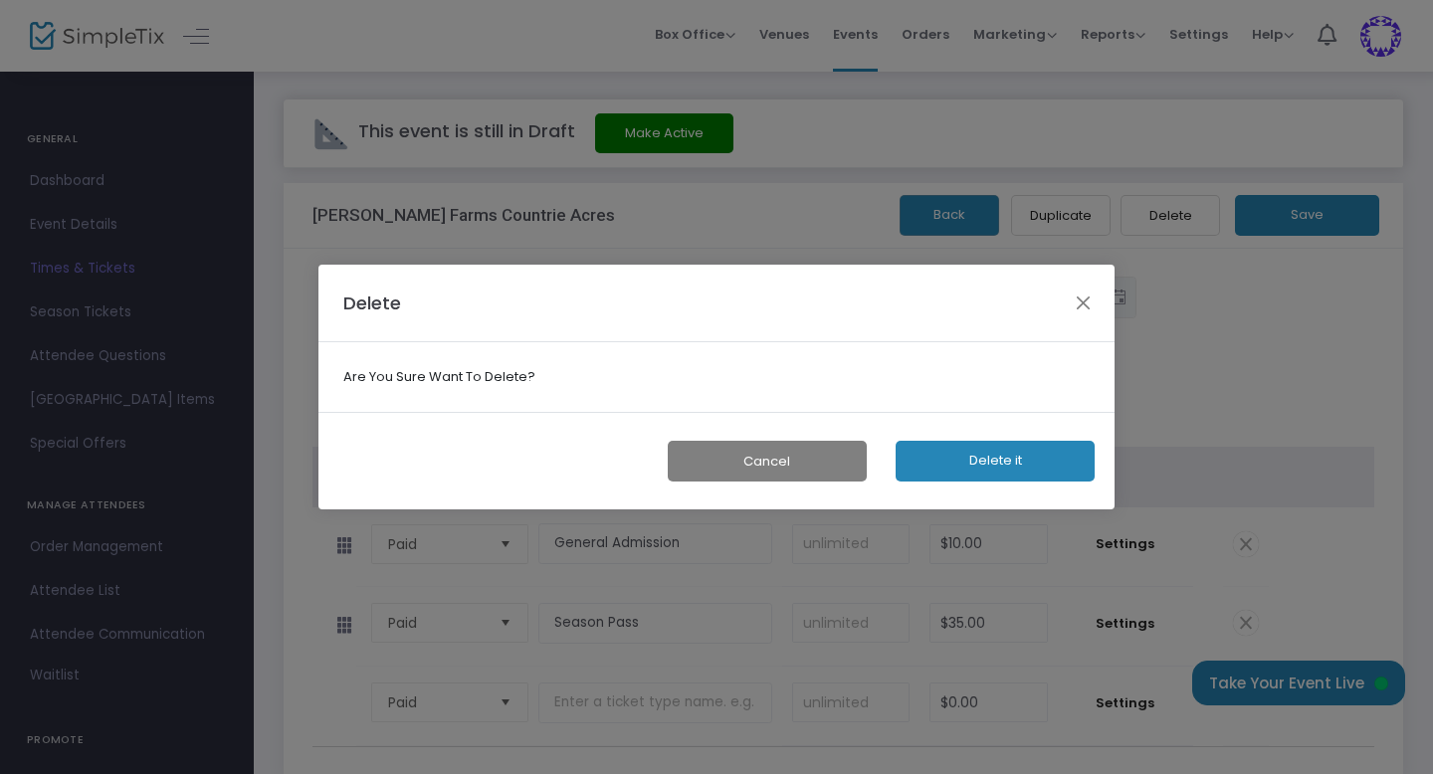
click at [1036, 465] on button "Delete it" at bounding box center [995, 461] width 199 height 41
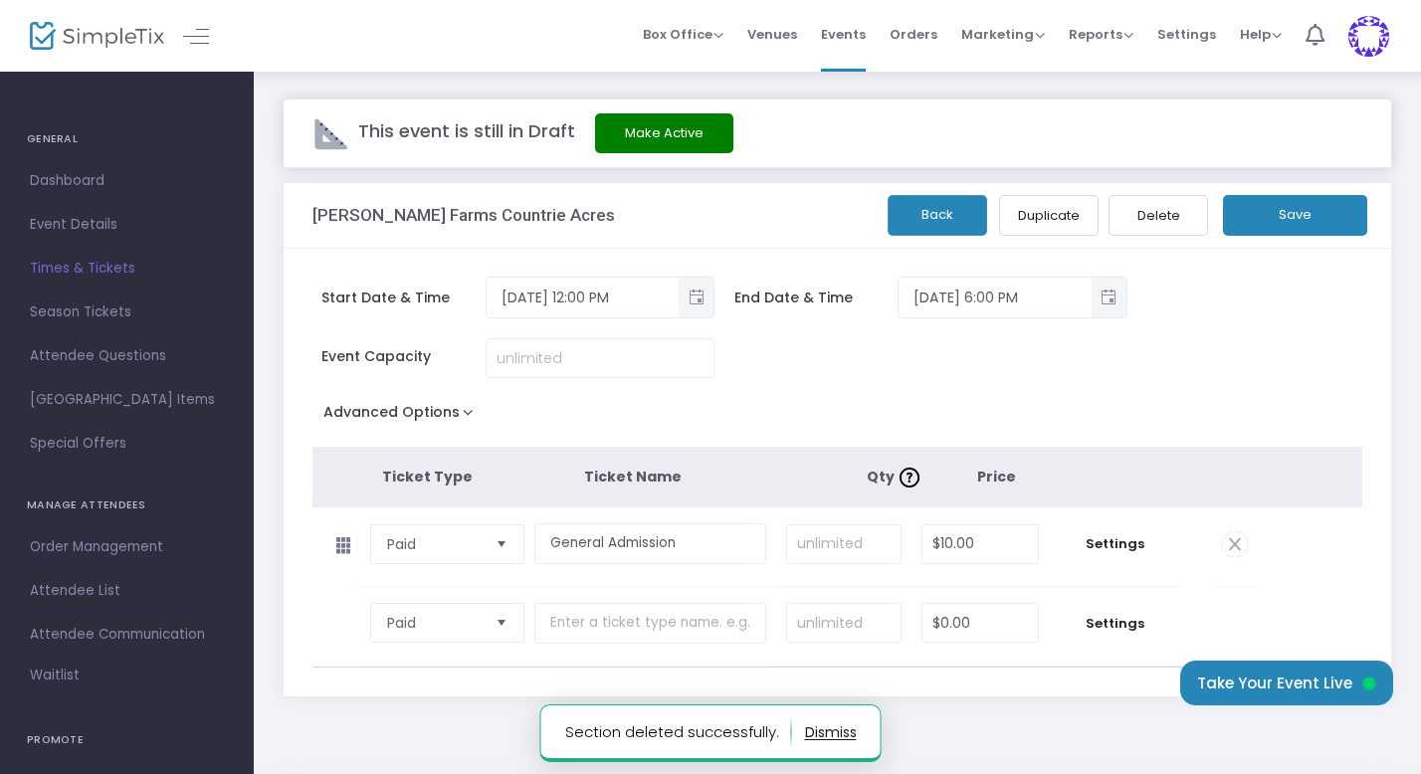
click at [1289, 216] on button "Save" at bounding box center [1295, 215] width 144 height 41
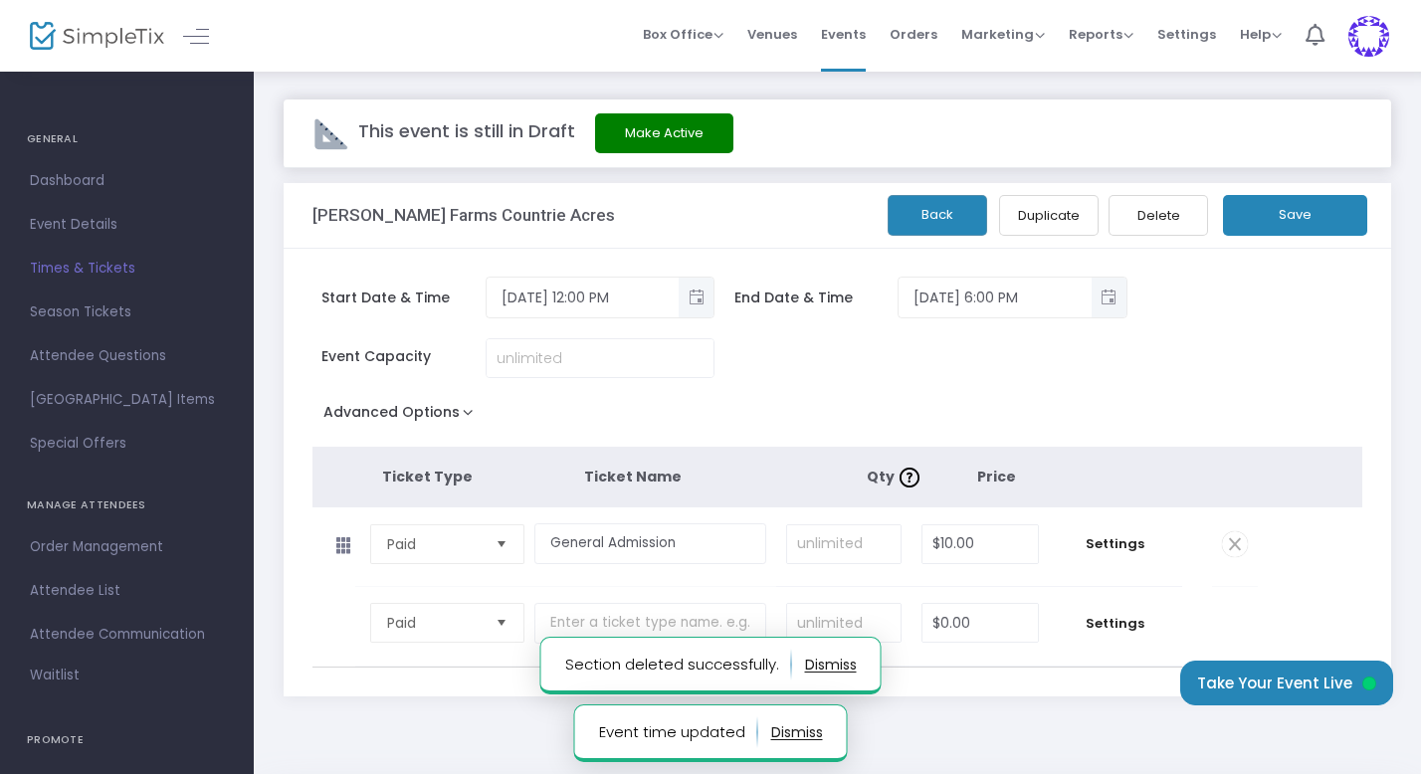
click at [929, 211] on button "Back" at bounding box center [938, 215] width 100 height 41
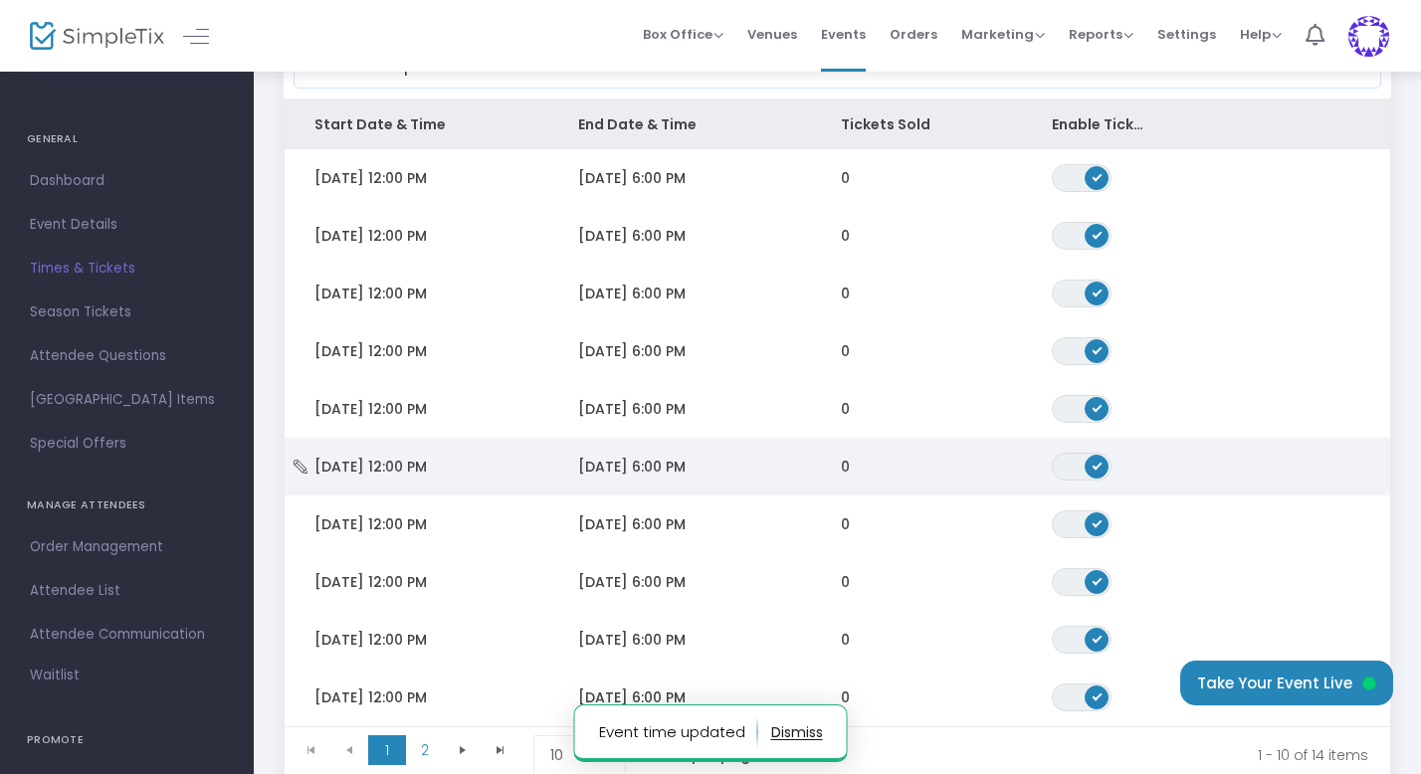
scroll to position [310, 0]
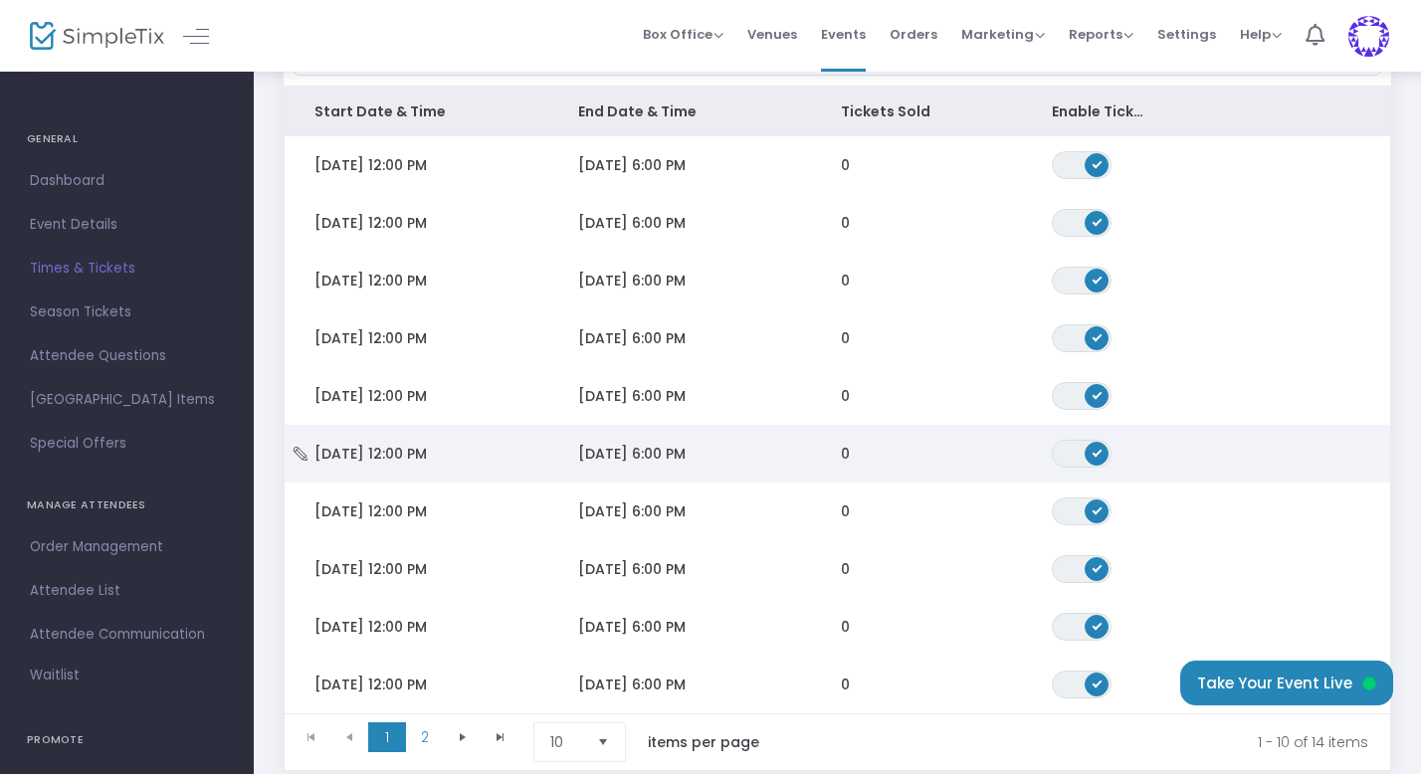
click at [427, 445] on span "[DATE] 12:00 PM" at bounding box center [370, 454] width 112 height 20
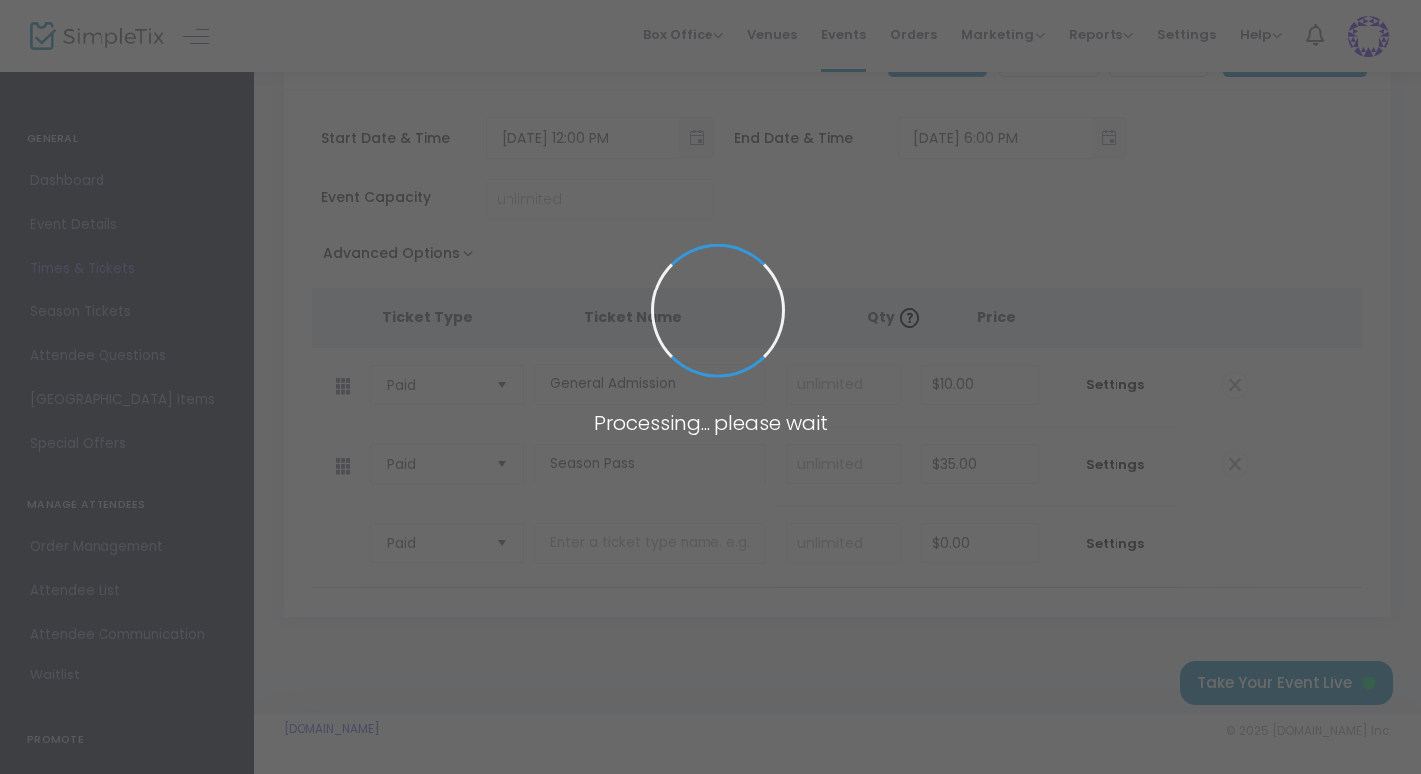
scroll to position [159, 0]
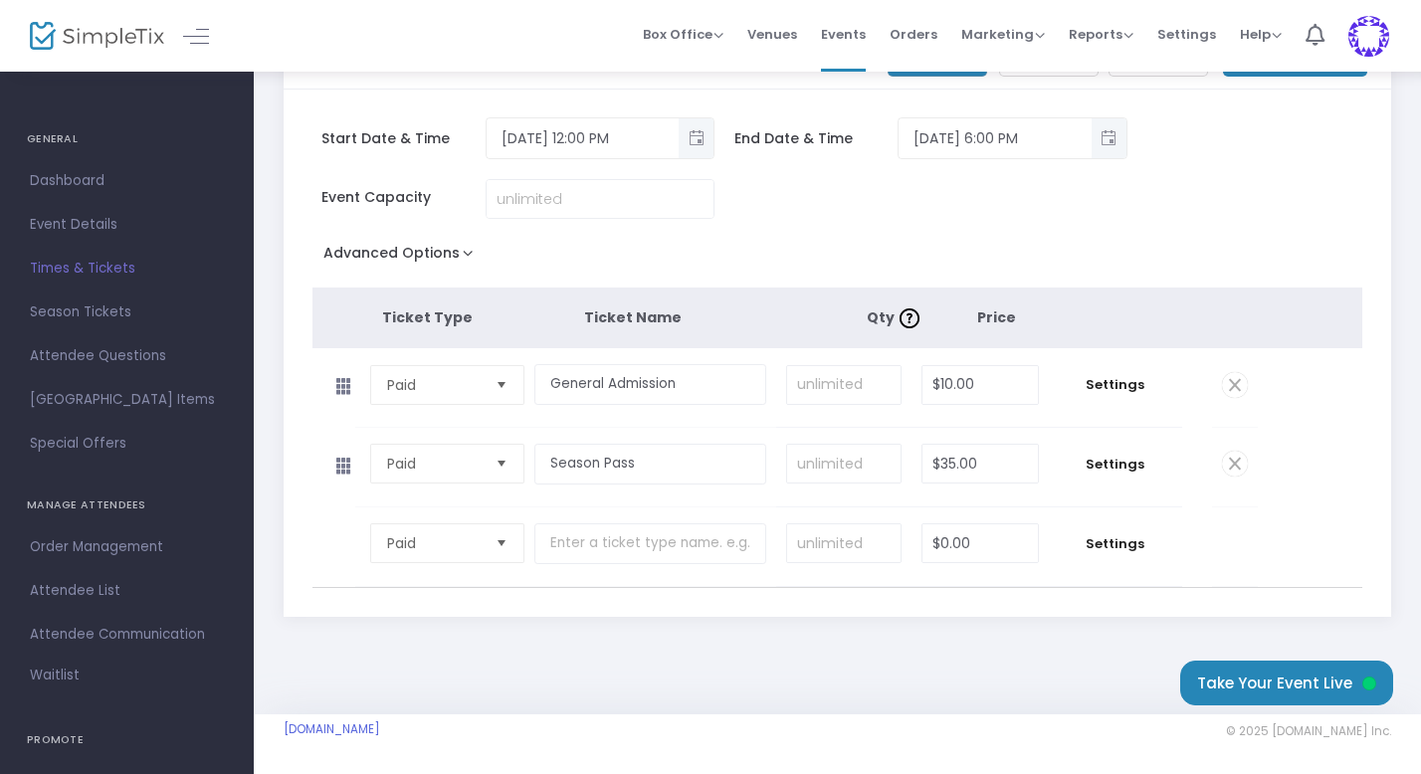
click at [1228, 463] on span at bounding box center [1235, 464] width 26 height 26
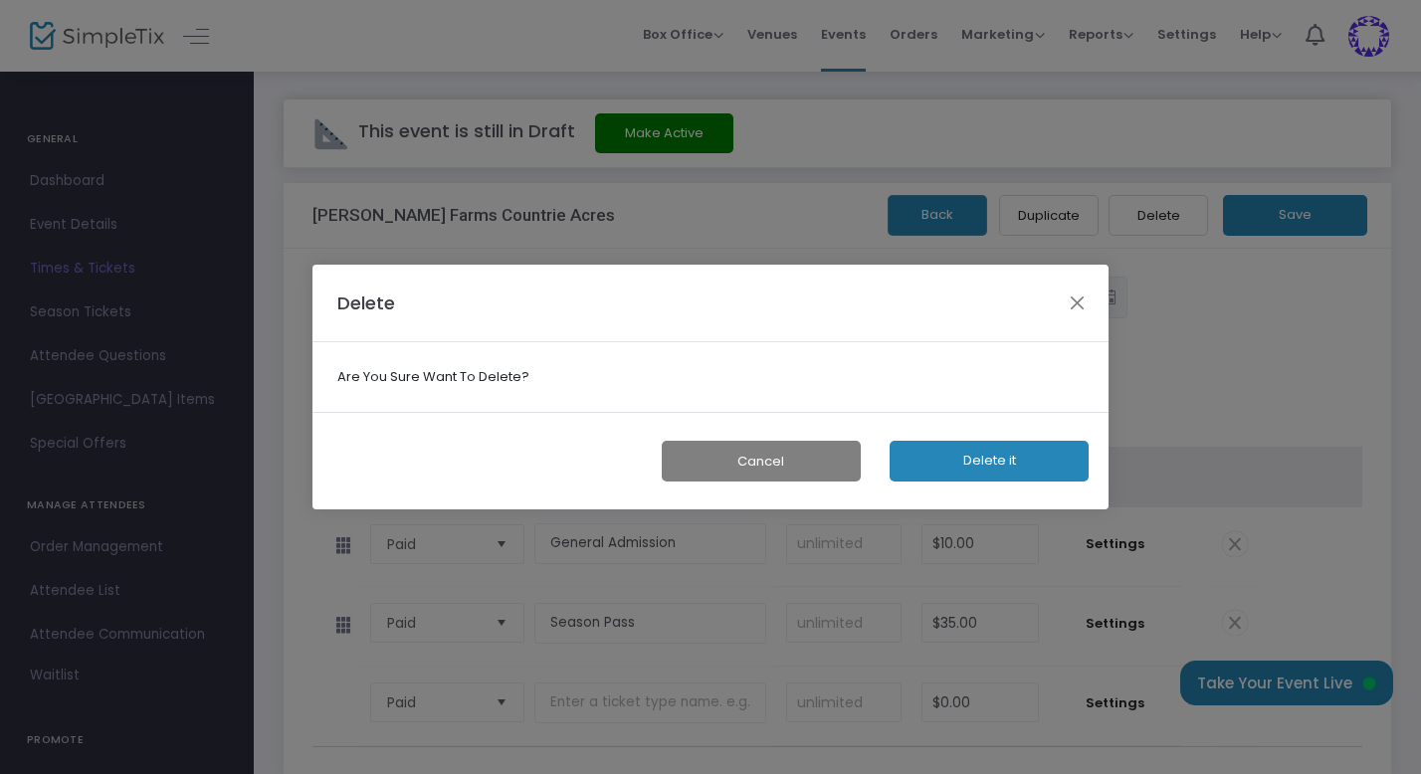
scroll to position [0, 0]
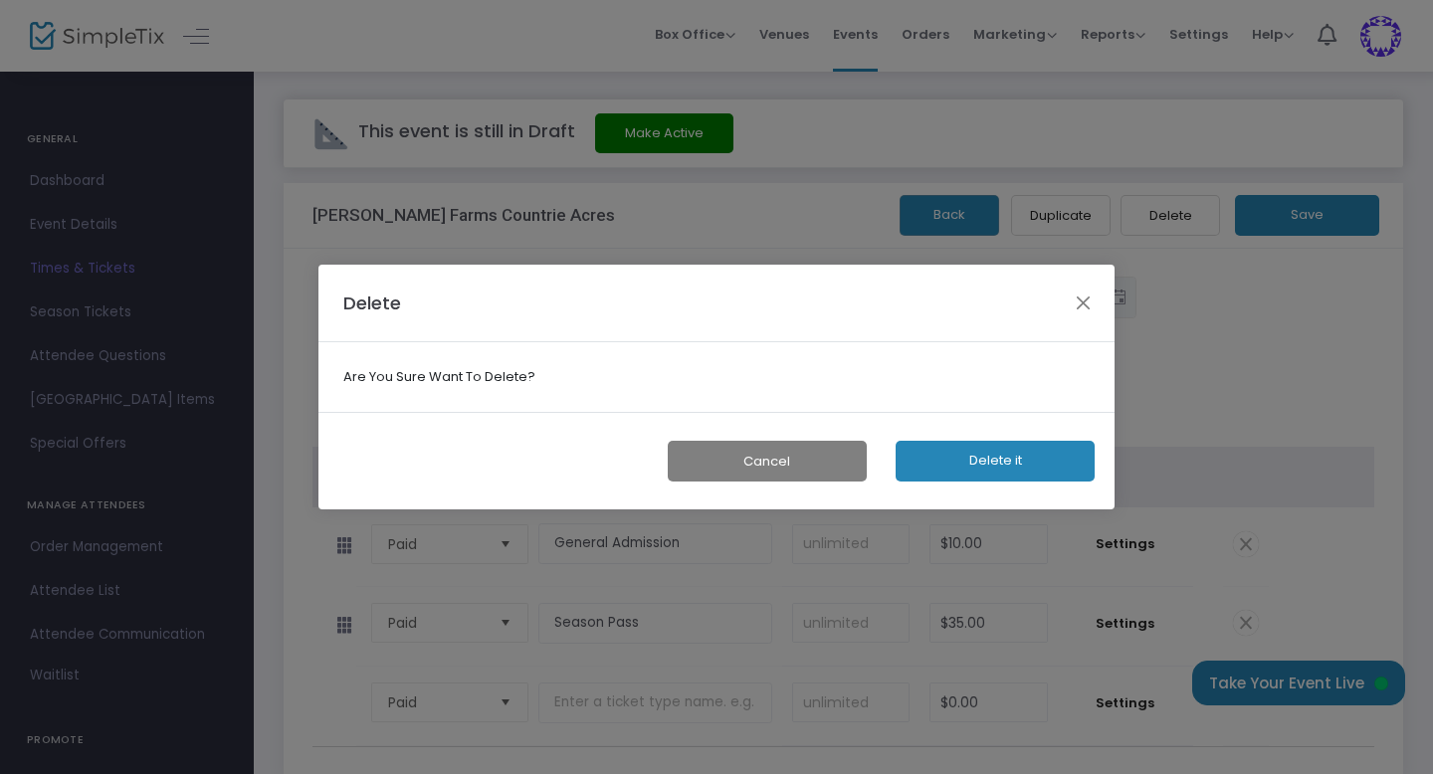
click at [1019, 459] on button "Delete it" at bounding box center [995, 461] width 199 height 41
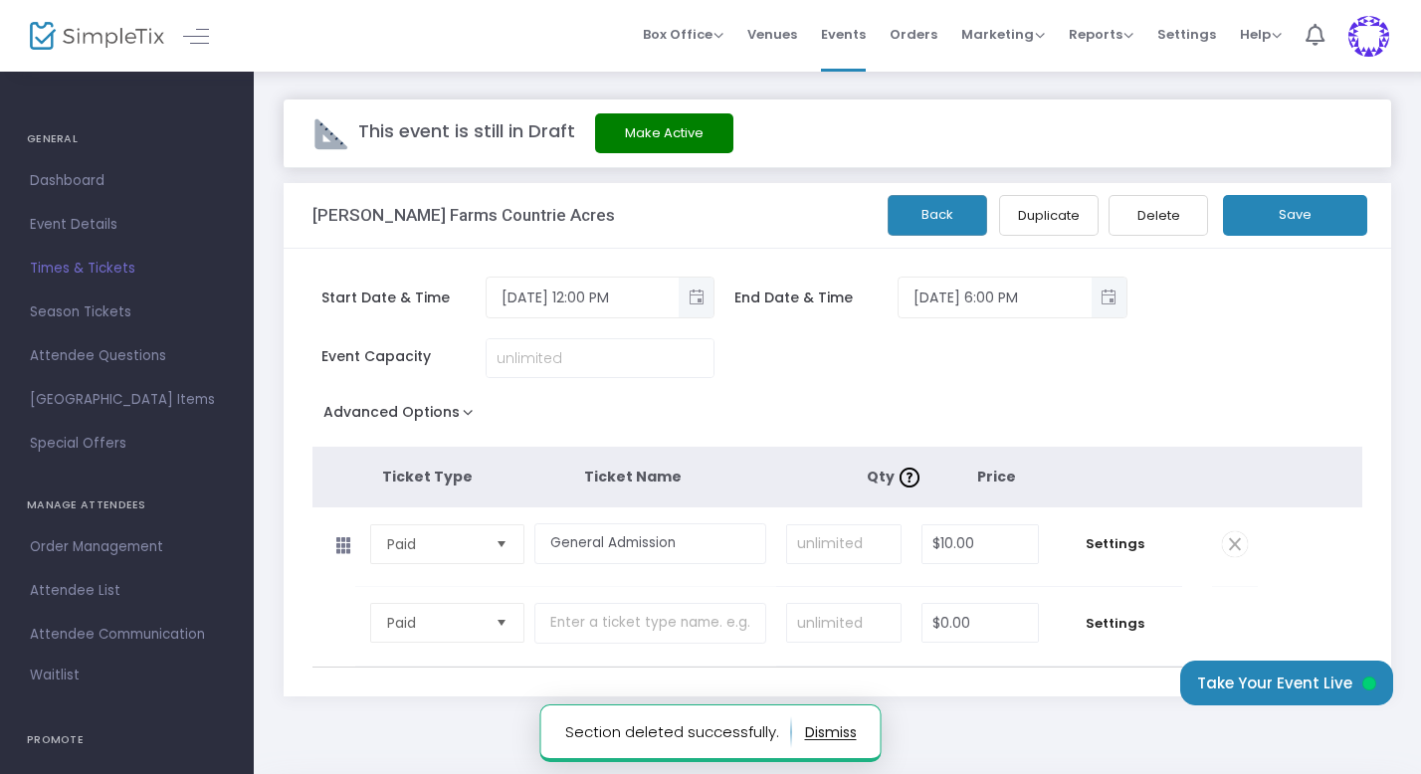
click at [1303, 217] on button "Save" at bounding box center [1295, 215] width 144 height 41
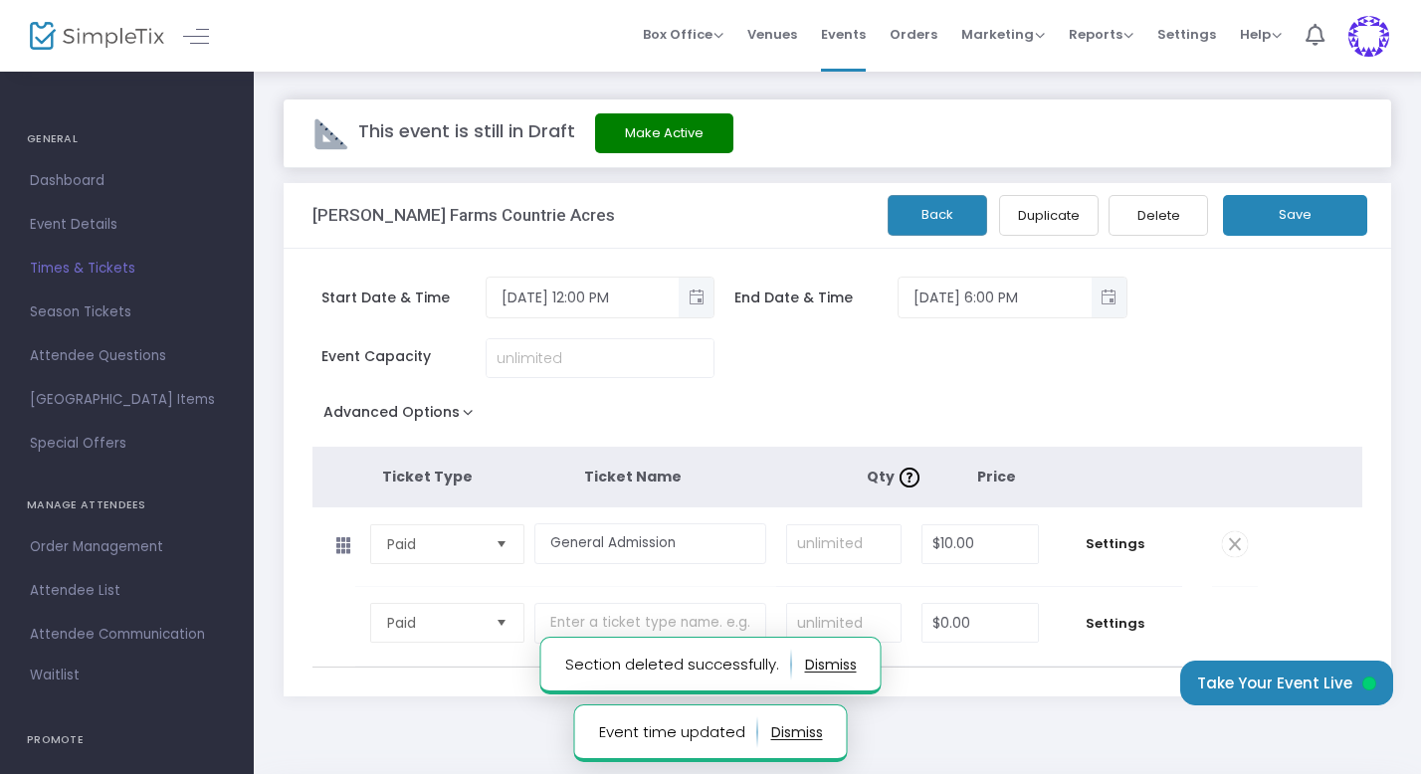
click at [943, 215] on button "Back" at bounding box center [938, 215] width 100 height 41
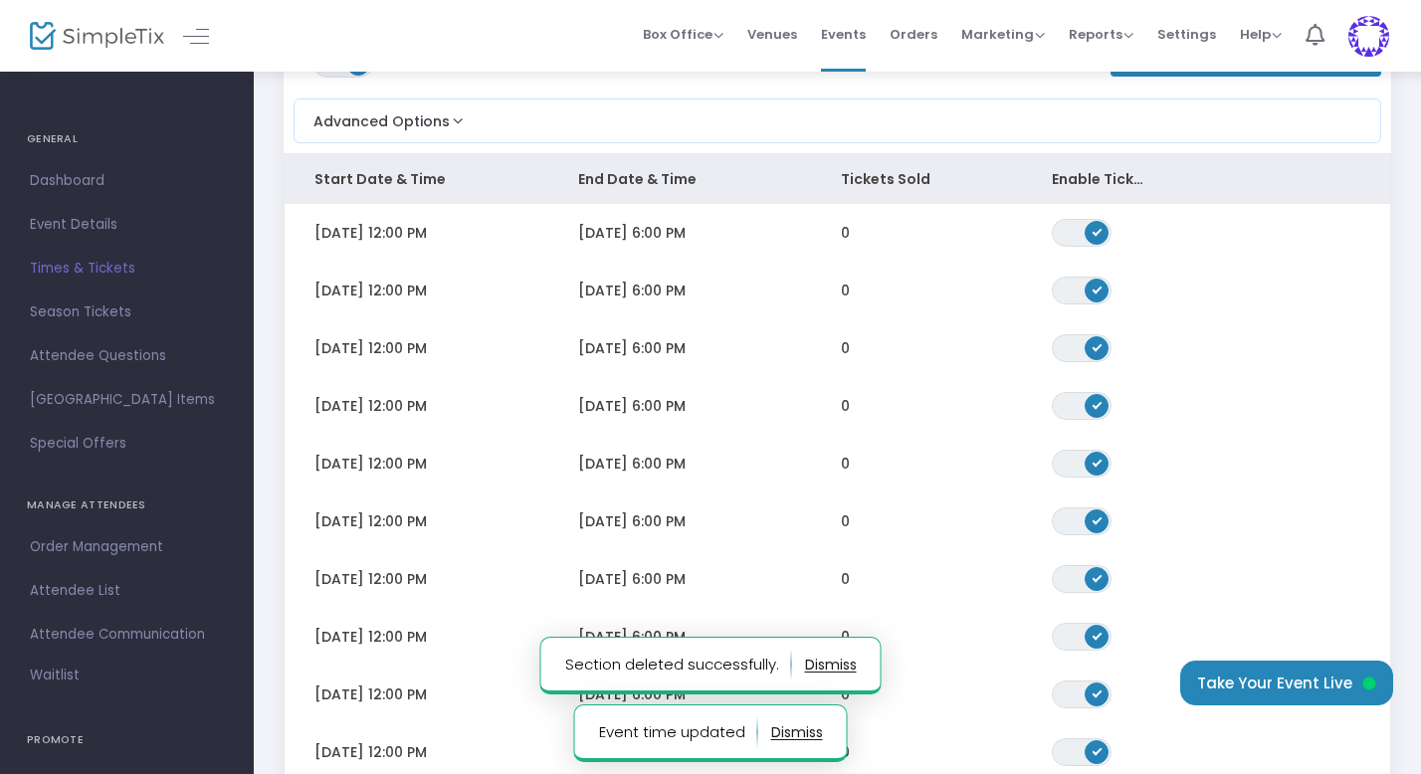
scroll to position [285, 0]
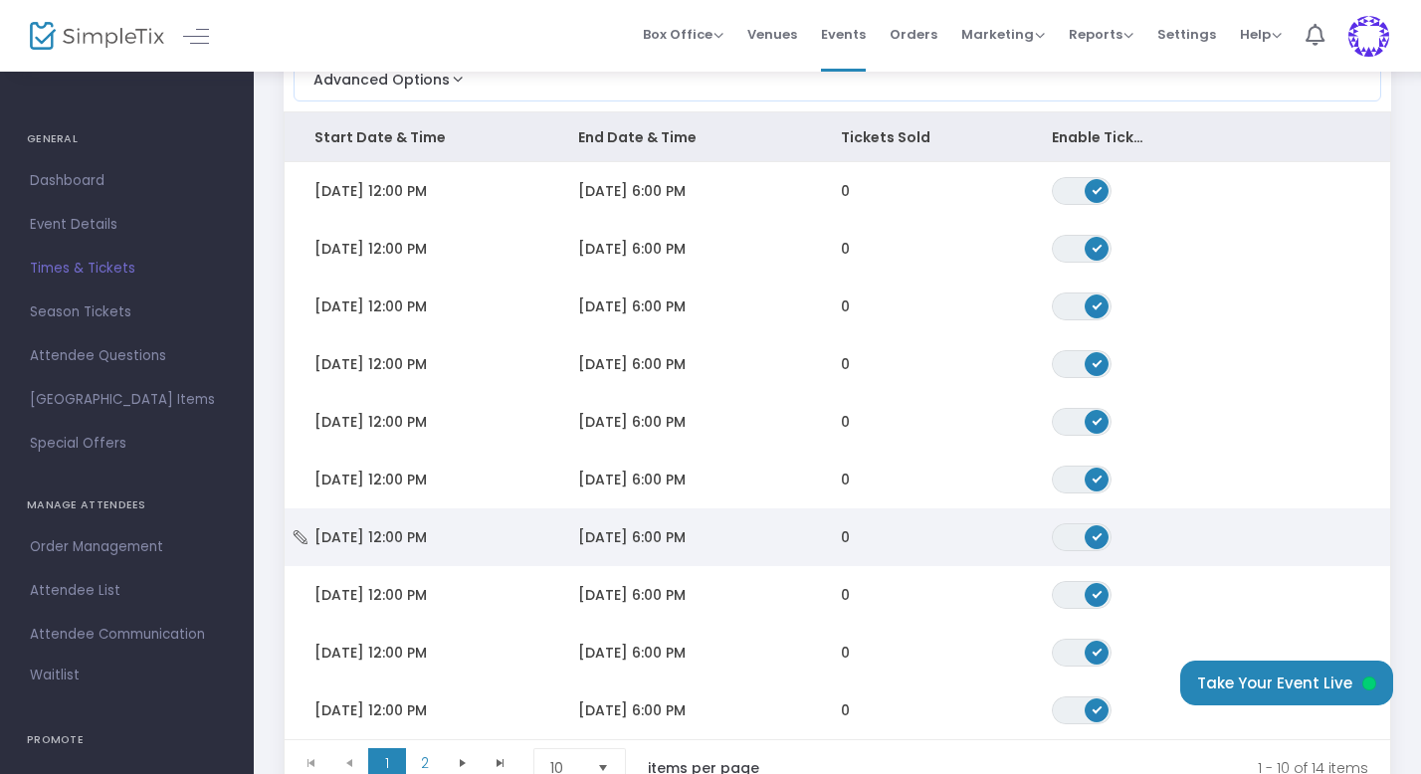
click at [427, 537] on span "[DATE] 12:00 PM" at bounding box center [370, 537] width 112 height 20
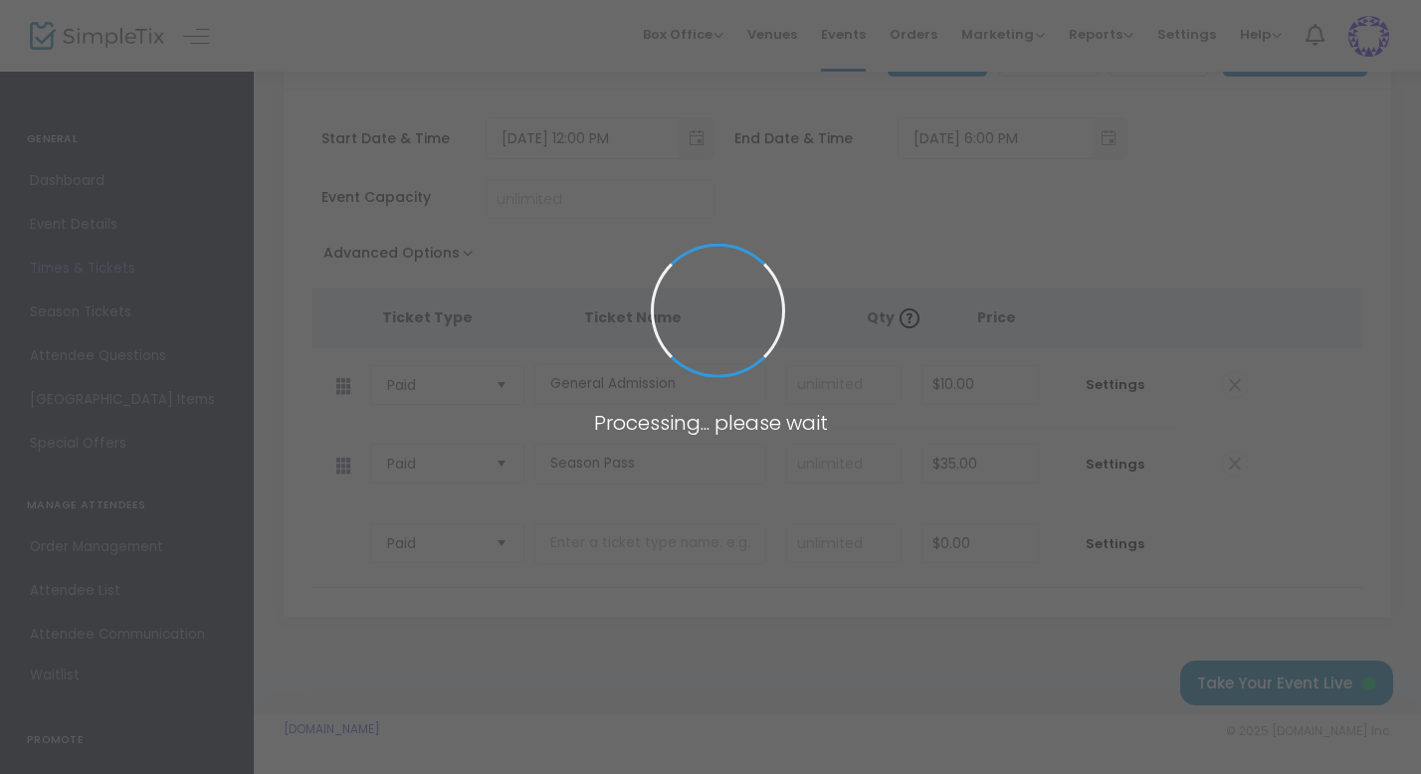
scroll to position [159, 0]
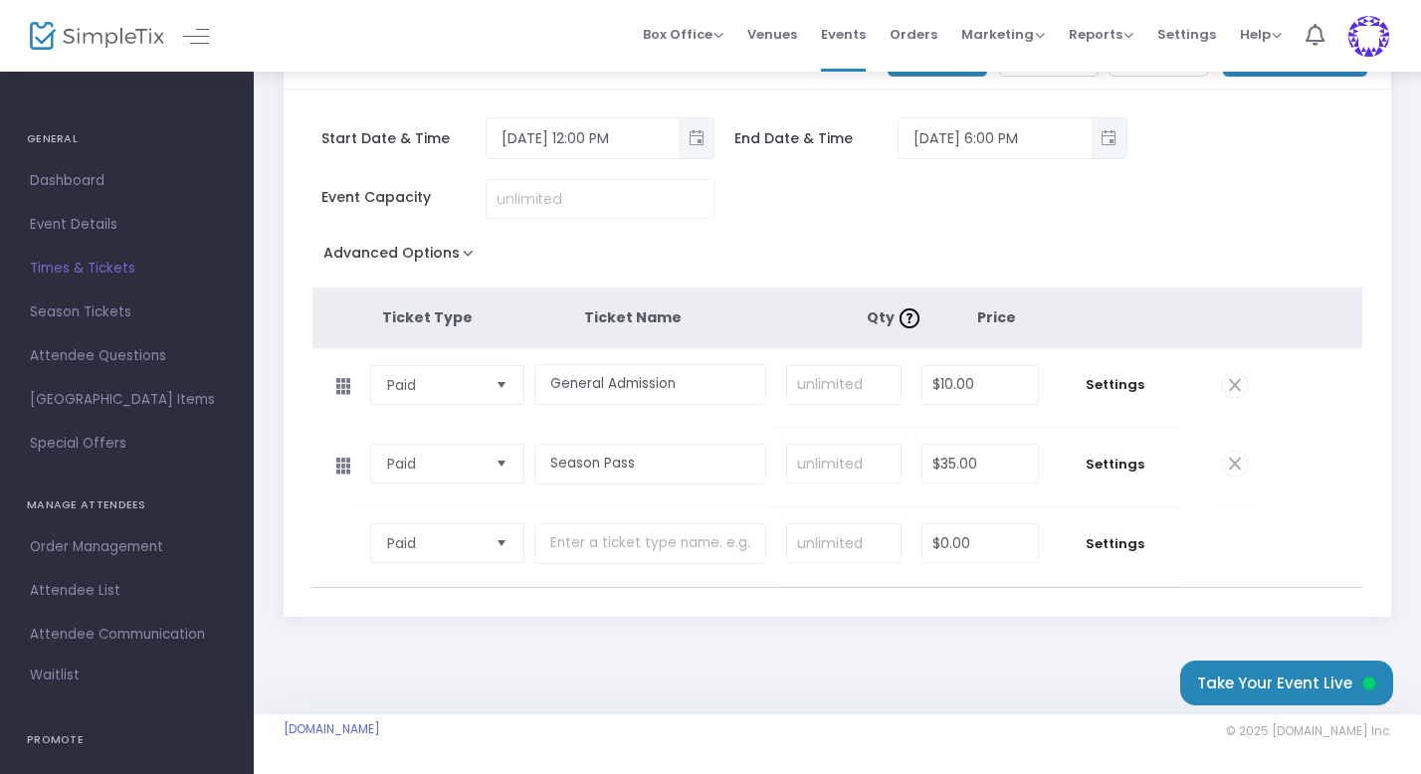
click at [1238, 462] on span at bounding box center [1235, 464] width 26 height 26
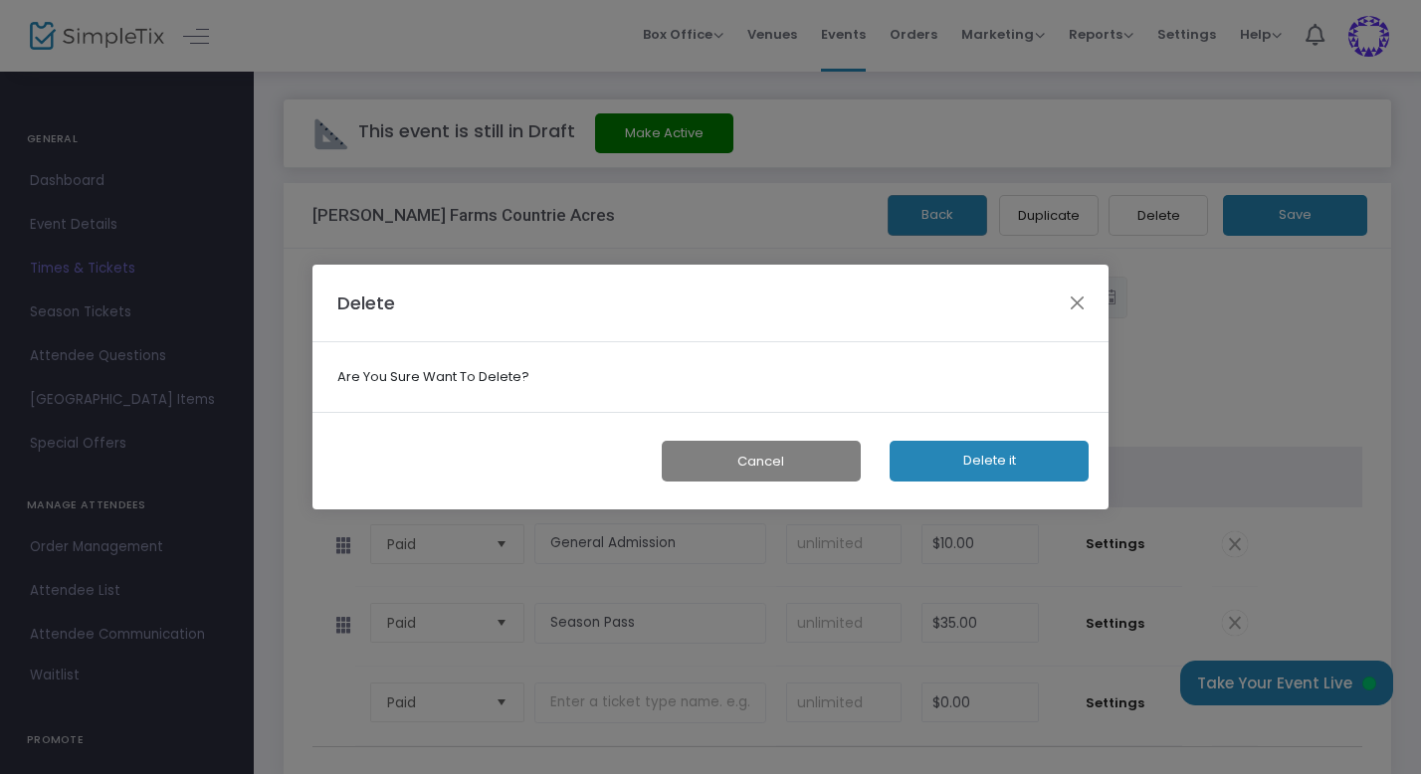
scroll to position [0, 0]
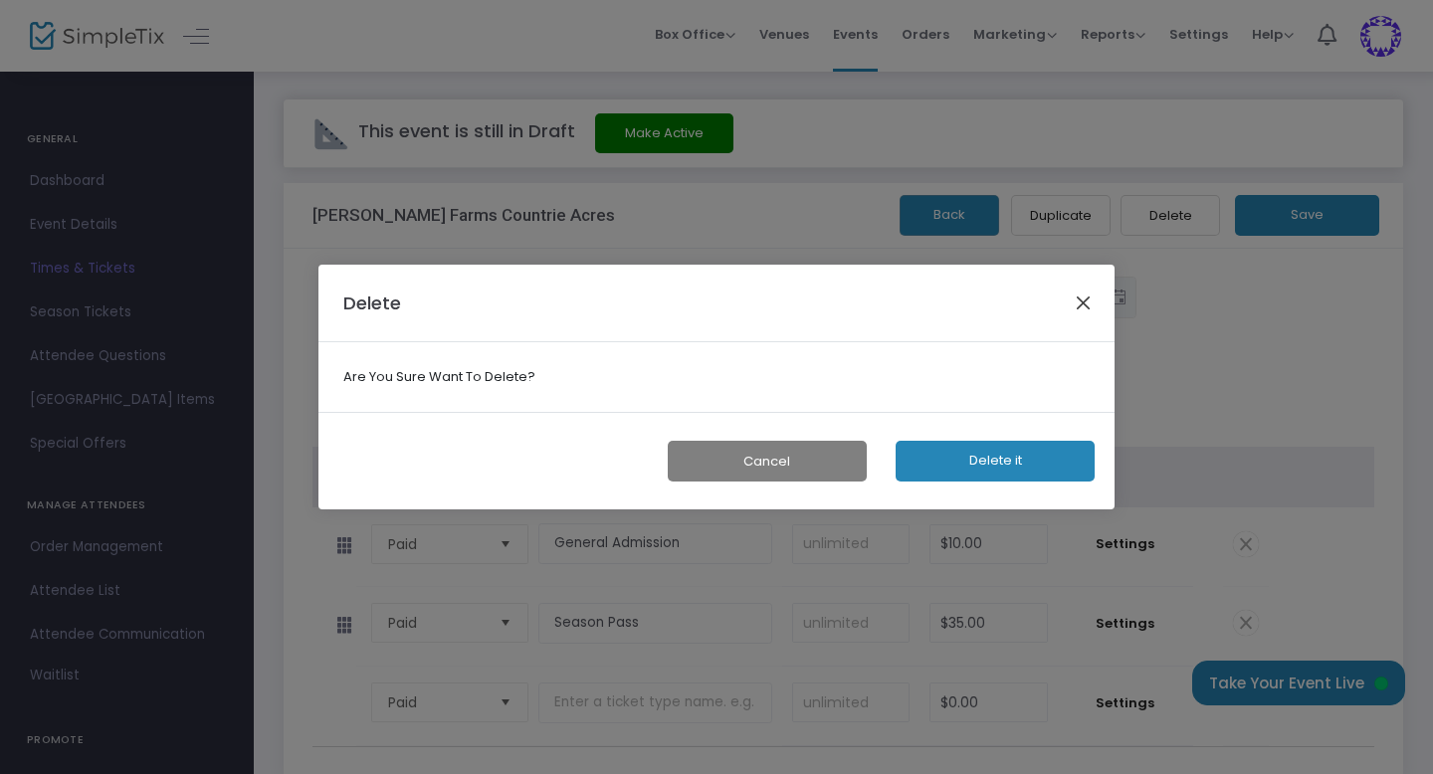
click at [1085, 304] on button "Close" at bounding box center [1084, 303] width 26 height 26
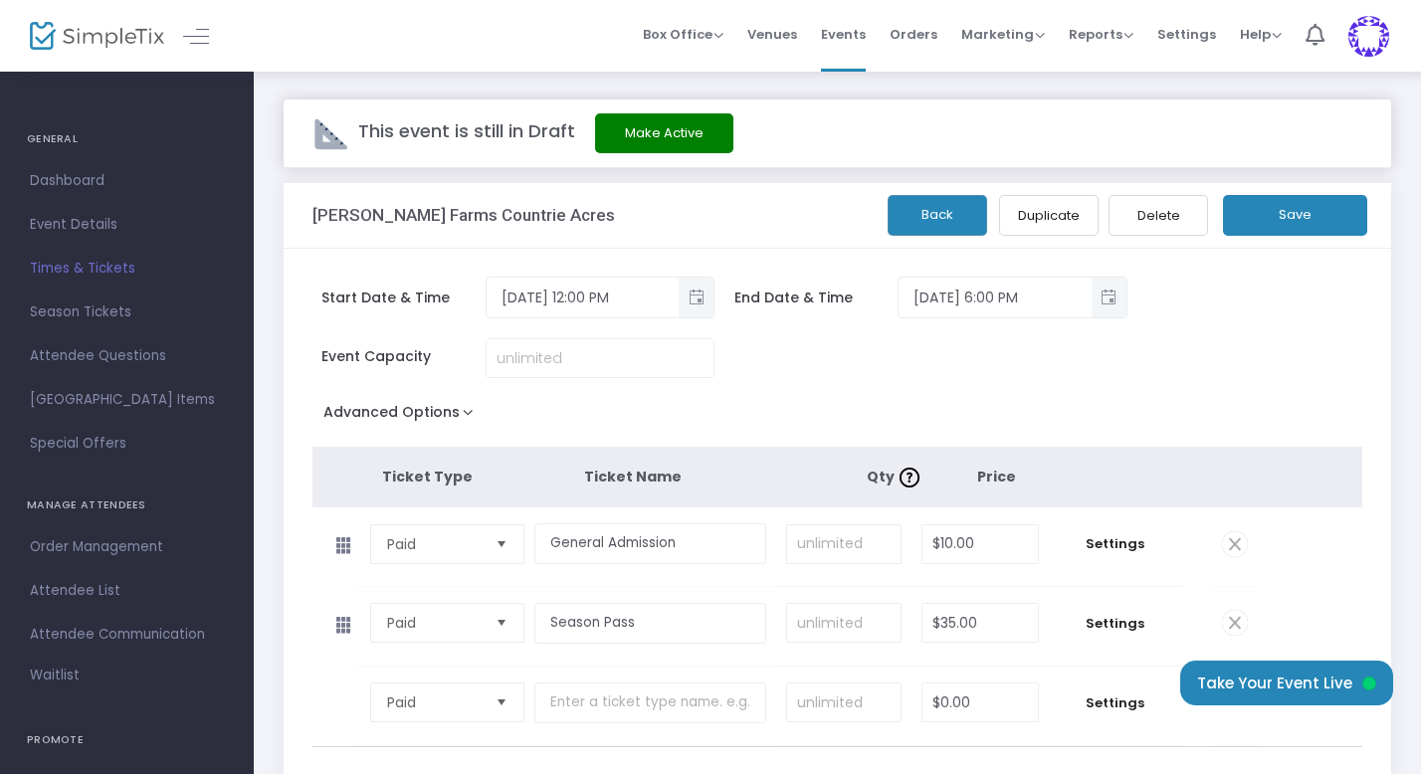
click at [1231, 621] on span at bounding box center [1235, 623] width 26 height 26
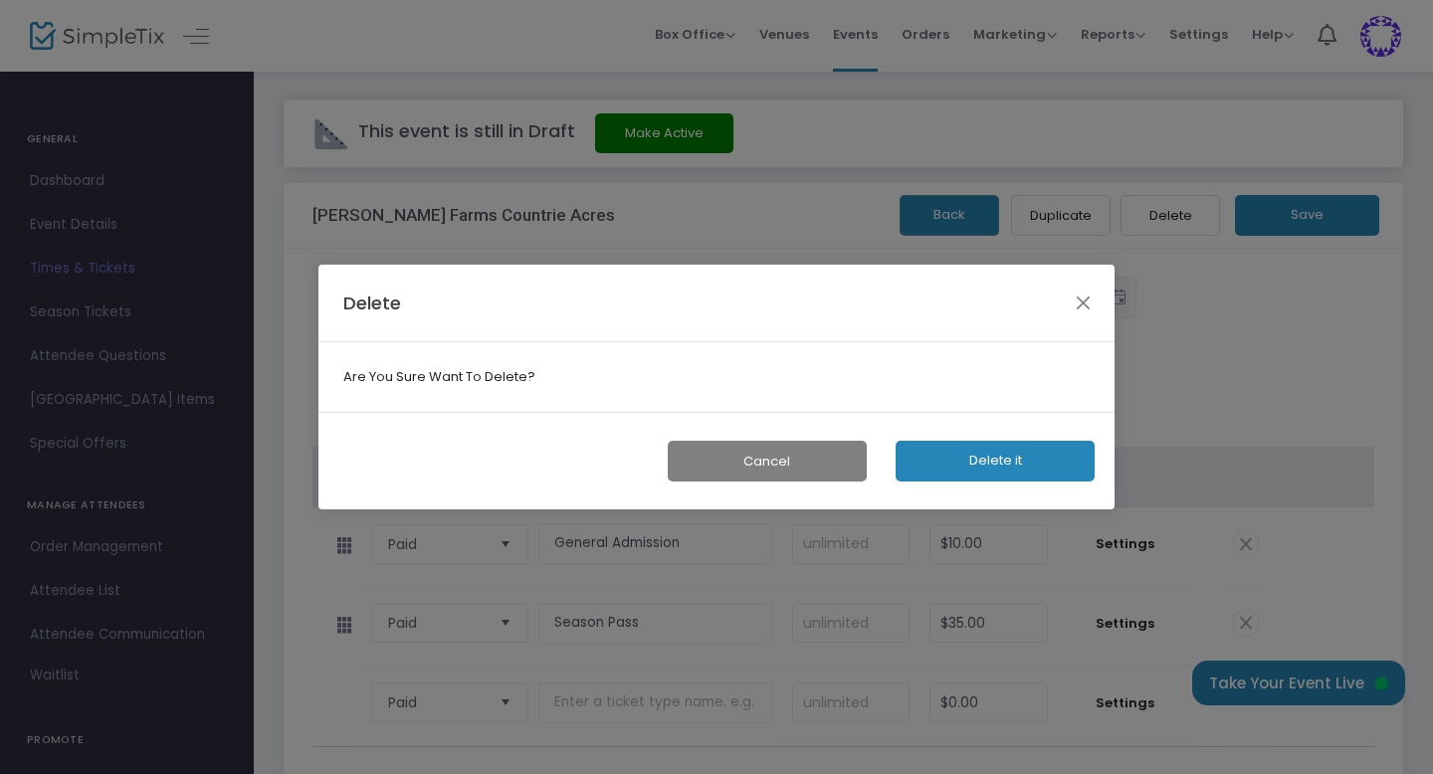
click at [1000, 459] on button "Delete it" at bounding box center [995, 461] width 199 height 41
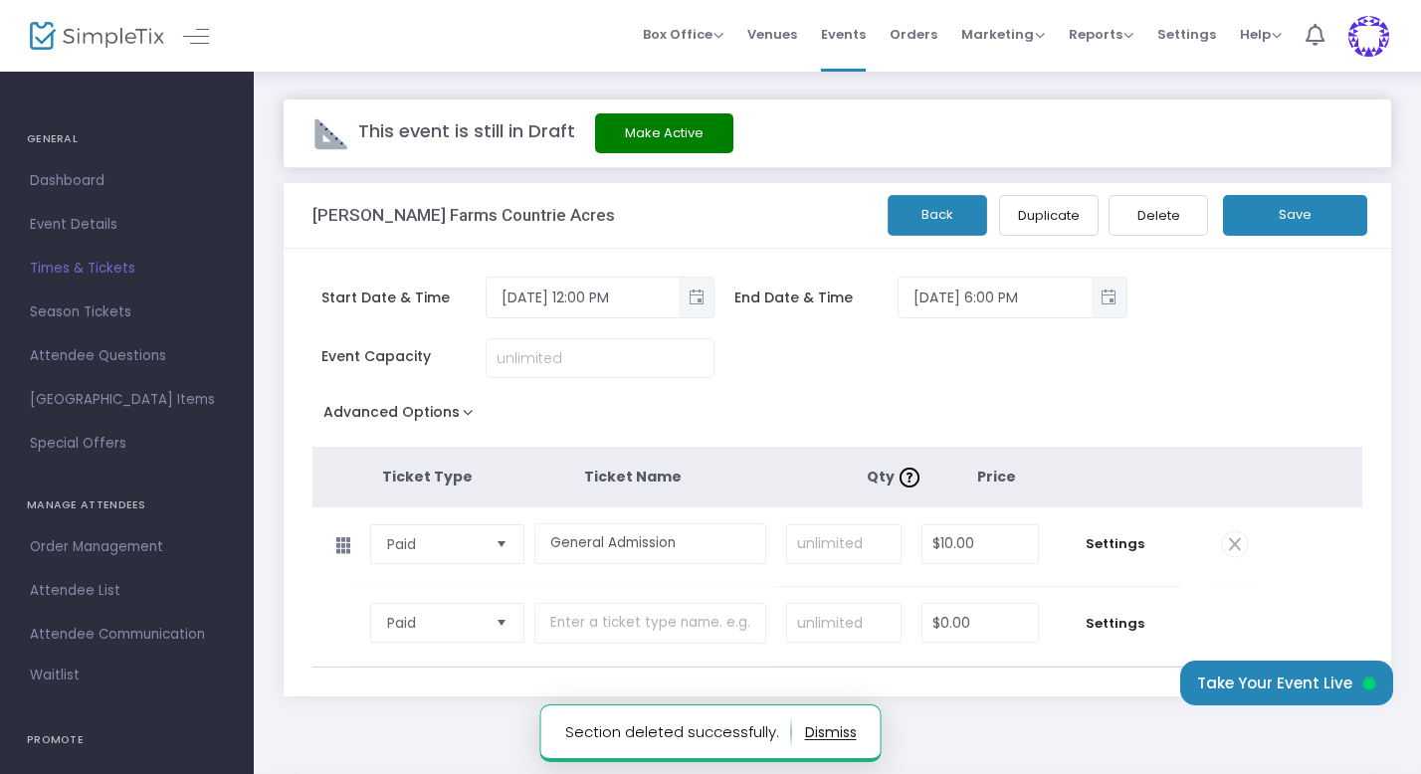
click at [1279, 210] on button "Save" at bounding box center [1295, 215] width 144 height 41
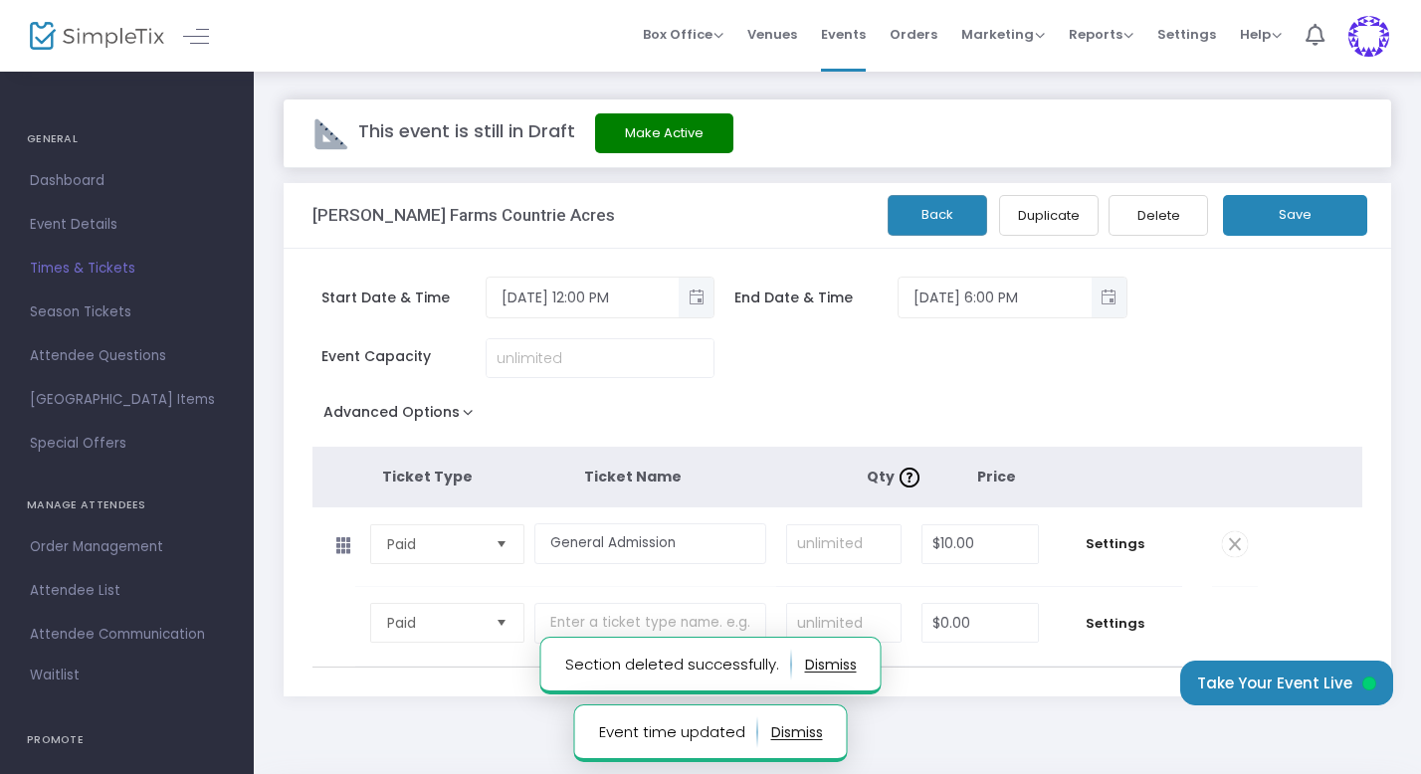
click at [922, 216] on button "Back" at bounding box center [938, 215] width 100 height 41
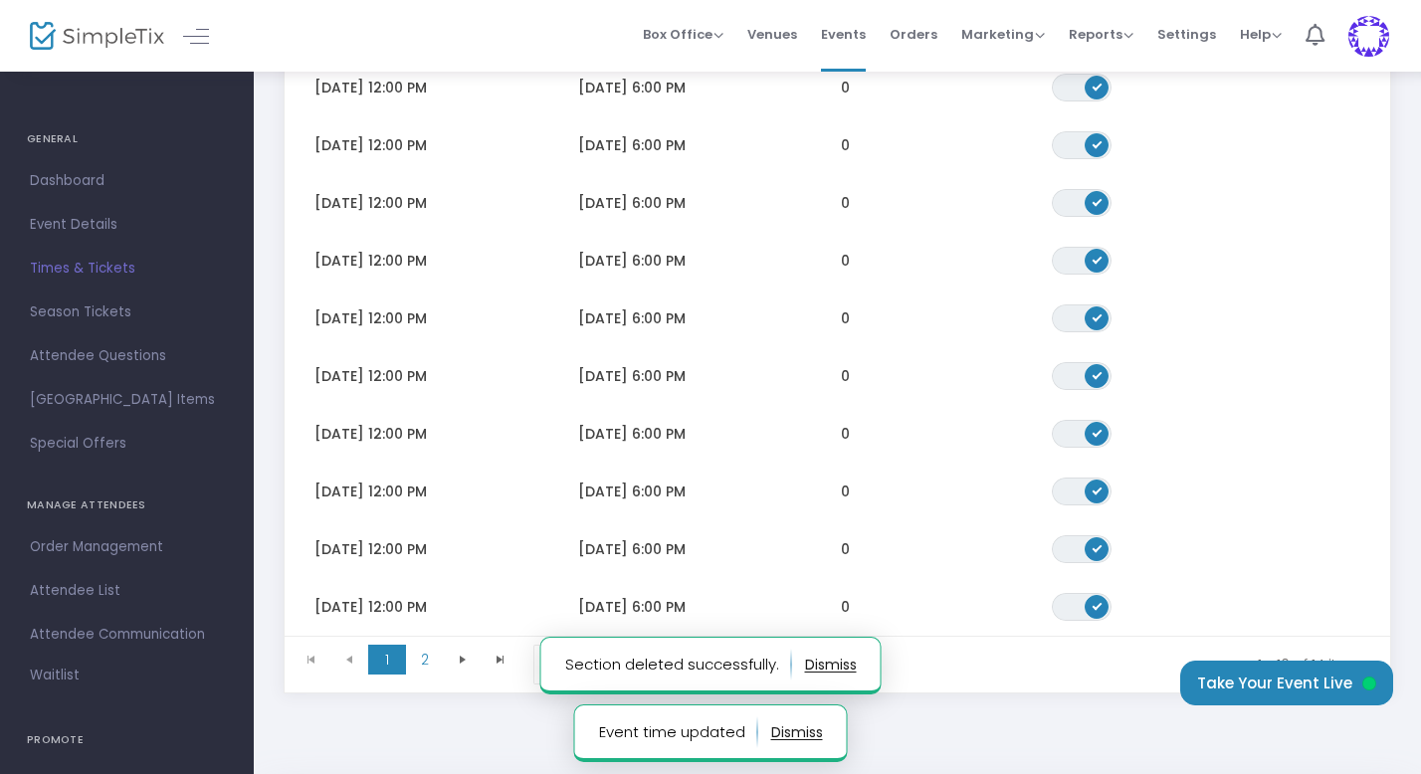
scroll to position [398, 0]
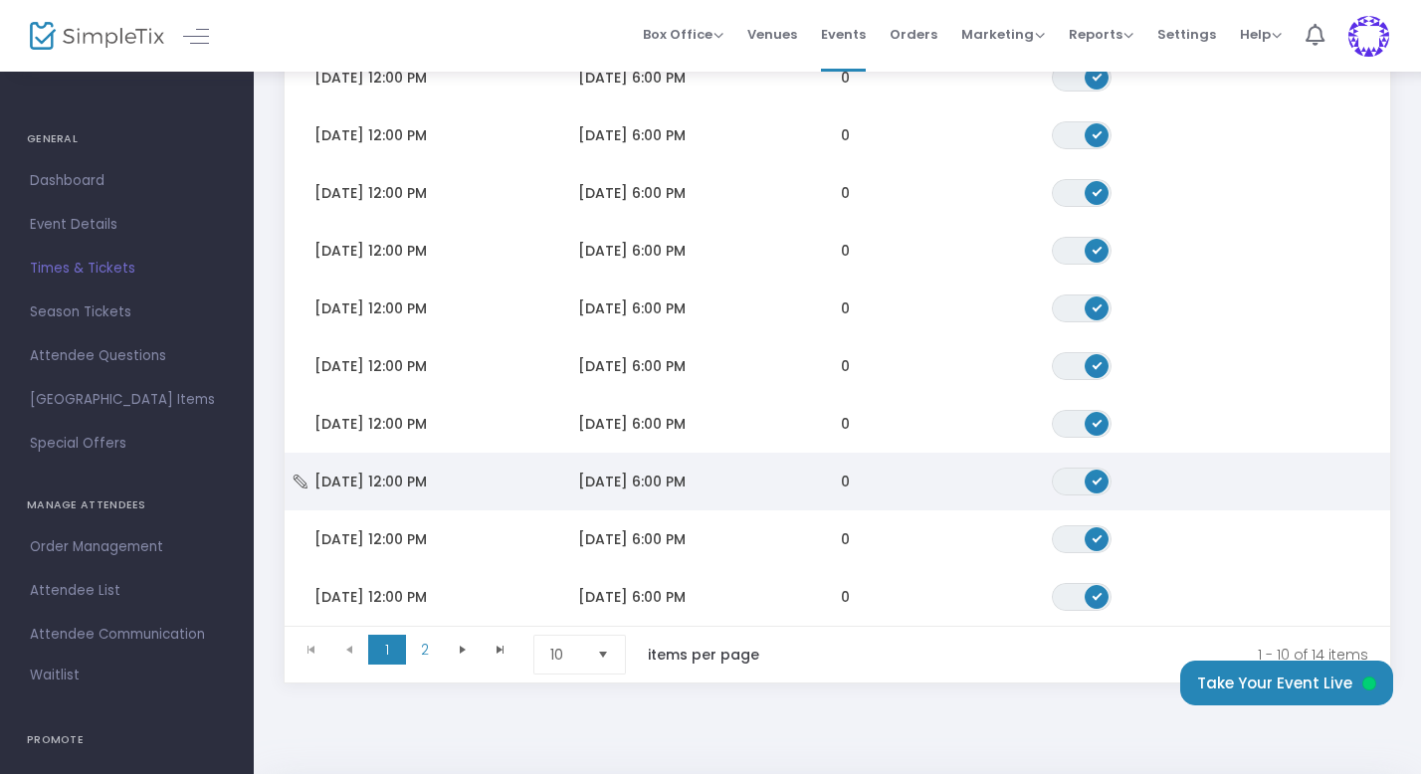
click at [427, 482] on span "[DATE] 12:00 PM" at bounding box center [370, 482] width 112 height 20
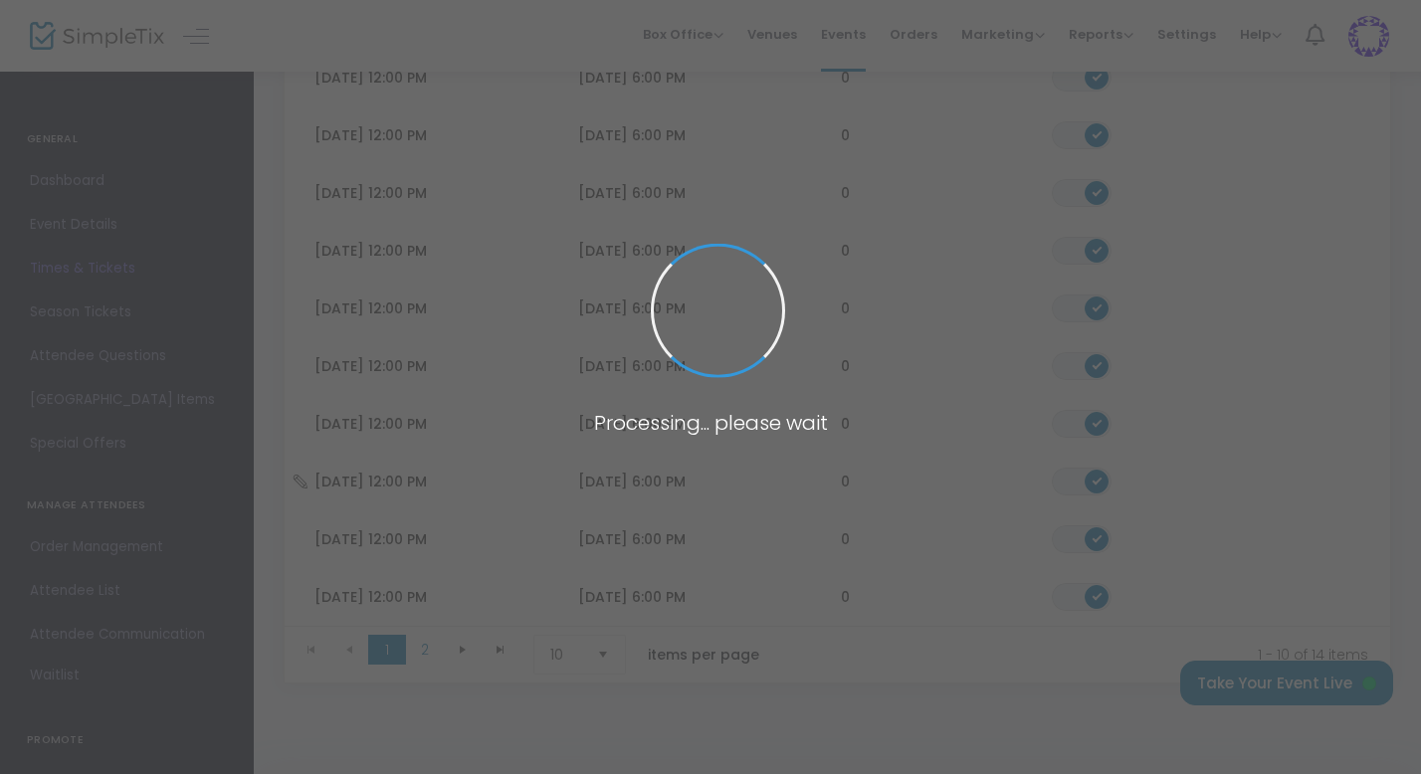
scroll to position [159, 0]
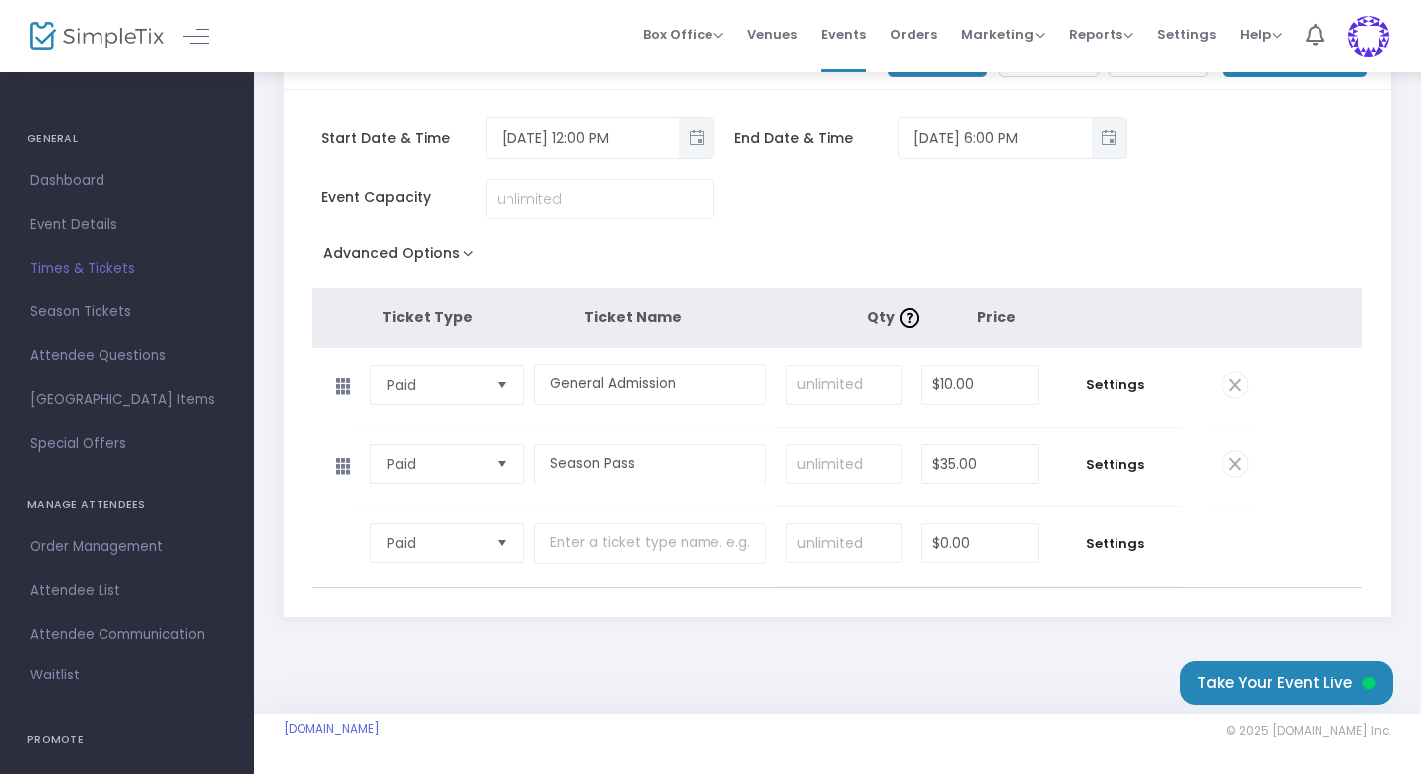
click at [1238, 468] on span at bounding box center [1235, 464] width 26 height 26
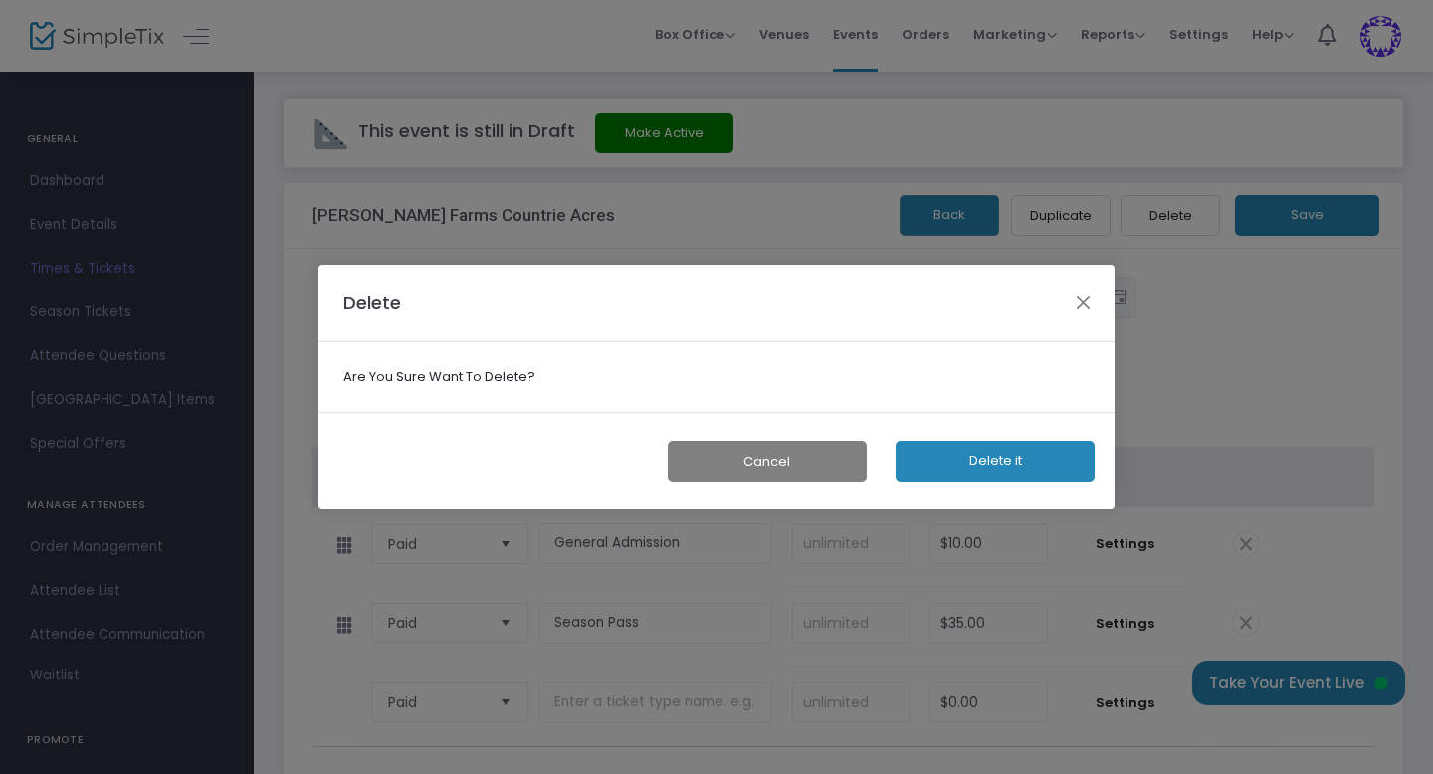
click at [960, 449] on button "Delete it" at bounding box center [995, 461] width 199 height 41
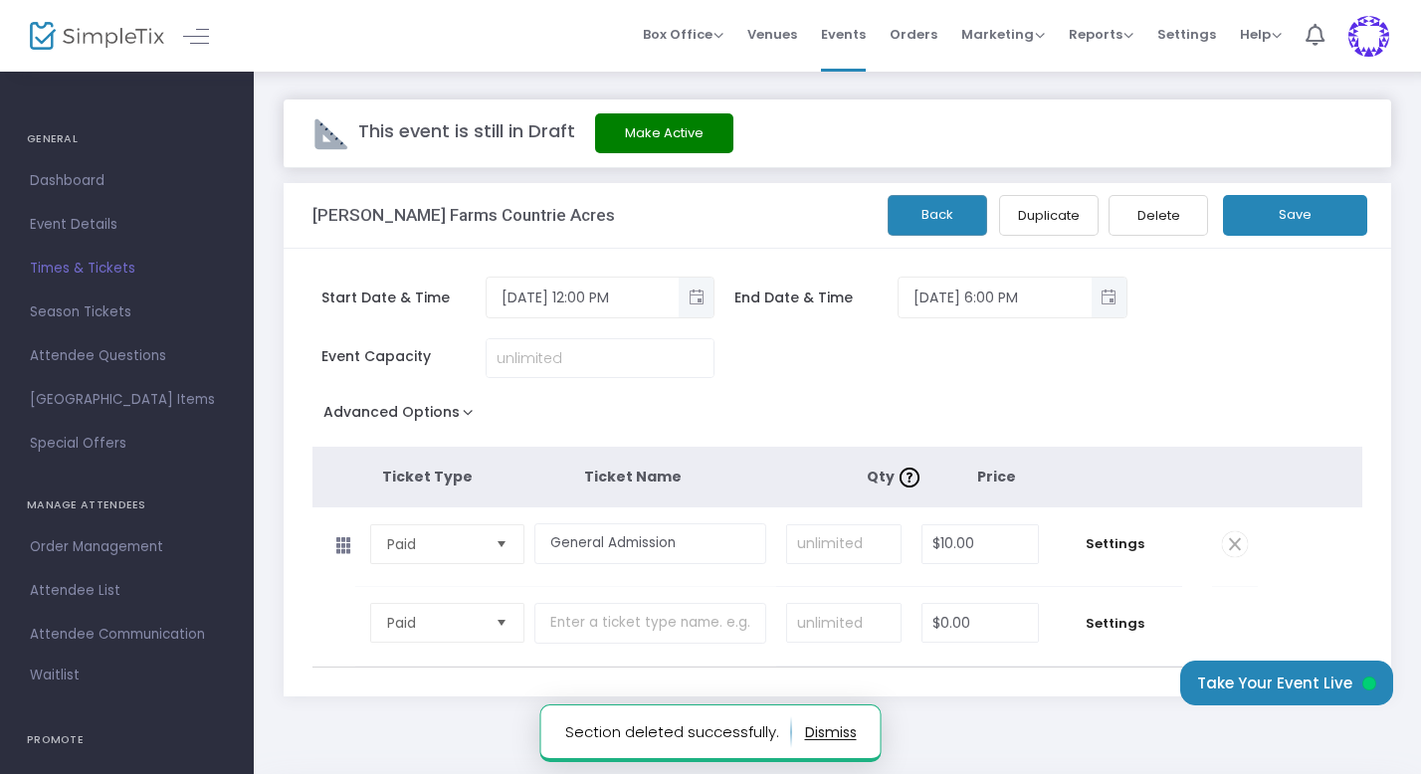
click at [1285, 218] on button "Save" at bounding box center [1295, 215] width 144 height 41
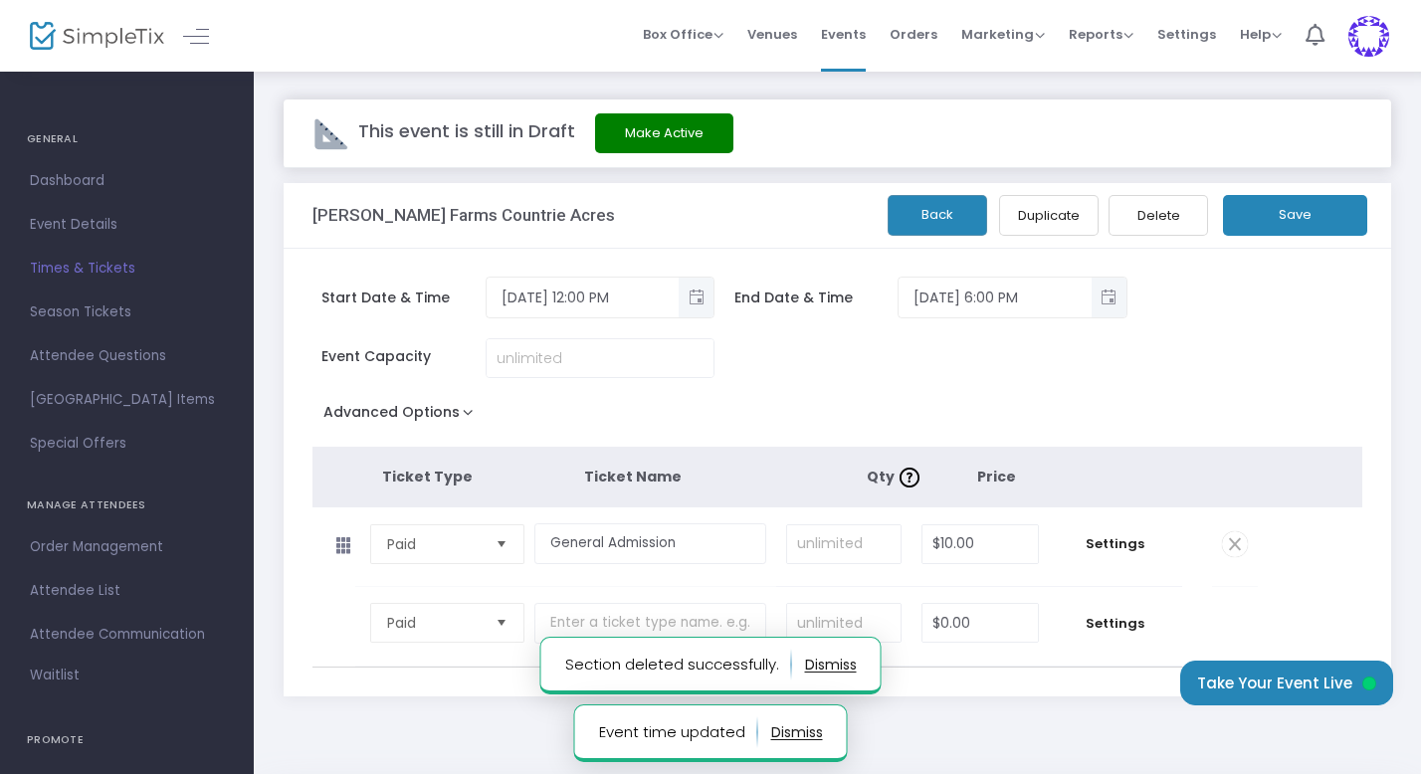
click at [932, 221] on button "Back" at bounding box center [938, 215] width 100 height 41
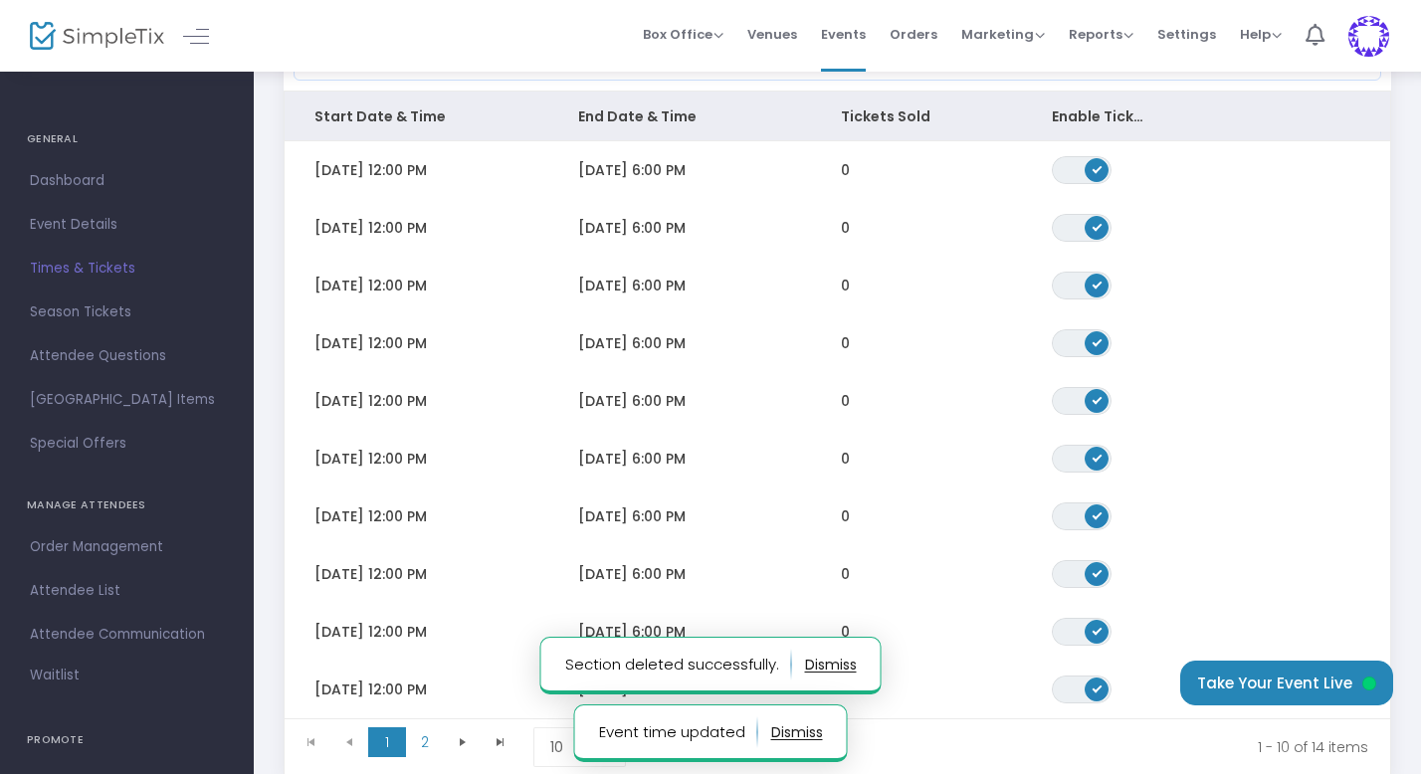
scroll to position [309, 0]
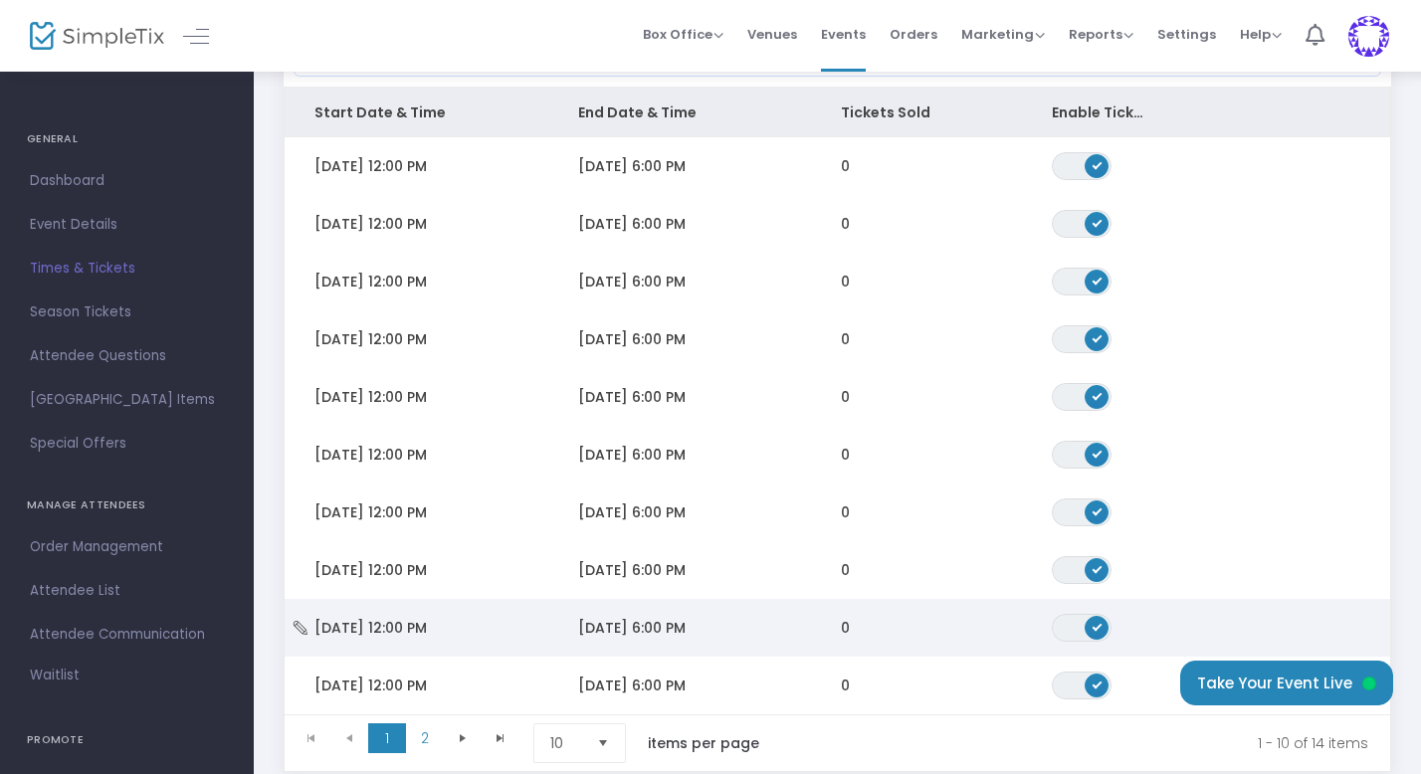
click at [599, 620] on span "[DATE] 6:00 PM" at bounding box center [631, 628] width 107 height 20
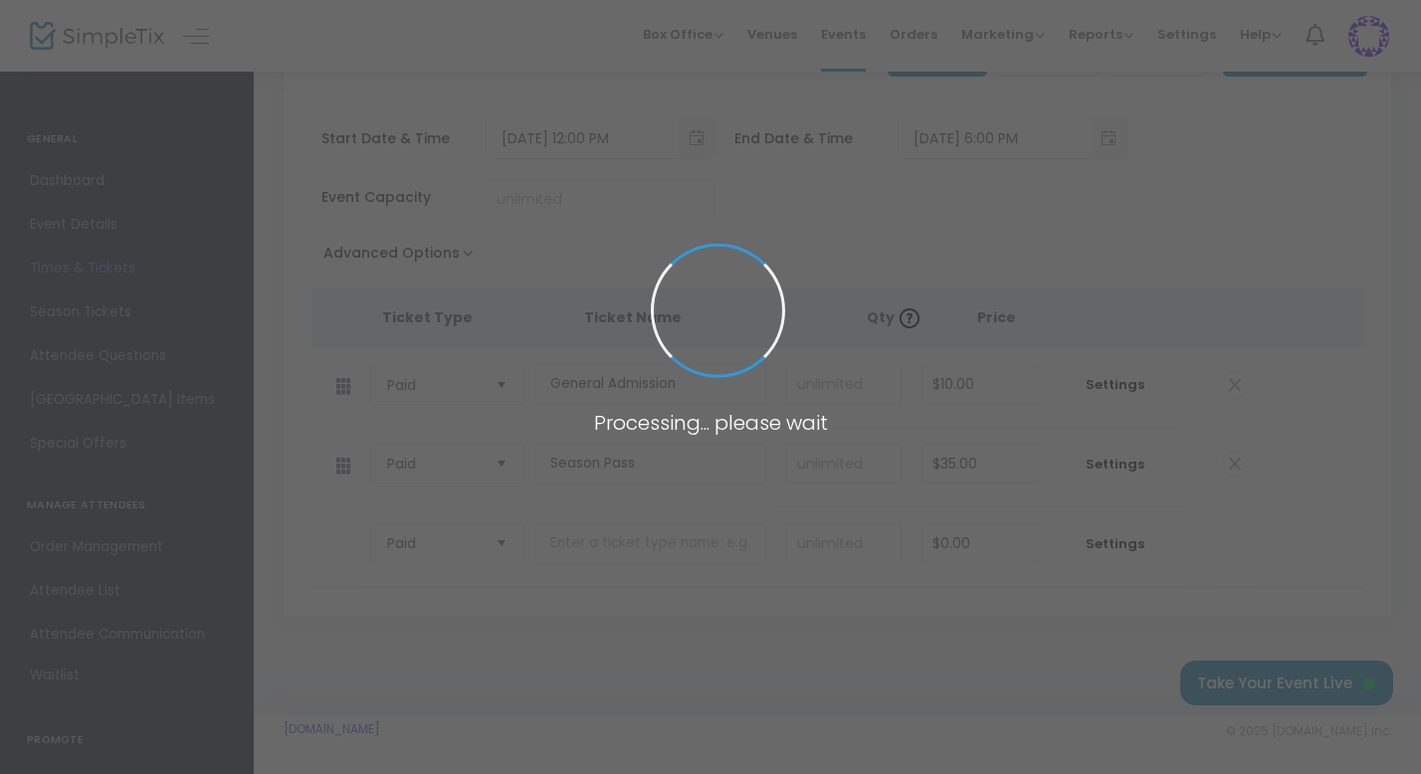
scroll to position [159, 0]
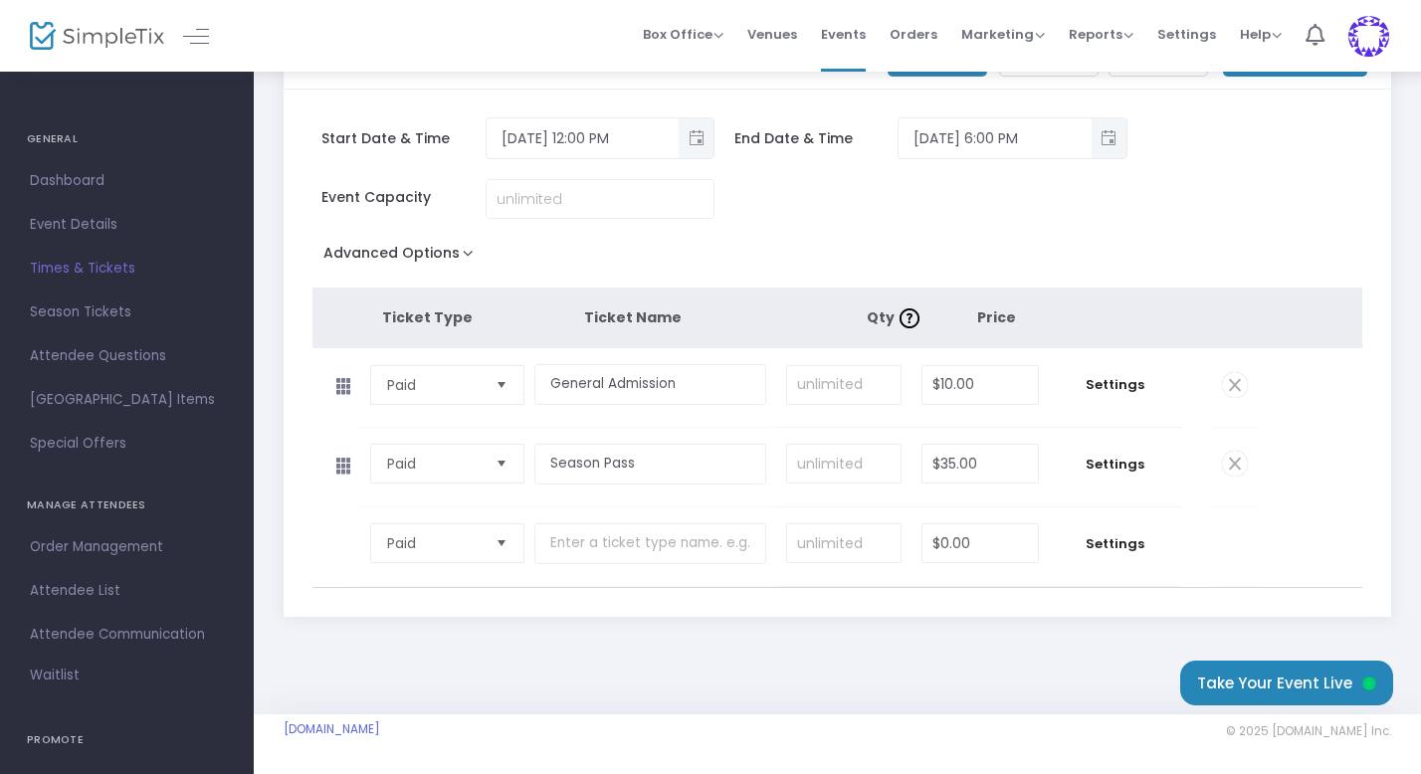
click at [1233, 464] on span at bounding box center [1235, 464] width 26 height 26
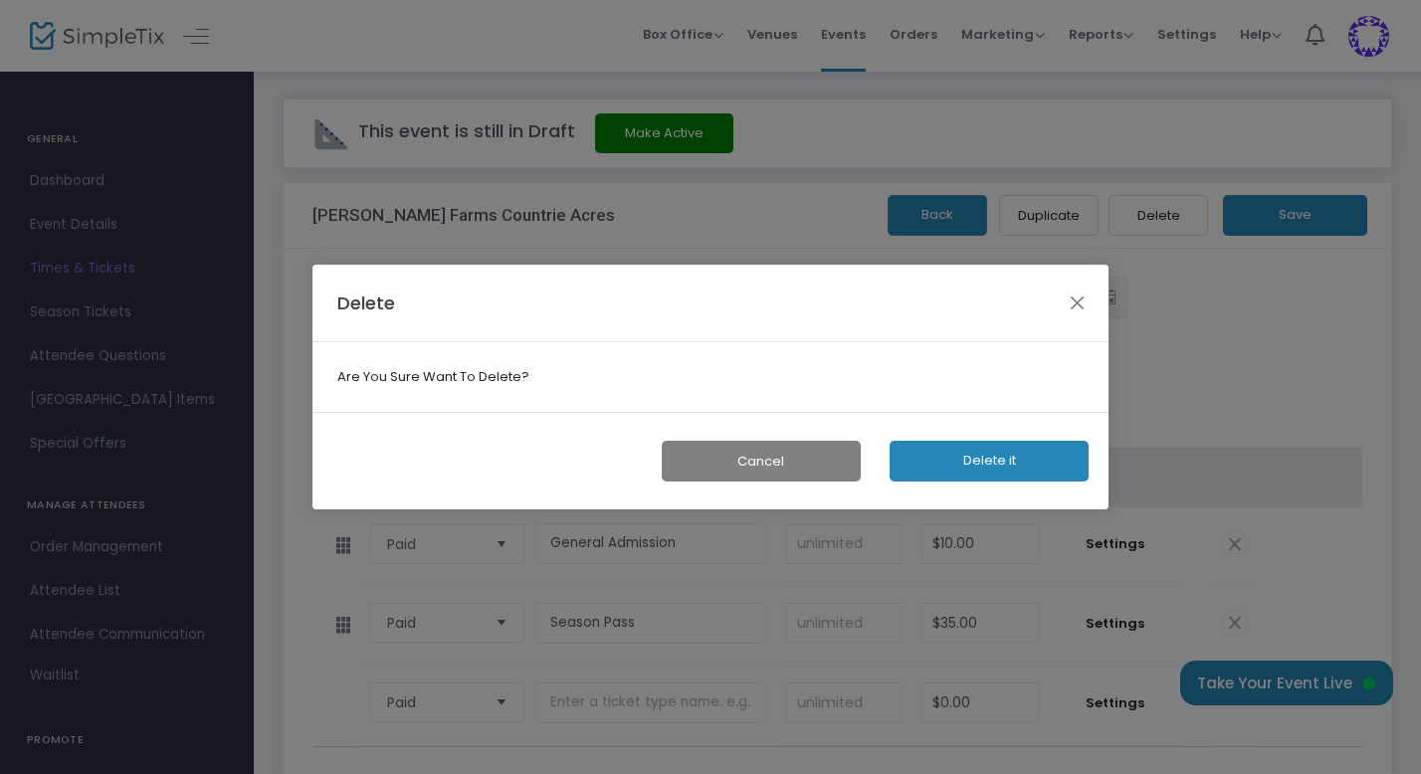
scroll to position [0, 0]
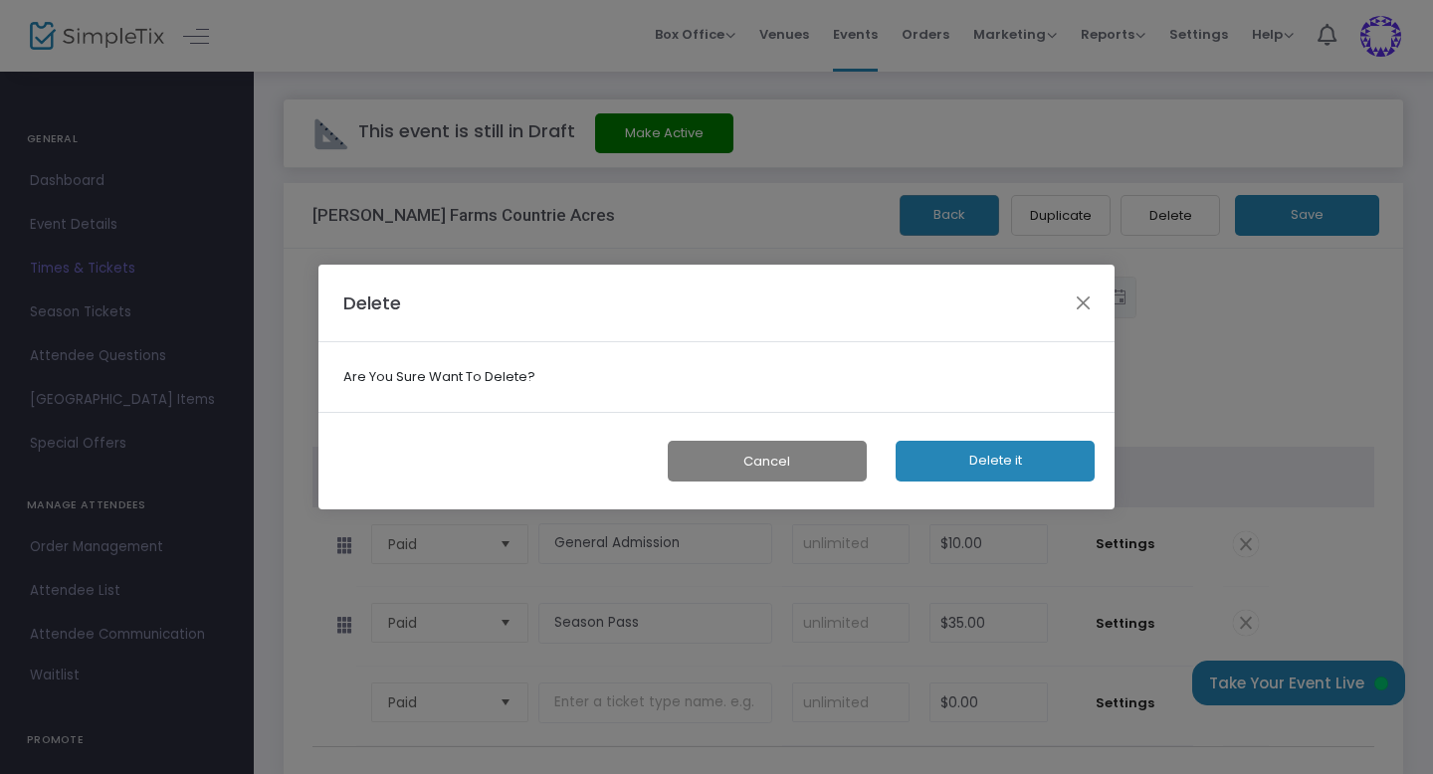
click at [998, 460] on button "Delete it" at bounding box center [995, 461] width 199 height 41
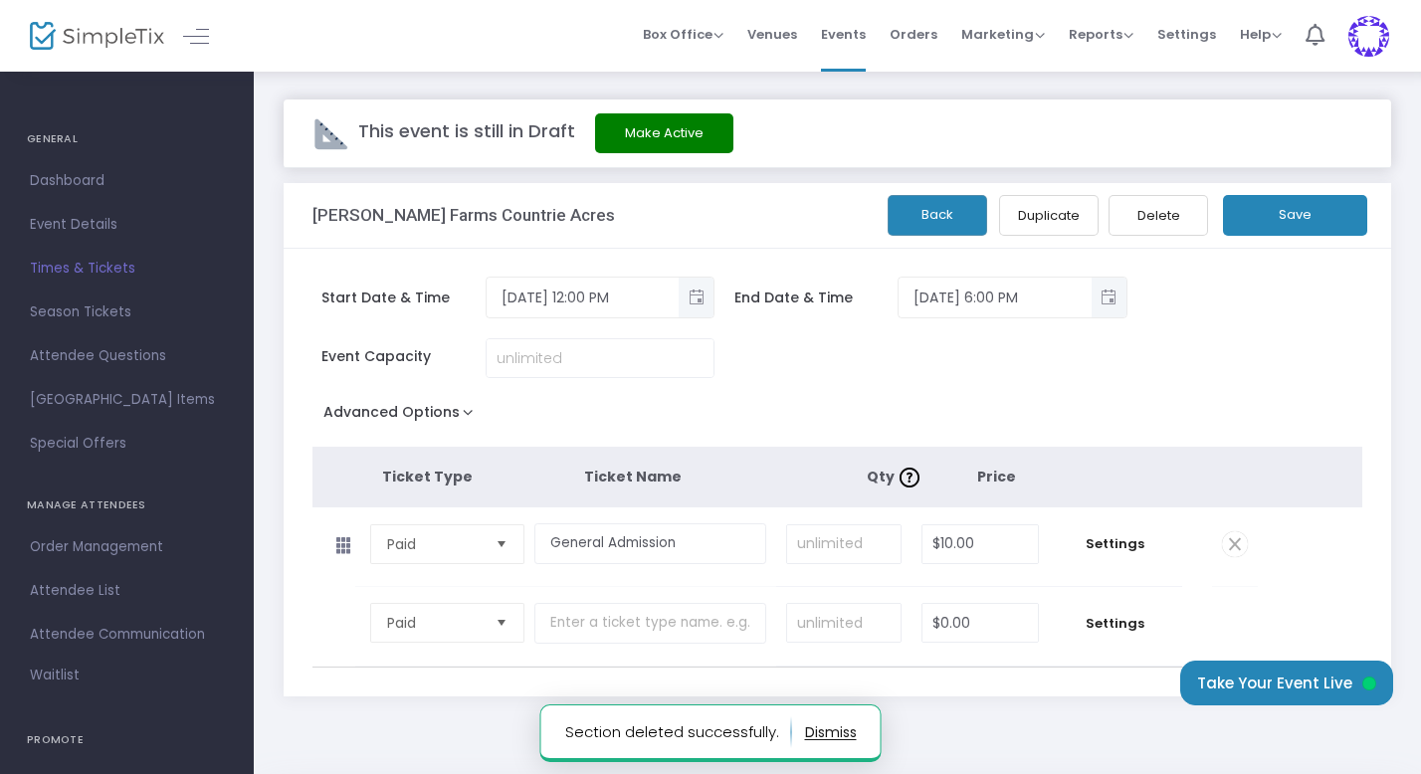
click at [1299, 216] on button "Save" at bounding box center [1295, 215] width 144 height 41
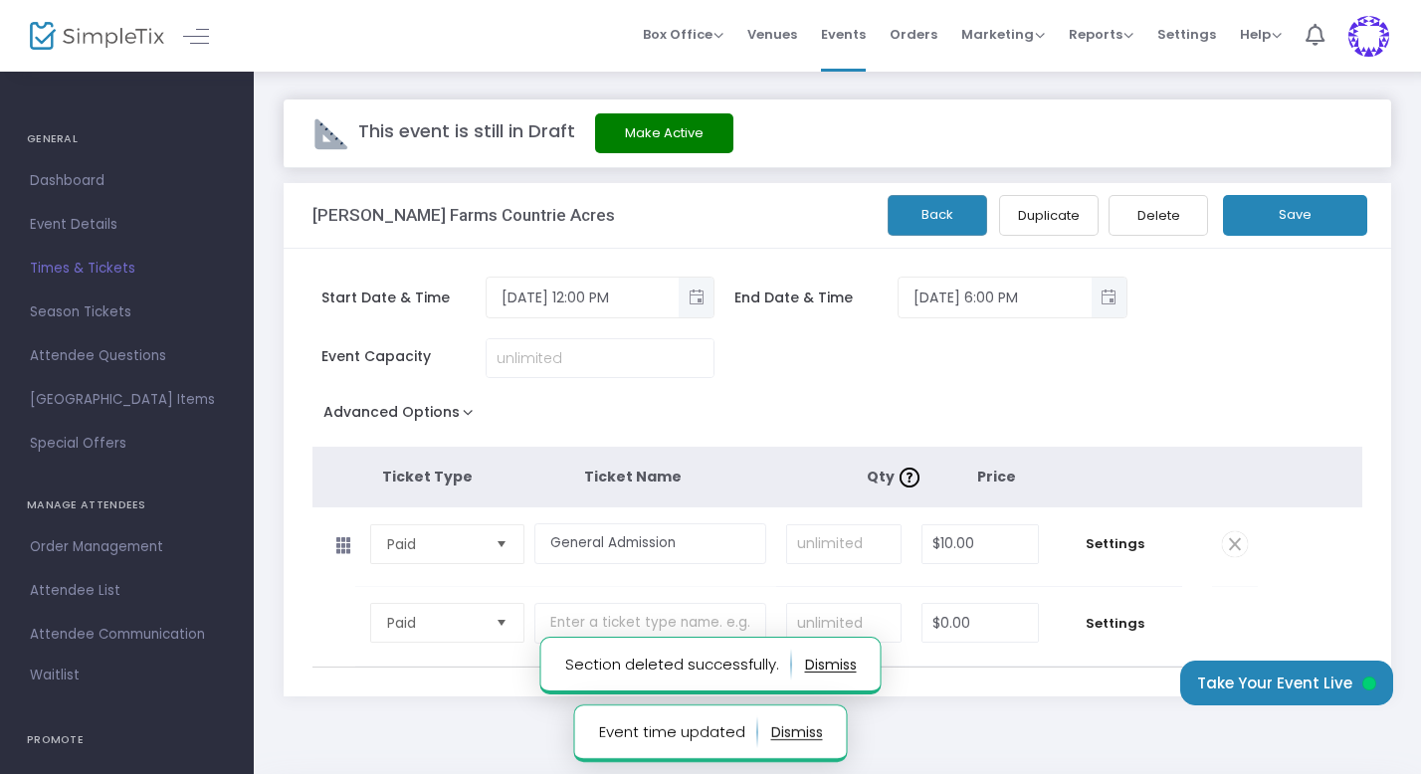
click at [923, 215] on button "Back" at bounding box center [938, 215] width 100 height 41
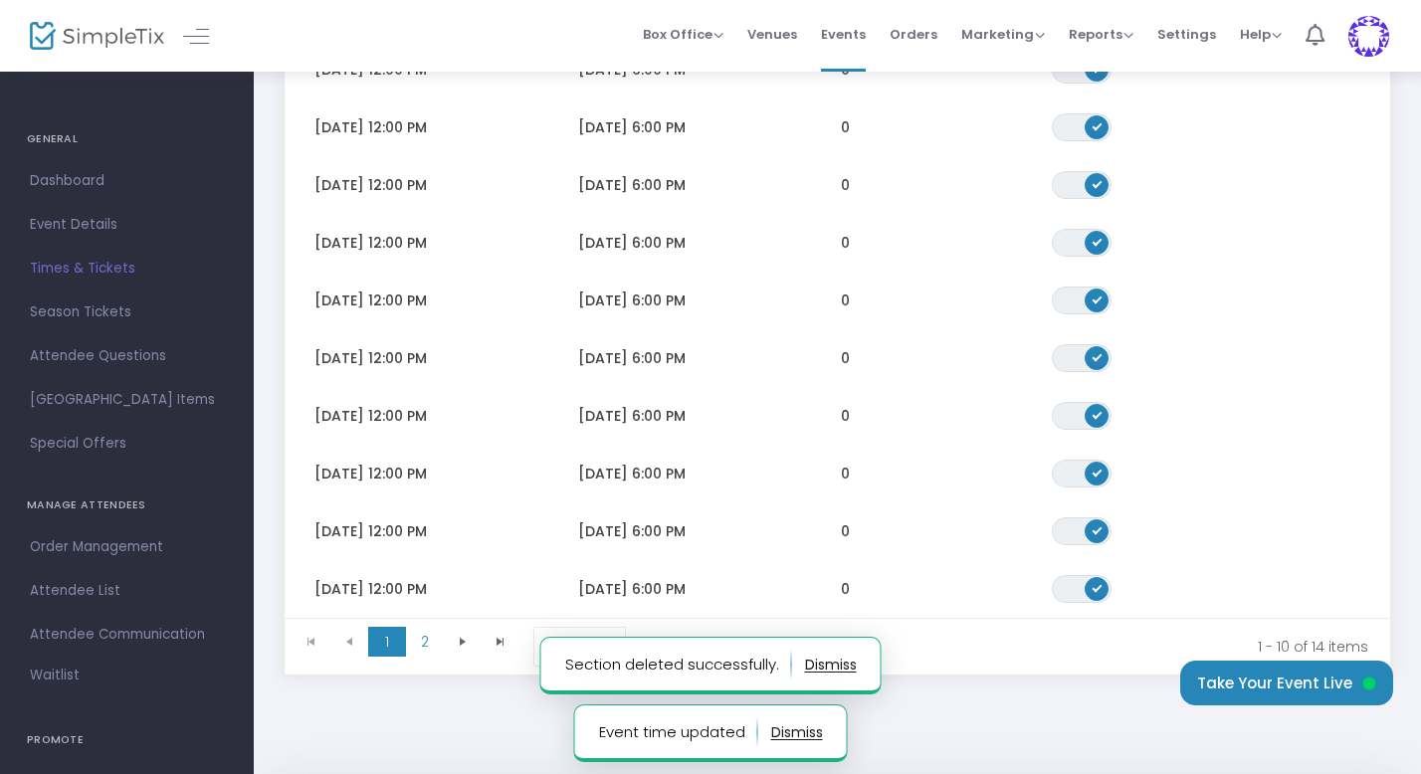
scroll to position [416, 0]
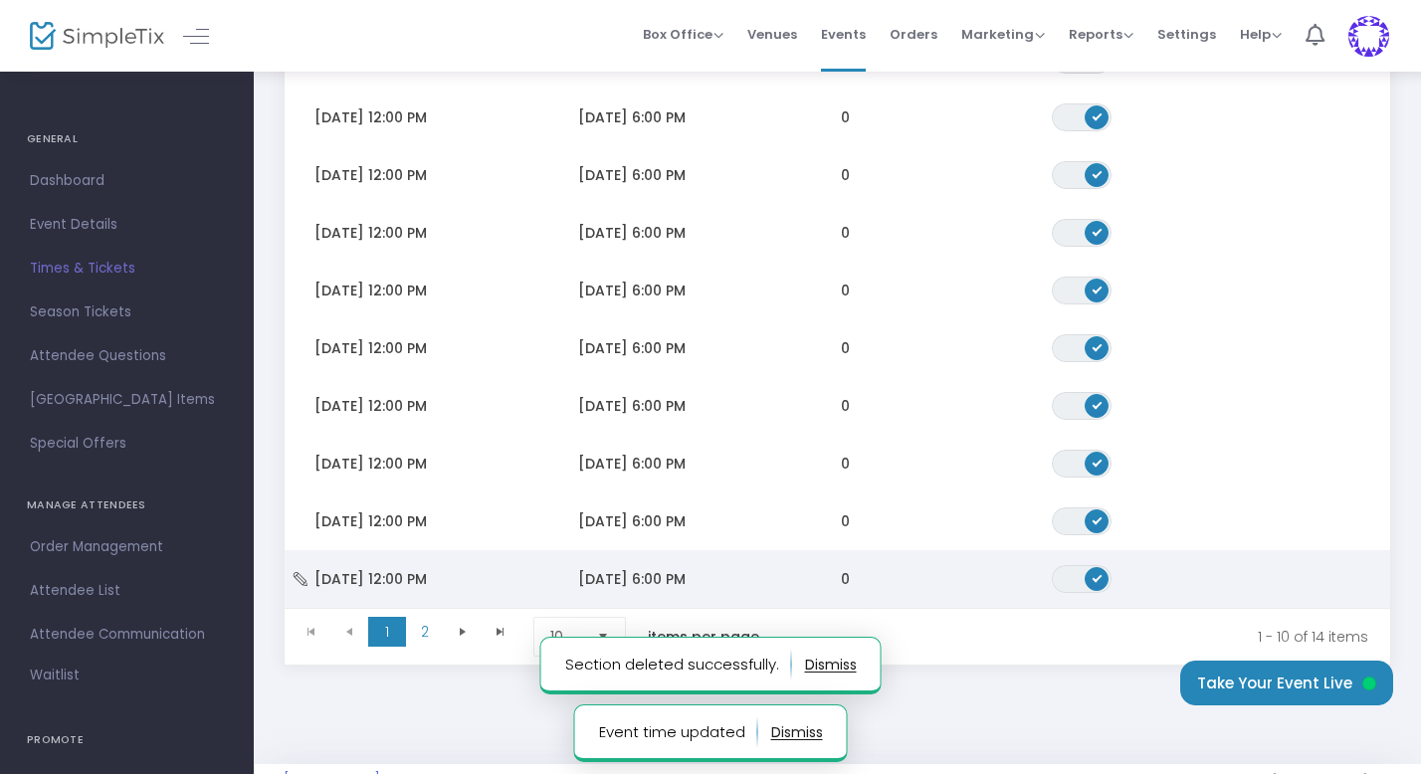
click at [683, 570] on span "[DATE] 6:00 PM" at bounding box center [631, 579] width 107 height 20
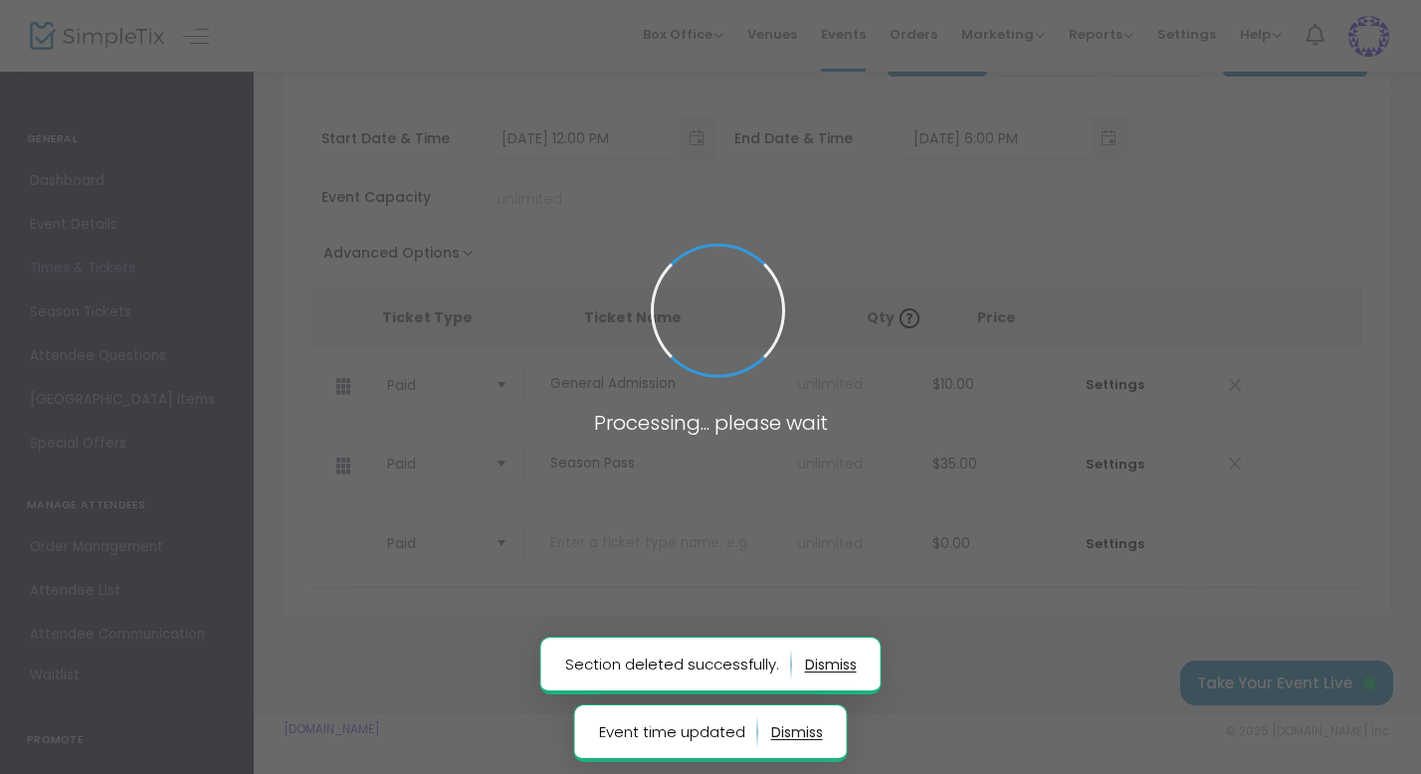
scroll to position [159, 0]
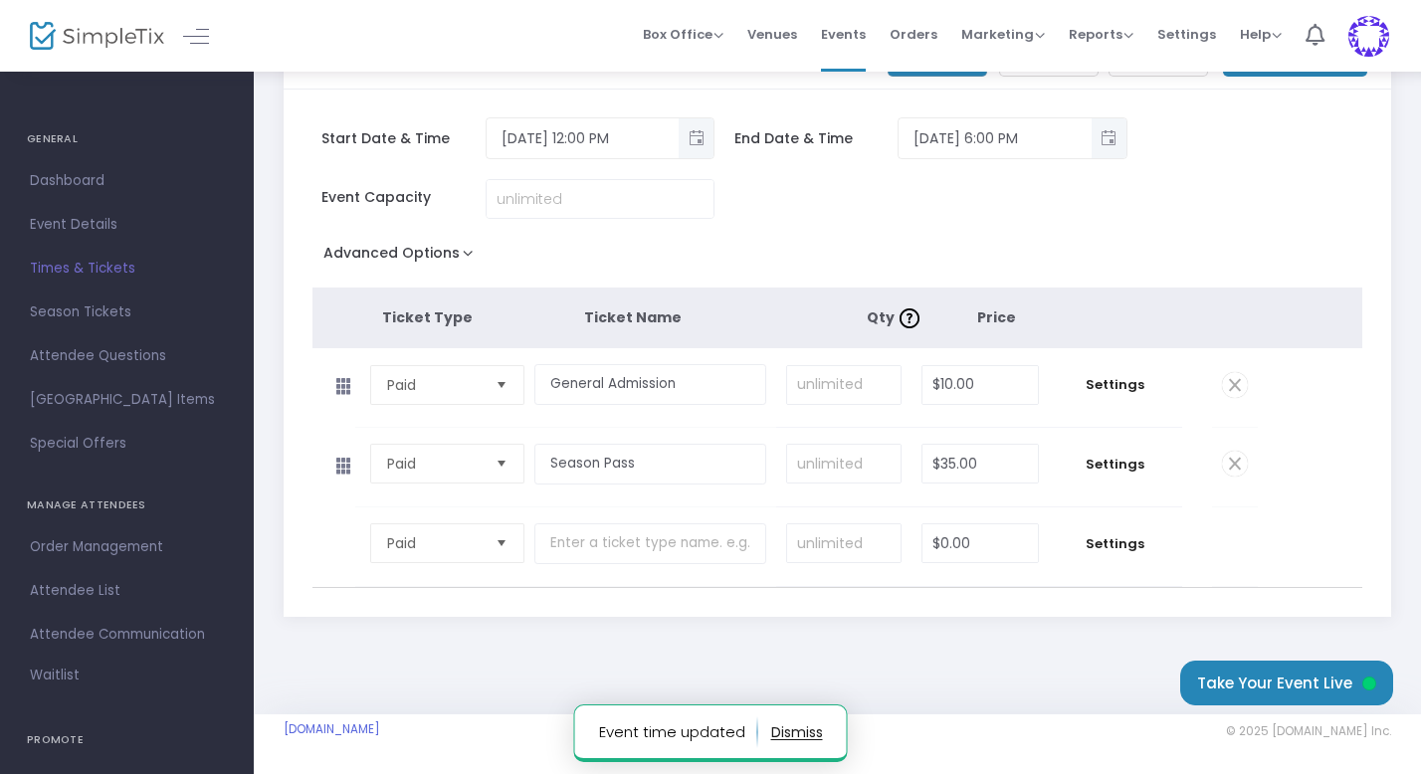
click at [1234, 467] on span at bounding box center [1235, 464] width 26 height 26
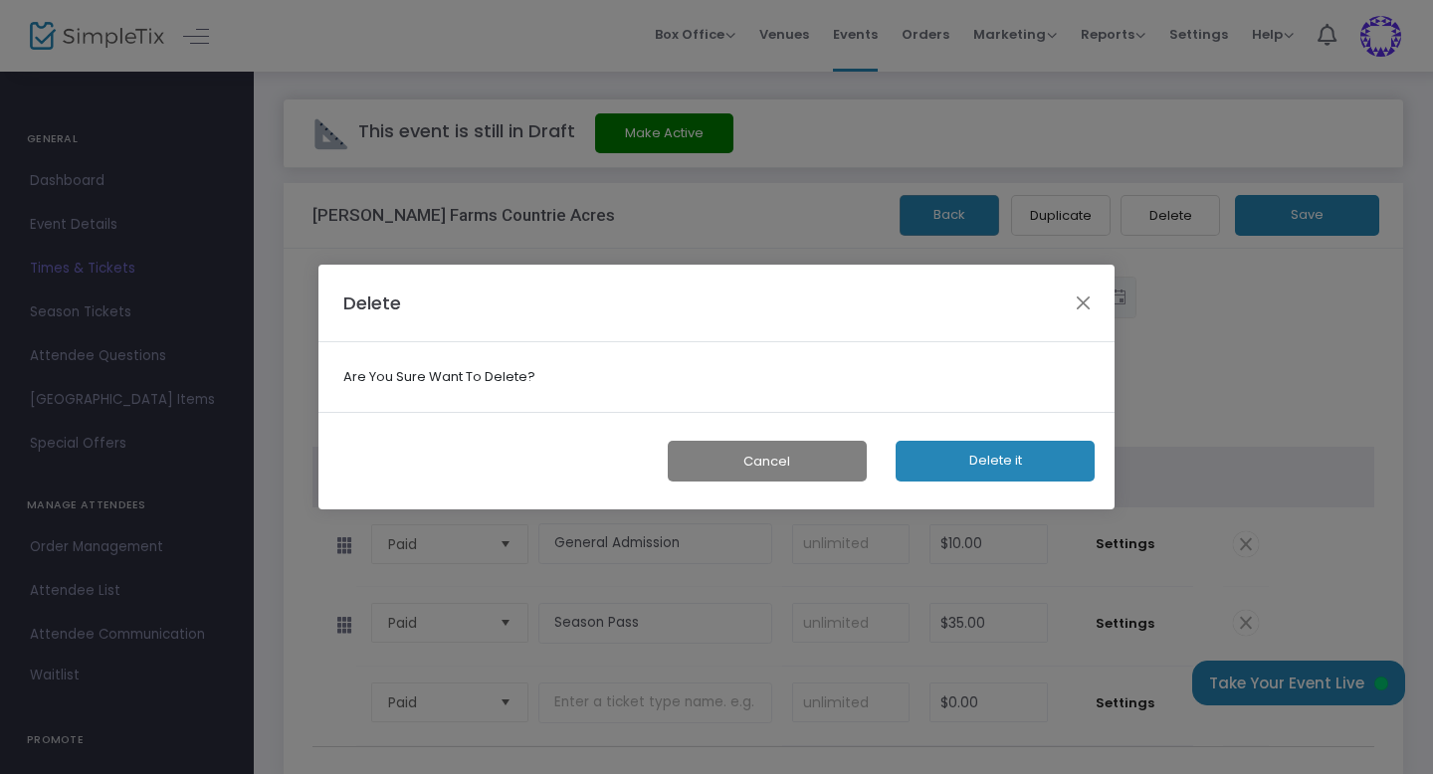
click at [995, 459] on button "Delete it" at bounding box center [995, 461] width 199 height 41
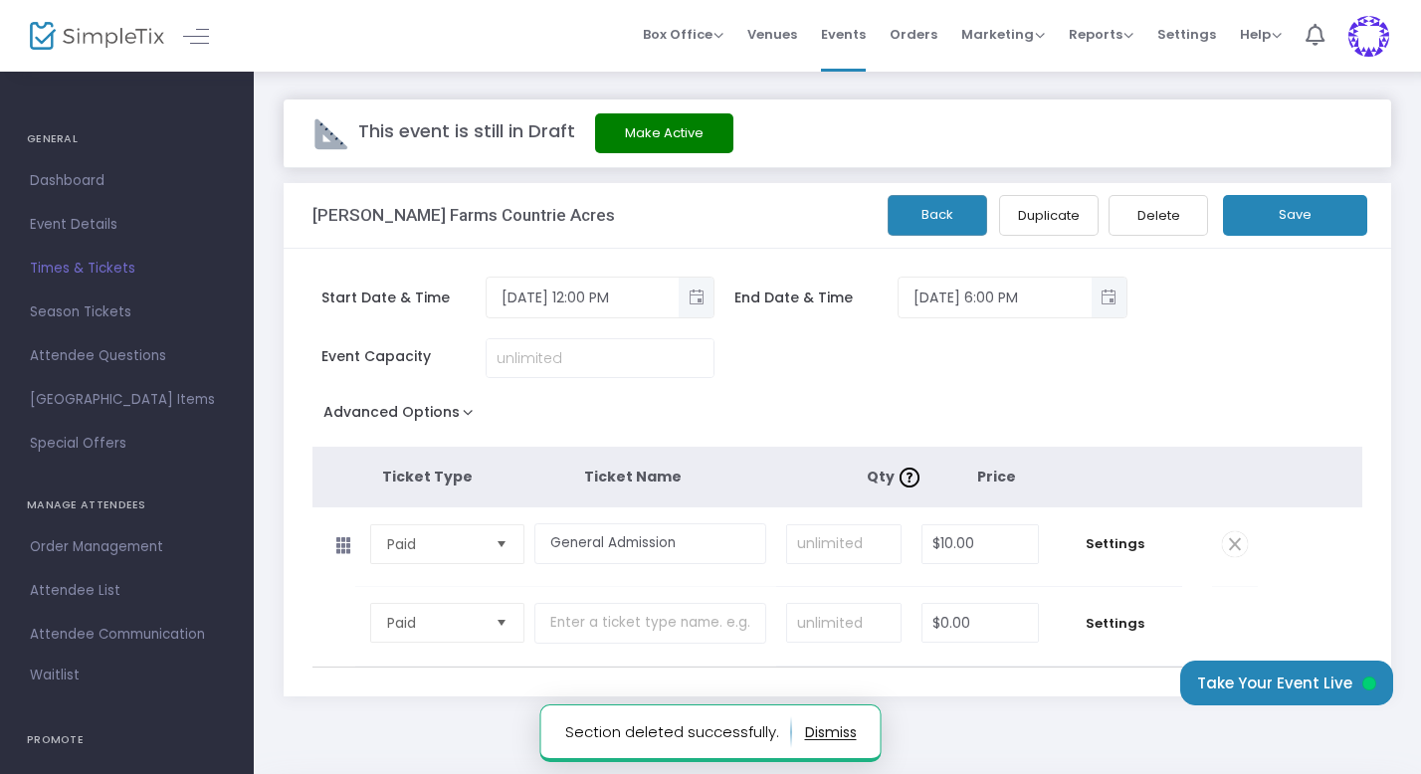
click at [1285, 227] on button "Save" at bounding box center [1295, 215] width 144 height 41
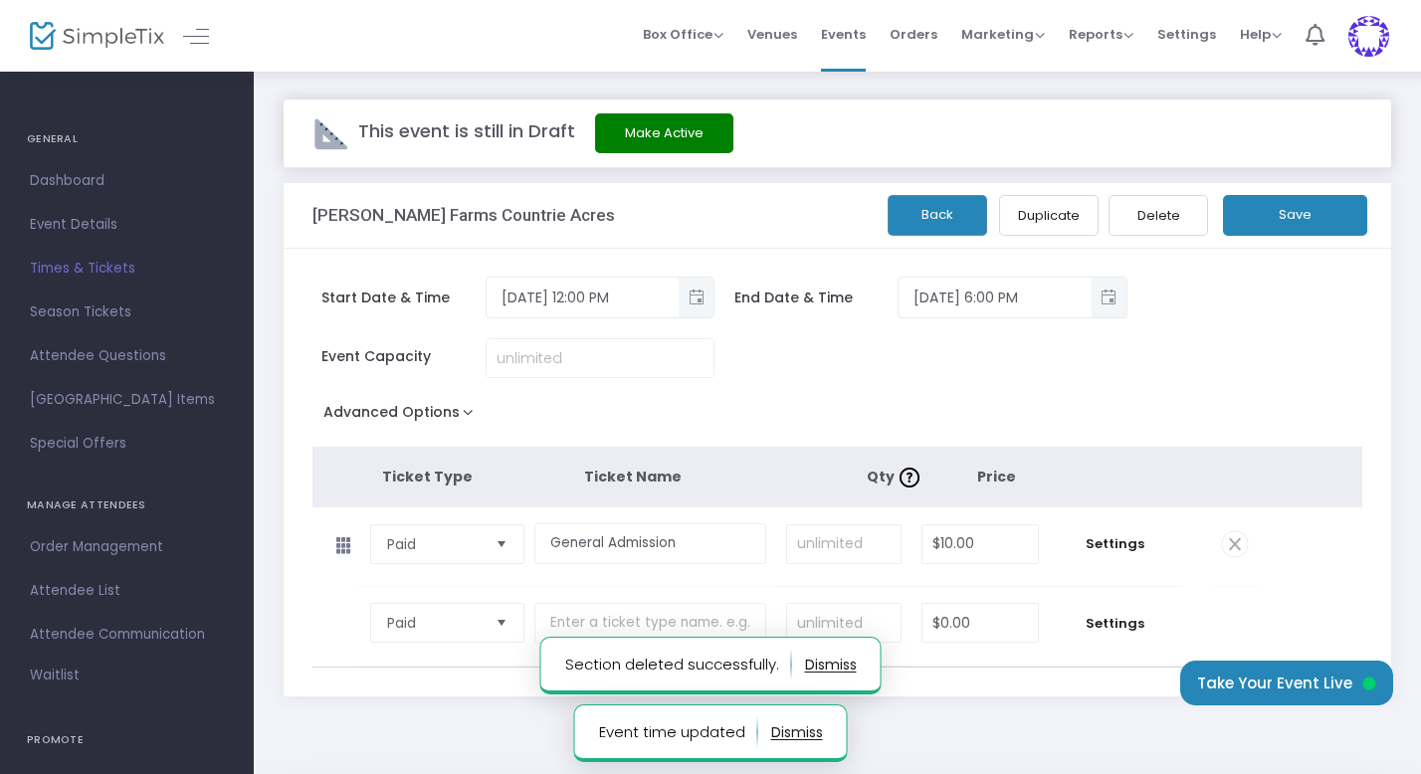
click at [941, 222] on button "Back" at bounding box center [938, 215] width 100 height 41
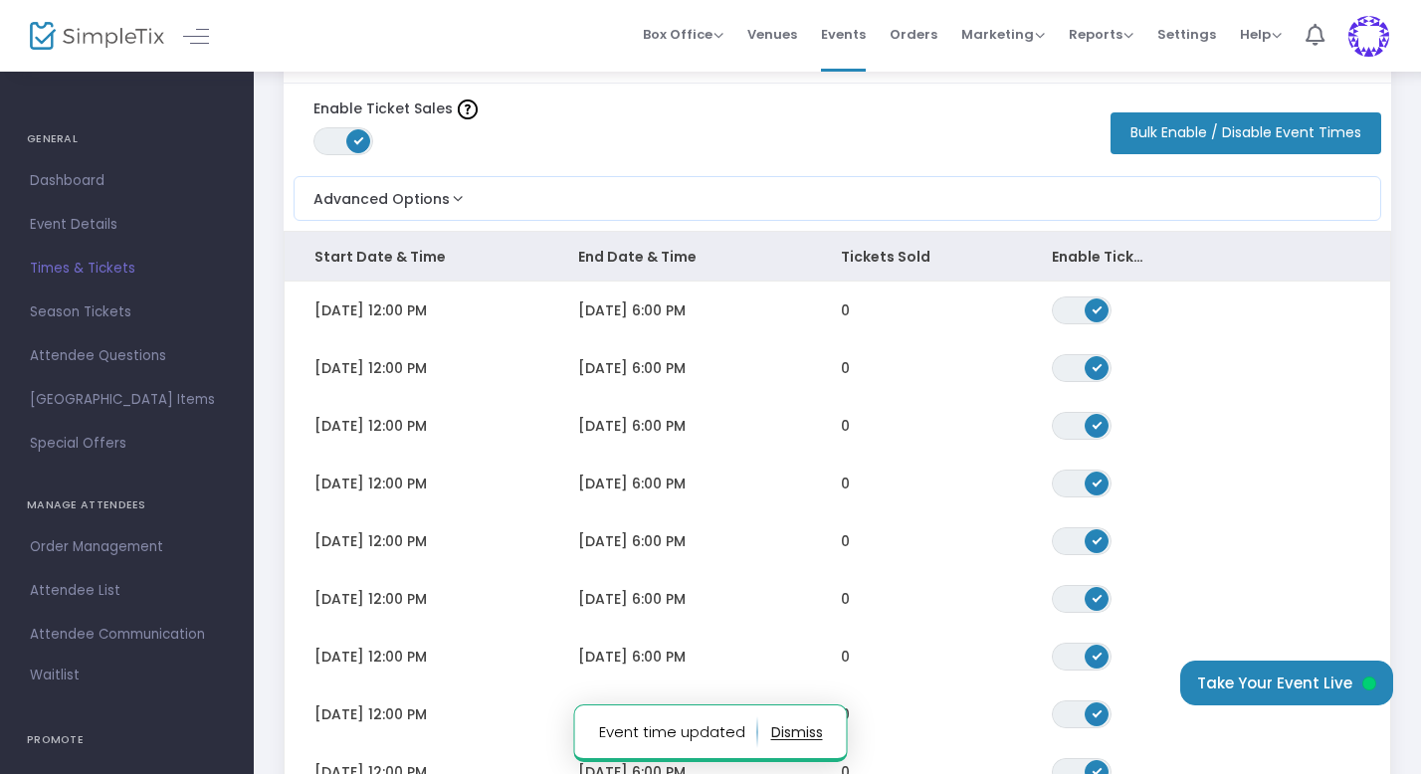
scroll to position [172, 0]
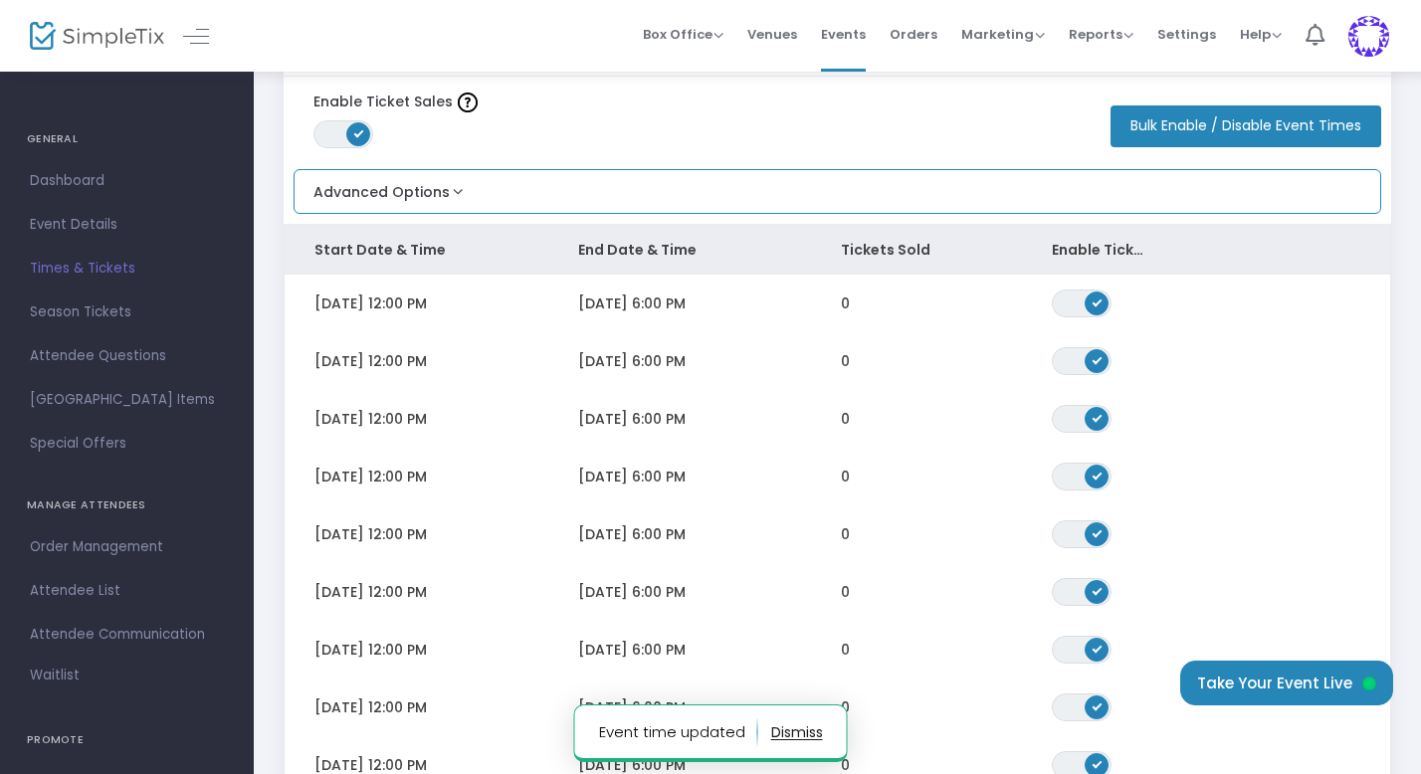
click at [394, 184] on button "Advanced Options" at bounding box center [381, 186] width 173 height 33
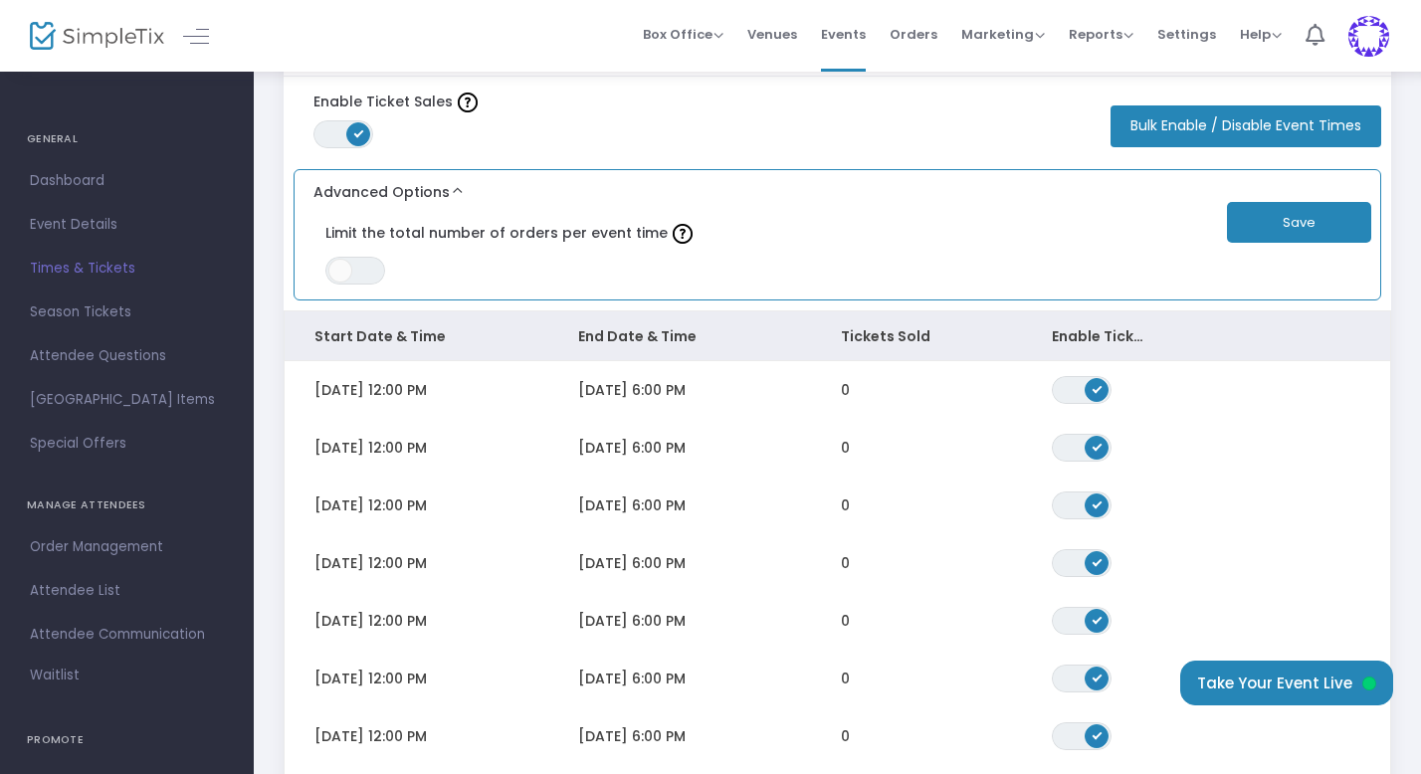
click at [416, 184] on button "Advanced Options" at bounding box center [381, 186] width 173 height 33
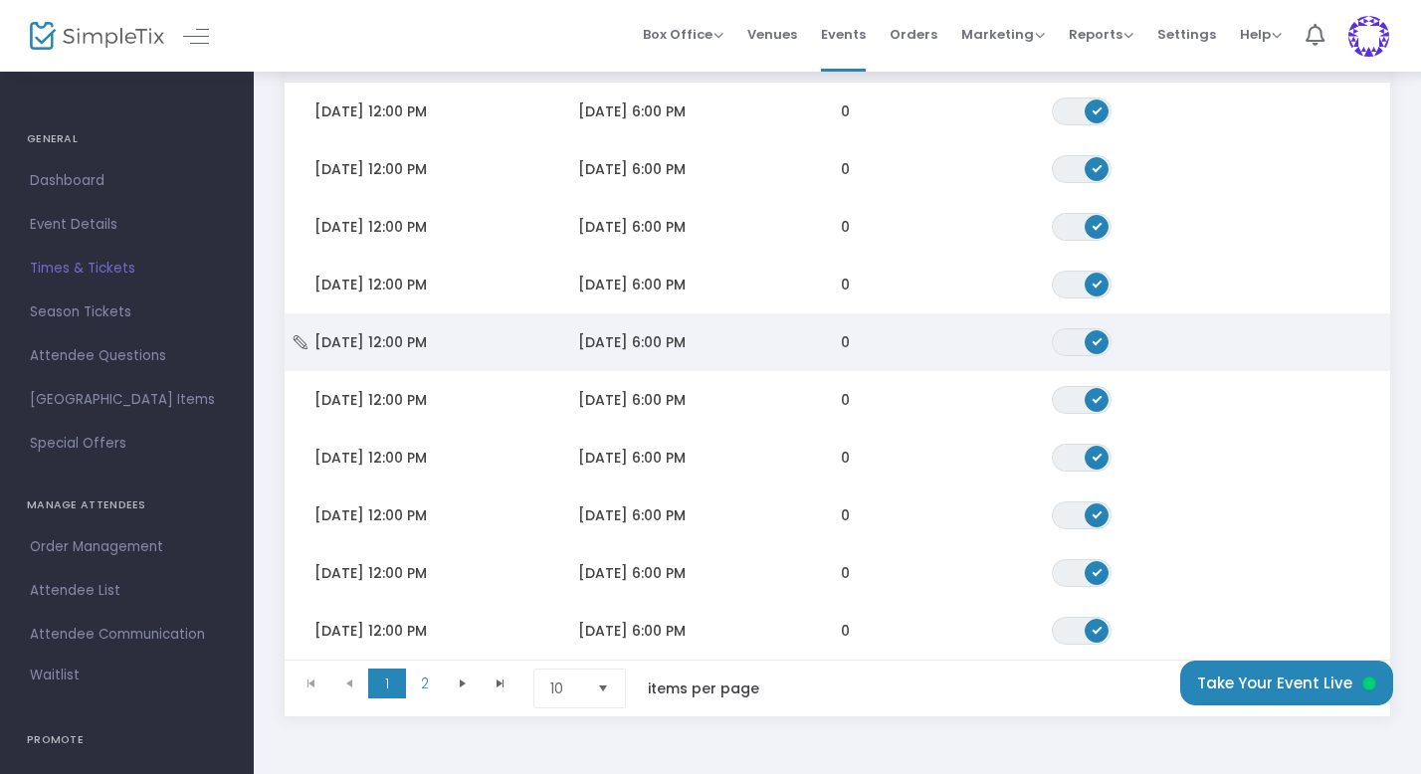
click at [653, 339] on span "[DATE] 6:00 PM" at bounding box center [631, 342] width 107 height 20
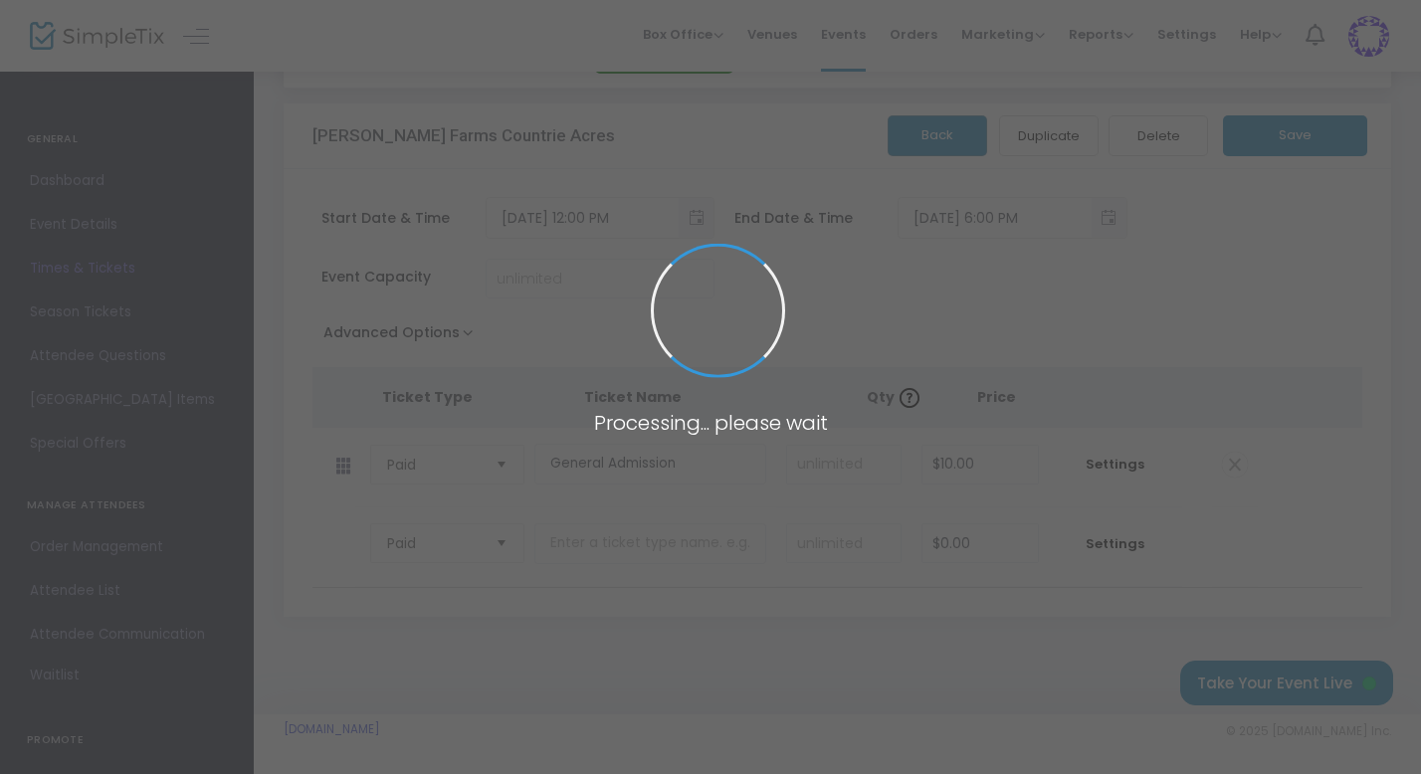
scroll to position [80, 0]
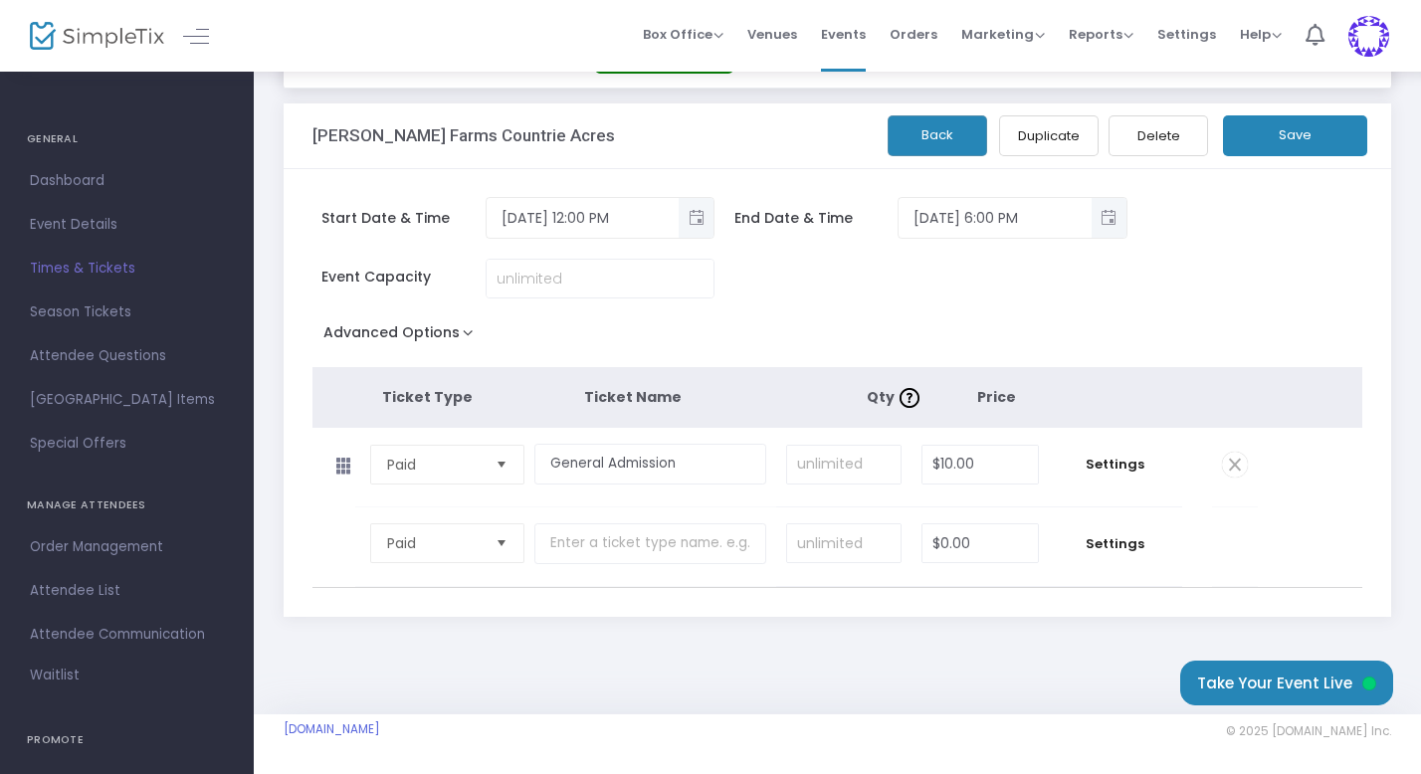
click at [921, 145] on button "Back" at bounding box center [938, 135] width 100 height 41
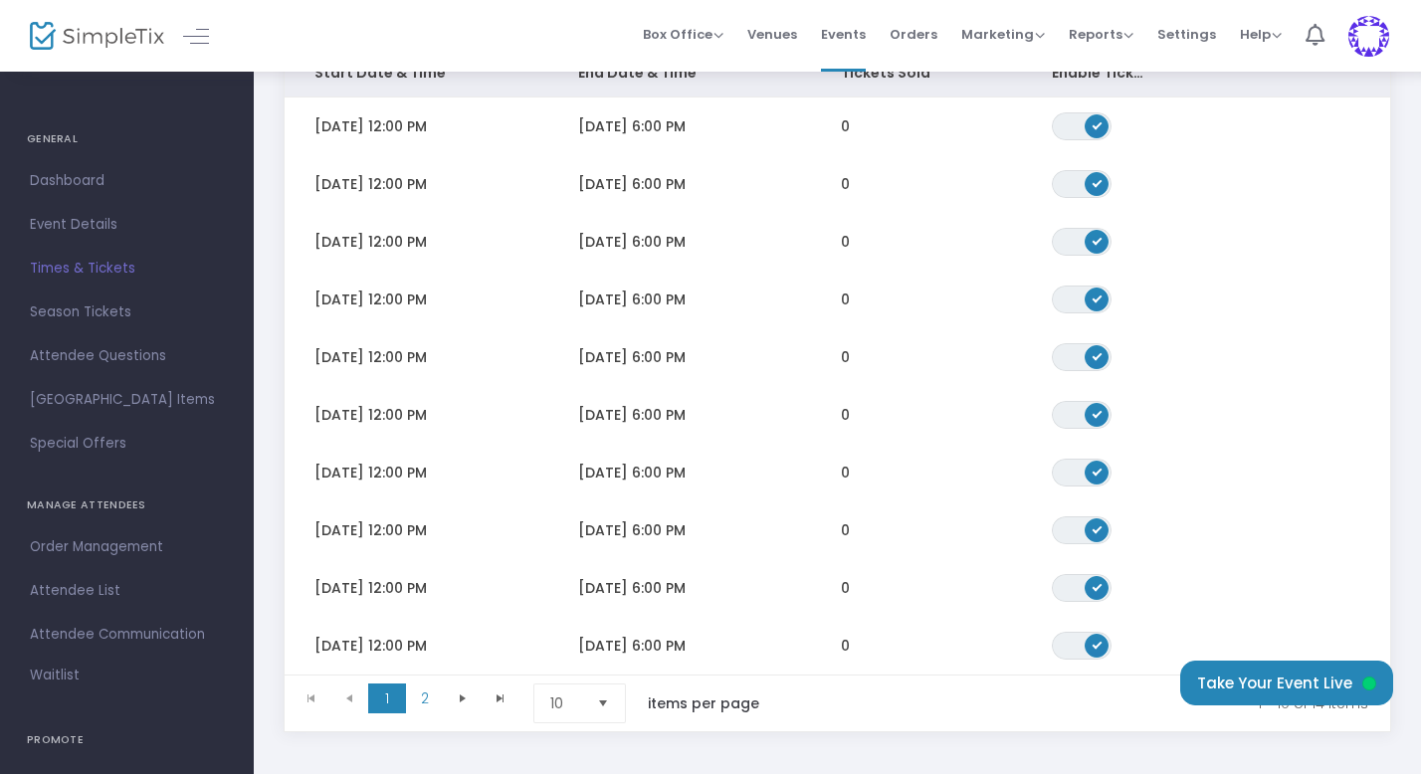
scroll to position [473, 0]
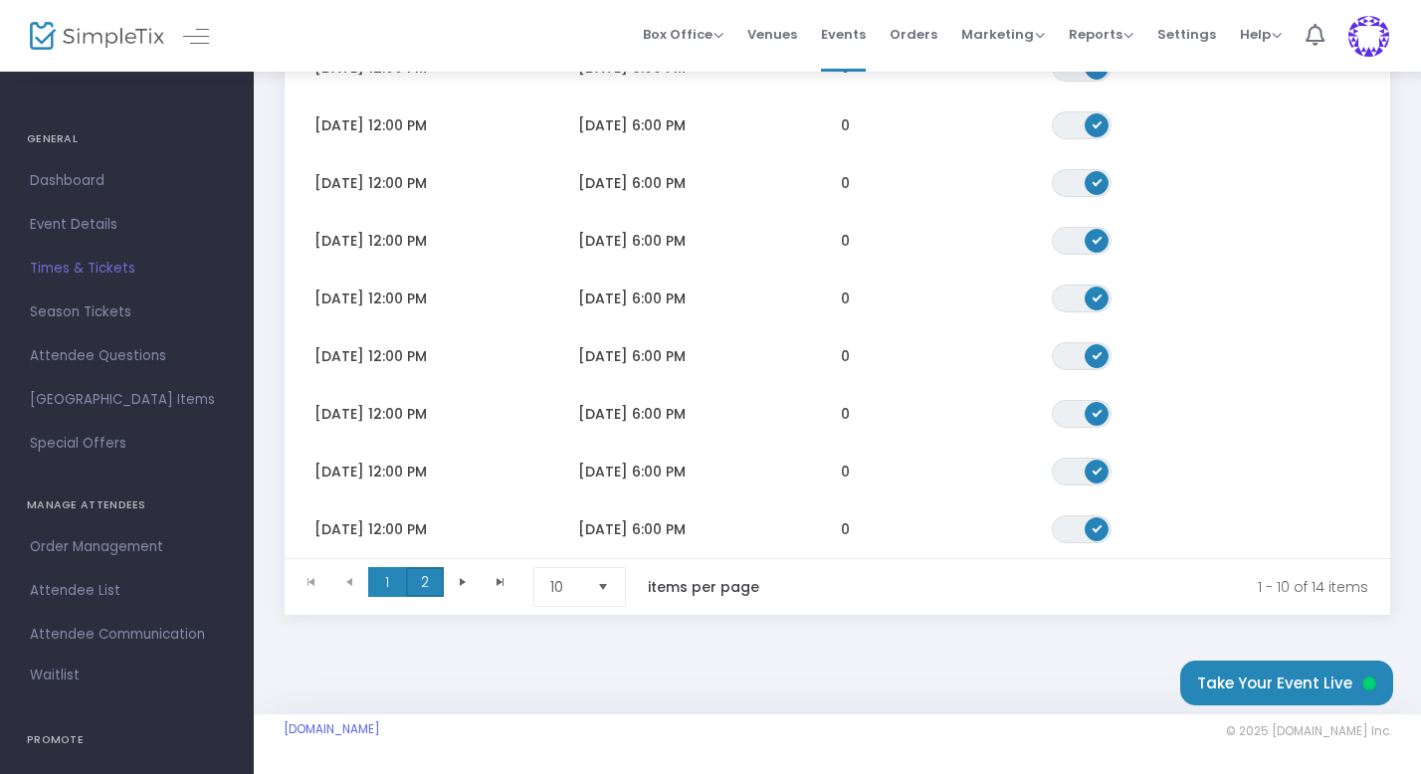
click at [428, 573] on span "2" at bounding box center [425, 582] width 38 height 30
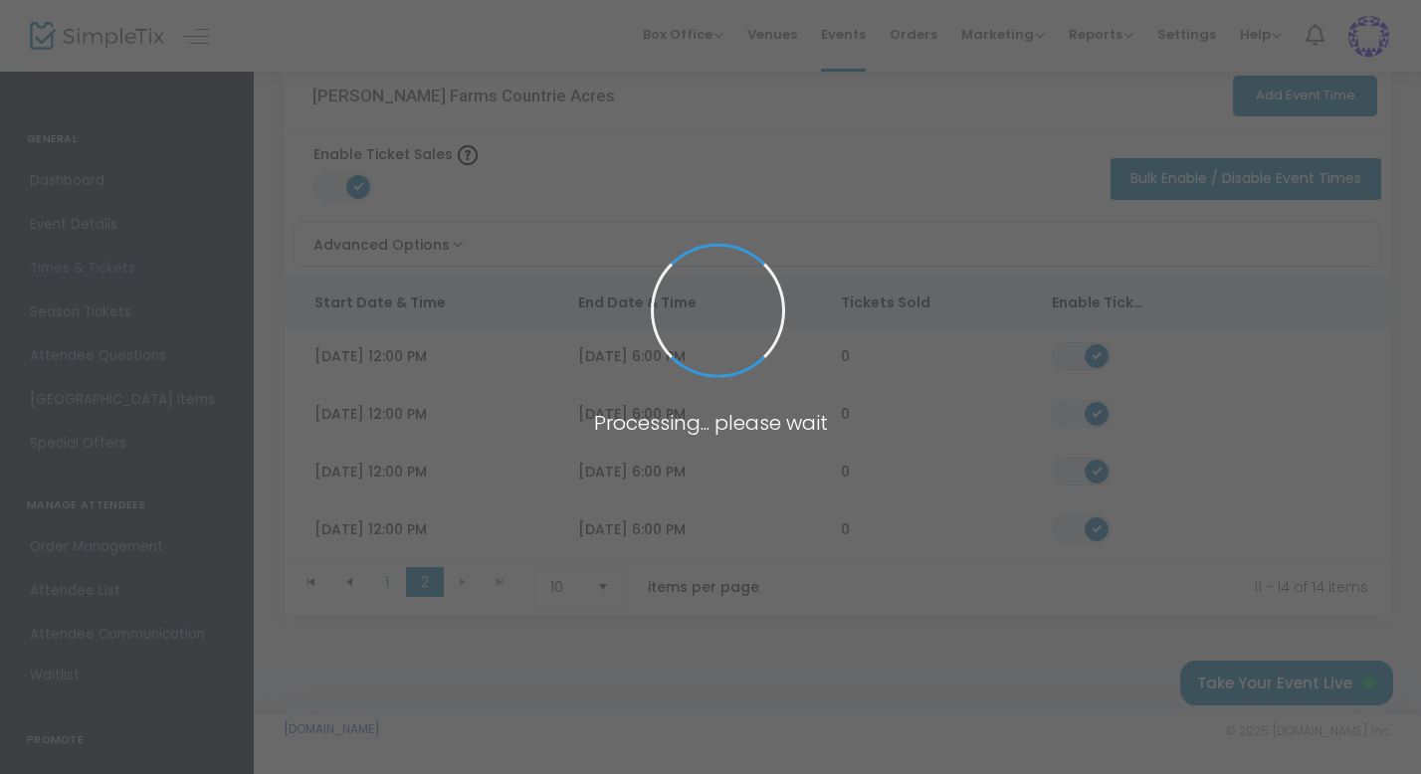
scroll to position [126, 0]
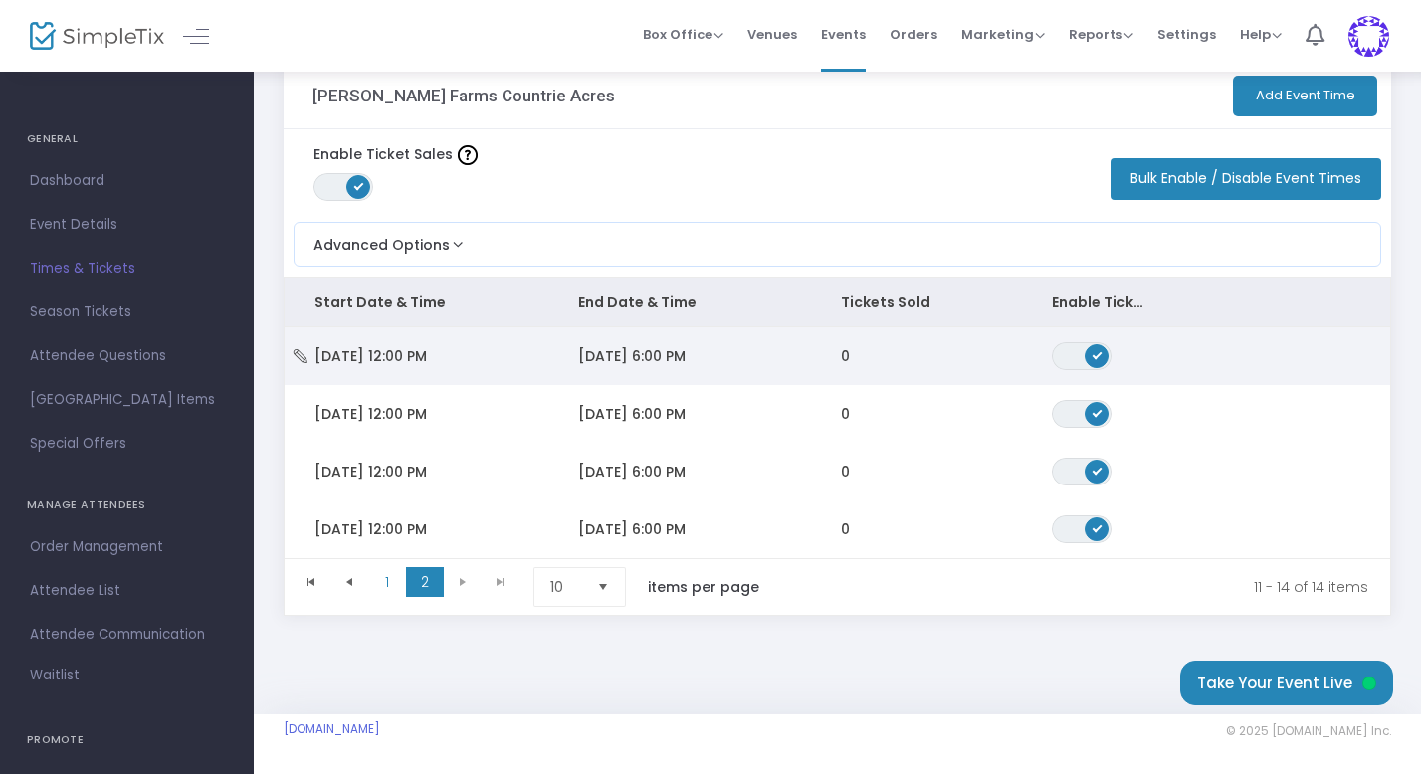
click at [427, 346] on span "[DATE] 12:00 PM" at bounding box center [370, 356] width 112 height 20
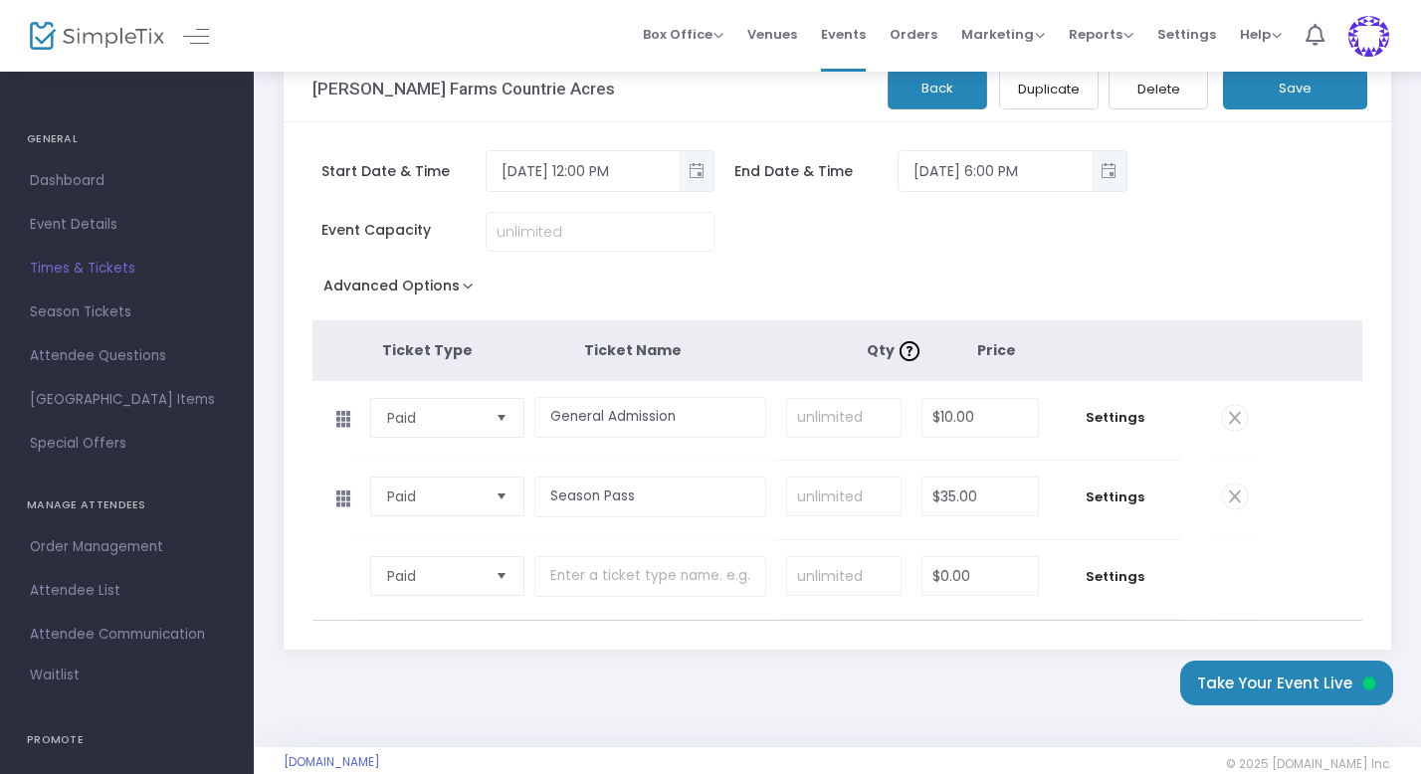
click at [1237, 497] on span at bounding box center [1235, 497] width 26 height 26
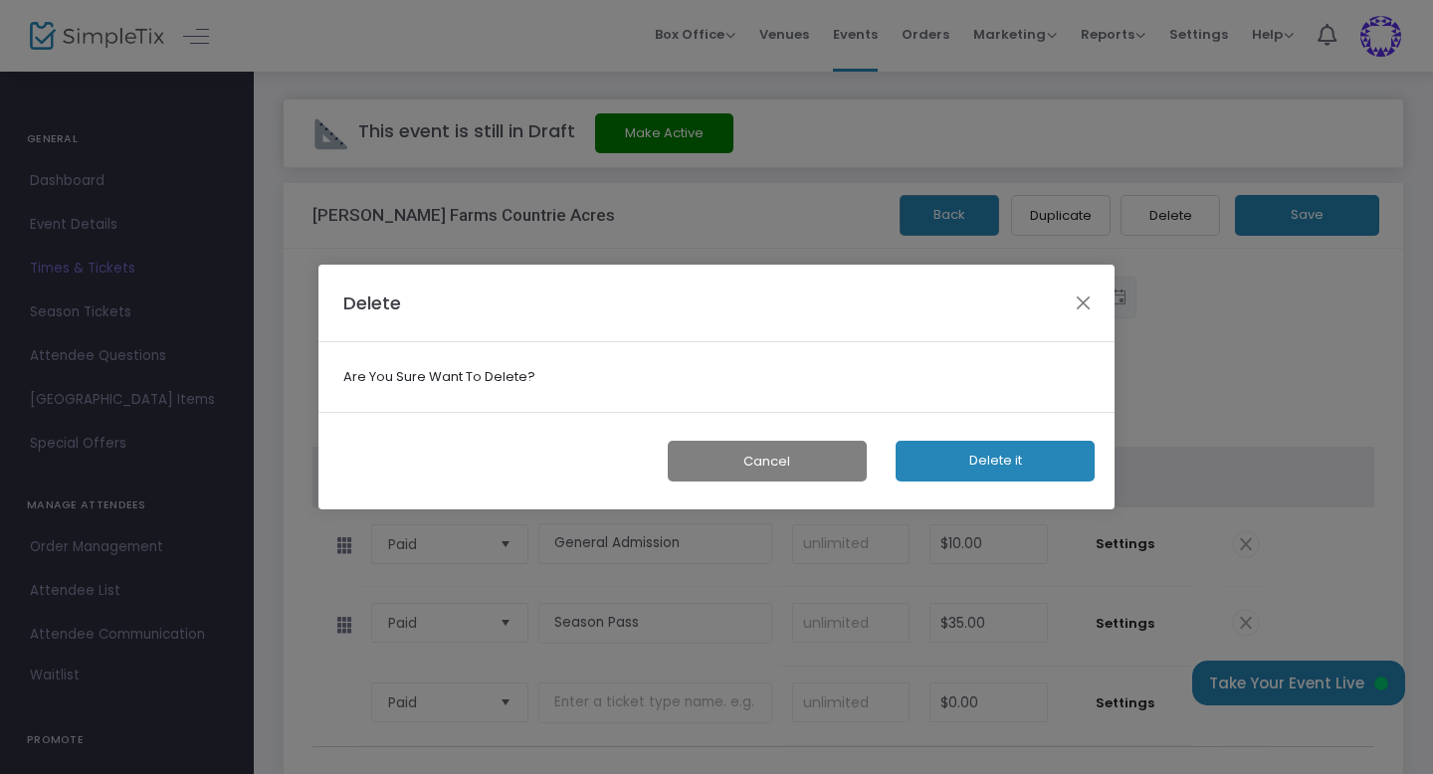
click at [1030, 458] on button "Delete it" at bounding box center [995, 461] width 199 height 41
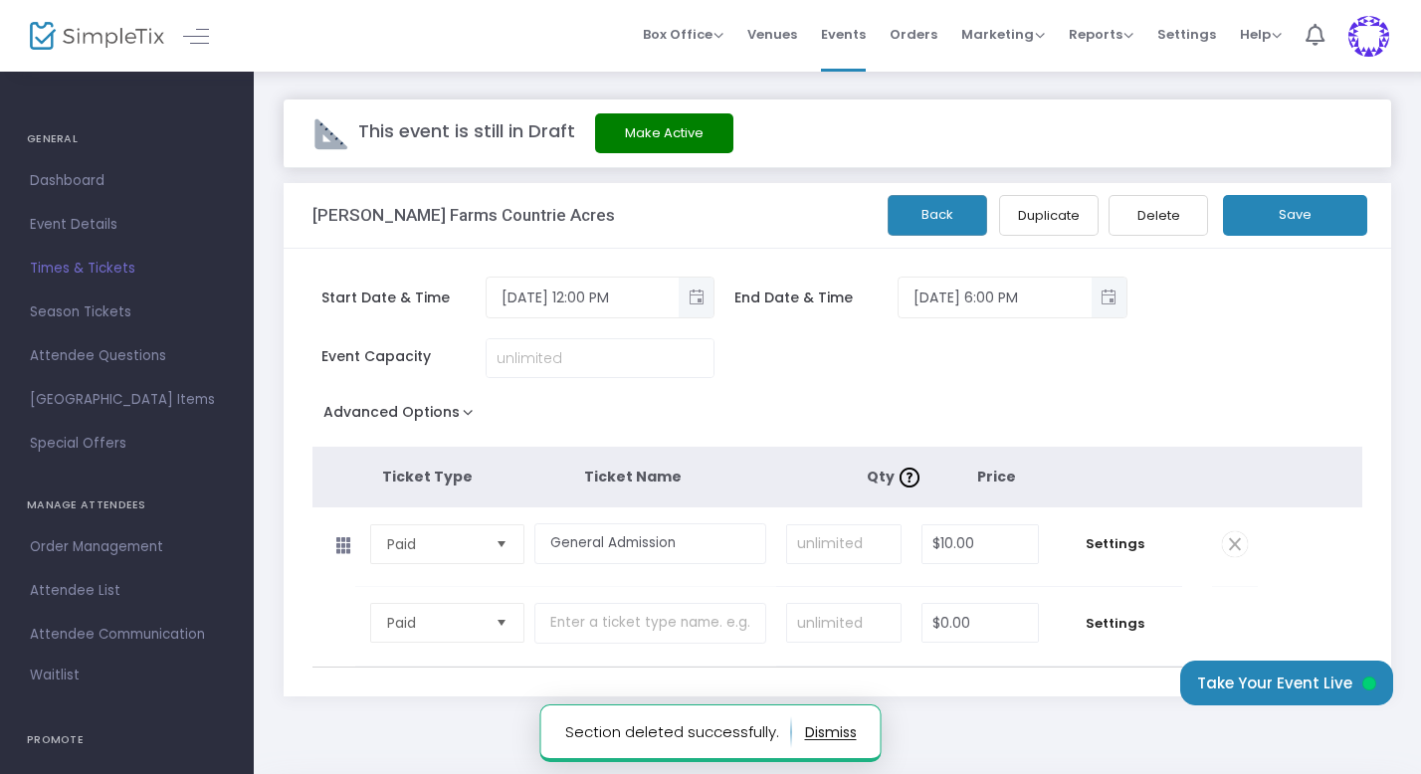
click at [1293, 216] on button "Save" at bounding box center [1295, 215] width 144 height 41
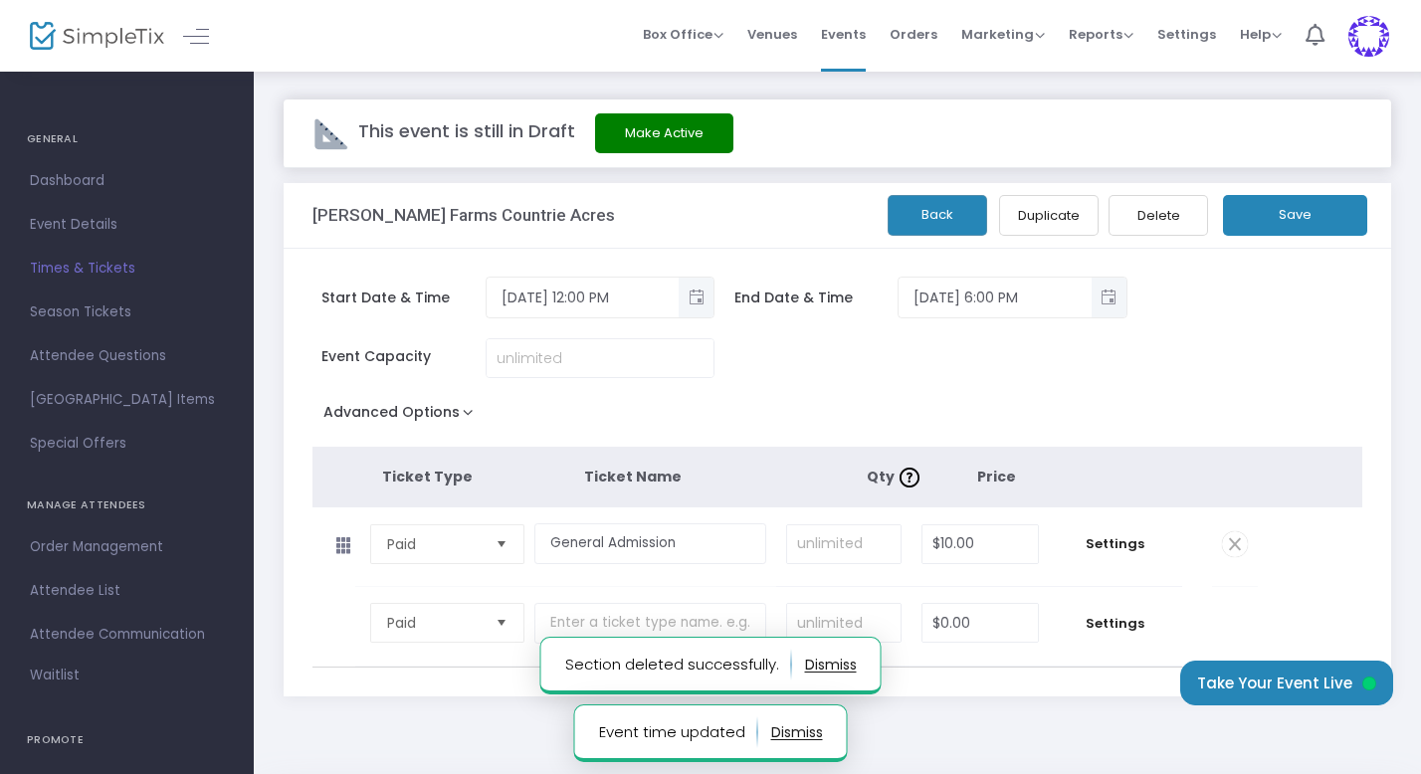
click at [924, 222] on button "Back" at bounding box center [938, 215] width 100 height 41
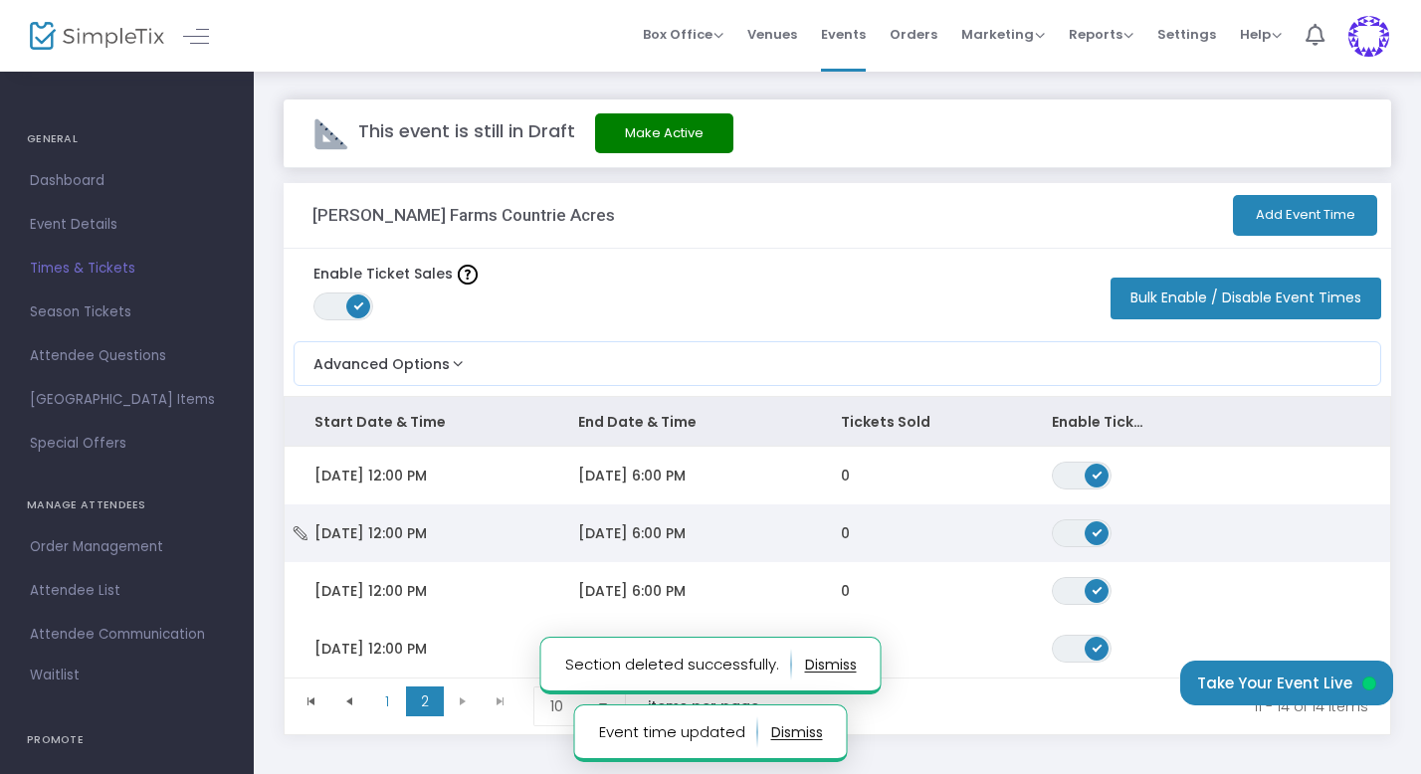
click at [427, 534] on span "[DATE] 12:00 PM" at bounding box center [370, 533] width 112 height 20
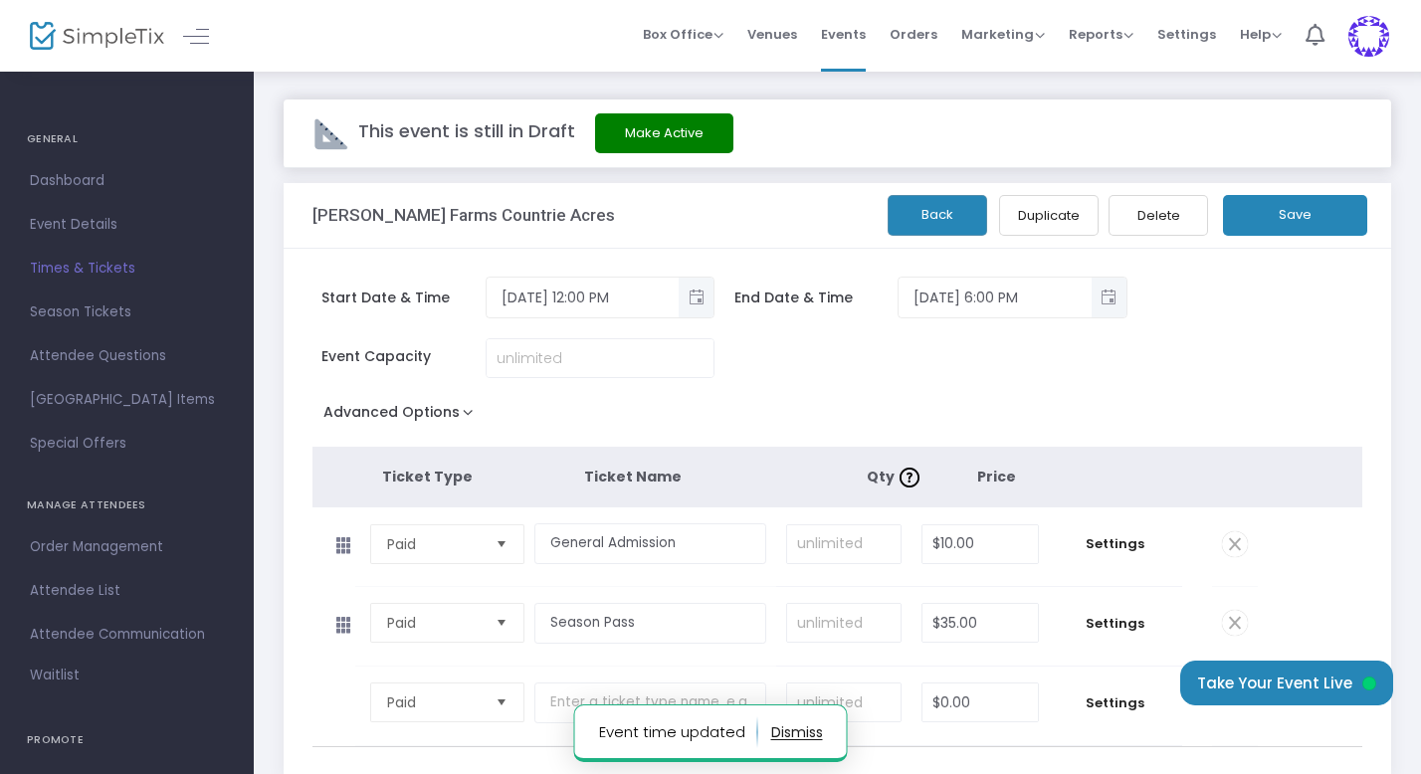
click at [1238, 617] on span at bounding box center [1235, 623] width 26 height 26
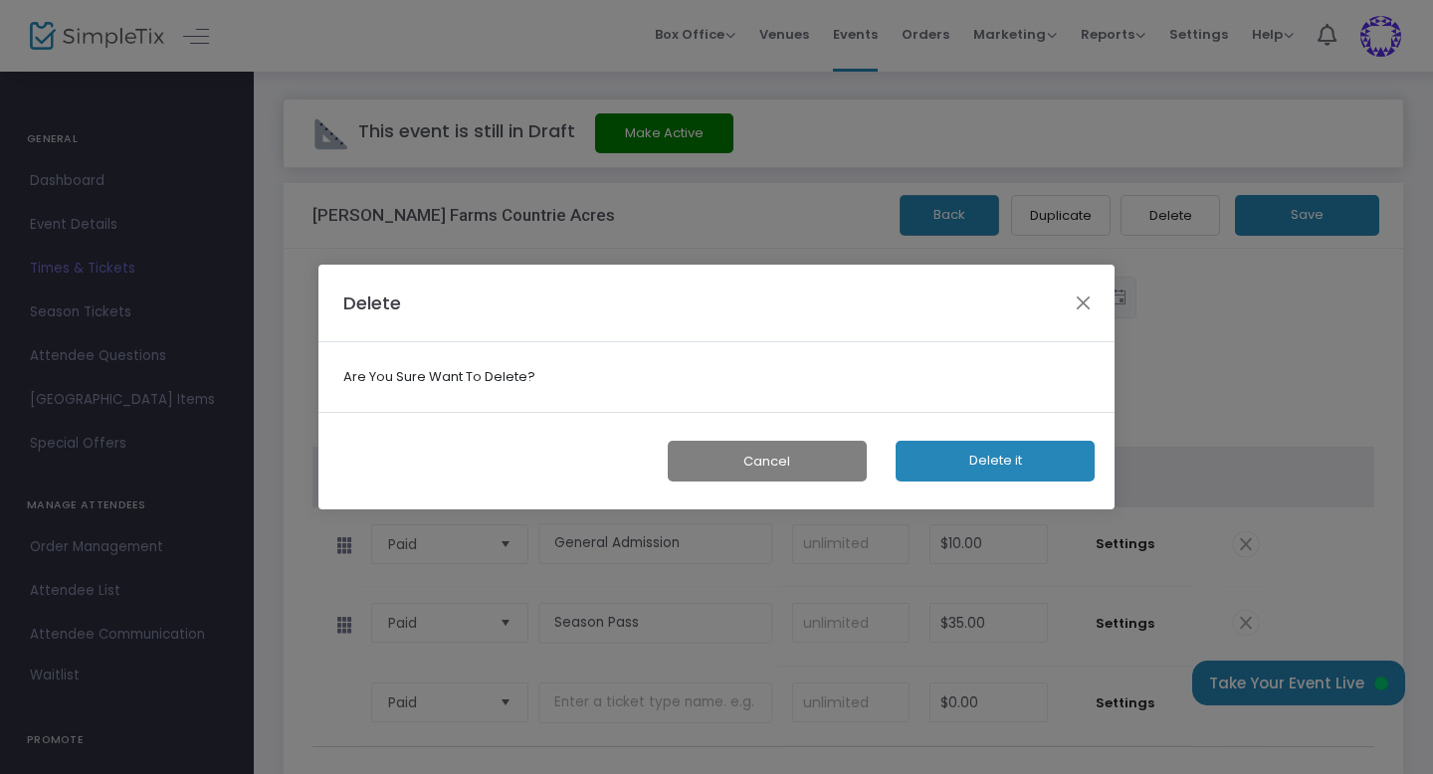
click at [1018, 455] on button "Delete it" at bounding box center [995, 461] width 199 height 41
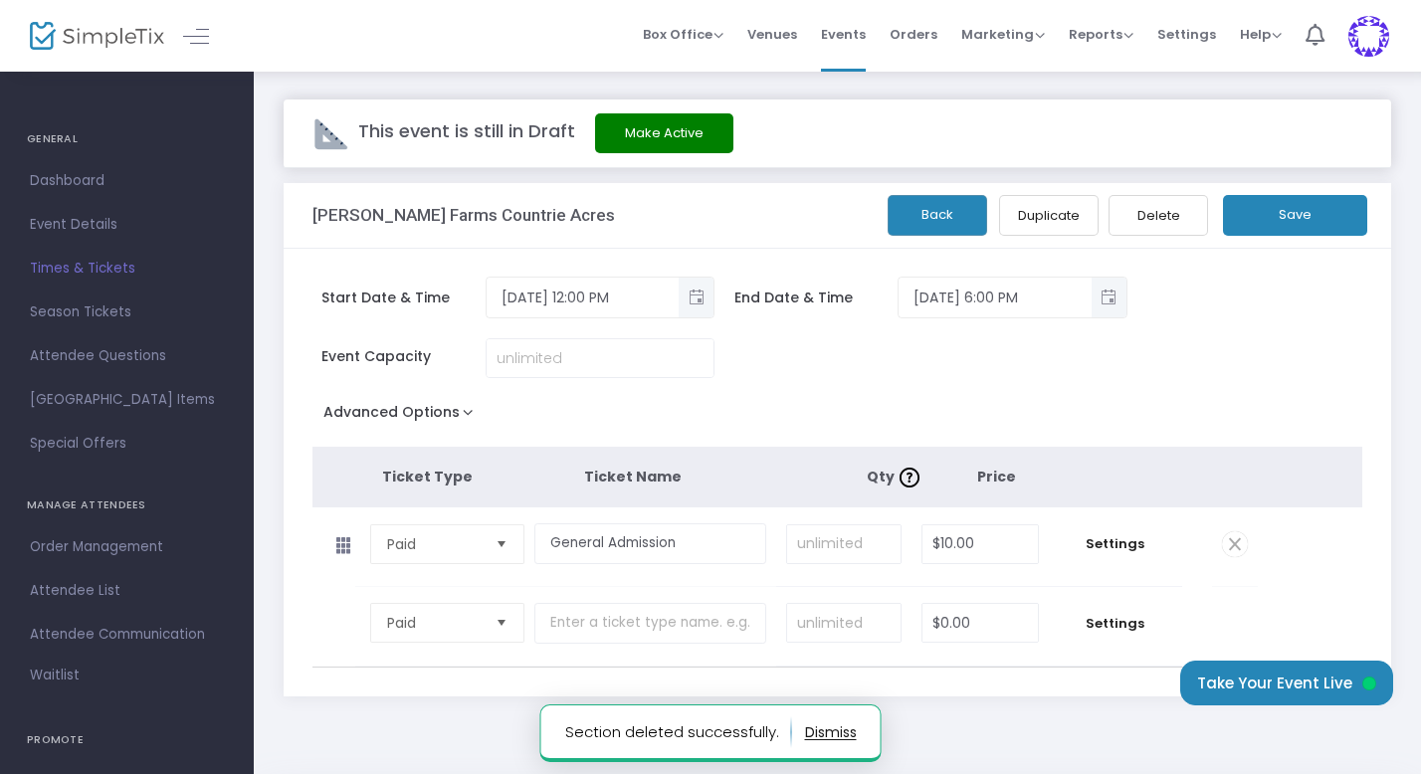
click at [1293, 218] on button "Save" at bounding box center [1295, 215] width 144 height 41
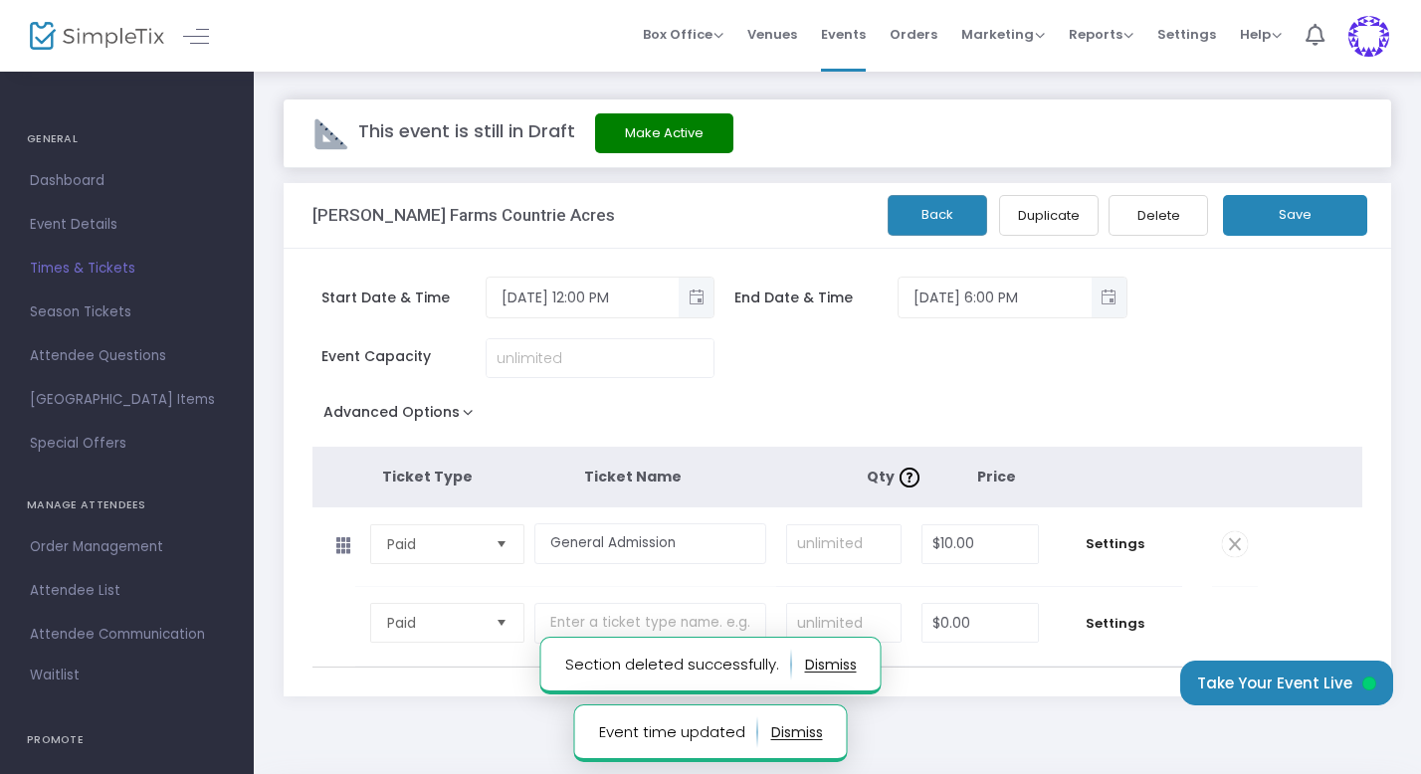
click at [931, 207] on button "Back" at bounding box center [938, 215] width 100 height 41
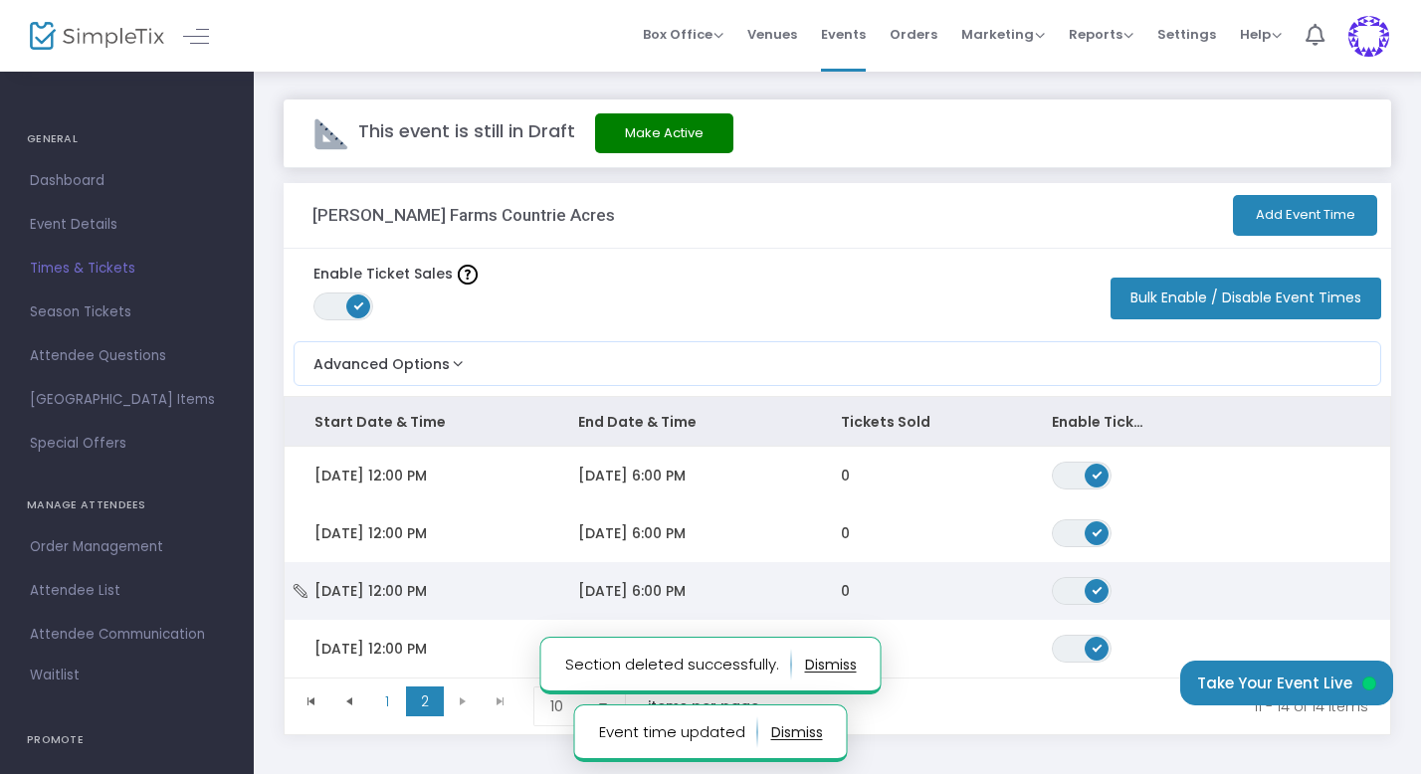
click at [449, 580] on td "[DATE] 12:00 PM" at bounding box center [417, 591] width 264 height 58
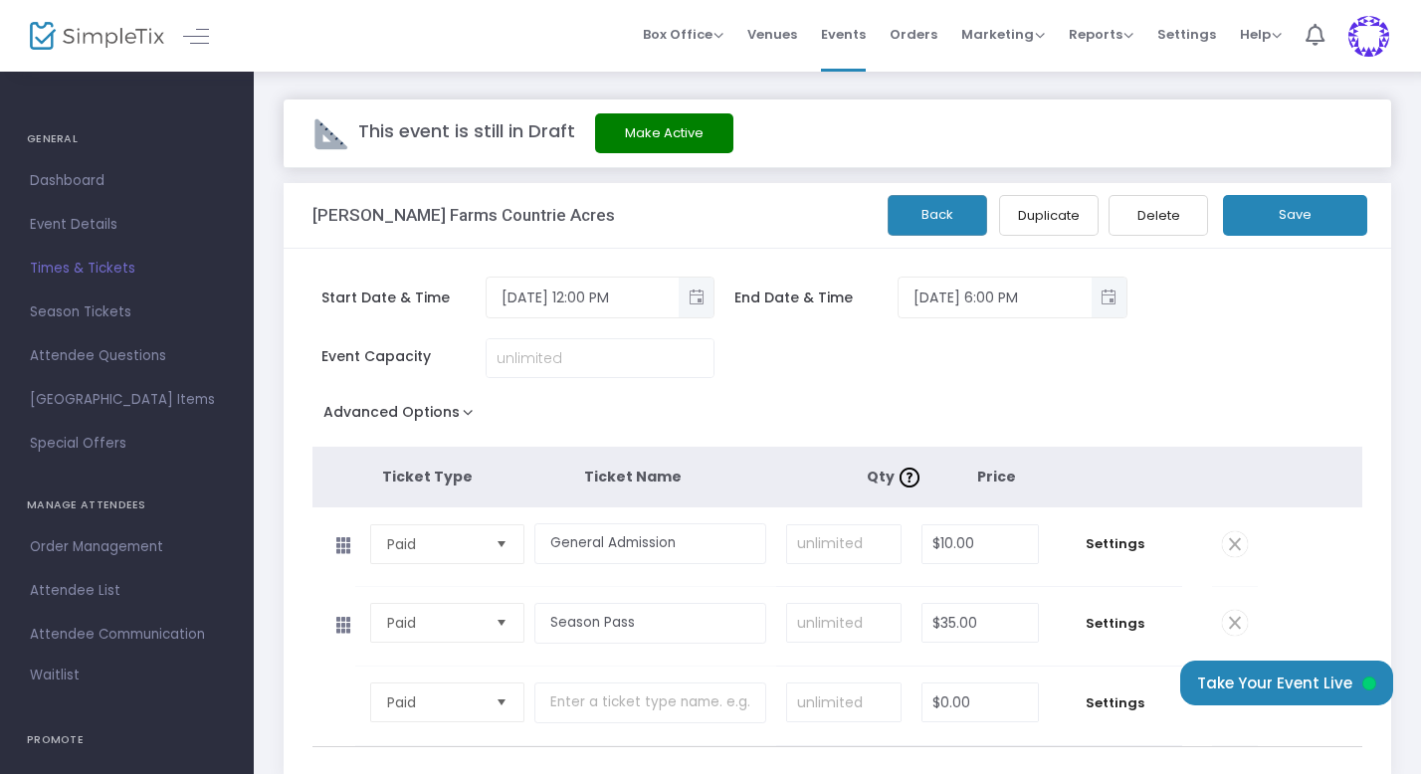
click at [1232, 622] on span at bounding box center [1235, 623] width 26 height 26
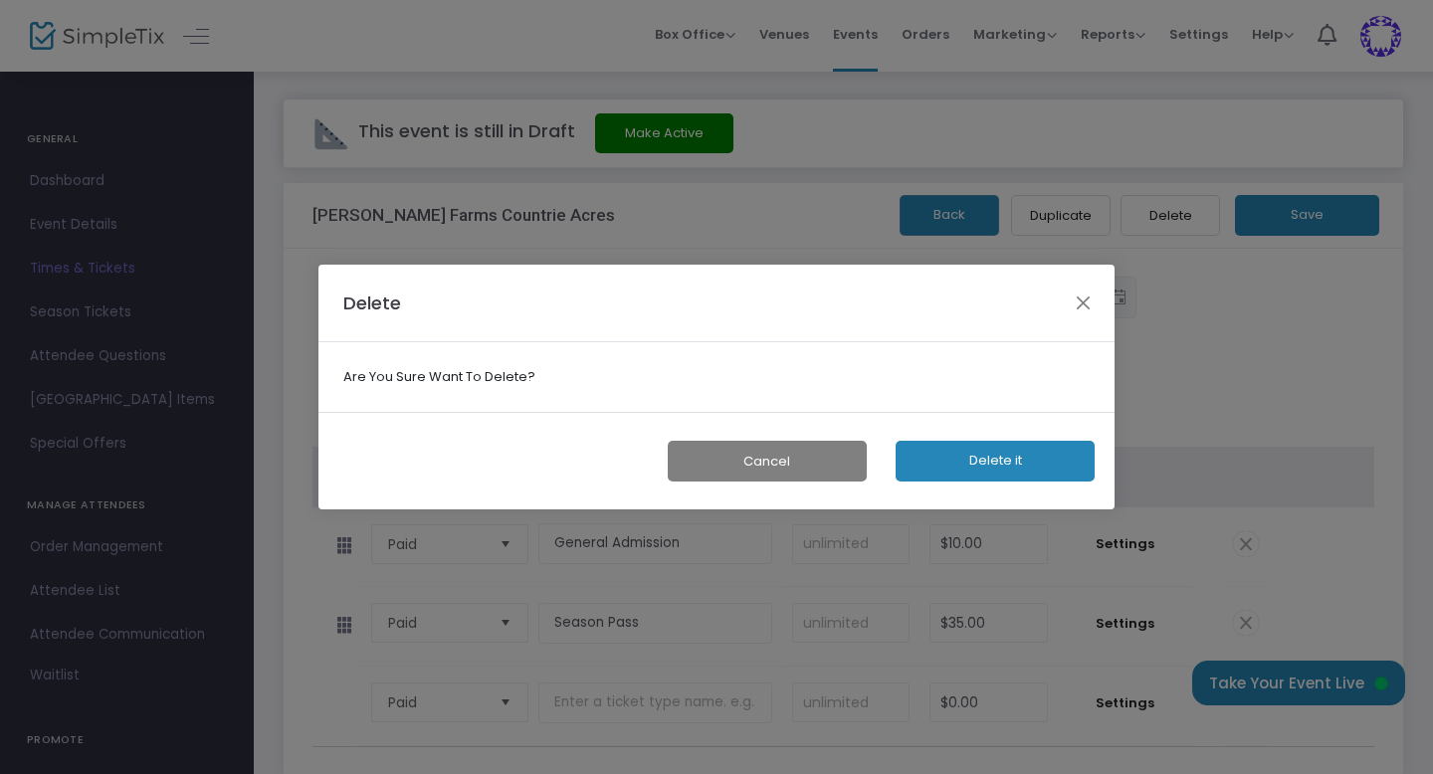
click at [1016, 467] on button "Delete it" at bounding box center [995, 461] width 199 height 41
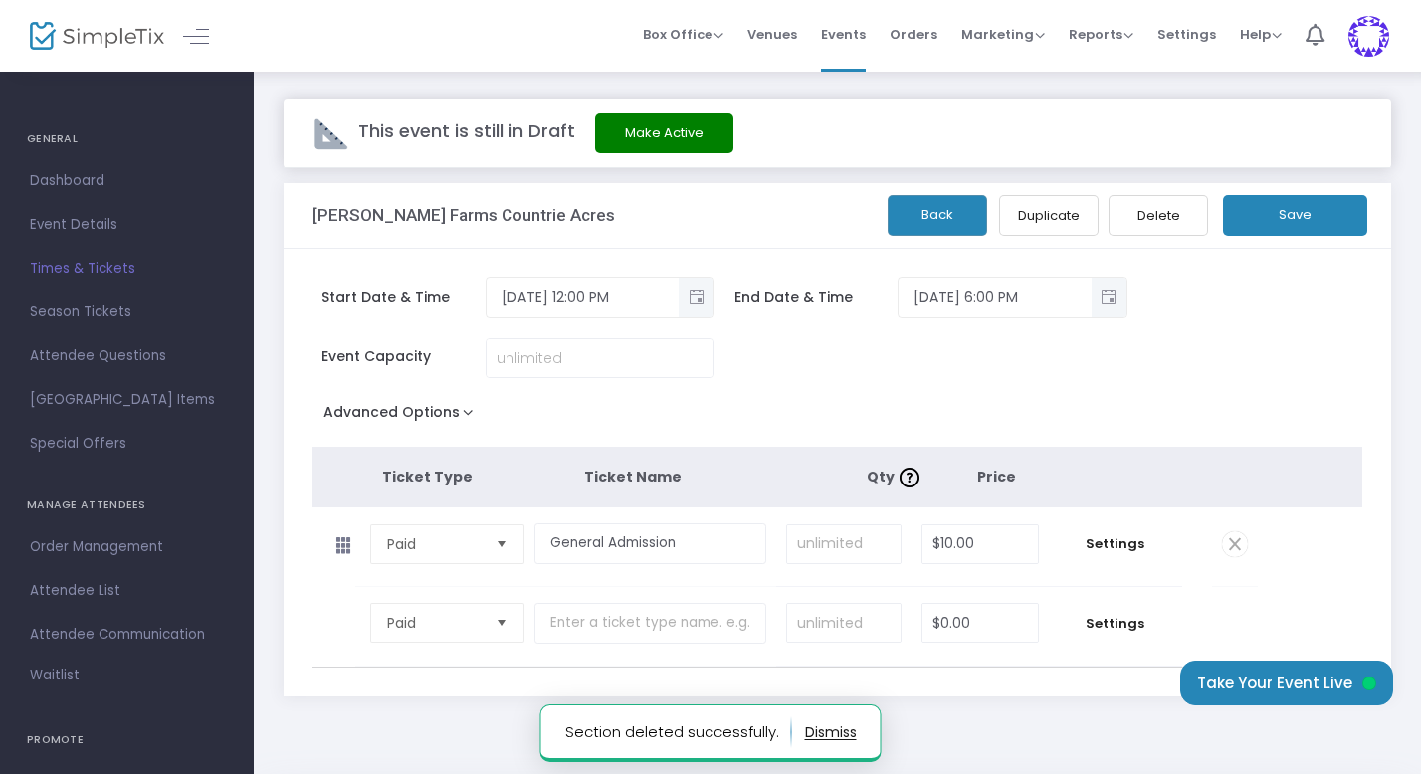
click at [1301, 209] on button "Save" at bounding box center [1295, 215] width 144 height 41
click at [939, 203] on button "Back" at bounding box center [938, 215] width 100 height 41
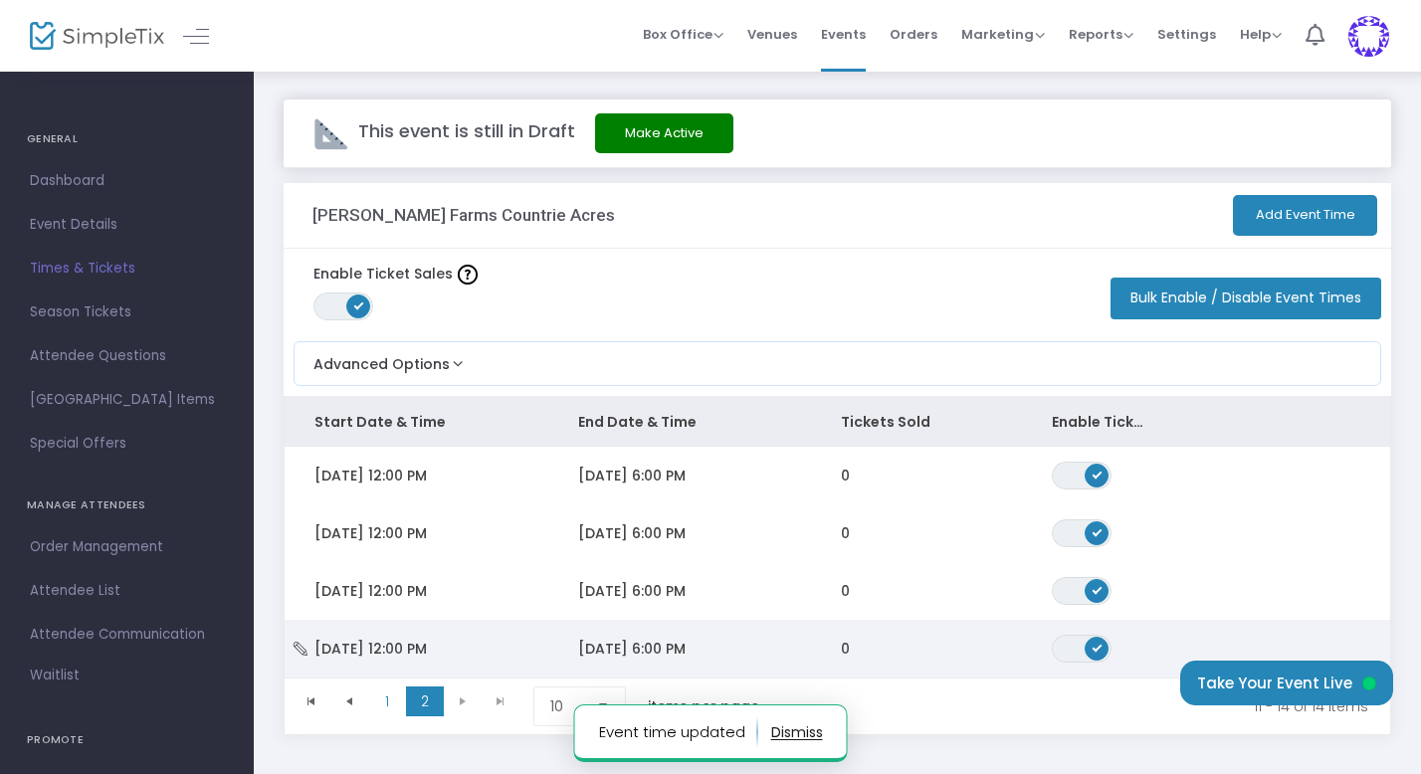
click at [740, 642] on td "[DATE] 6:00 PM" at bounding box center [680, 649] width 264 height 58
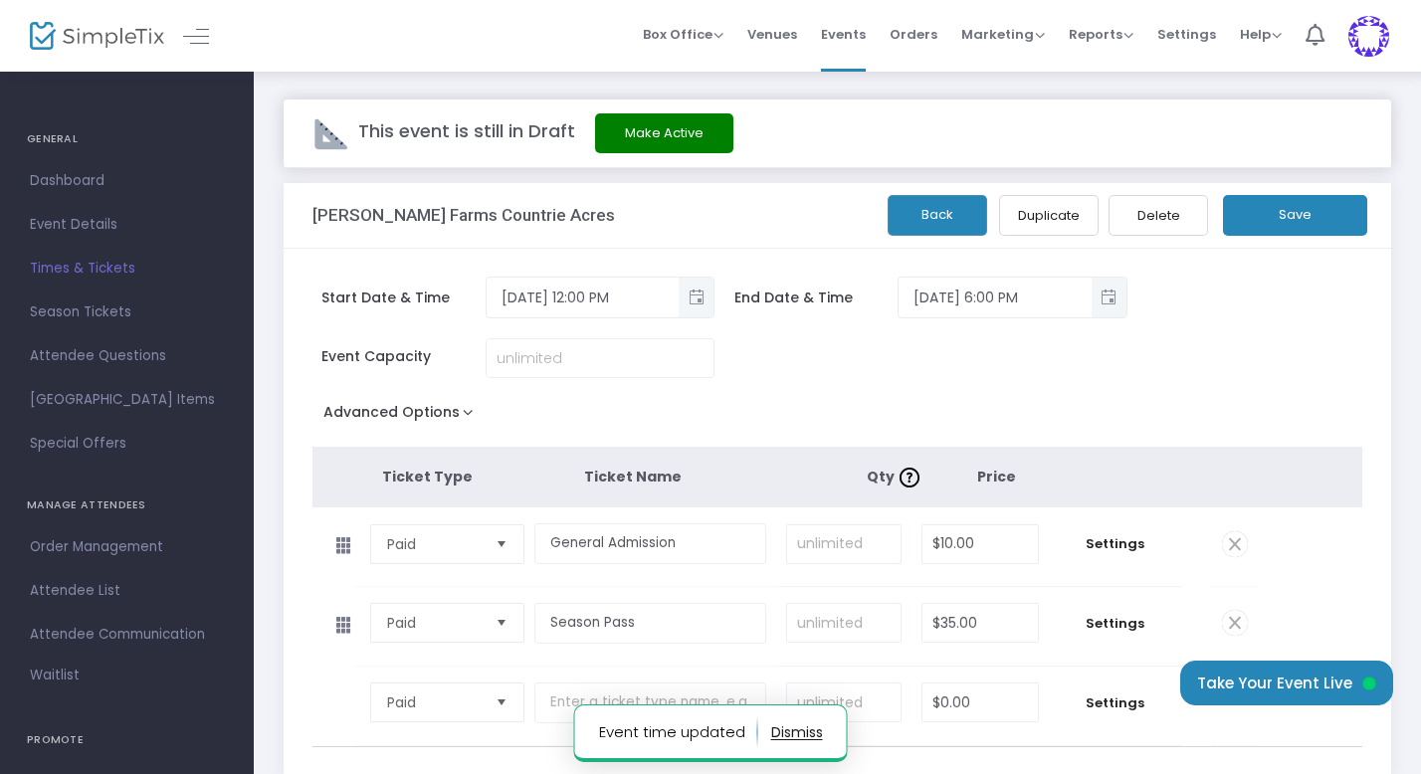
click at [1235, 616] on span at bounding box center [1235, 623] width 26 height 26
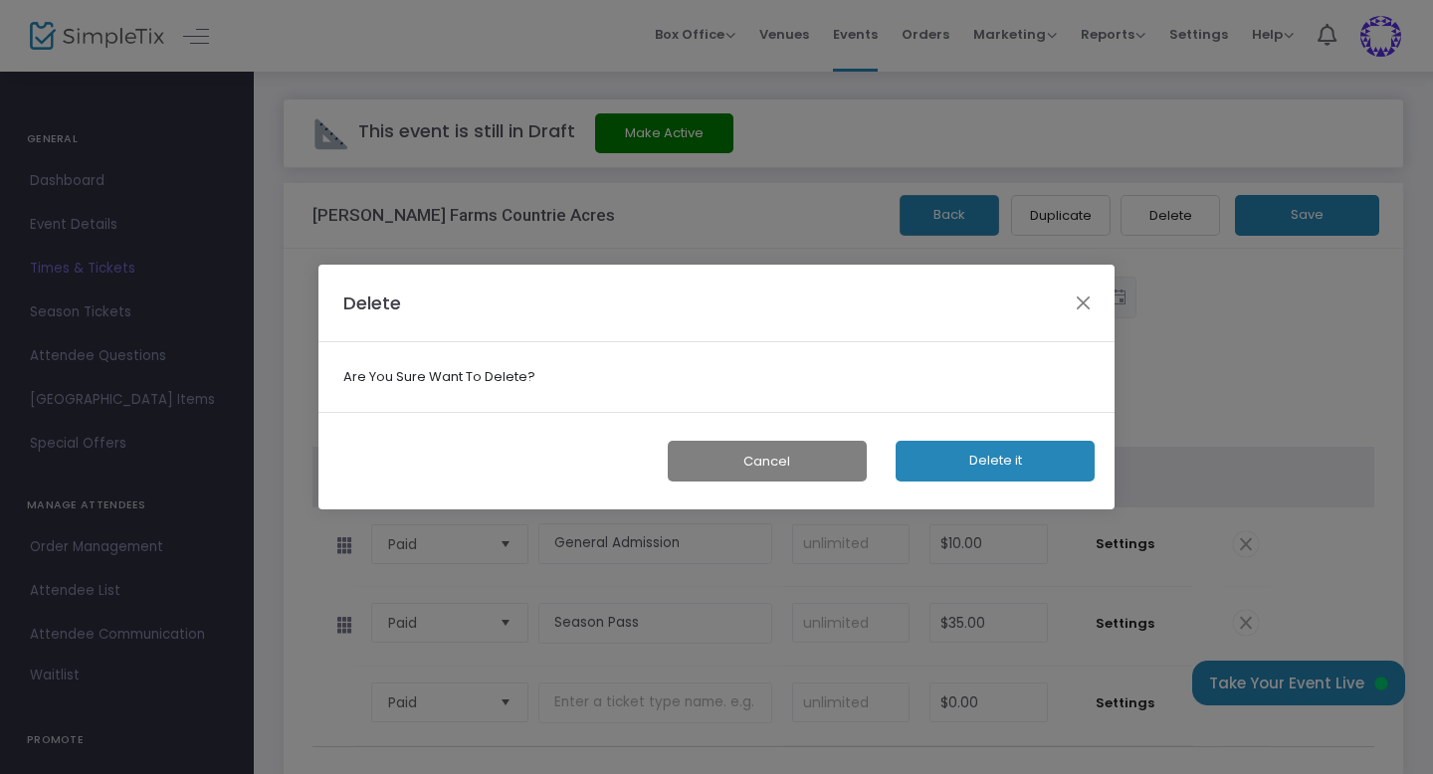
click at [993, 463] on button "Delete it" at bounding box center [995, 461] width 199 height 41
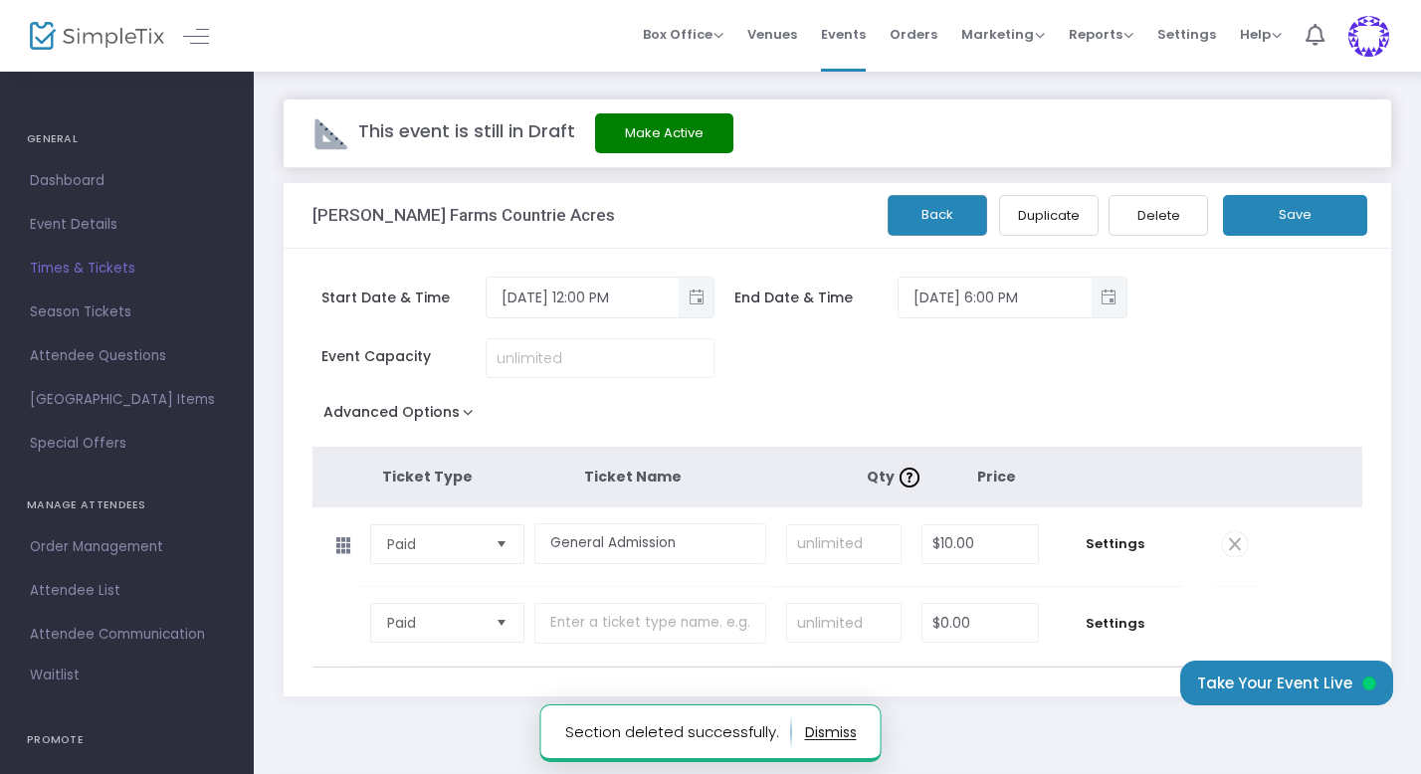
click at [1291, 218] on button "Save" at bounding box center [1295, 215] width 144 height 41
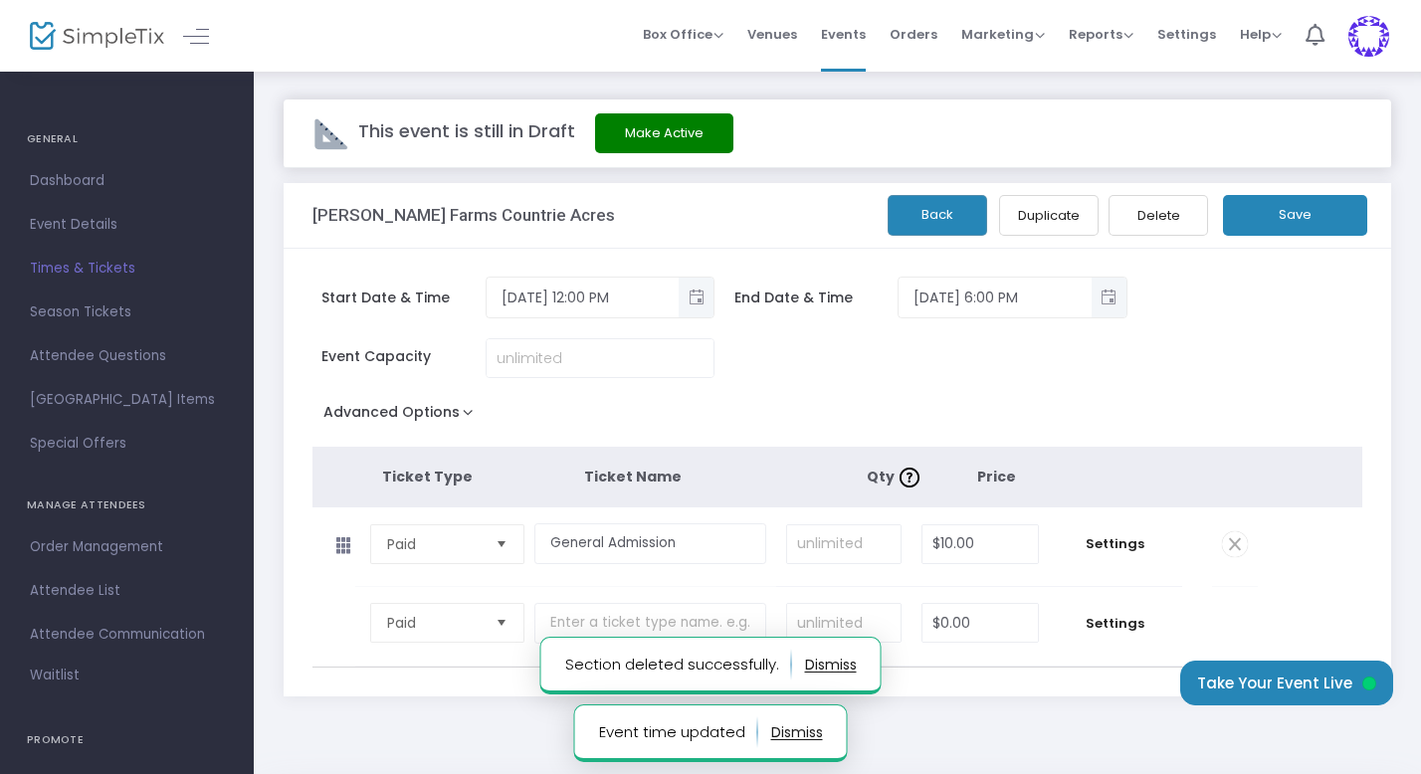
click at [943, 216] on button "Back" at bounding box center [938, 215] width 100 height 41
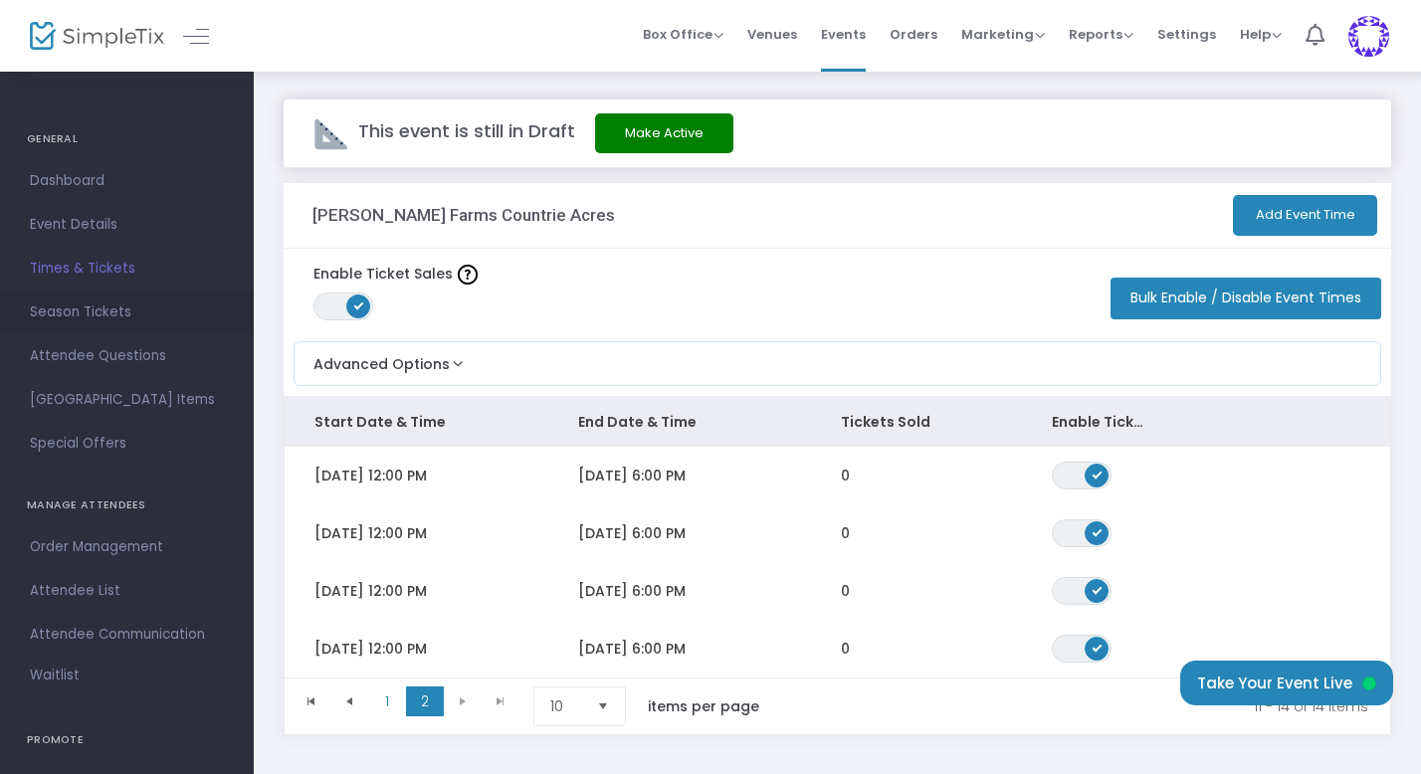
click at [114, 307] on span "Season Tickets" at bounding box center [127, 313] width 194 height 26
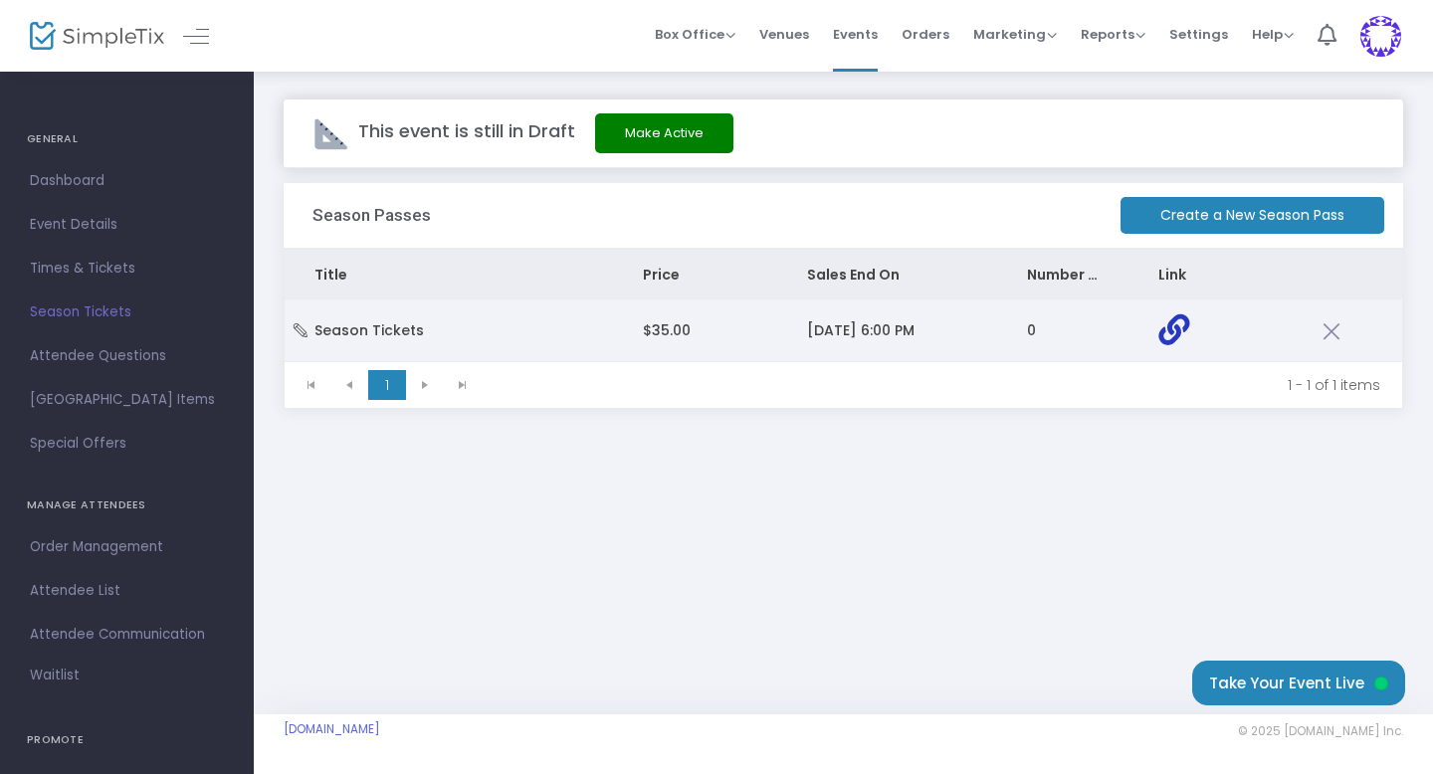
click at [1168, 325] on icon "Data table" at bounding box center [1173, 329] width 31 height 31
click at [693, 338] on td "$35.00" at bounding box center [695, 331] width 164 height 62
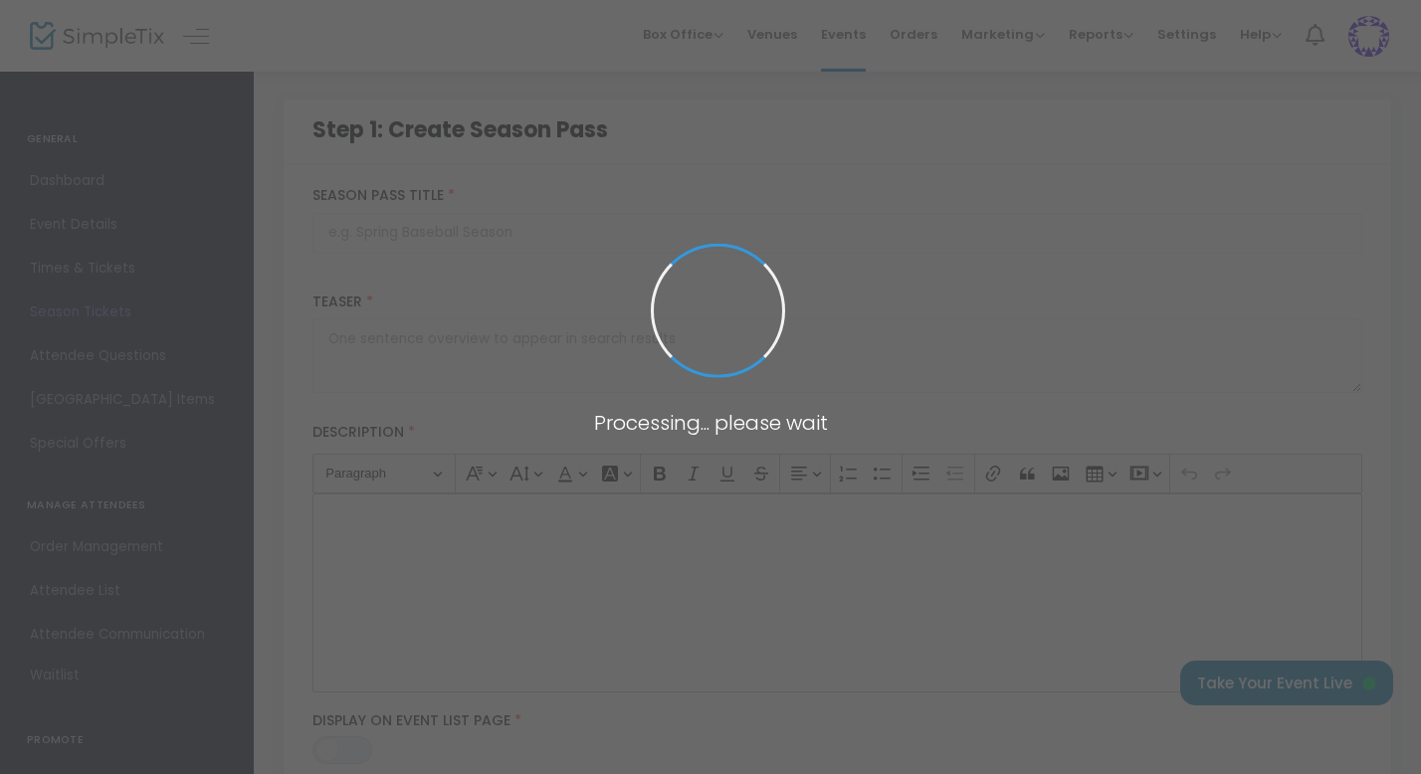
type input "Season Tickets"
type textarea "Unlock a full season of fall fun with our Season Pass!"
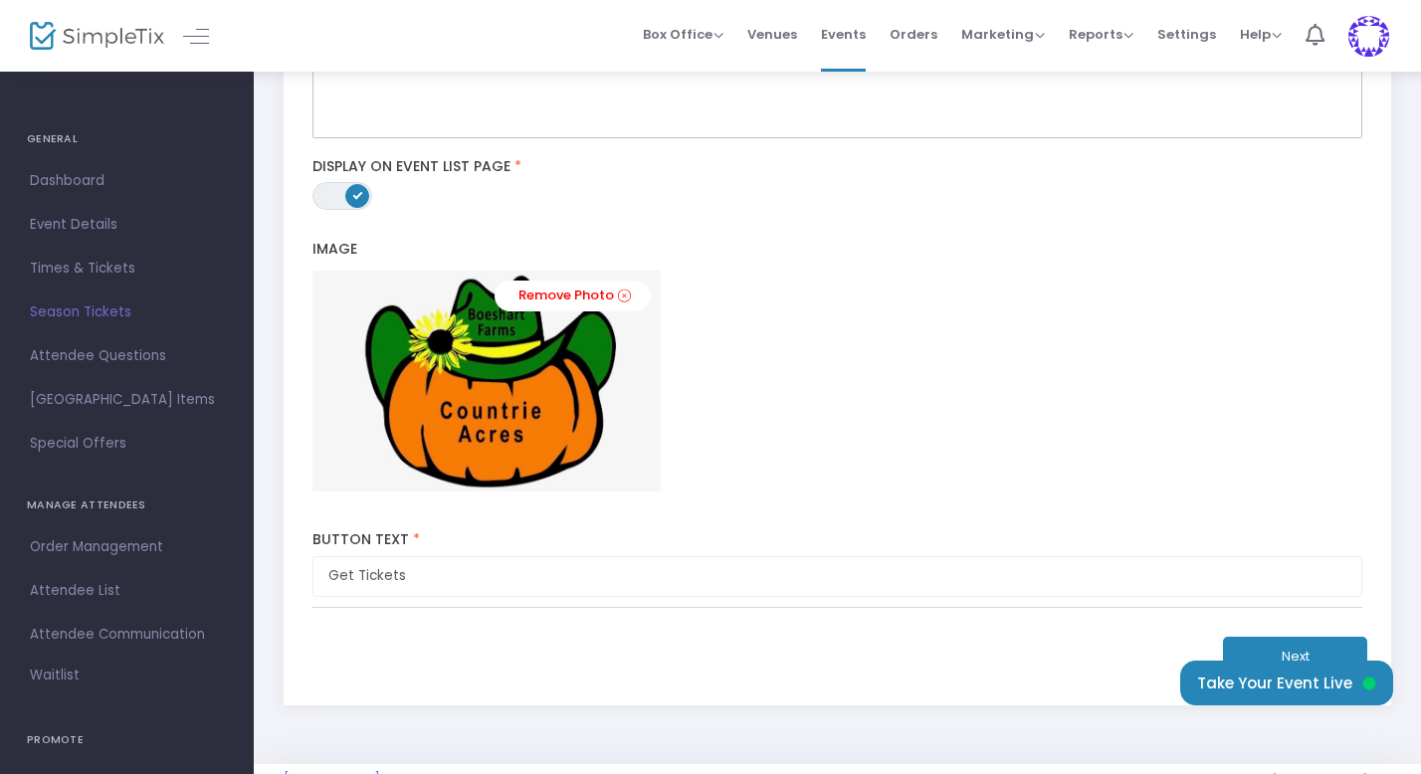
scroll to position [604, 0]
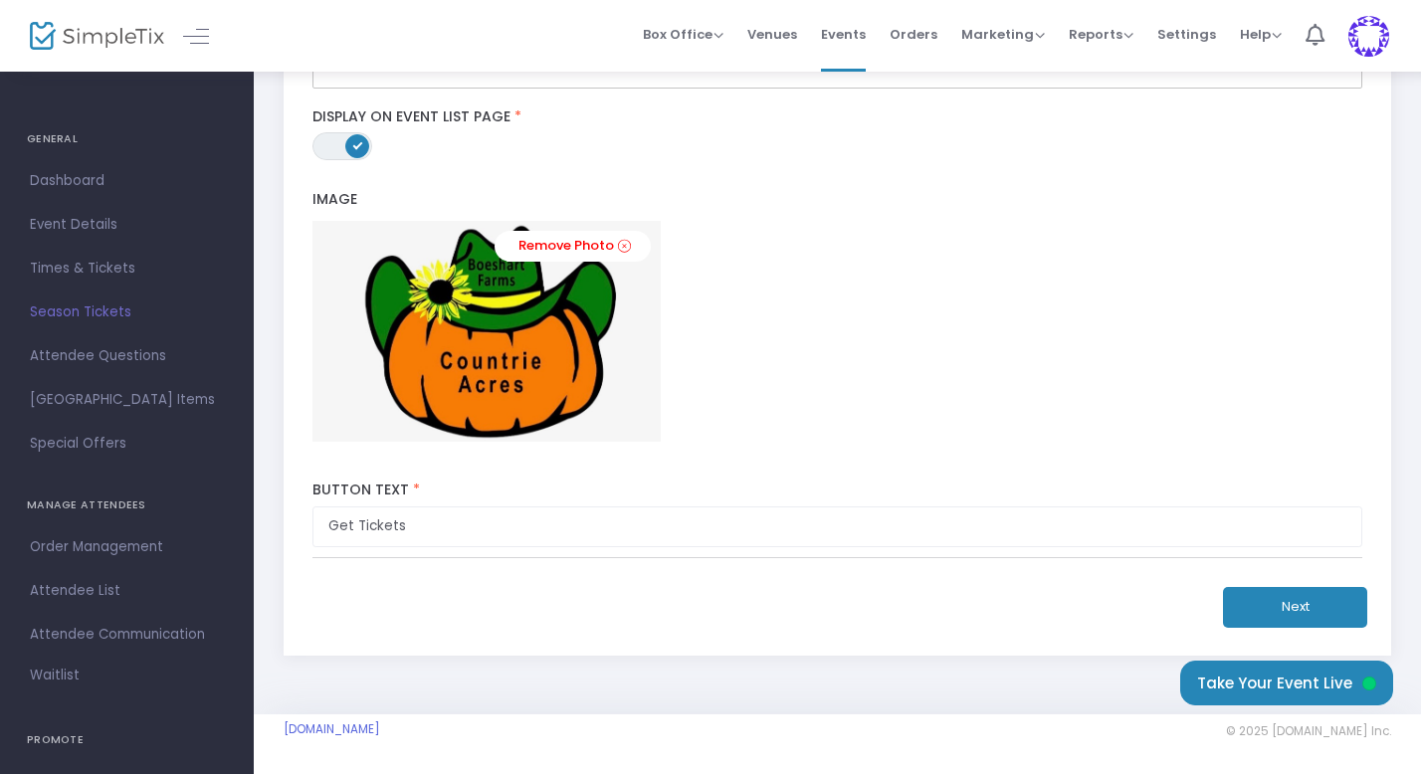
click at [1321, 608] on button "Next" at bounding box center [1295, 607] width 144 height 41
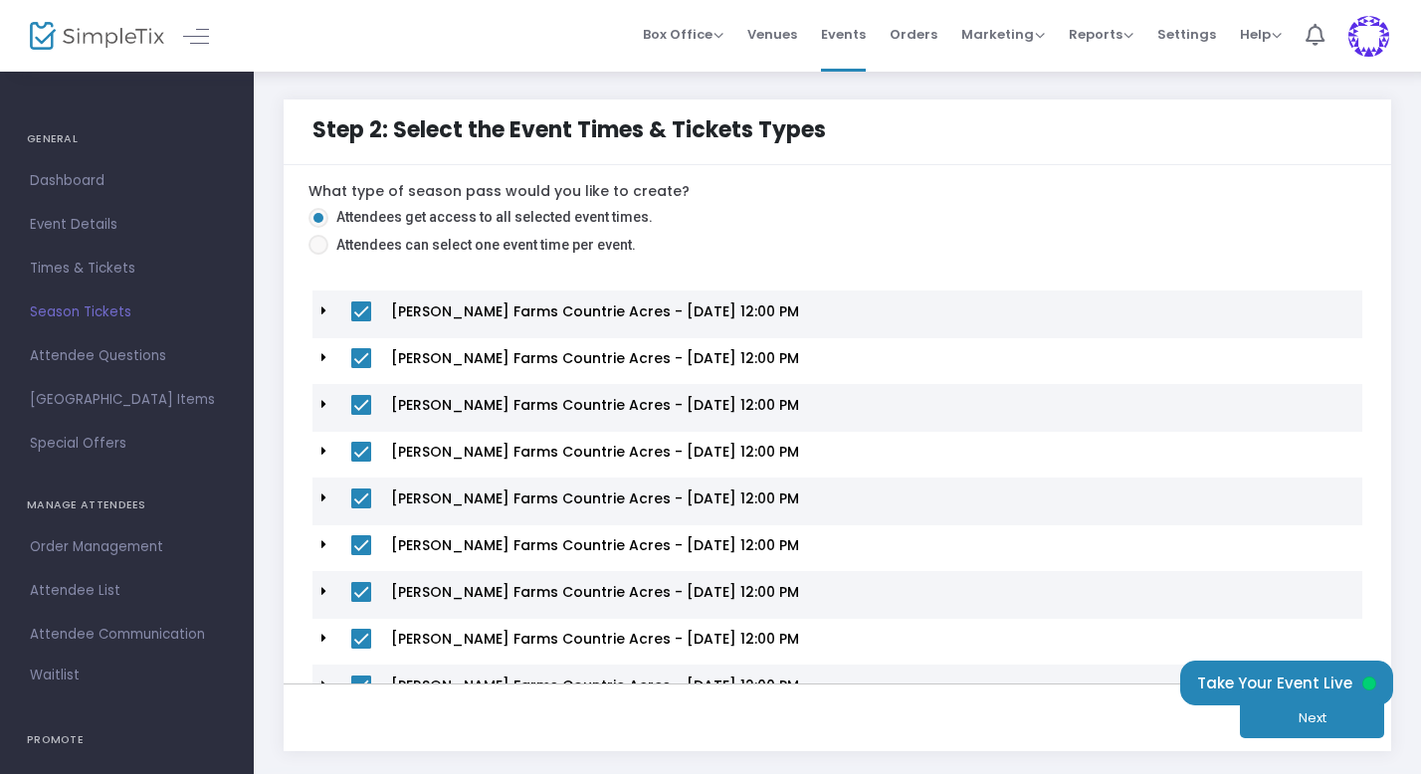
scroll to position [96, 0]
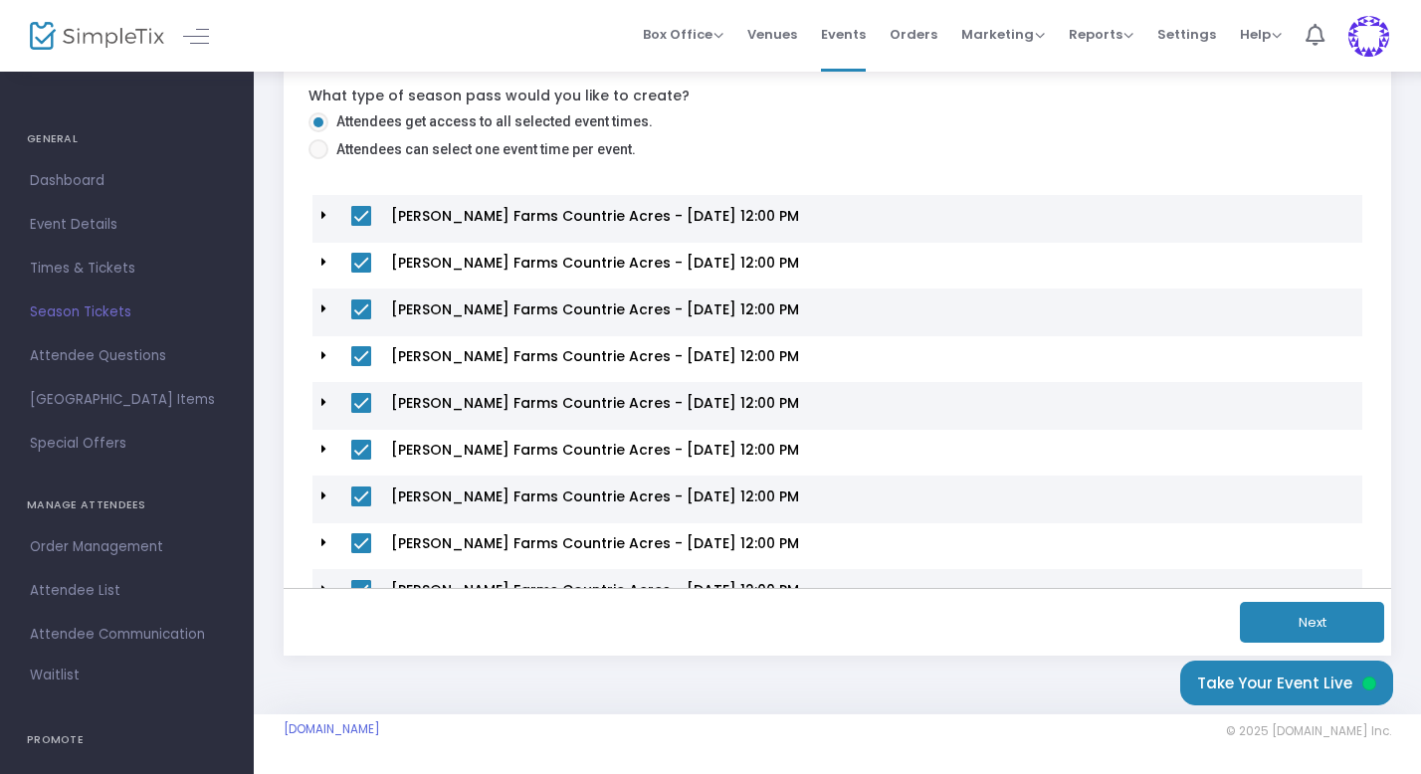
click at [1325, 622] on button "Next" at bounding box center [1312, 622] width 144 height 41
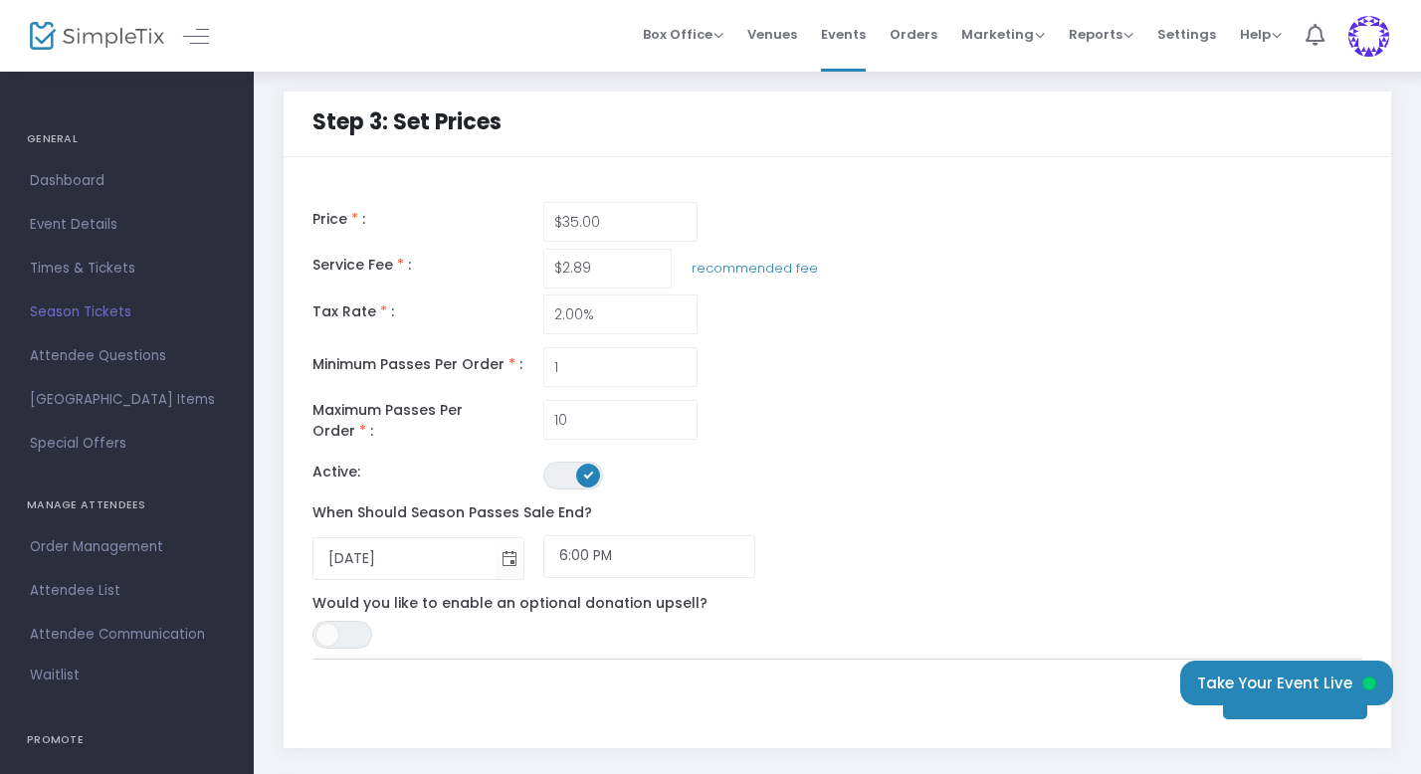
scroll to position [0, 0]
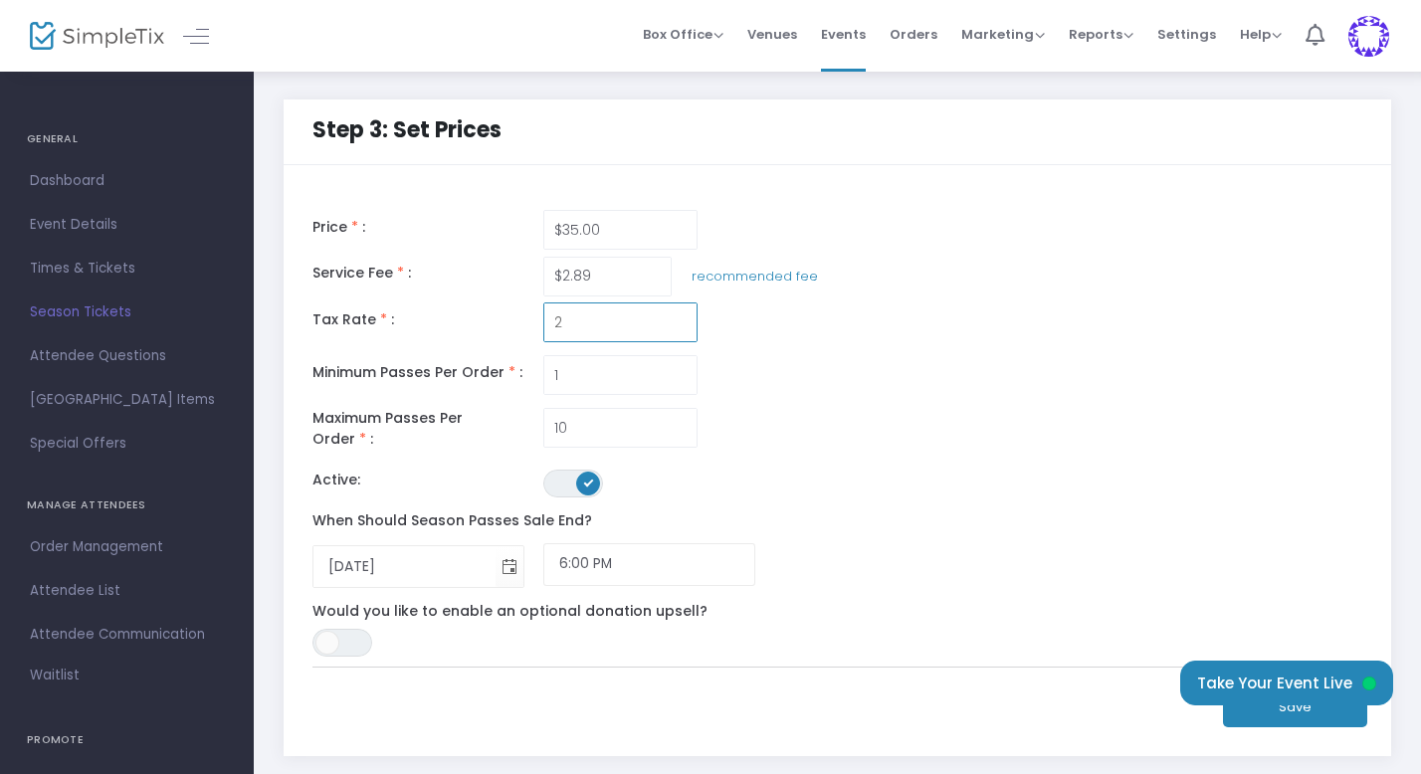
click at [617, 326] on input "2" at bounding box center [620, 323] width 152 height 38
click at [962, 347] on div "Price * : $35.00 Service Fee * : $2.89 recommended fee Tax Rate * : 7.25% Minim…" at bounding box center [659, 430] width 713 height 453
click at [380, 313] on span "*" at bounding box center [383, 319] width 7 height 20
click at [871, 374] on div "Minimum Passes Per Order * : 1" at bounding box center [650, 375] width 694 height 40
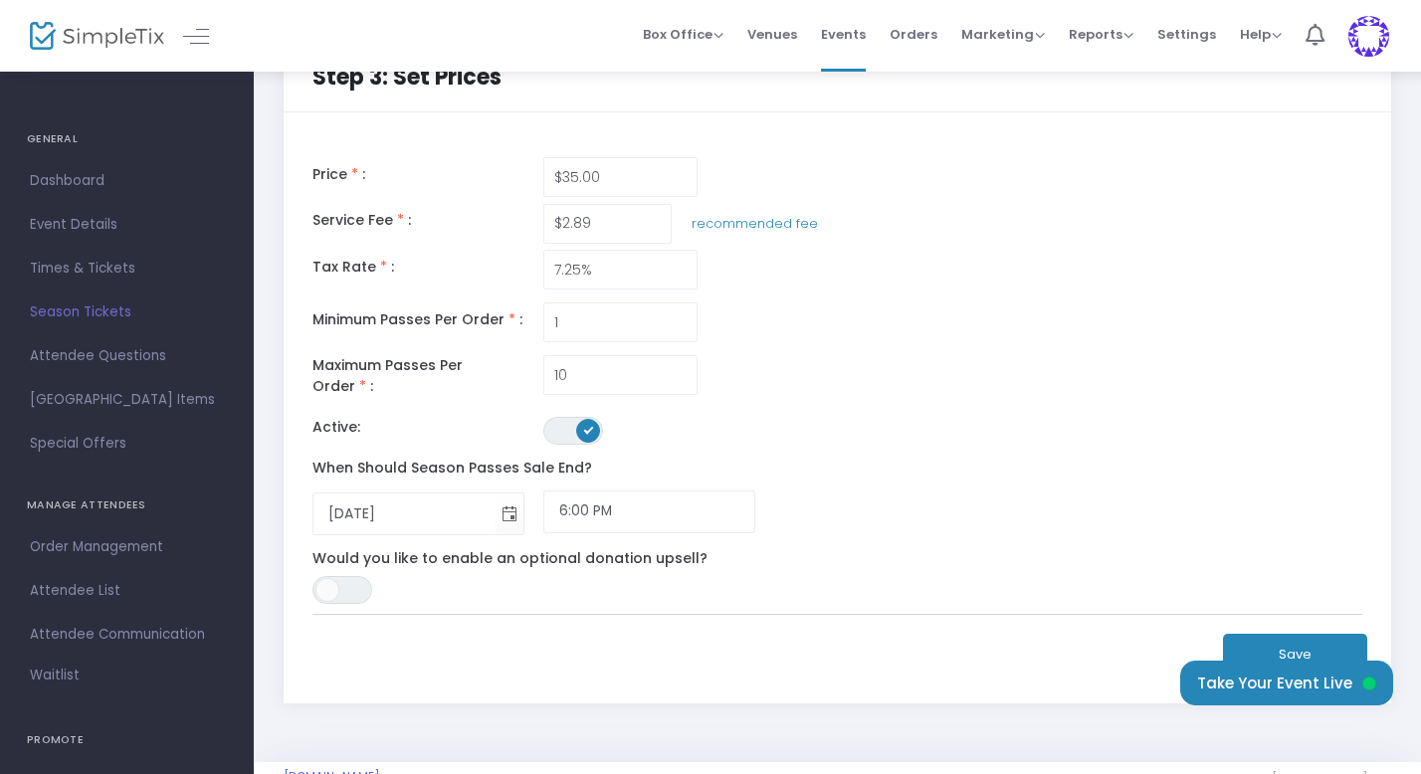
scroll to position [70, 0]
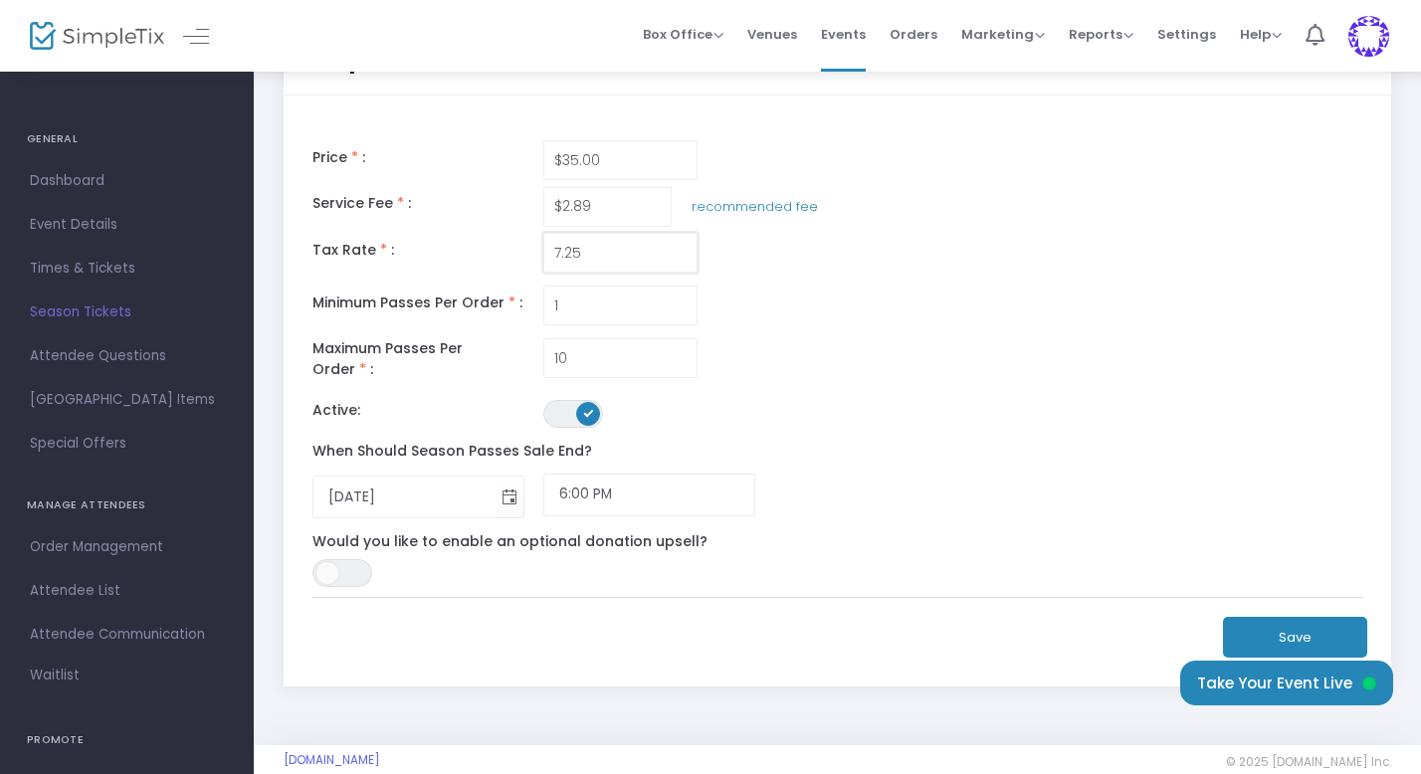
click at [617, 256] on input "7.25" at bounding box center [620, 253] width 152 height 38
click at [957, 387] on div "Price * : $35.00 Service Fee * : $2.89 recommended fee Tax Rate * : 7.25% Minim…" at bounding box center [659, 360] width 713 height 453
click at [590, 246] on input "7.25" at bounding box center [620, 253] width 152 height 38
click at [997, 260] on div "Price * : $35.00 Service Fee * : $2.89 recommended fee Tax Rate * : 2.00% Minim…" at bounding box center [659, 360] width 713 height 453
click at [660, 249] on input "2" at bounding box center [620, 253] width 152 height 38
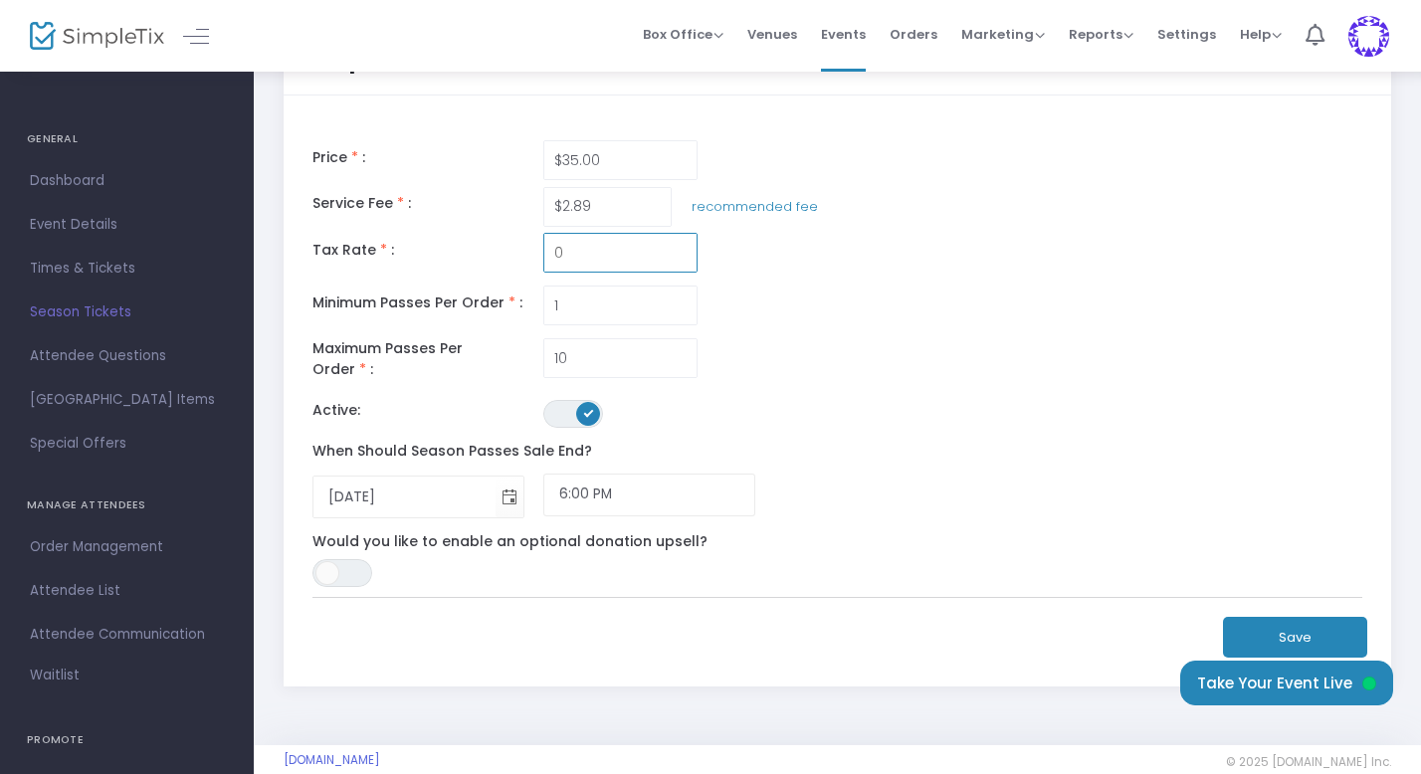
type input "0.00%"
click at [918, 329] on div "Price * : $35.00 Service Fee * : $2.89 recommended fee Tax Rate * : 0.00% Minim…" at bounding box center [659, 360] width 713 height 453
click at [774, 322] on div "Minimum Passes Per Order * : 1" at bounding box center [650, 306] width 694 height 40
click at [1276, 622] on button "Save" at bounding box center [1295, 637] width 144 height 41
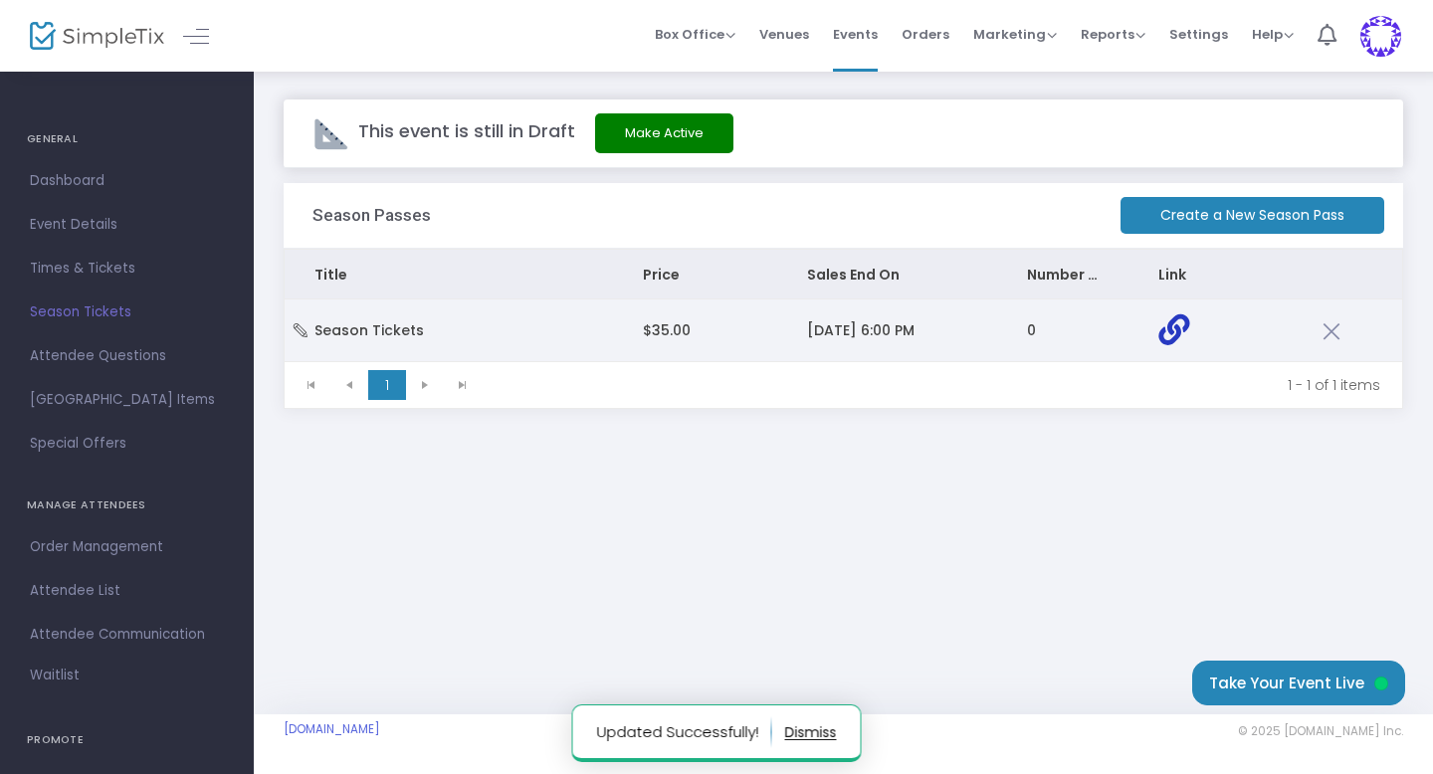
click at [1174, 330] on icon "Data table" at bounding box center [1173, 329] width 31 height 31
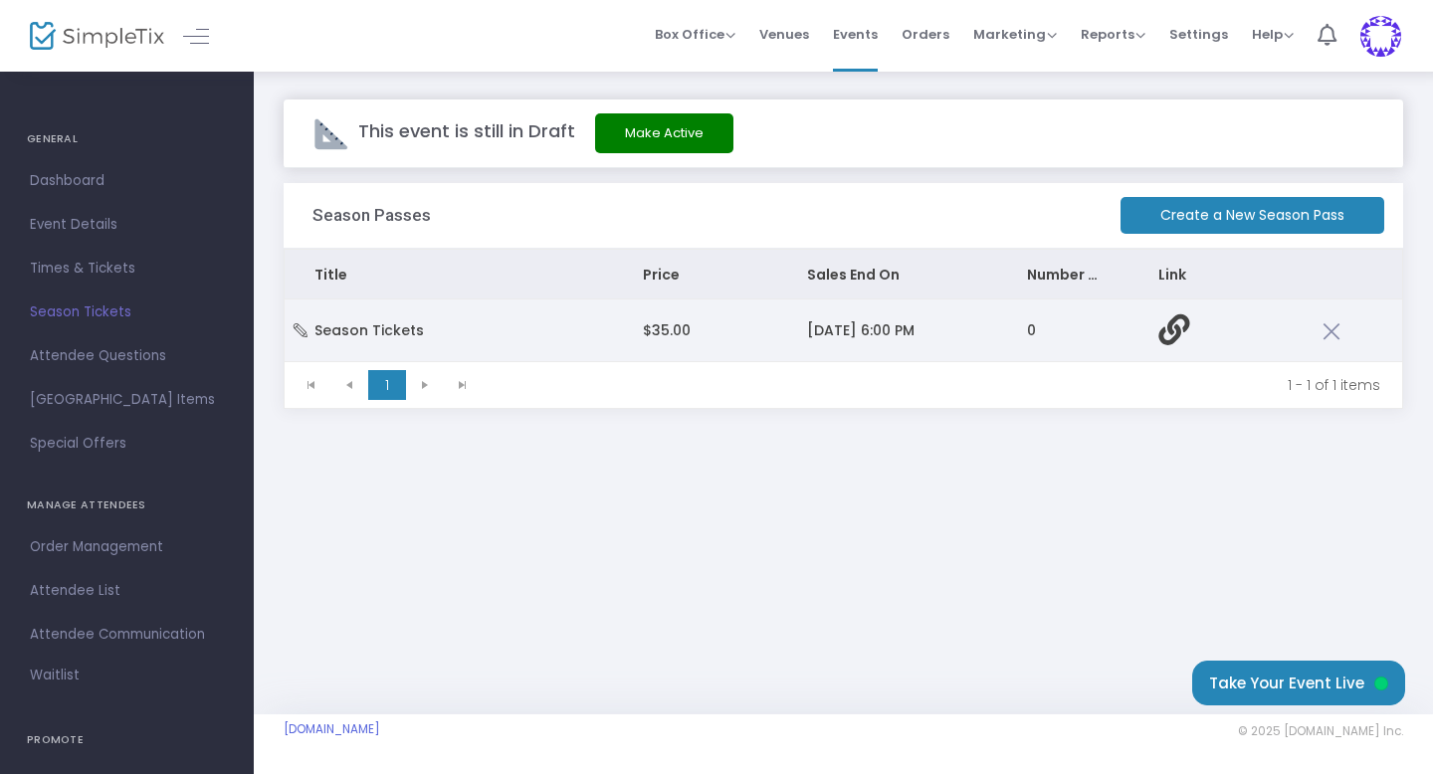
click at [435, 327] on td "Season Tickets" at bounding box center [449, 331] width 328 height 62
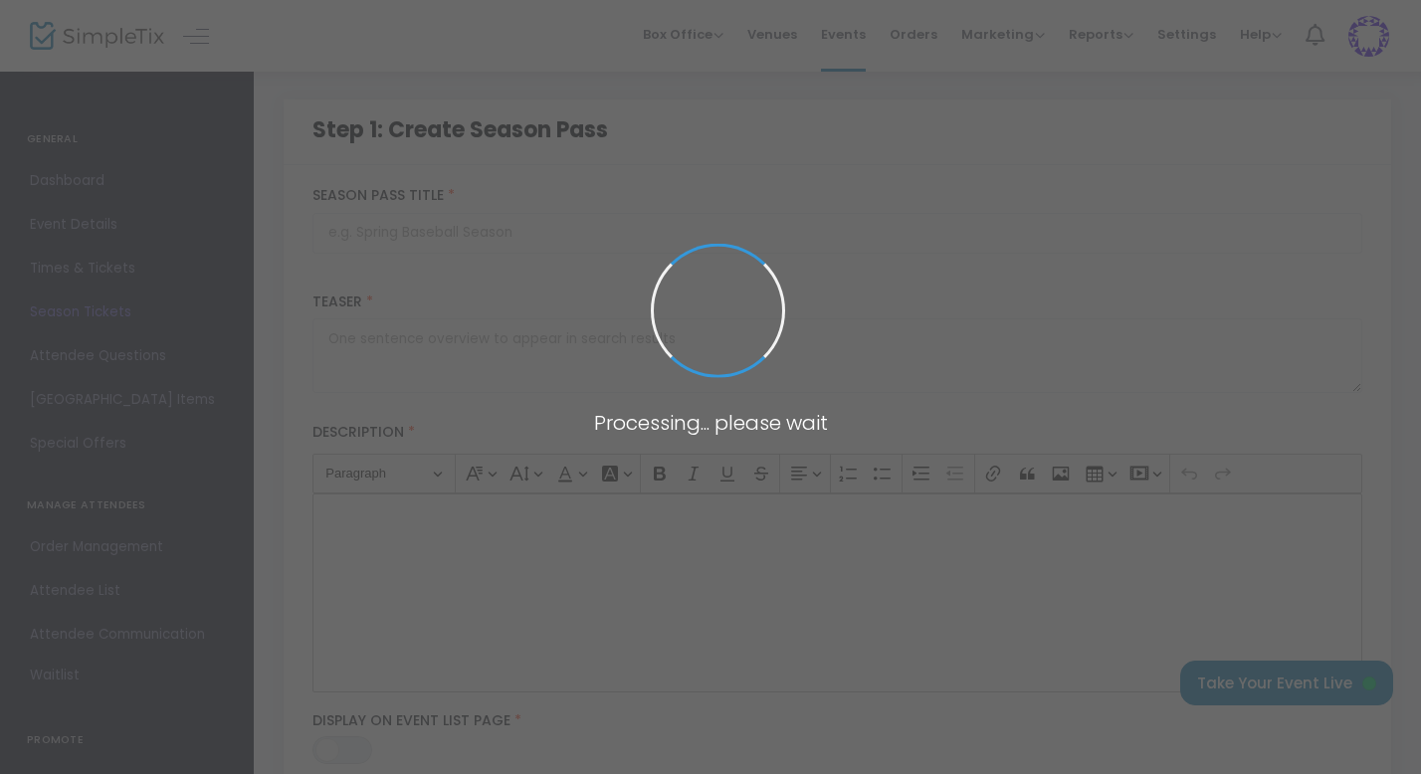
type input "Season Tickets"
type textarea "Unlock a full season of fall fun with our Season Pass!"
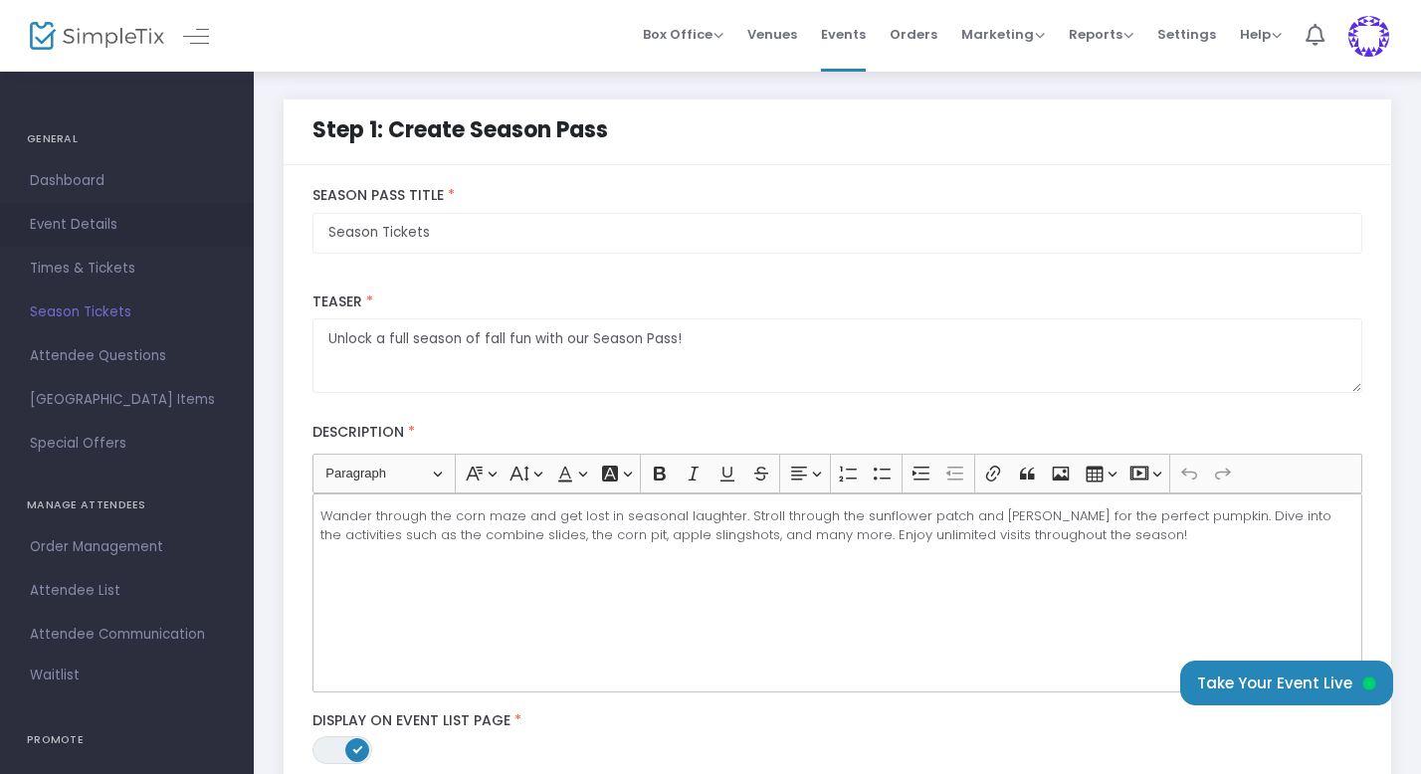
click at [79, 223] on span "Event Details" at bounding box center [127, 225] width 194 height 26
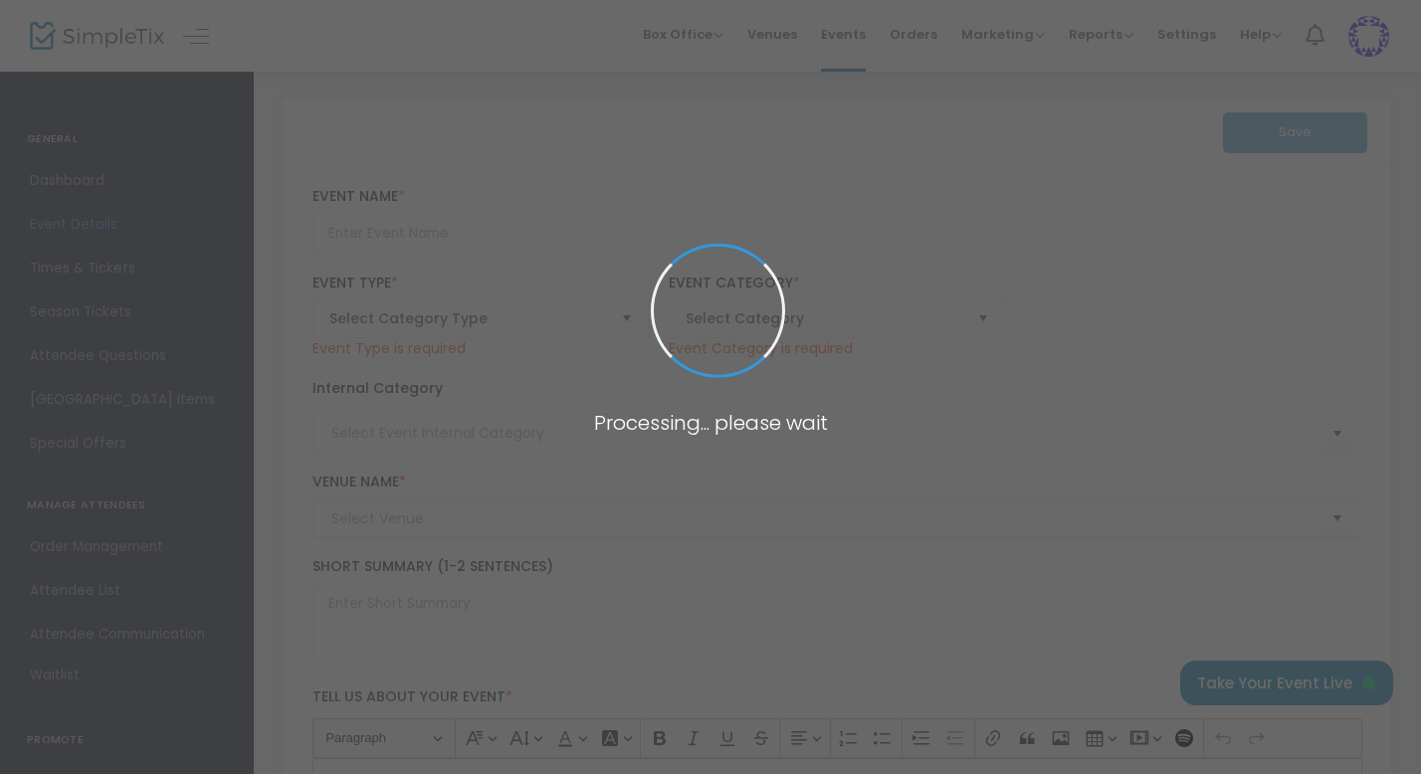
type input "[PERSON_NAME] Farms Countrie Acres"
type textarea "We strive to bring affordable family fun to celebrate the beauty of the fall se…"
type input "[EMAIL_ADDRESS][DOMAIN_NAME]"
type input "3.000 %"
type input "Buy Tickets"
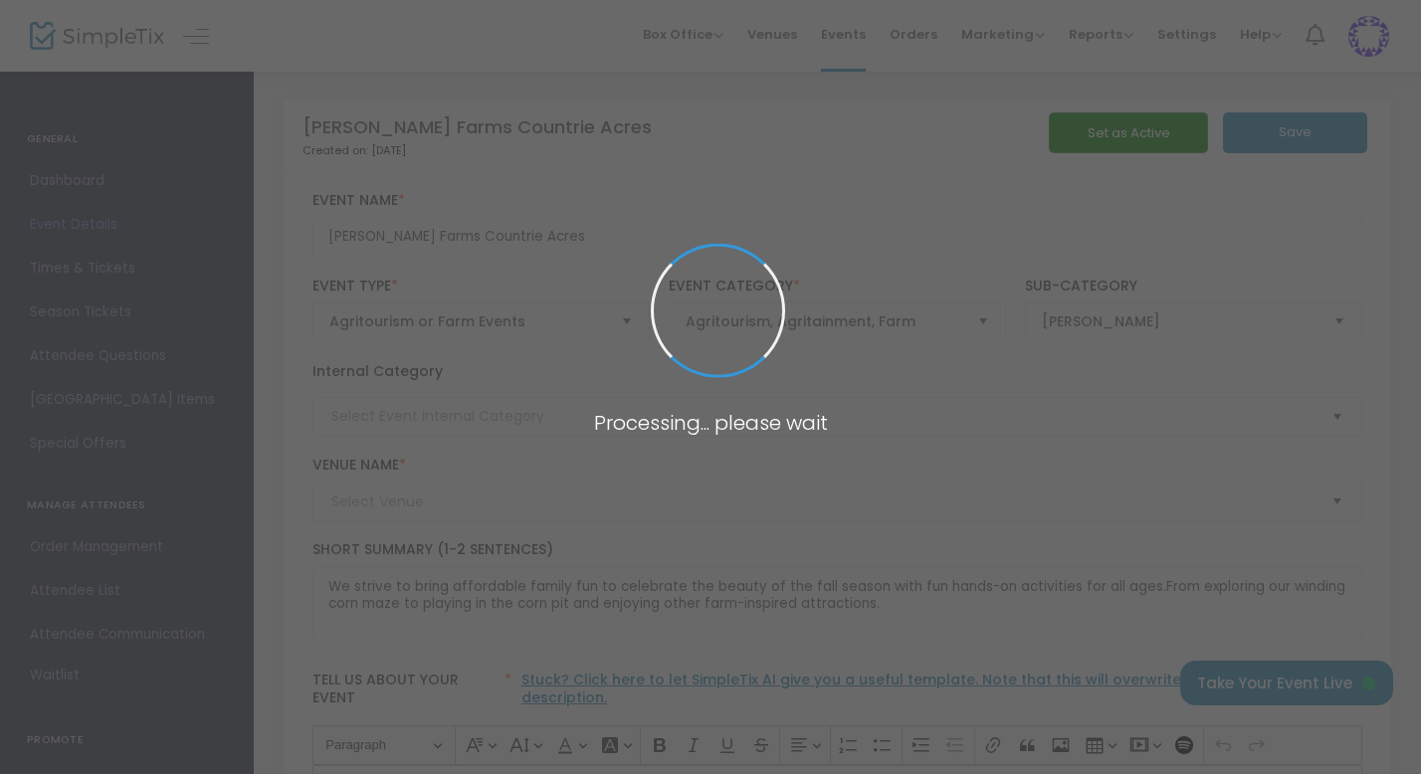
type input "[PERSON_NAME] Farms Countrie Acre"
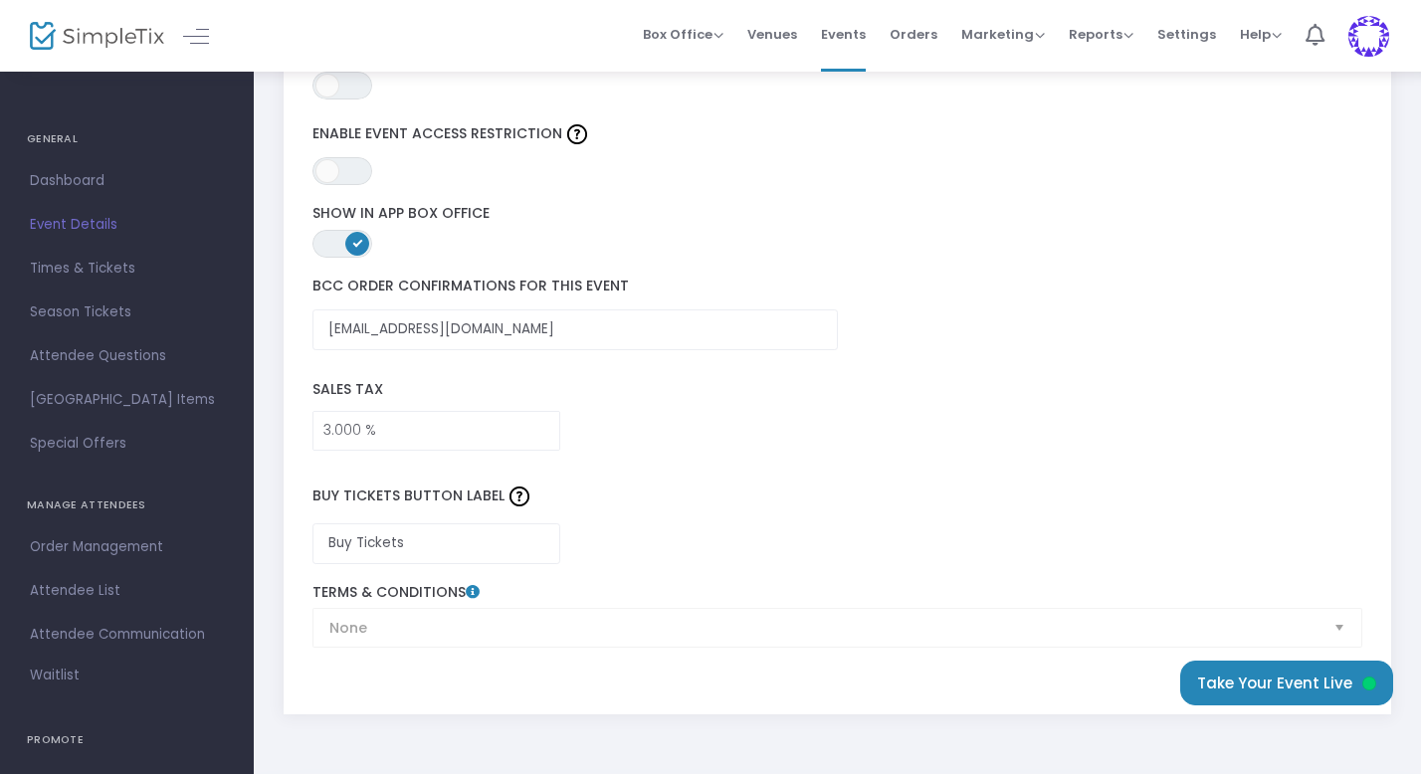
scroll to position [2926, 0]
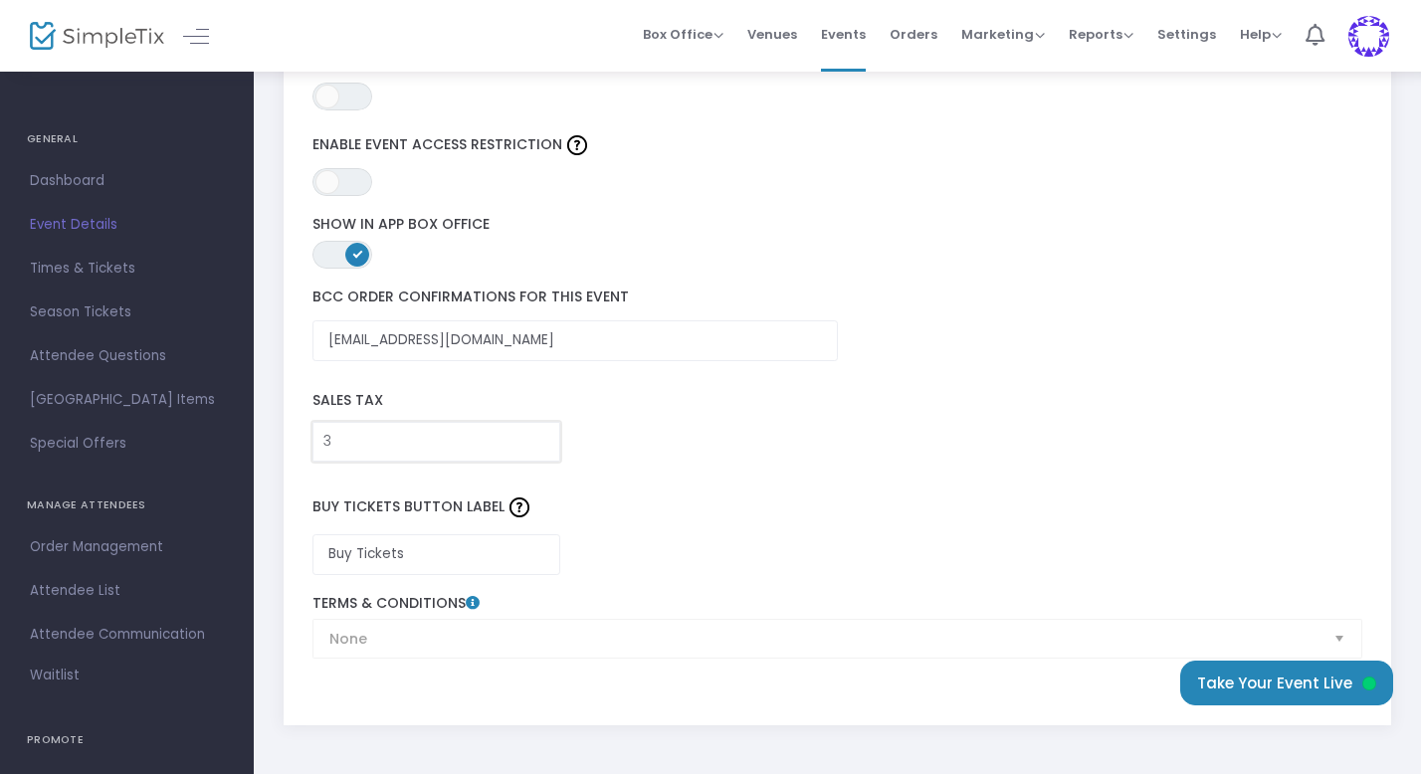
click at [401, 429] on input "3" at bounding box center [436, 442] width 246 height 38
type input "0.000 %"
click at [664, 446] on div "Sales Tax 0.000 %" at bounding box center [838, 421] width 1070 height 101
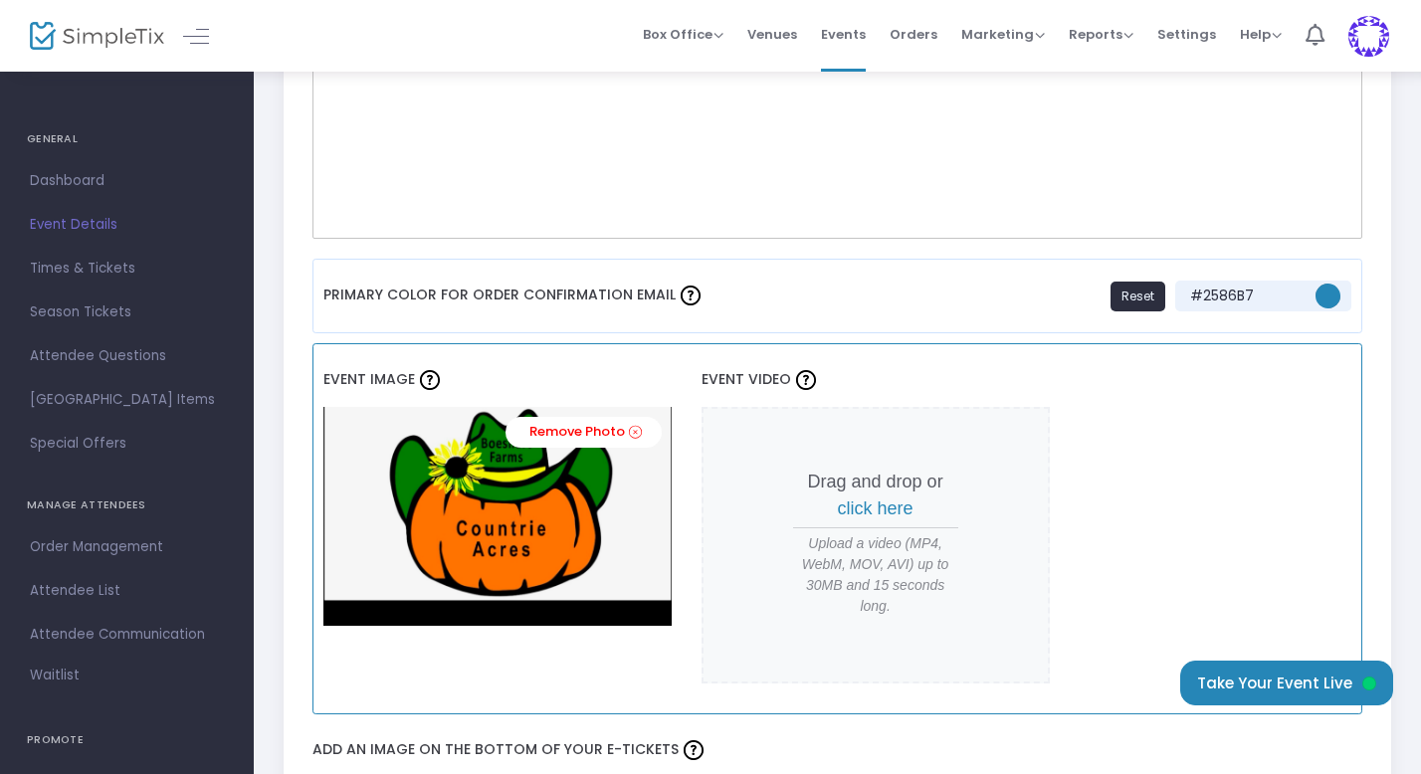
scroll to position [0, 0]
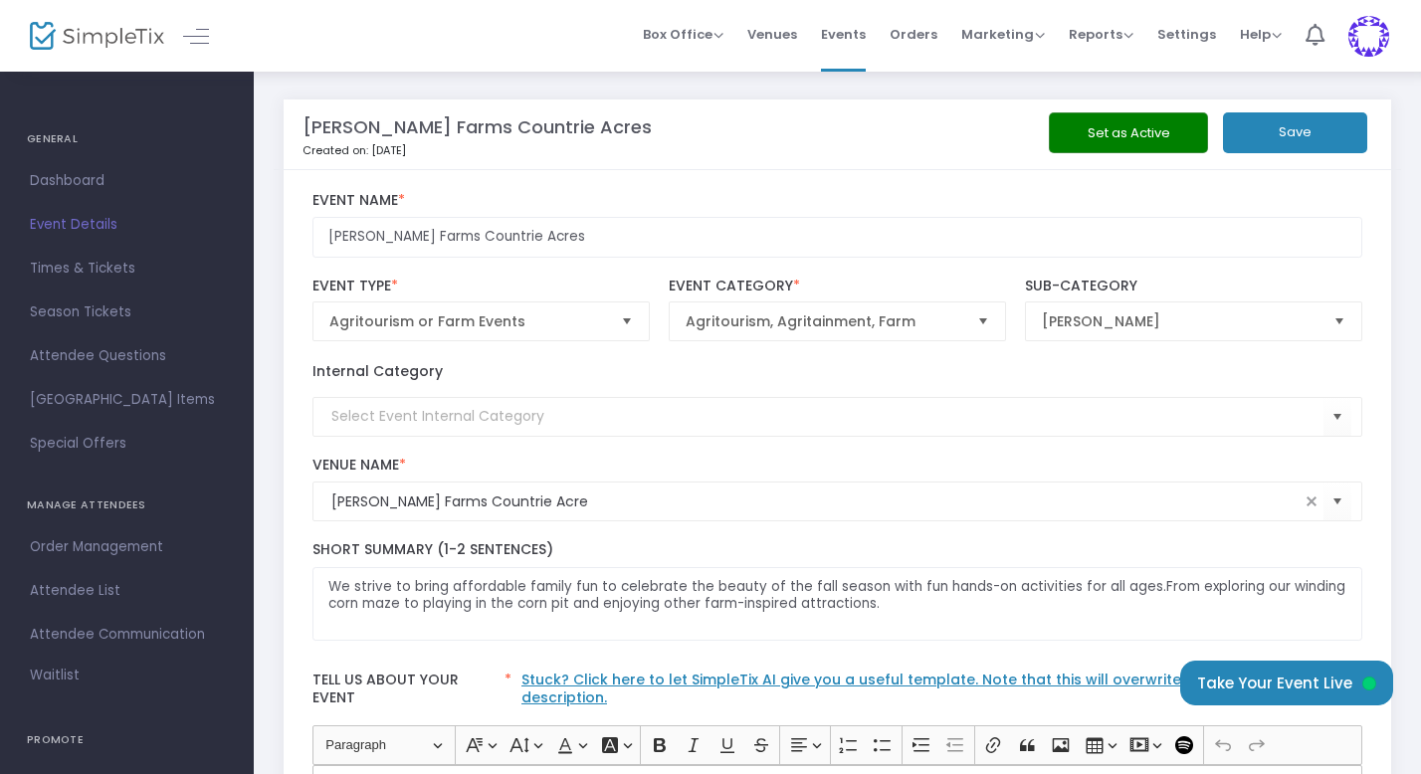
click at [1298, 135] on button "Save" at bounding box center [1295, 132] width 144 height 41
click at [1276, 136] on button "Save" at bounding box center [1295, 132] width 144 height 41
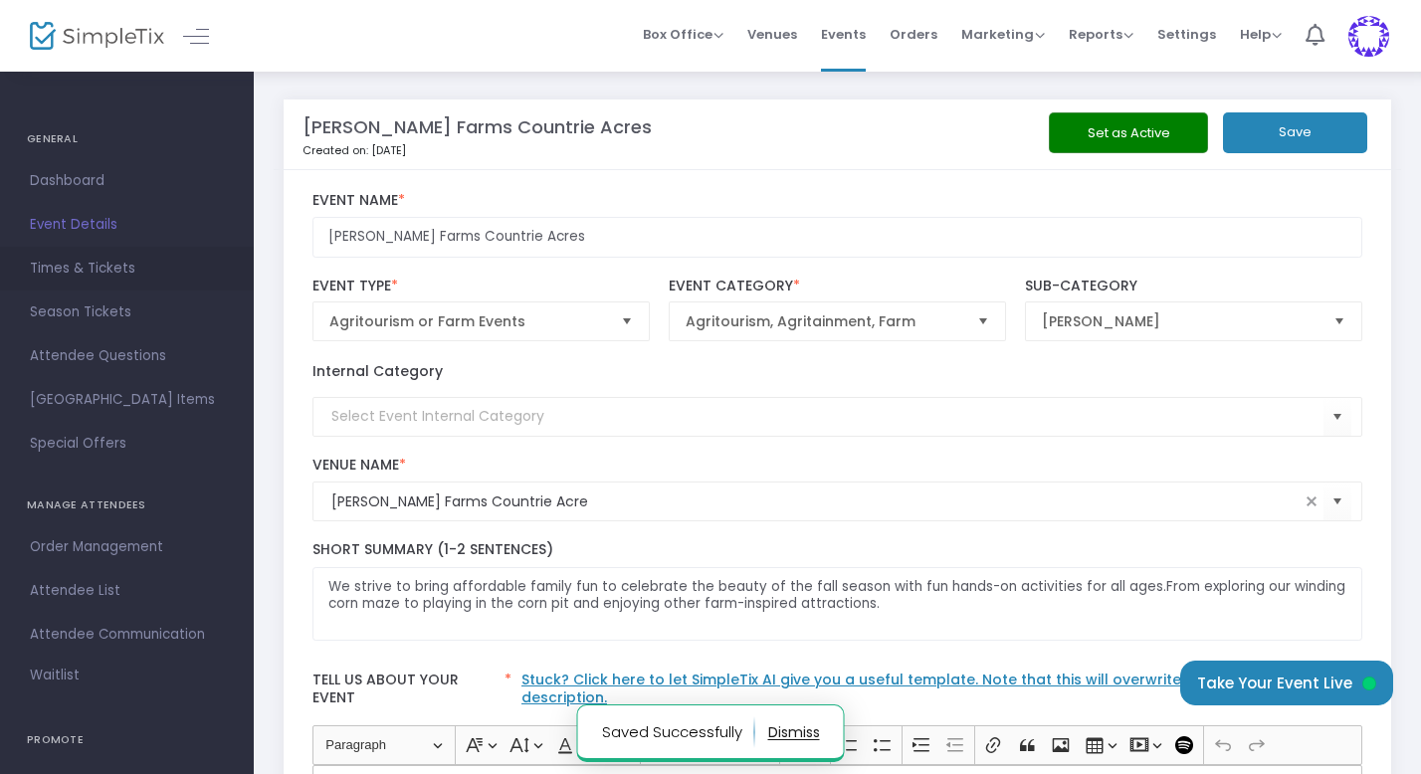
click at [92, 253] on link "Times & Tickets" at bounding box center [127, 269] width 254 height 44
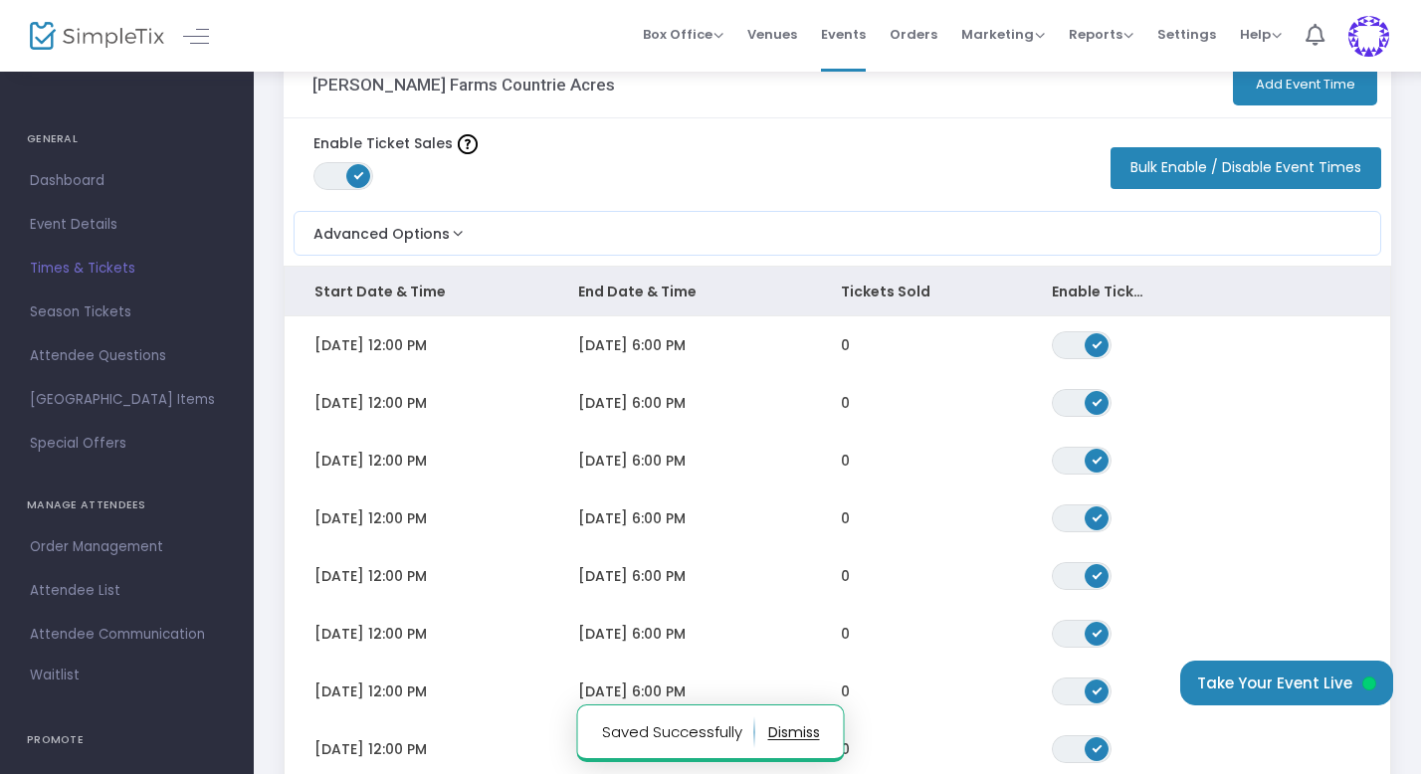
scroll to position [162, 0]
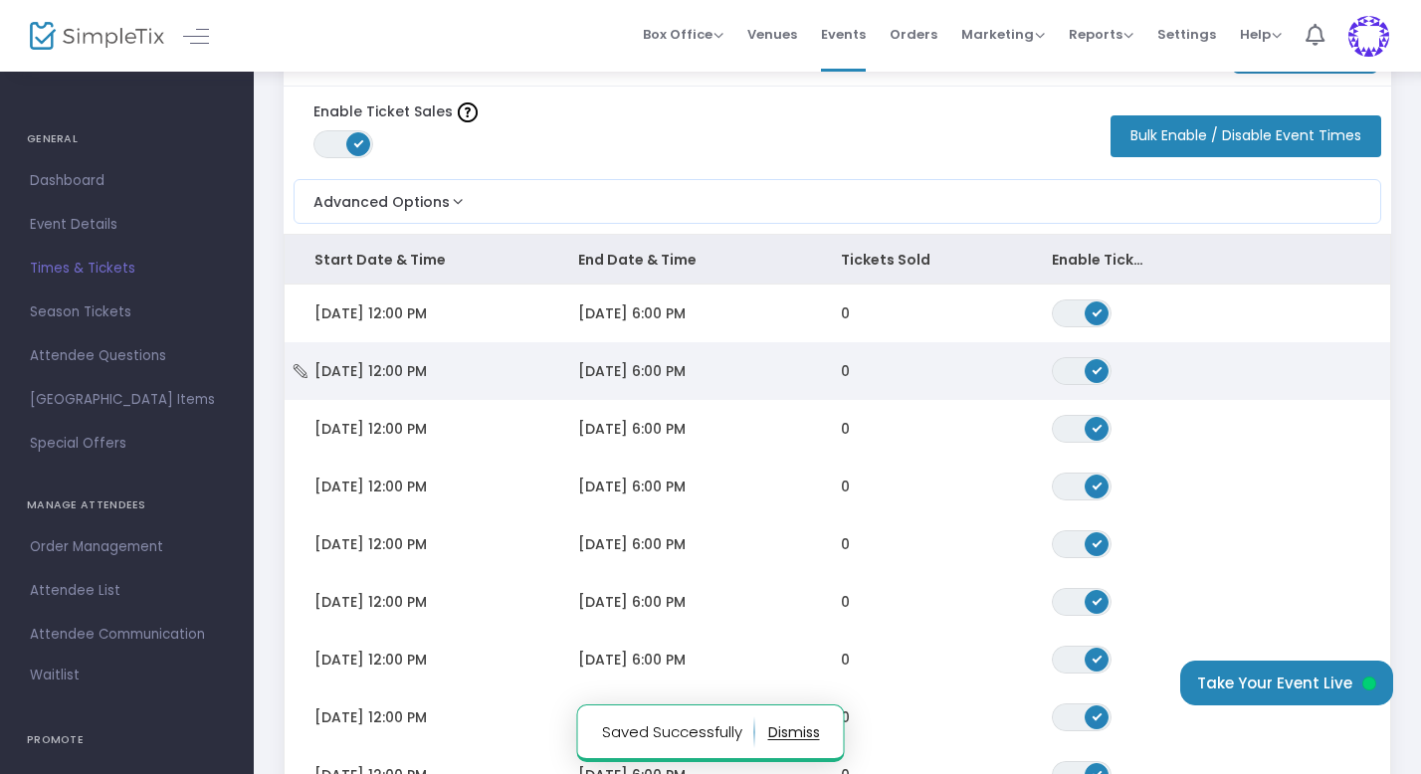
click at [647, 370] on span "[DATE] 6:00 PM" at bounding box center [631, 371] width 107 height 20
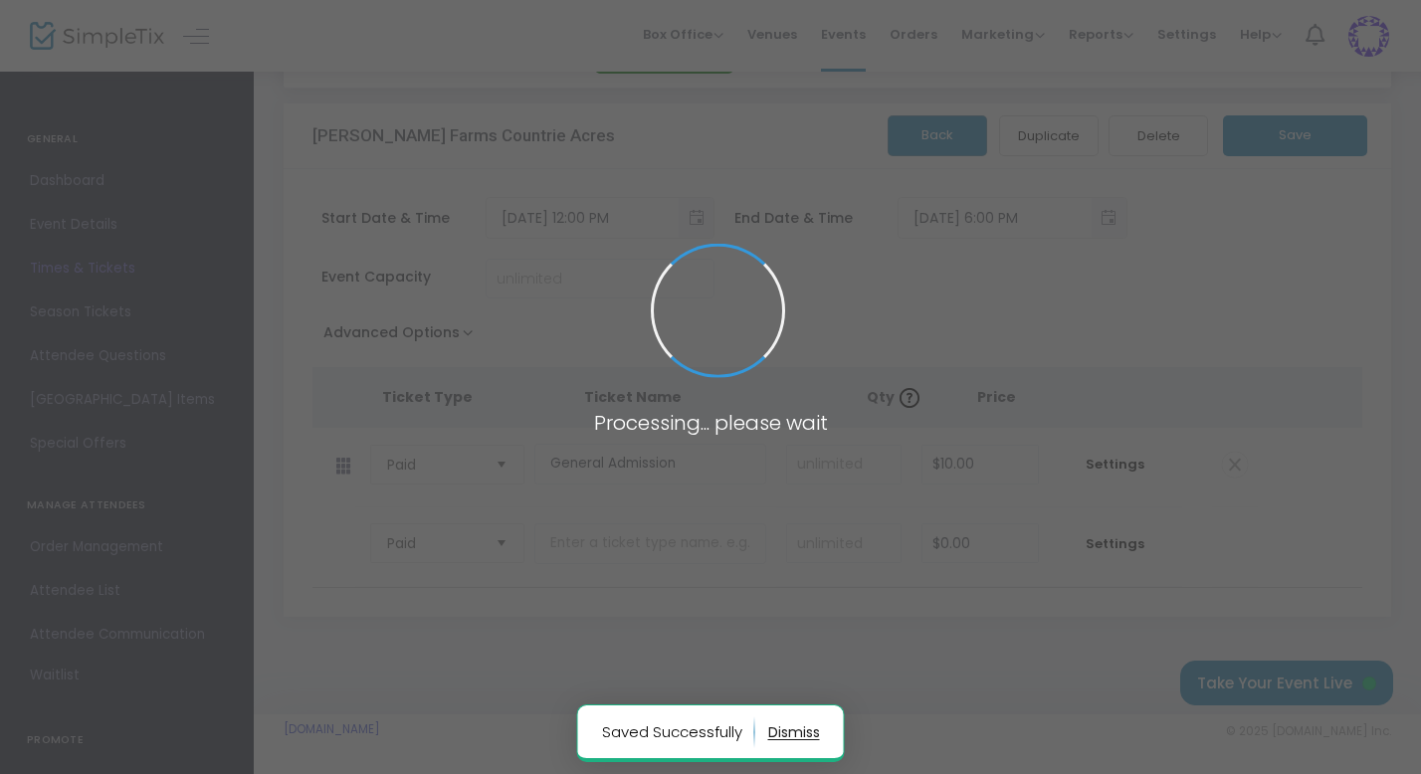
scroll to position [80, 0]
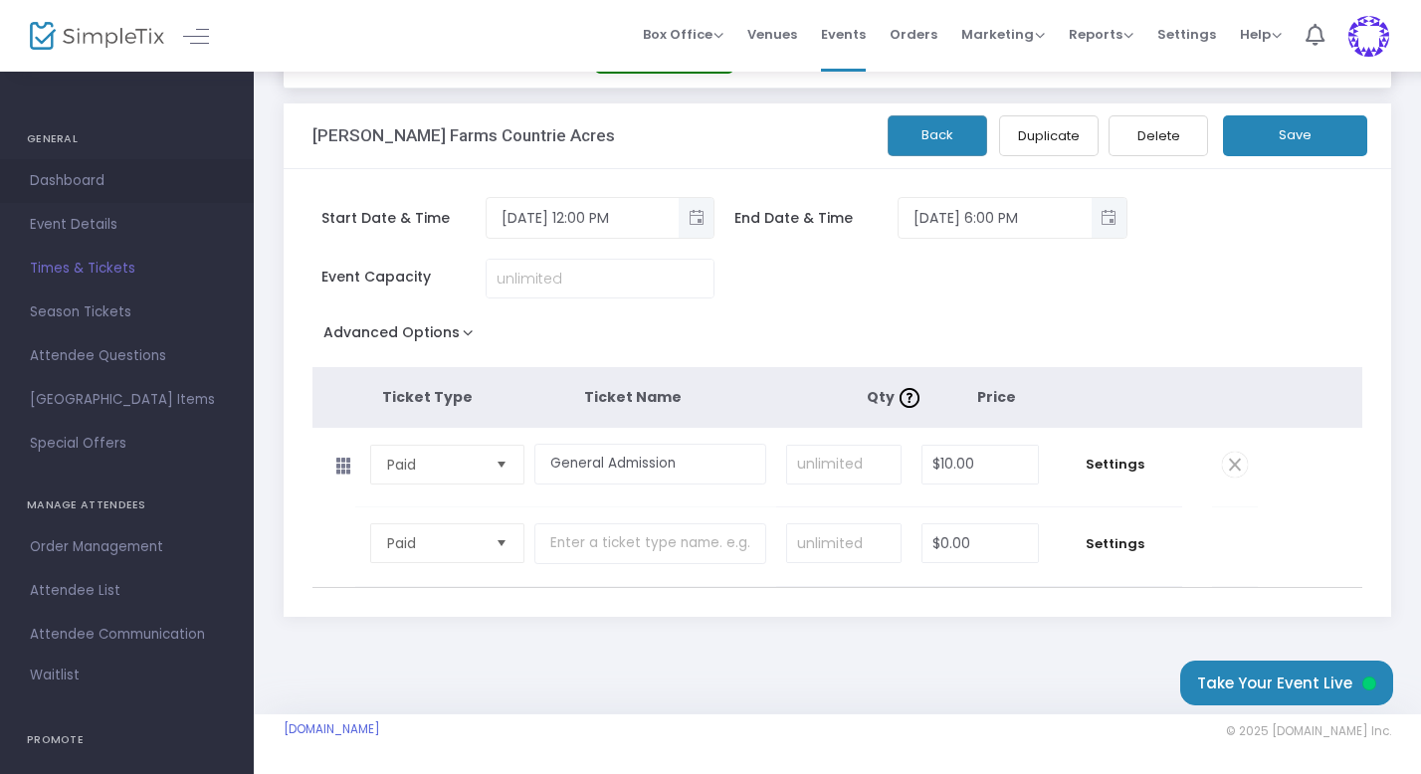
click at [106, 180] on span "Dashboard" at bounding box center [127, 181] width 194 height 26
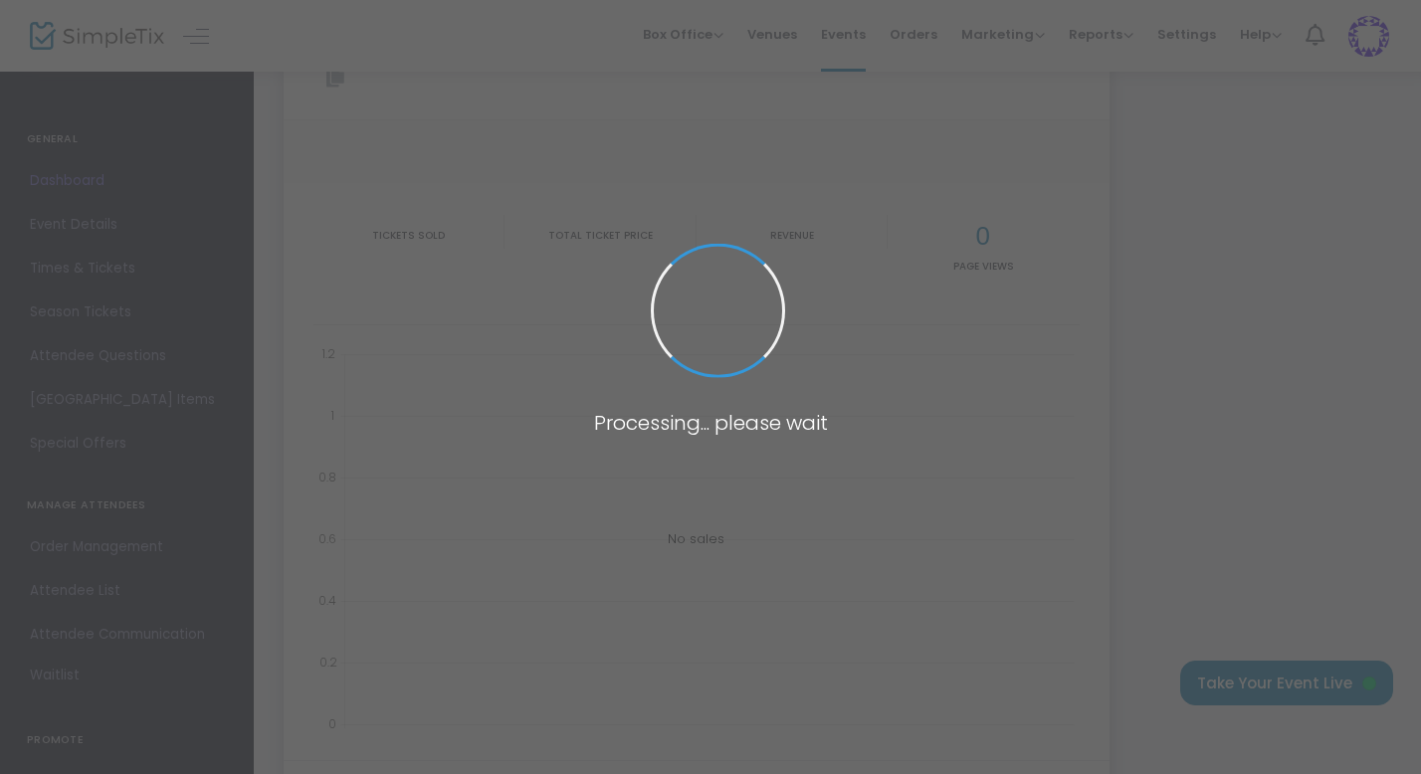
type input "[URL][DOMAIN_NAME][PERSON_NAME]"
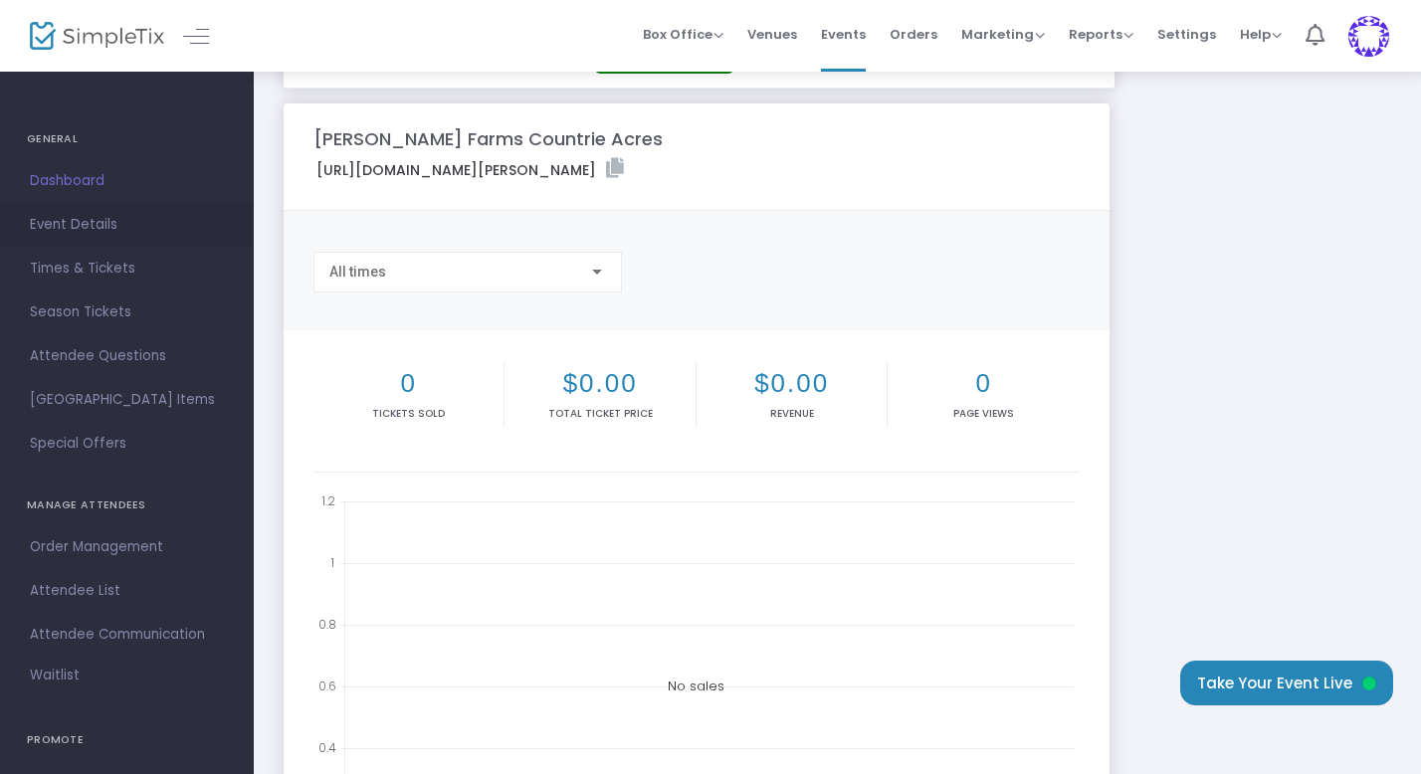
click at [59, 213] on span "Event Details" at bounding box center [127, 225] width 194 height 26
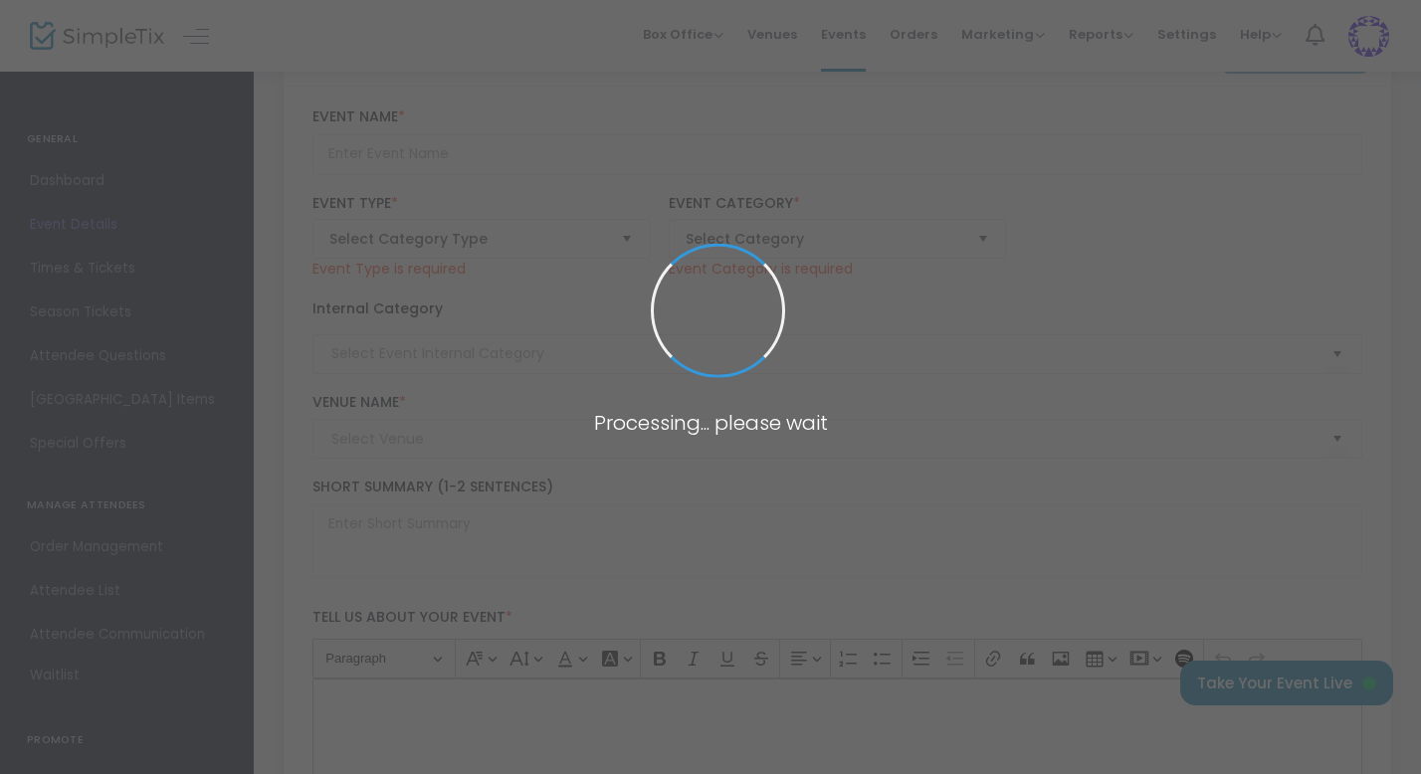
type input "[PERSON_NAME] Farms Countrie Acres"
type textarea "We strive to bring affordable family fun to celebrate the beauty of the fall se…"
type input "[EMAIL_ADDRESS][DOMAIN_NAME]"
type input "Buy Tickets"
type input "[PERSON_NAME] Farms Countrie Acre"
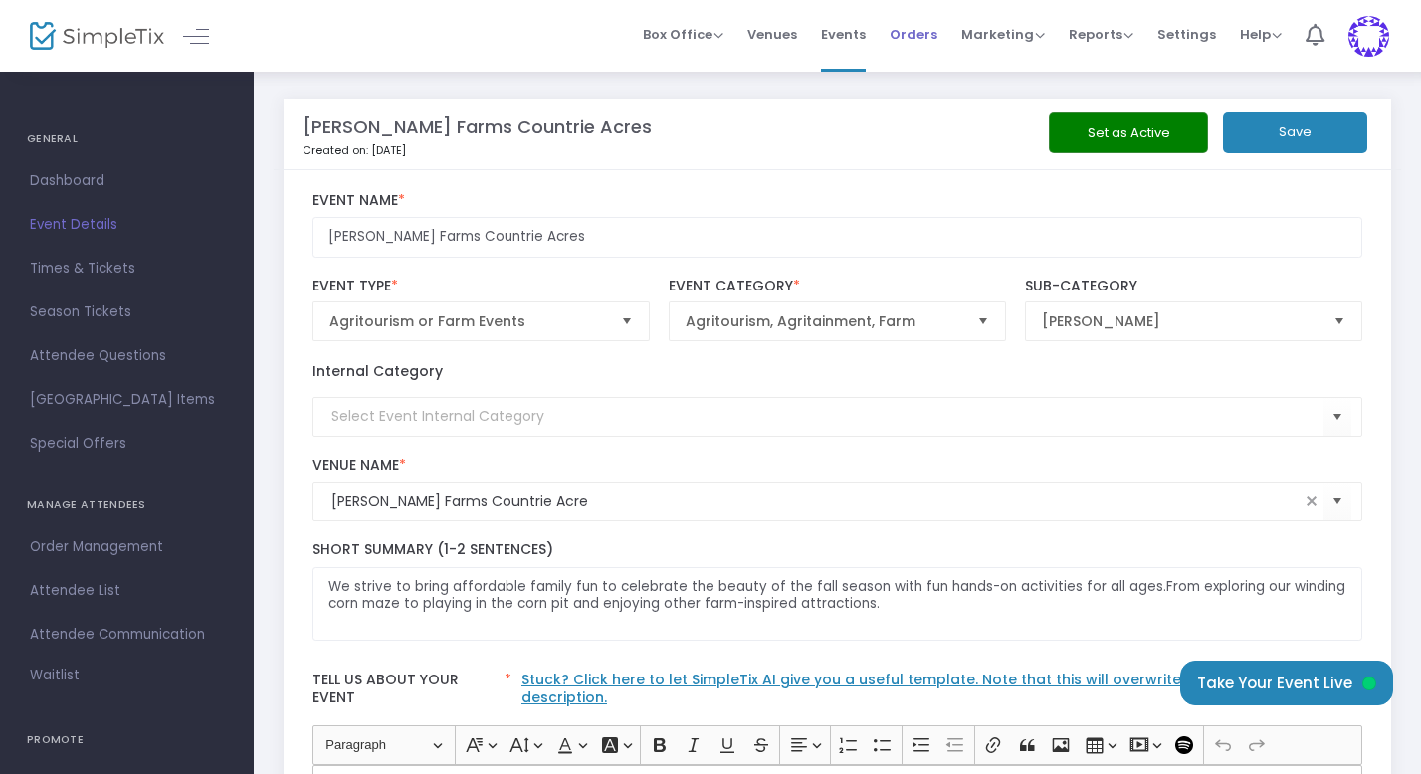
click at [915, 34] on span "Orders" at bounding box center [914, 34] width 48 height 51
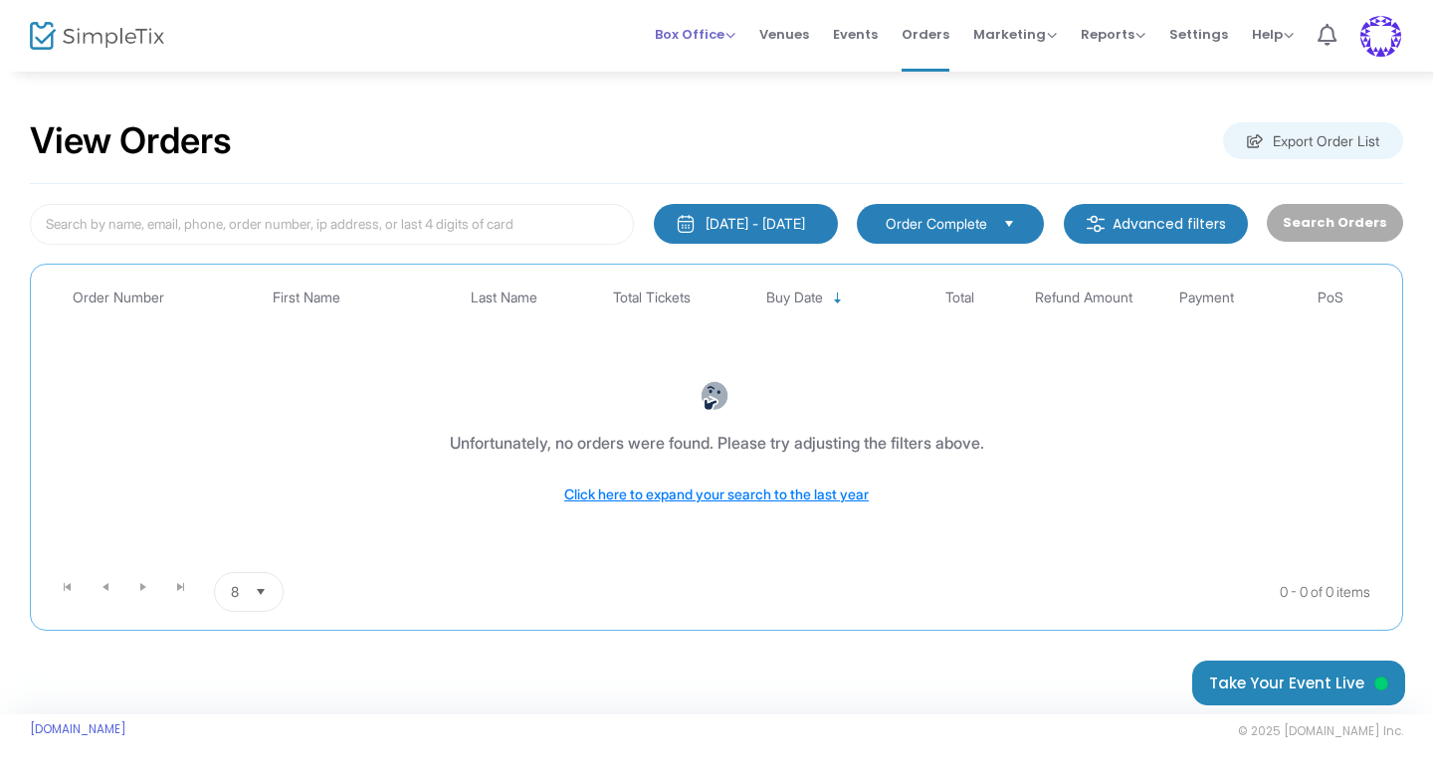
click at [708, 33] on span "Box Office" at bounding box center [695, 34] width 81 height 19
click at [712, 59] on li "Sell Tickets" at bounding box center [726, 67] width 142 height 39
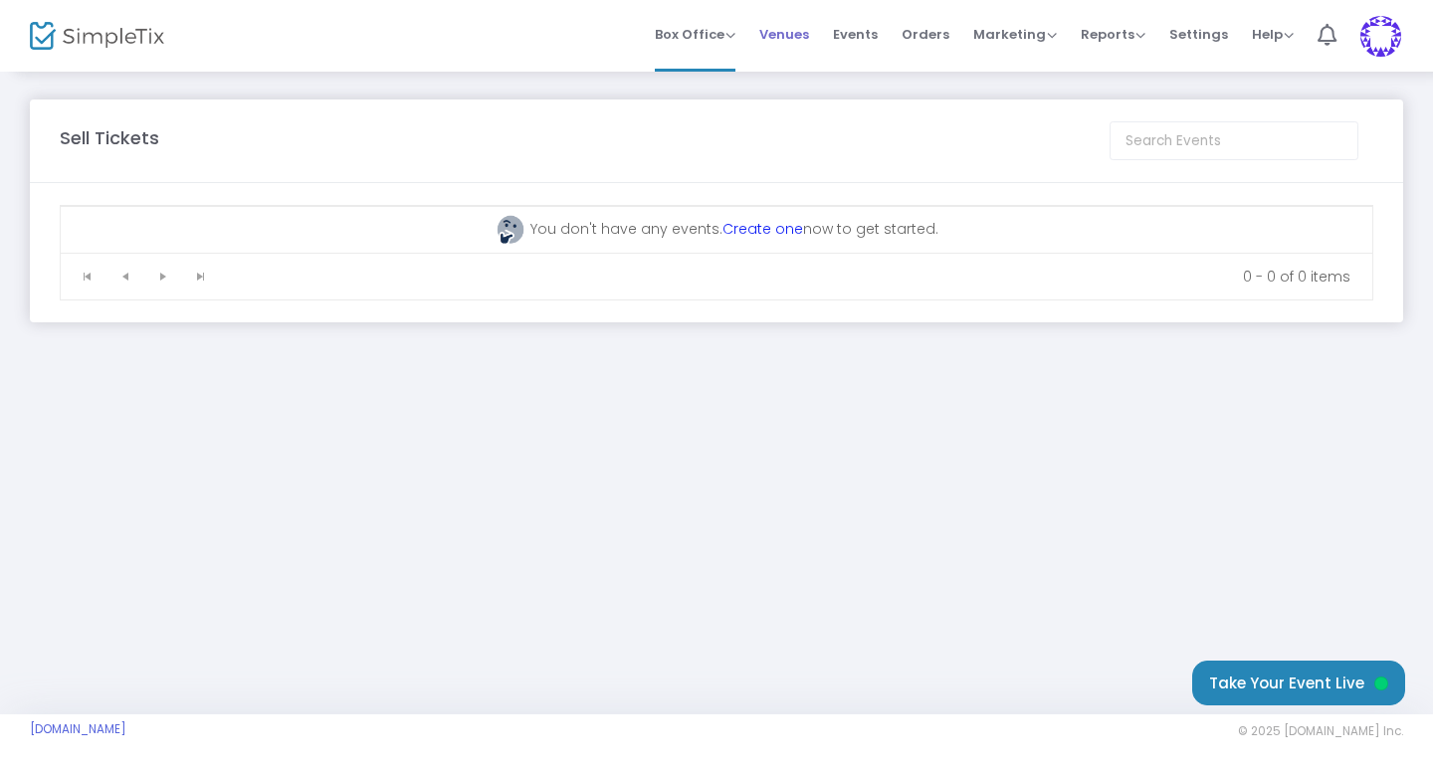
click at [798, 30] on span "Venues" at bounding box center [784, 34] width 50 height 51
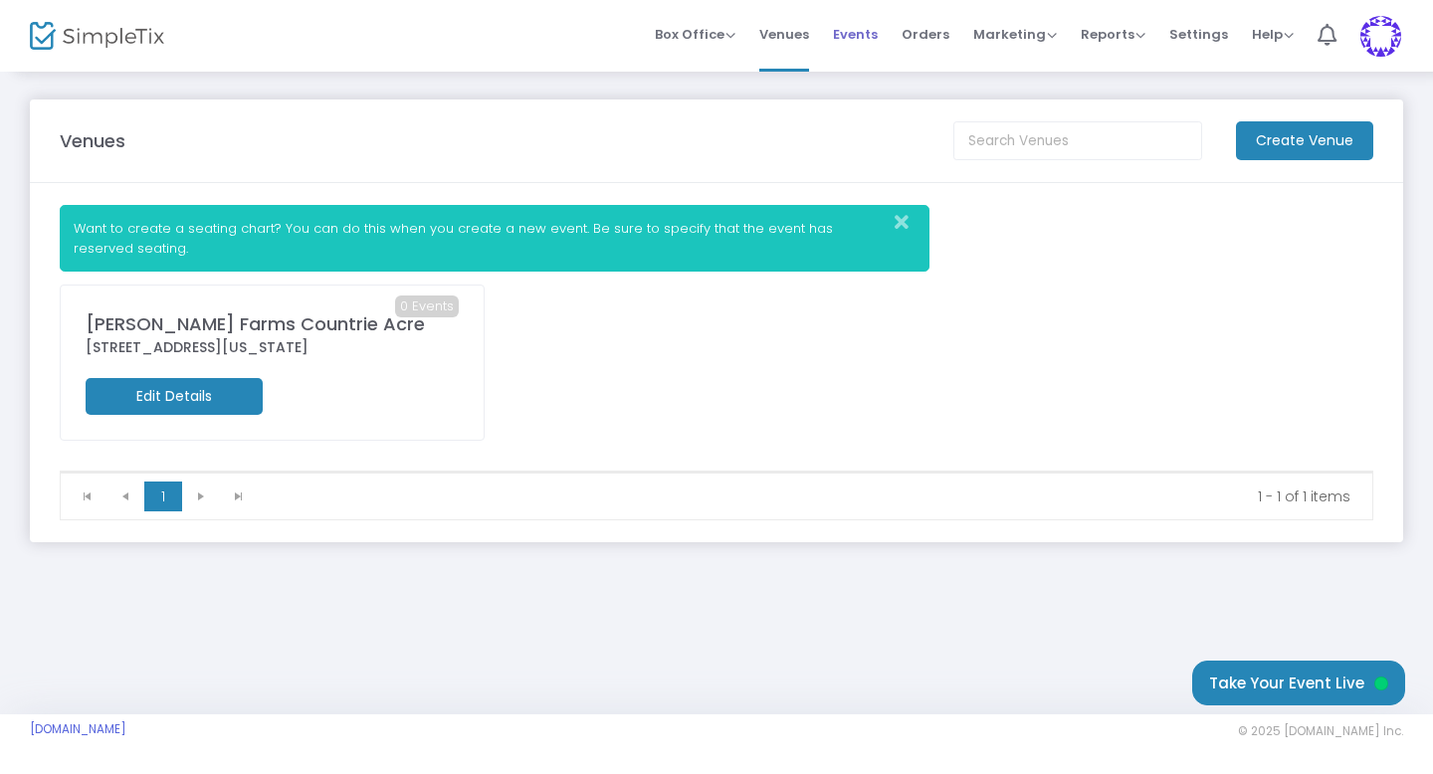
click at [861, 32] on span "Events" at bounding box center [855, 34] width 45 height 51
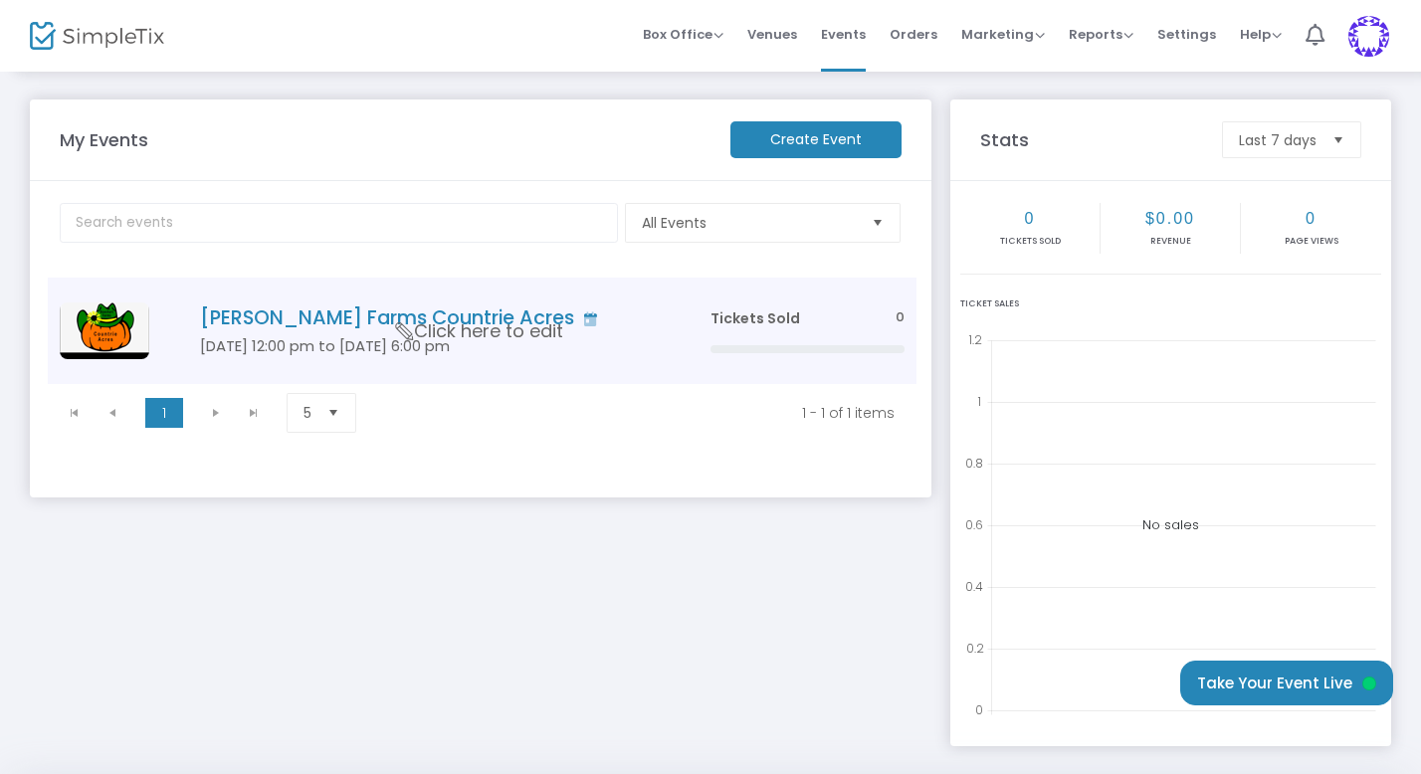
click at [277, 310] on h4 "[PERSON_NAME] Farms Countrie Acres" at bounding box center [425, 317] width 451 height 23
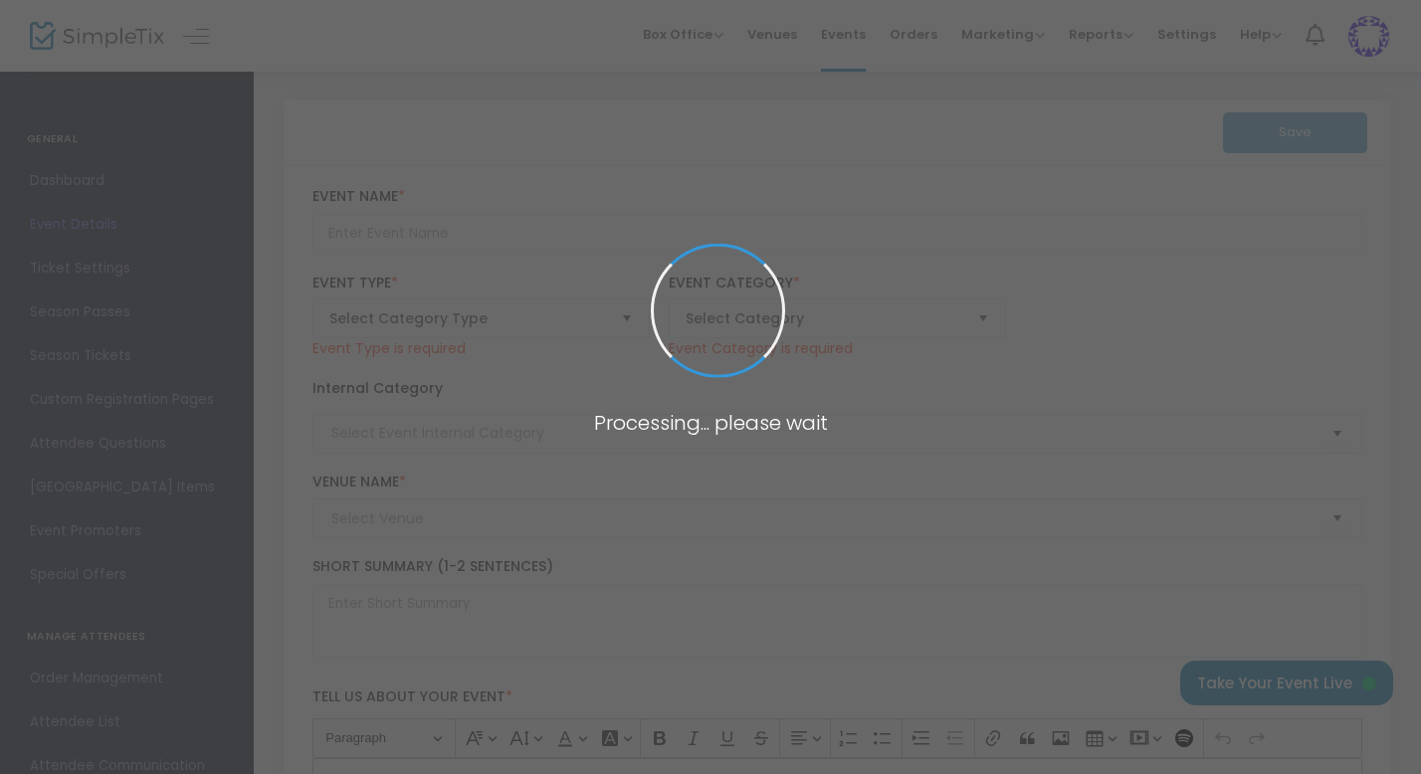
type input "[PERSON_NAME] Farms Countrie Acres"
type textarea "We strive to bring affordable family fun to celebrate the beauty of the fall se…"
type input "[EMAIL_ADDRESS][DOMAIN_NAME]"
type input "Buy Tickets"
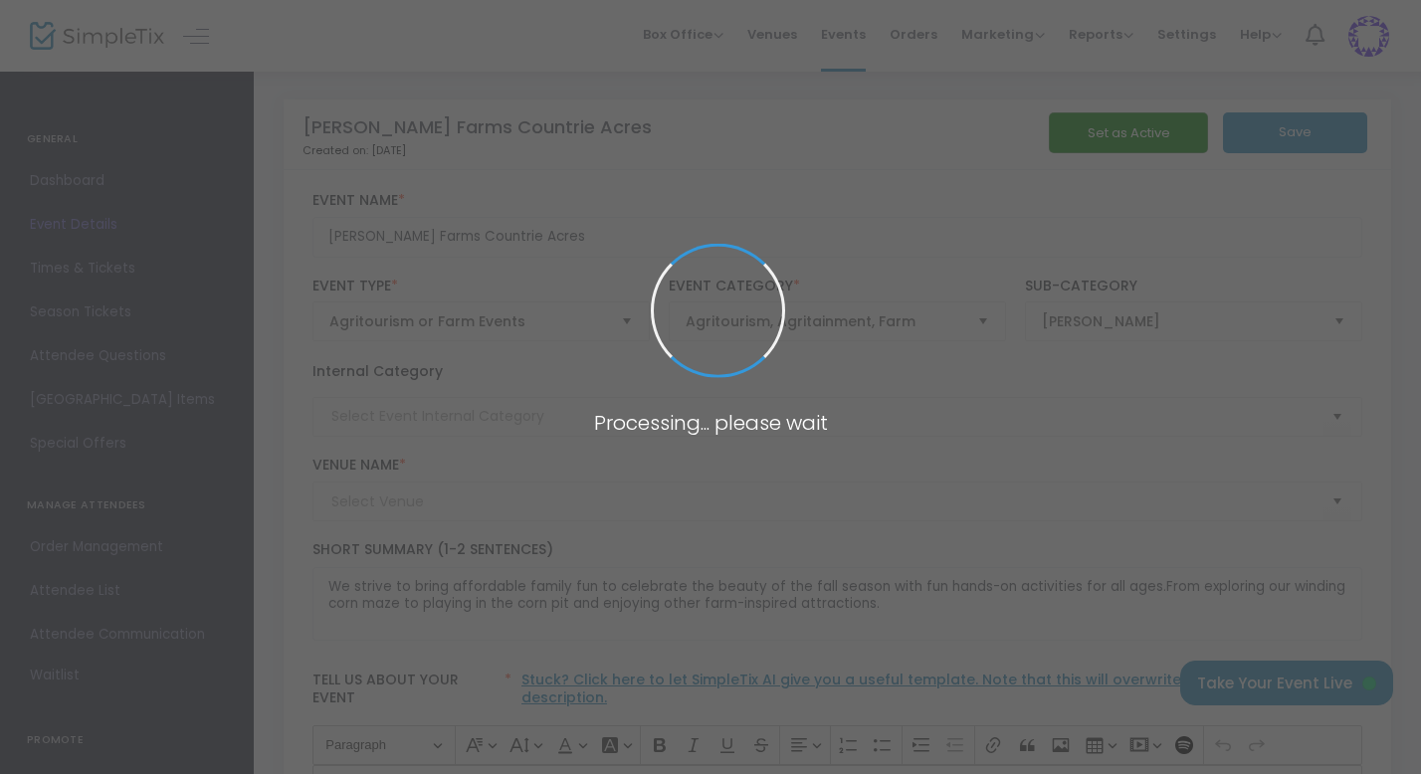
type input "[PERSON_NAME] Farms Countrie Acre"
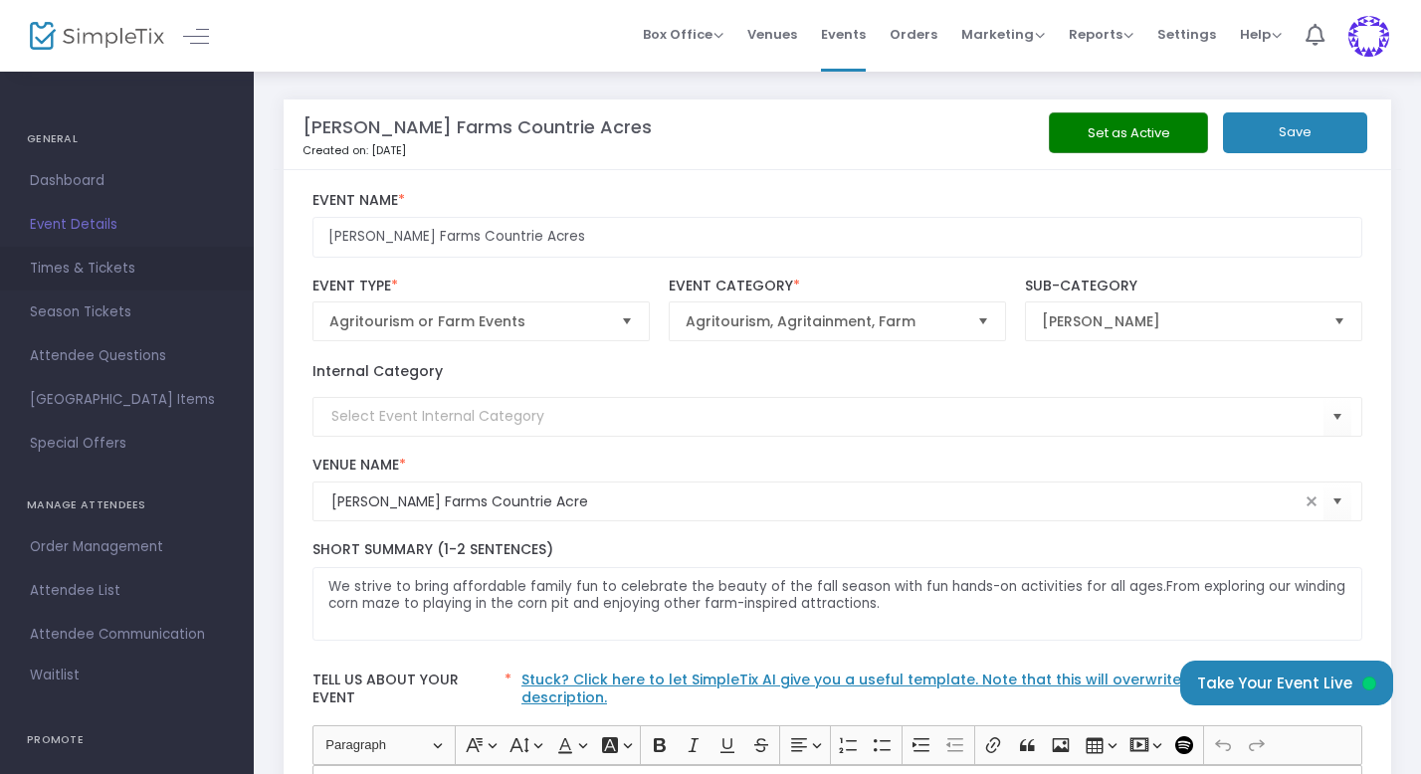
click at [102, 272] on span "Times & Tickets" at bounding box center [127, 269] width 194 height 26
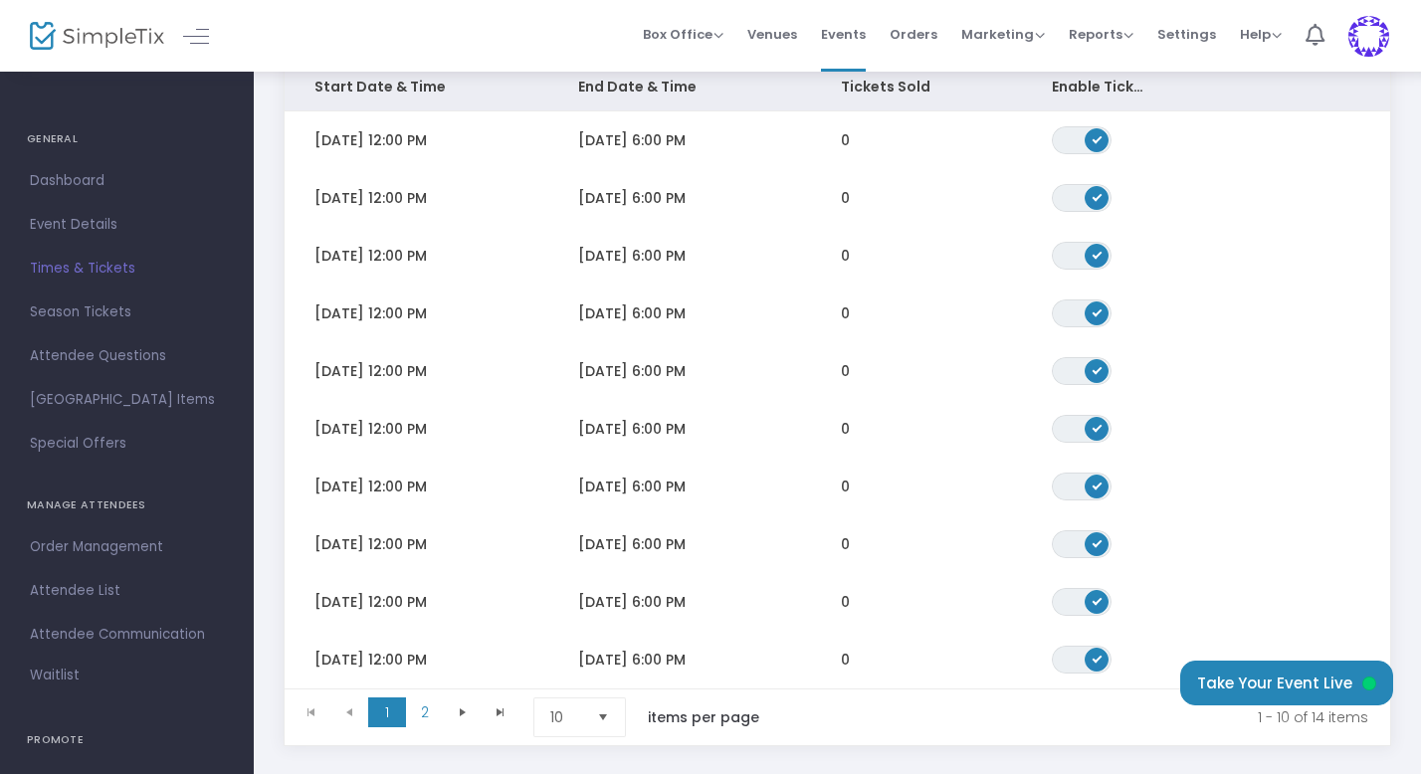
scroll to position [473, 0]
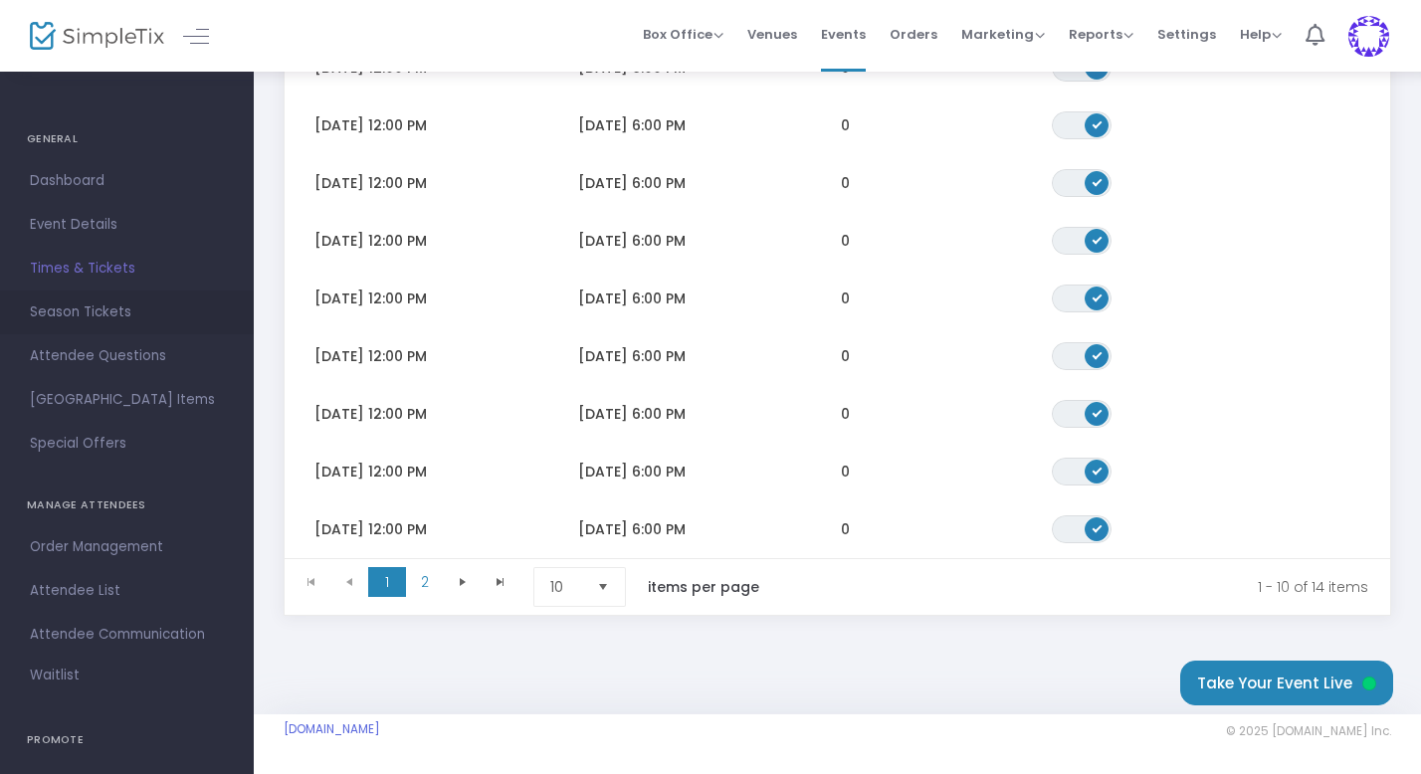
click at [77, 307] on span "Season Tickets" at bounding box center [127, 313] width 194 height 26
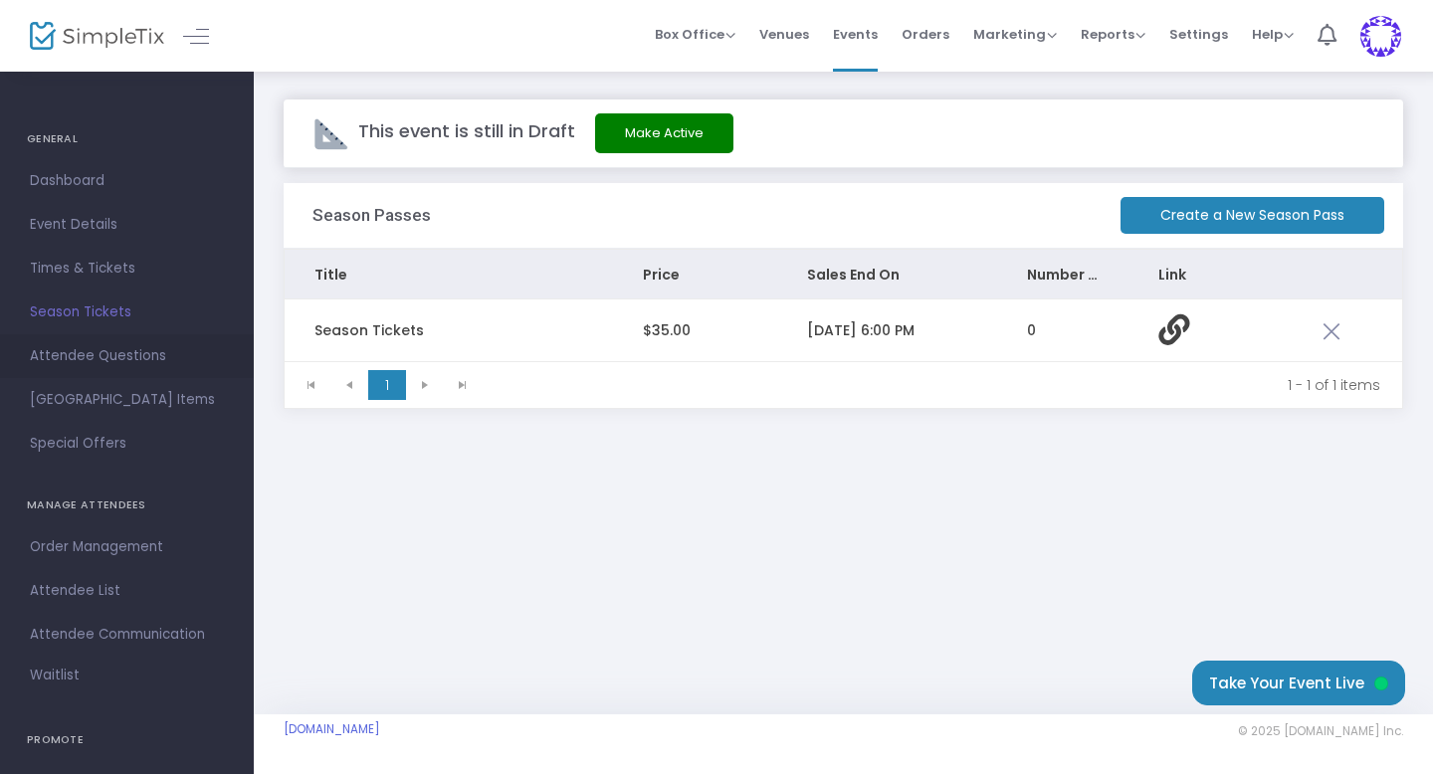
click at [83, 354] on span "Attendee Questions" at bounding box center [127, 356] width 194 height 26
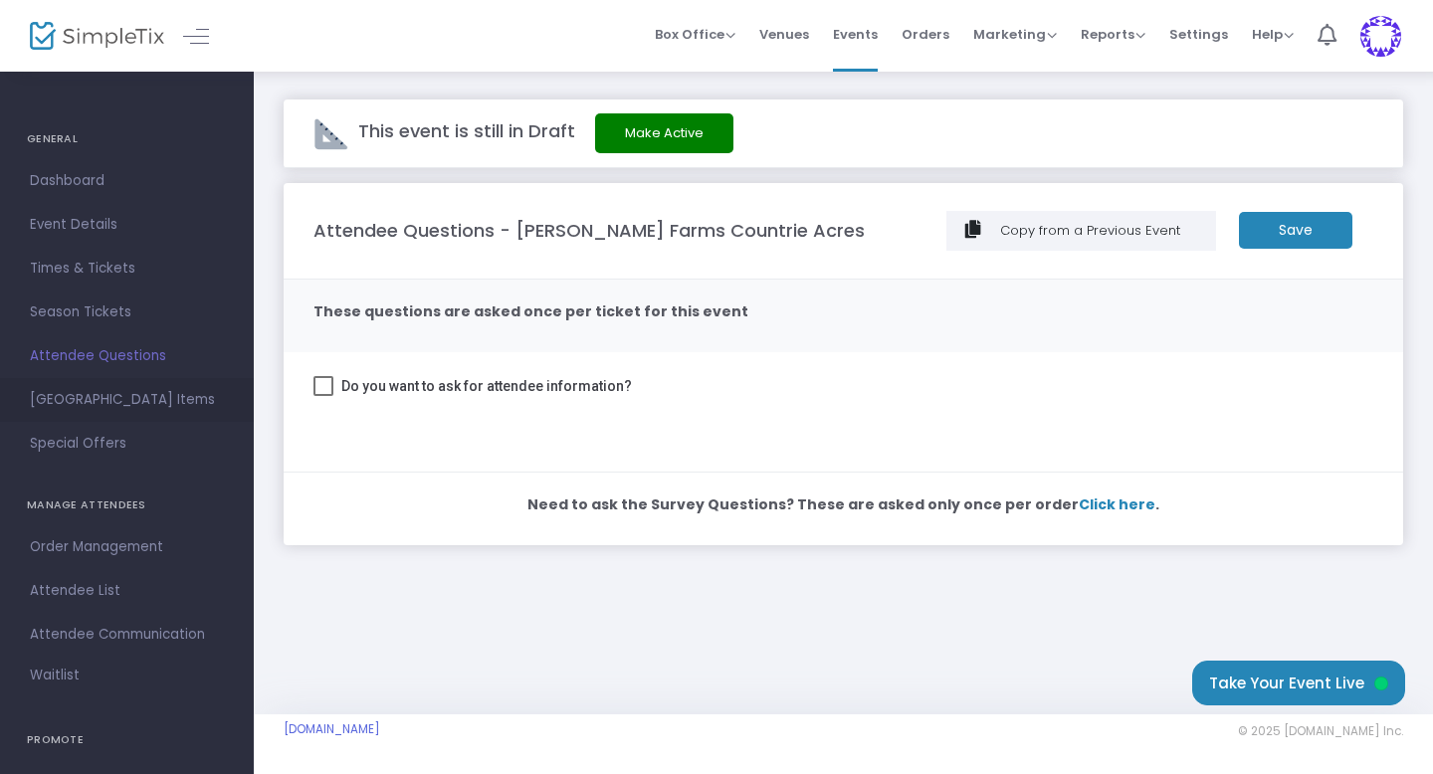
click at [110, 399] on span "[GEOGRAPHIC_DATA] Items" at bounding box center [127, 400] width 194 height 26
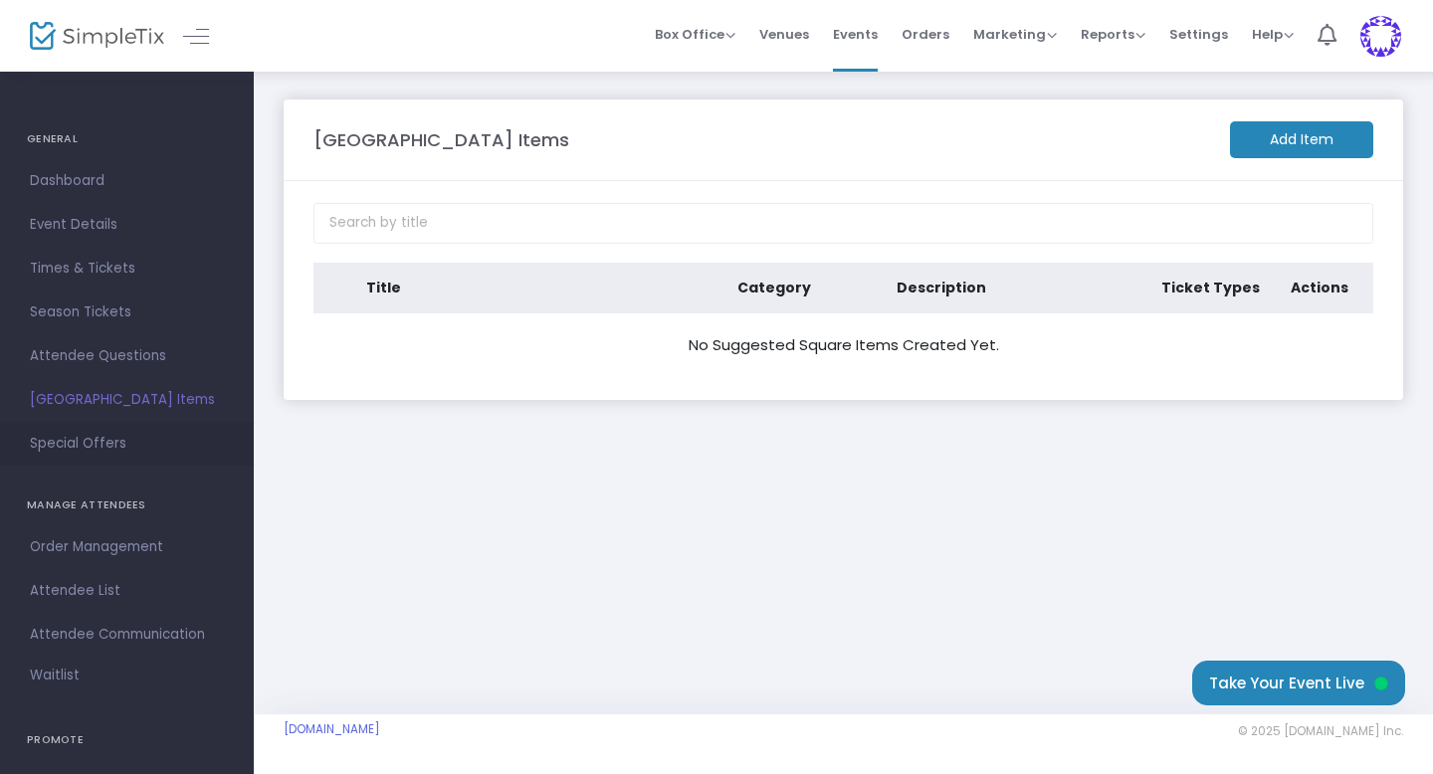
click at [93, 442] on span "Special Offers" at bounding box center [127, 444] width 194 height 26
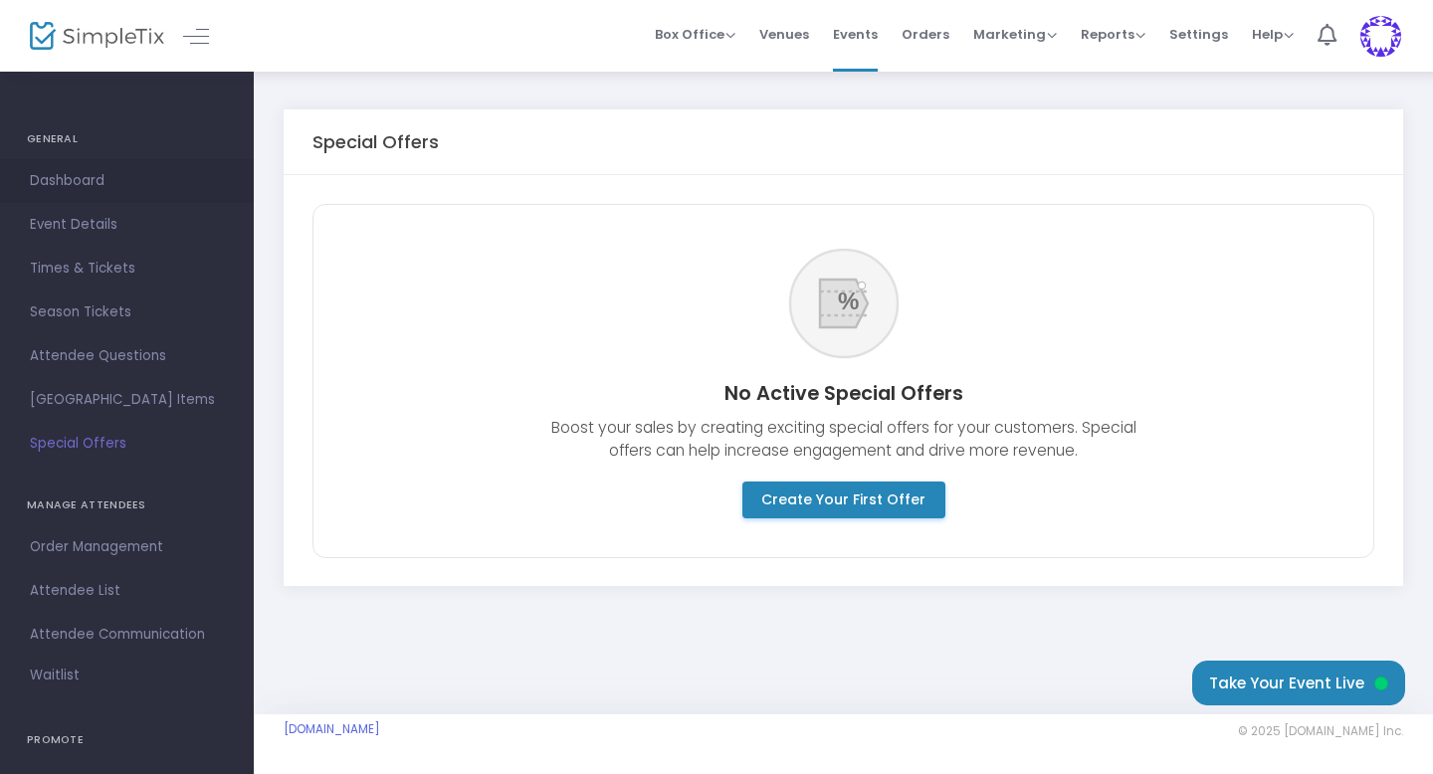
click at [85, 182] on span "Dashboard" at bounding box center [127, 181] width 194 height 26
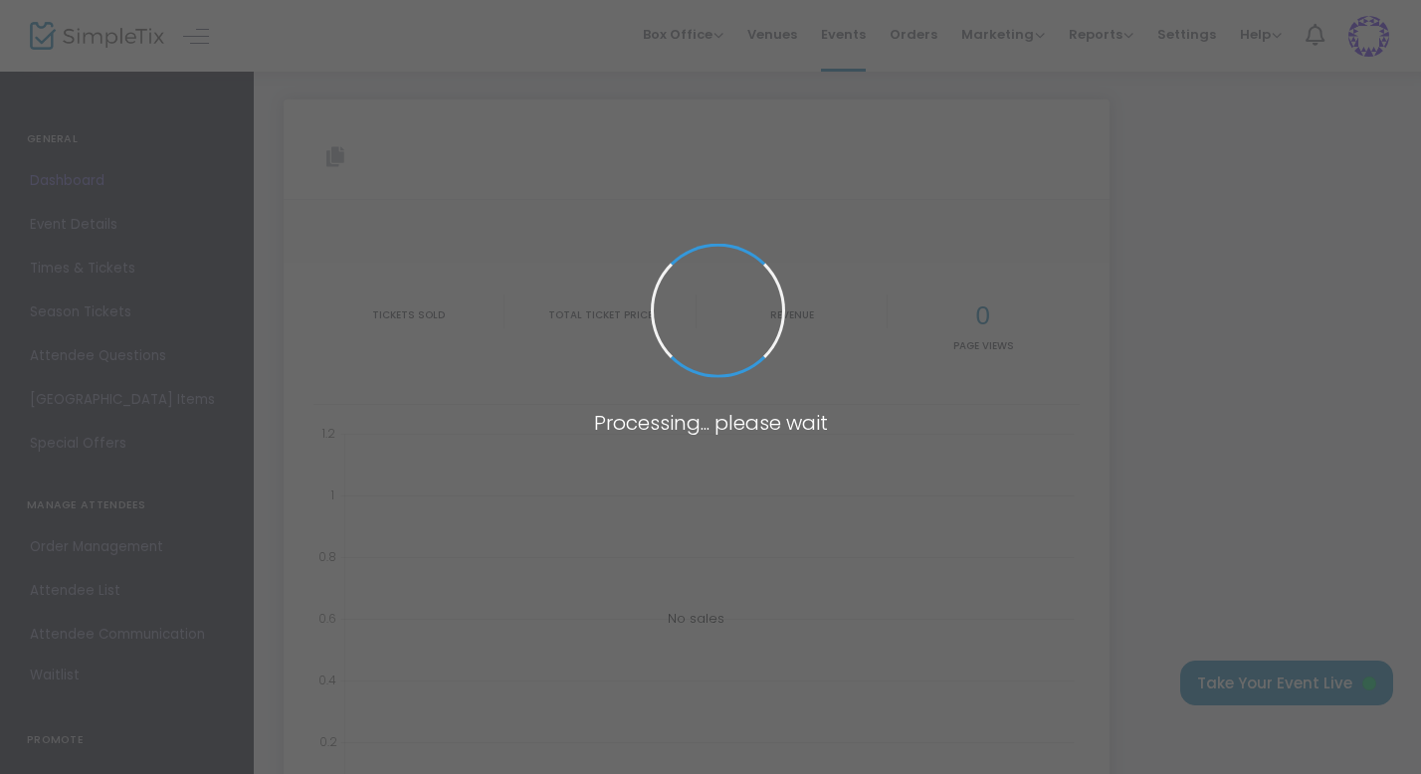
type input "[URL][DOMAIN_NAME][PERSON_NAME]"
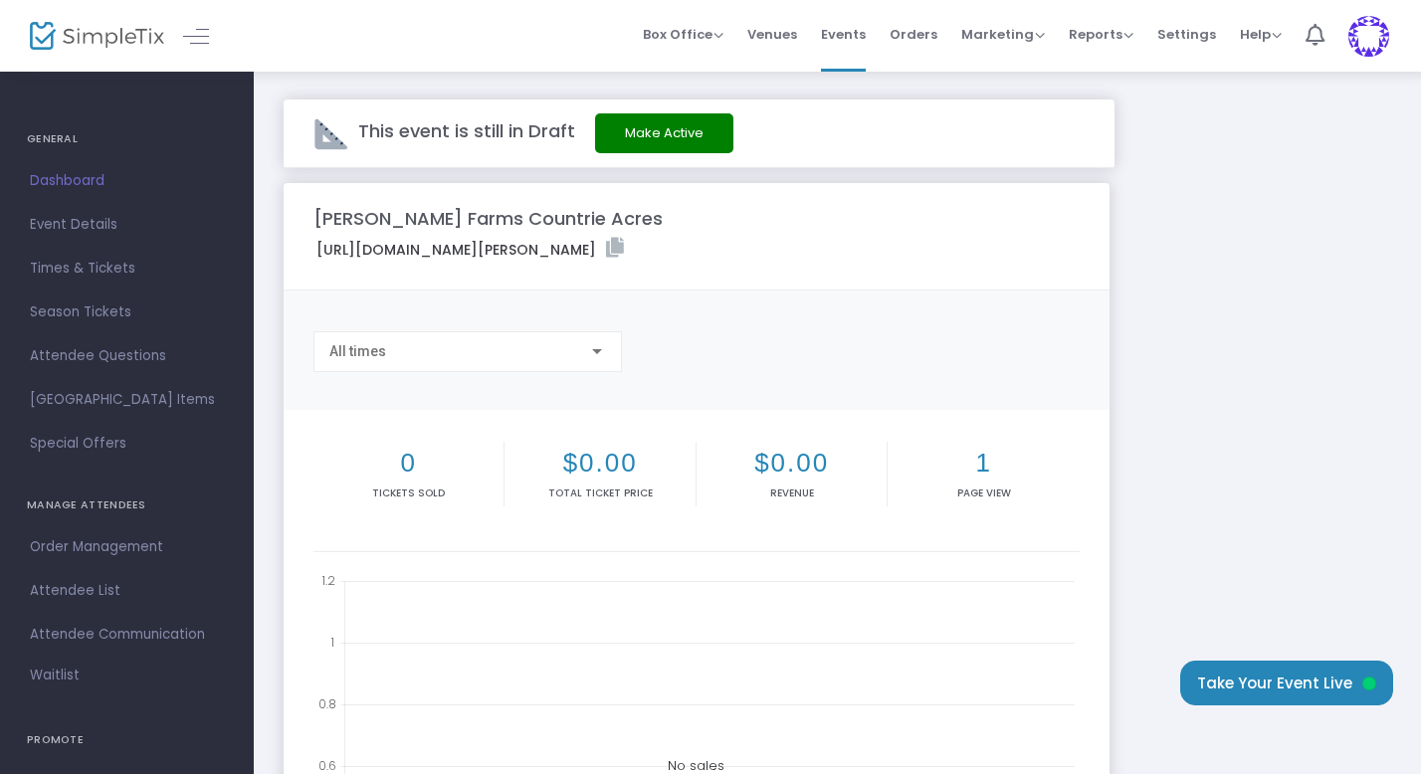
click at [981, 479] on h2 "1" at bounding box center [983, 463] width 183 height 31
click at [89, 228] on span "Event Details" at bounding box center [127, 225] width 194 height 26
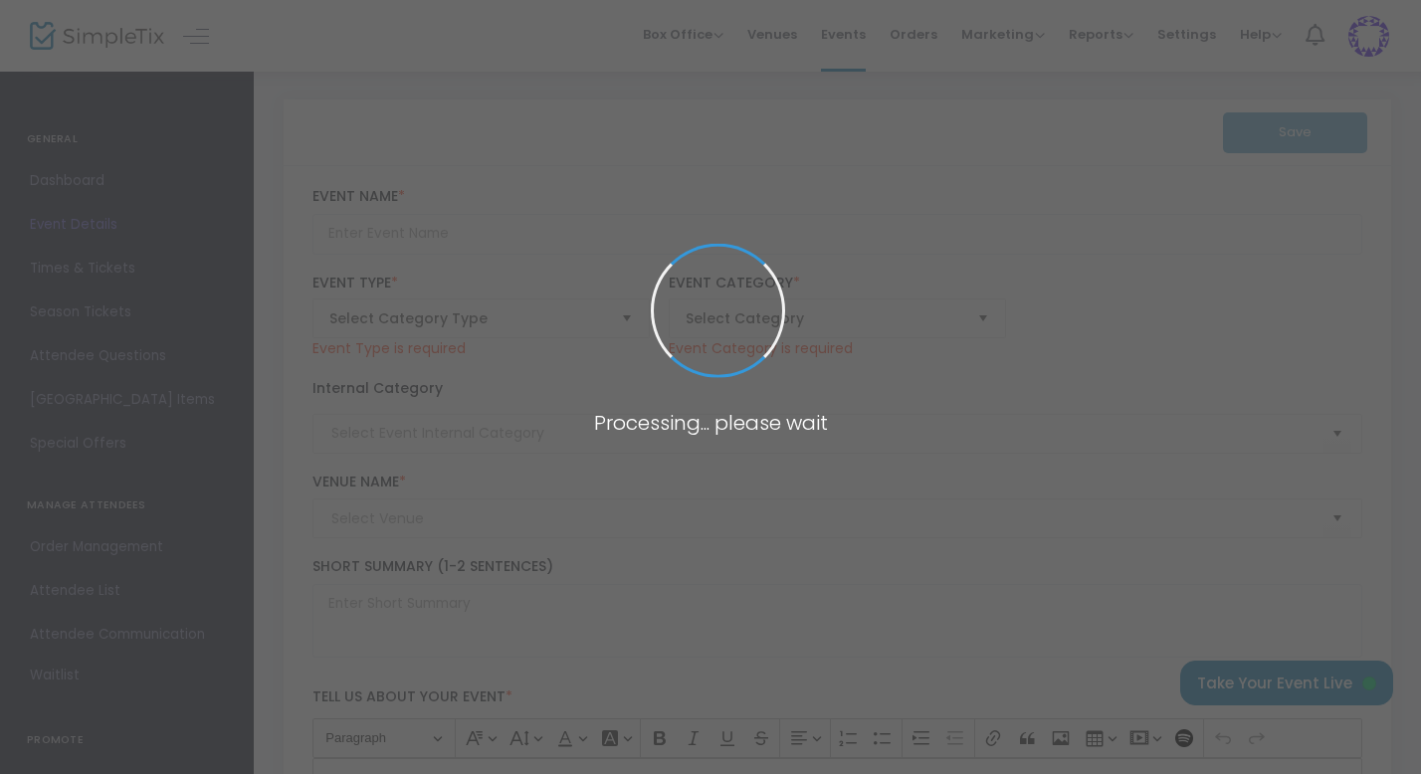
type input "[PERSON_NAME] Farms Countrie Acres"
type textarea "We strive to bring affordable family fun to celebrate the beauty of the fall se…"
type input "[EMAIL_ADDRESS][DOMAIN_NAME]"
type input "Buy Tickets"
type input "[PERSON_NAME] Farms Countrie Acre"
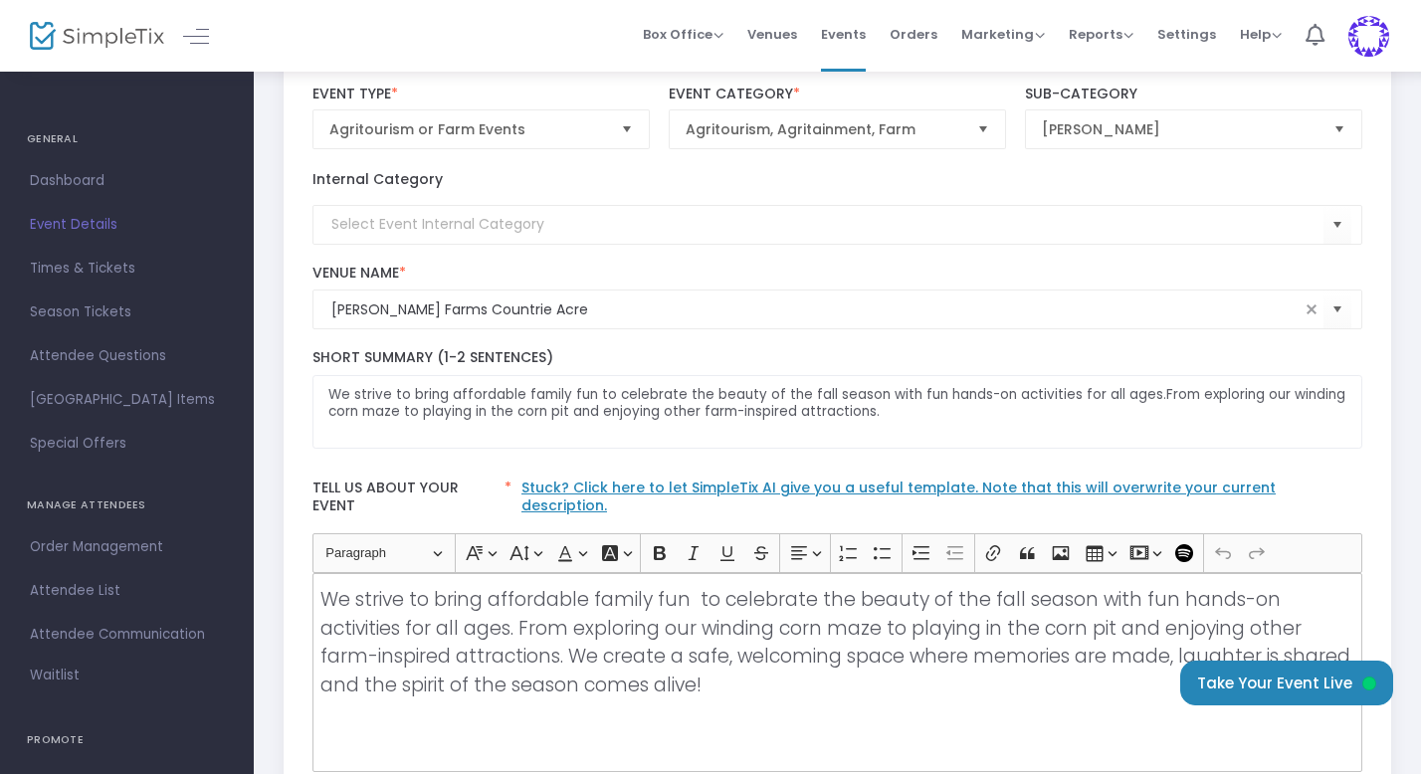
scroll to position [197, 0]
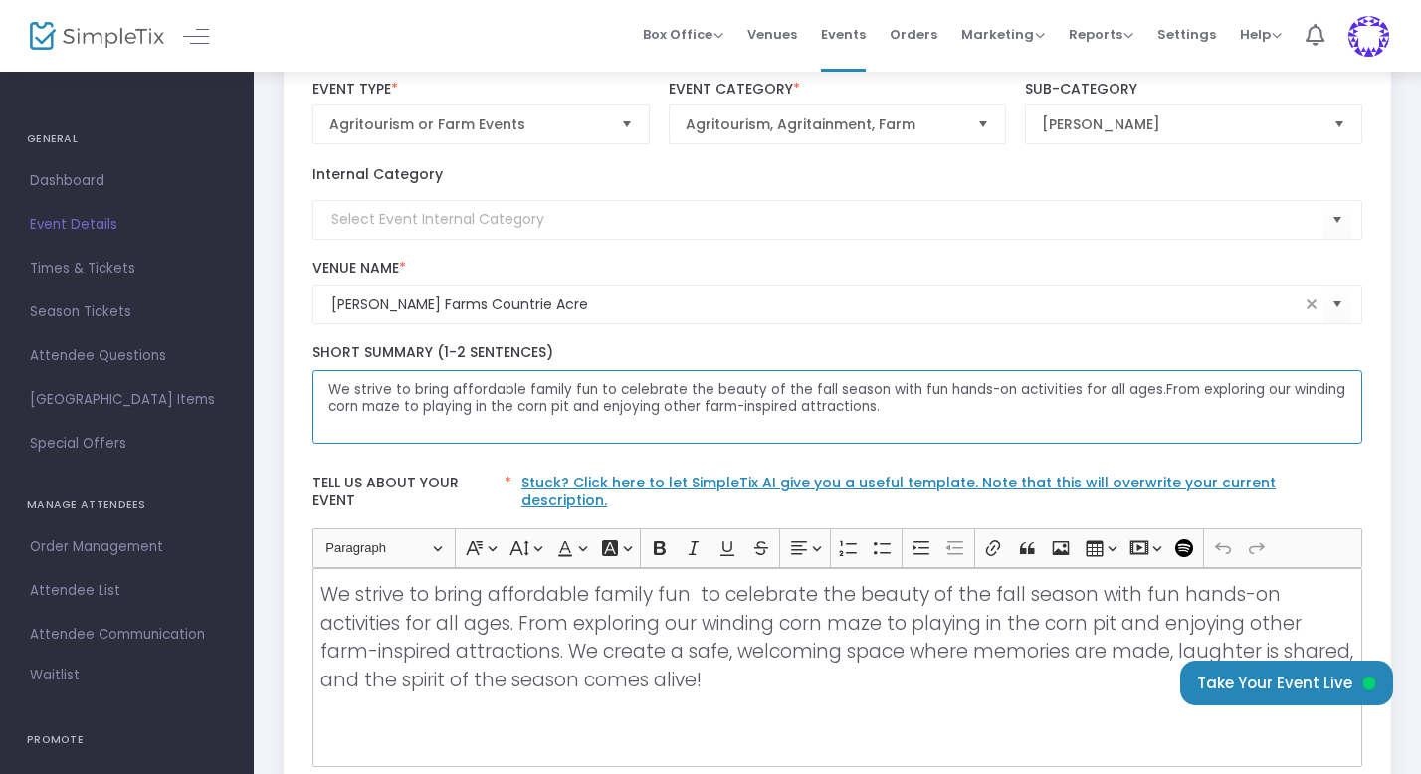
click at [1140, 392] on textarea "We strive to bring affordable family fun to celebrate the beauty of the fall se…" at bounding box center [837, 407] width 1051 height 75
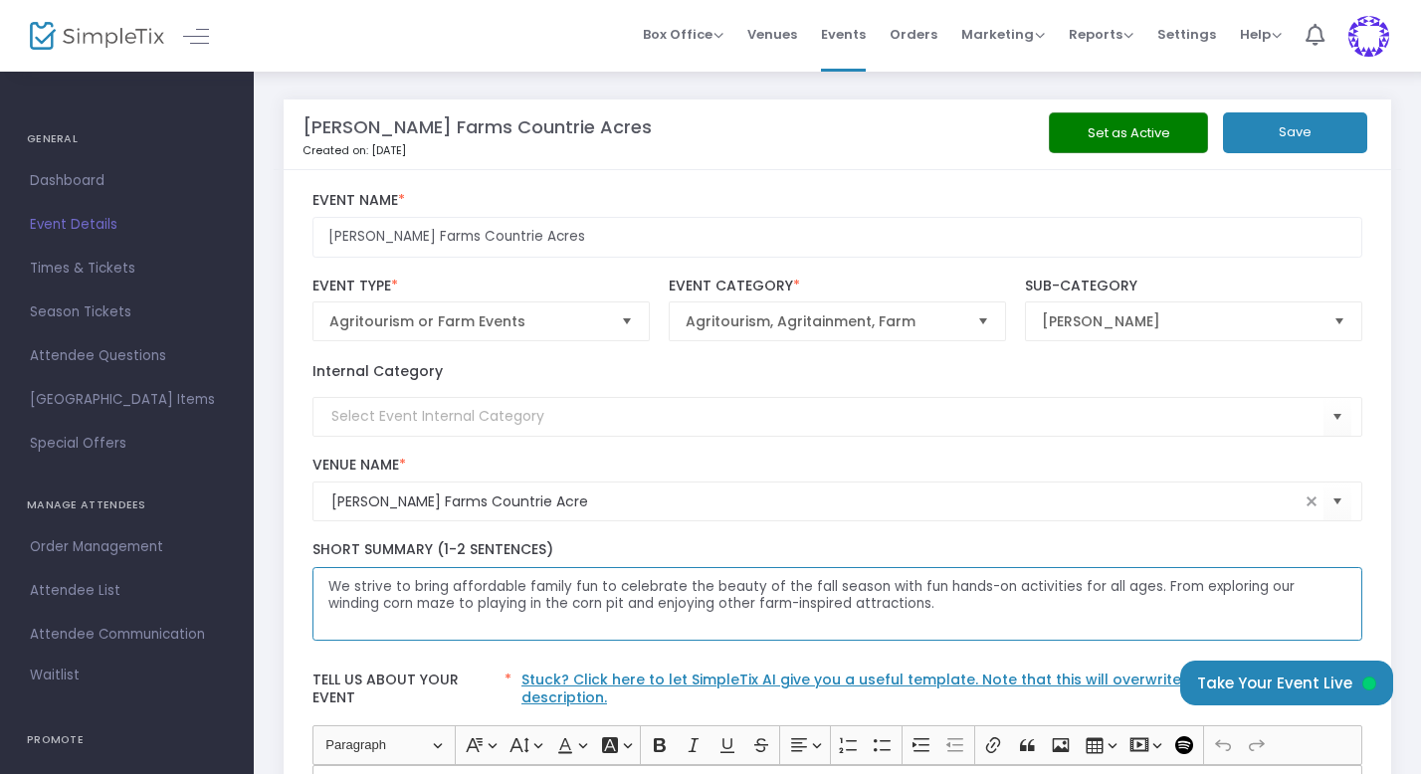
type textarea "We strive to bring affordable family fun to celebrate the beauty of the fall se…"
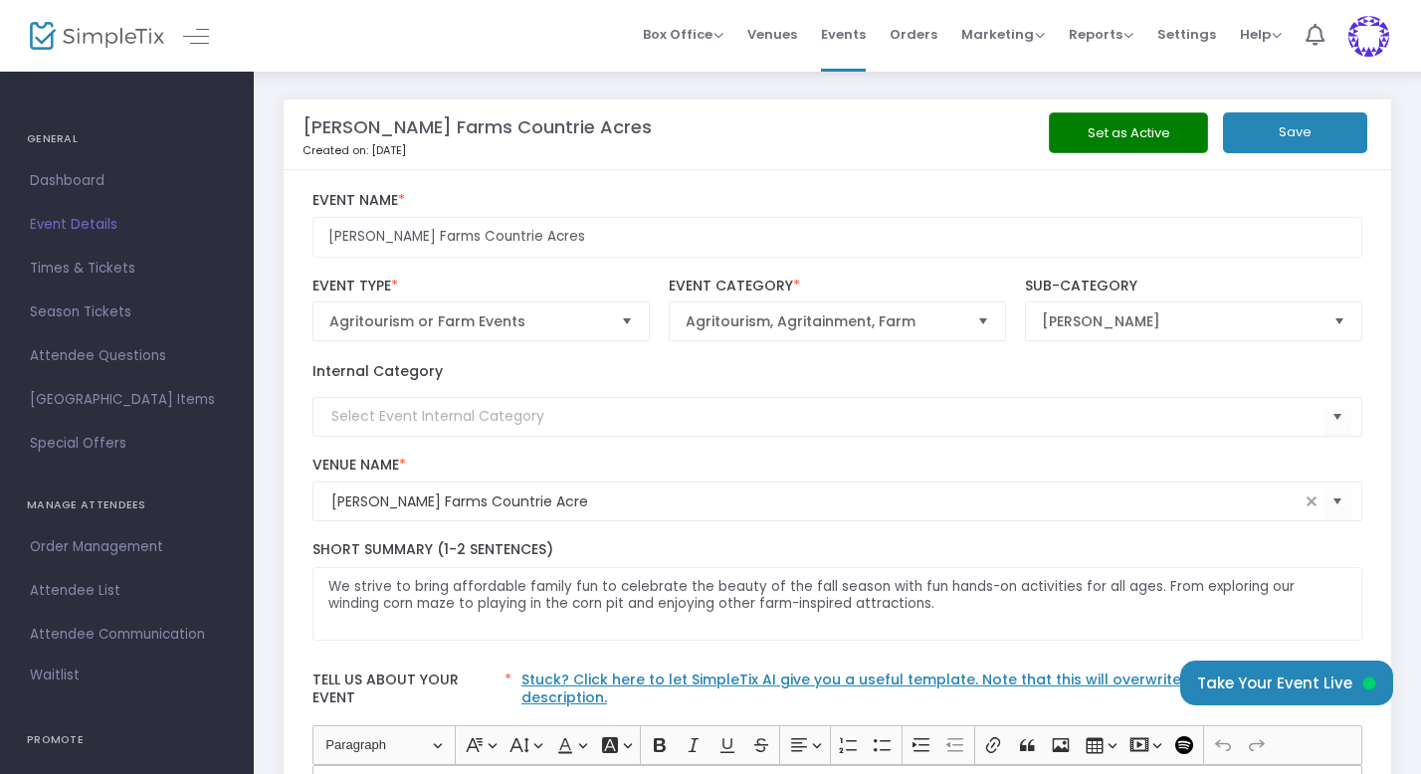
click at [1312, 118] on button "Save" at bounding box center [1295, 132] width 144 height 41
click at [881, 141] on div "[PERSON_NAME] Farms Countrie Acres Created on: [DATE]" at bounding box center [659, 135] width 713 height 70
click at [73, 269] on span "Times & Tickets" at bounding box center [127, 269] width 194 height 26
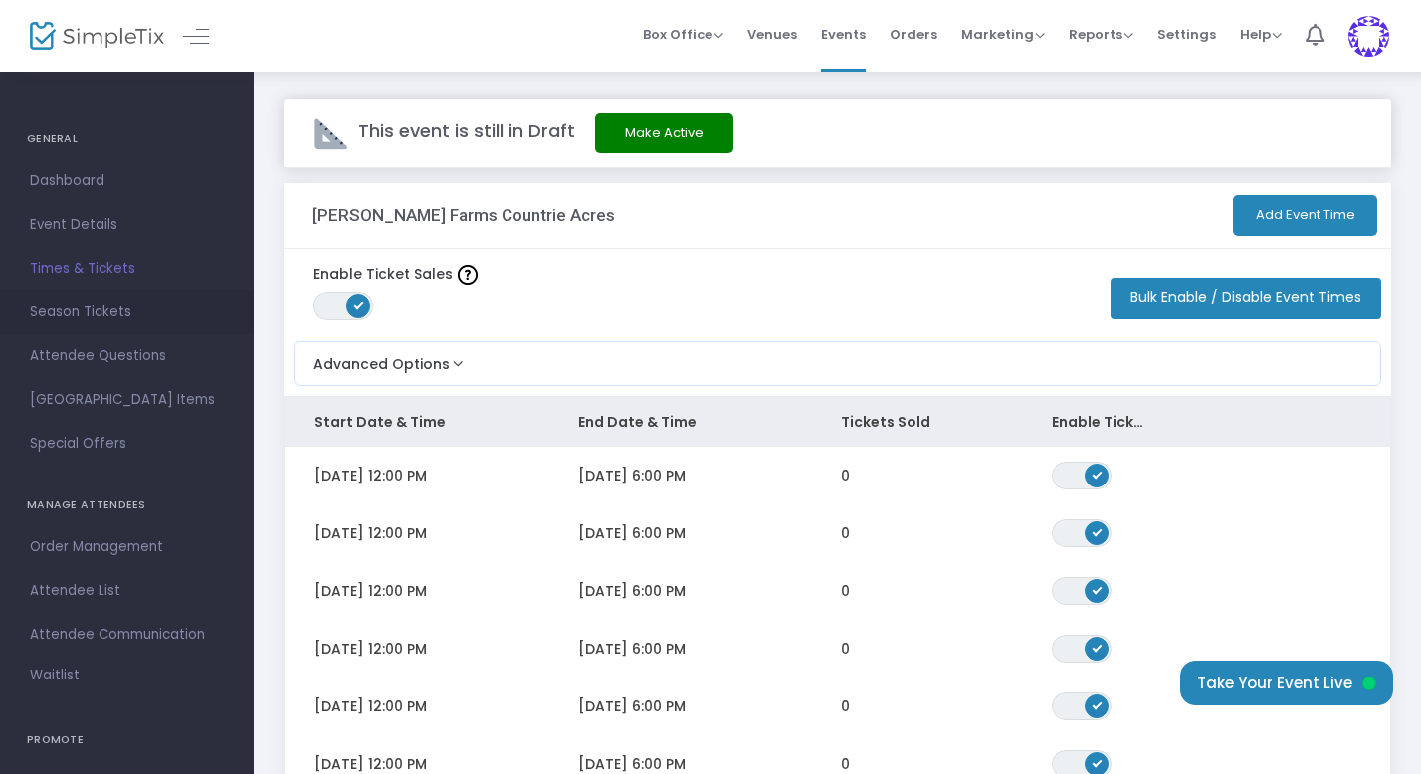
click at [104, 313] on span "Season Tickets" at bounding box center [127, 313] width 194 height 26
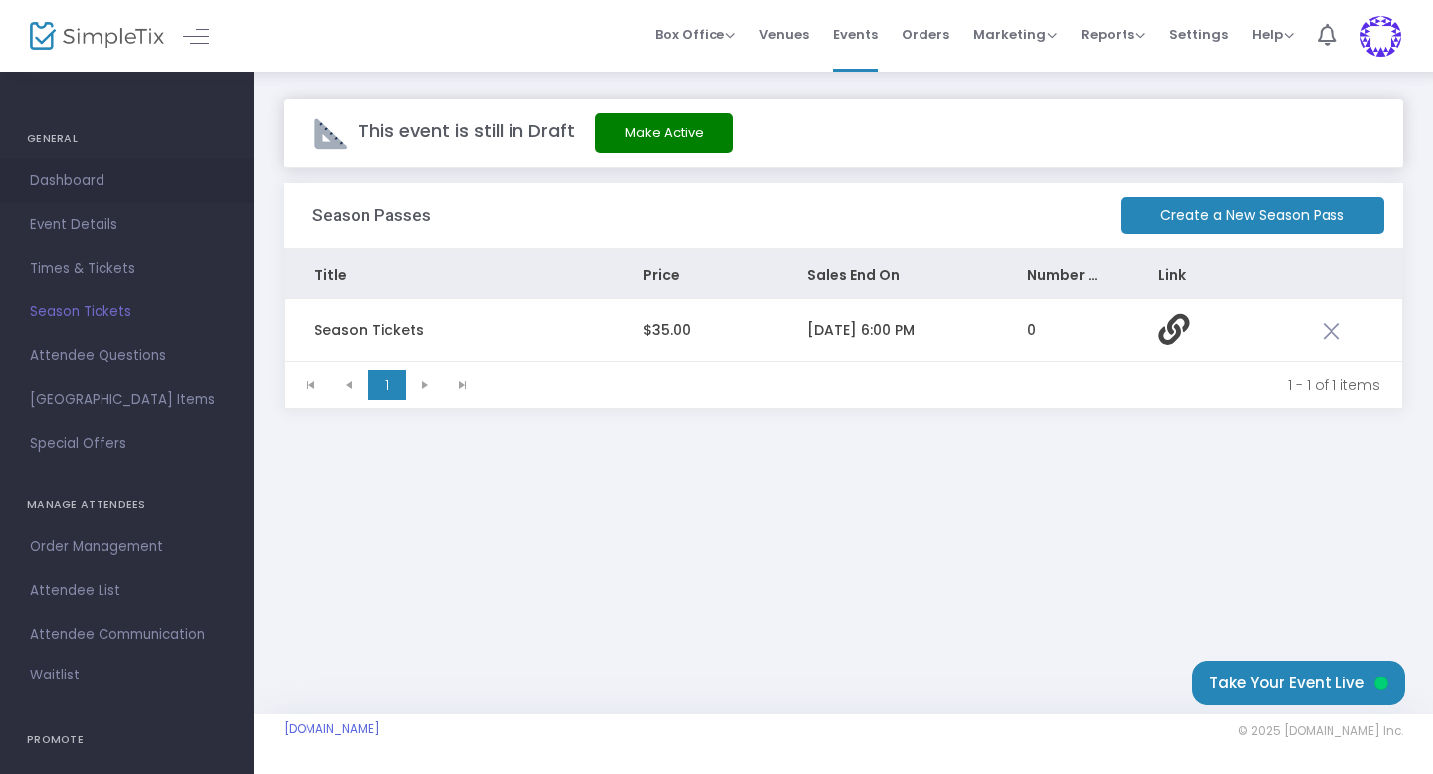
click at [108, 181] on span "Dashboard" at bounding box center [127, 181] width 194 height 26
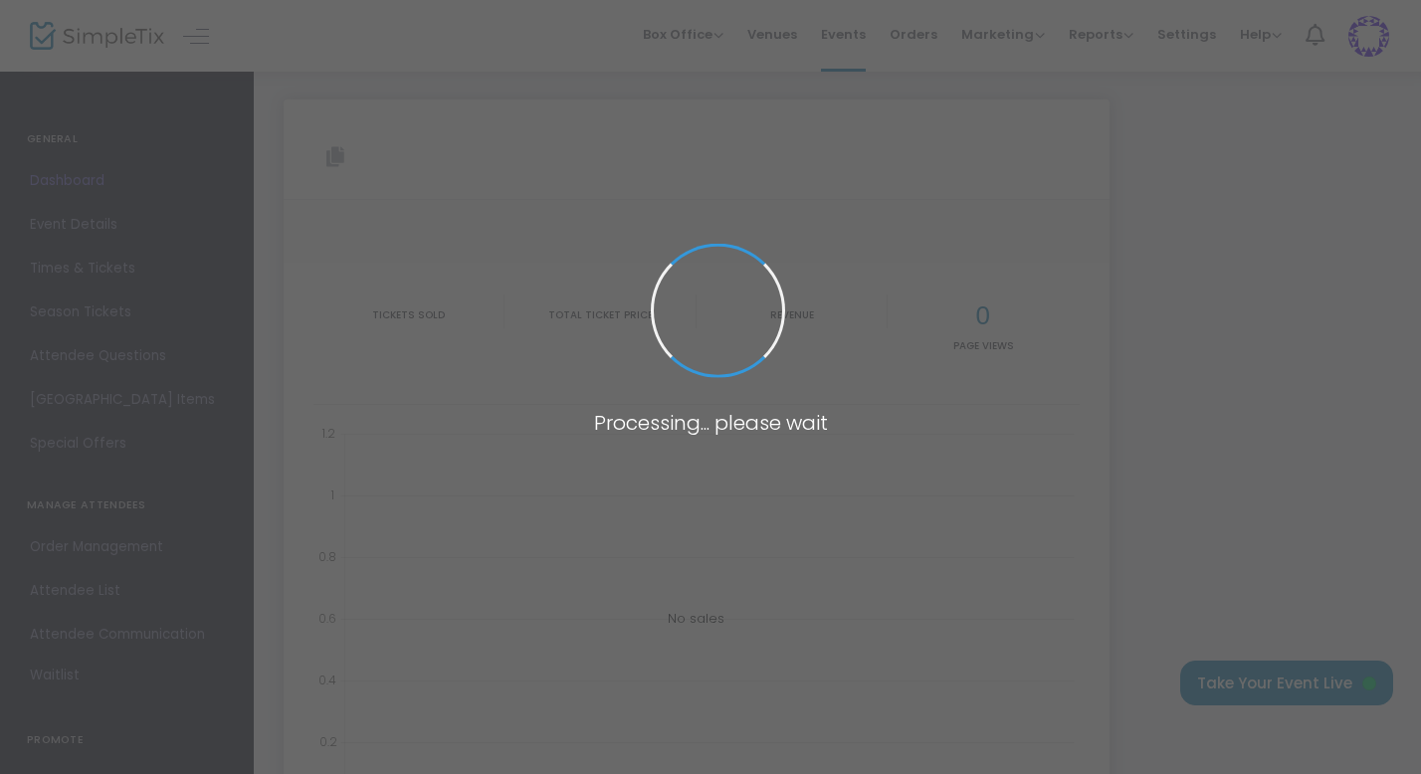
type input "[URL][DOMAIN_NAME][PERSON_NAME]"
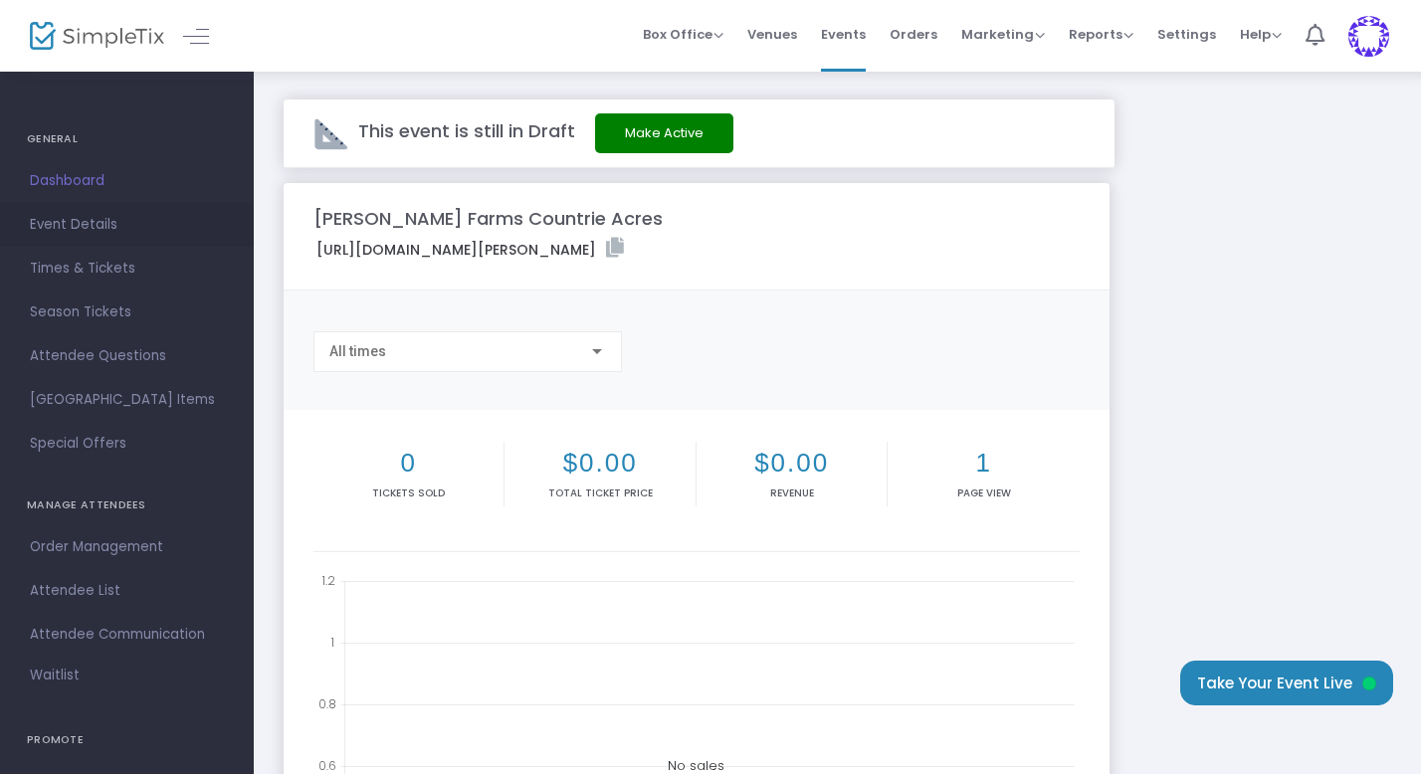
click at [121, 236] on span "Event Details" at bounding box center [127, 225] width 194 height 26
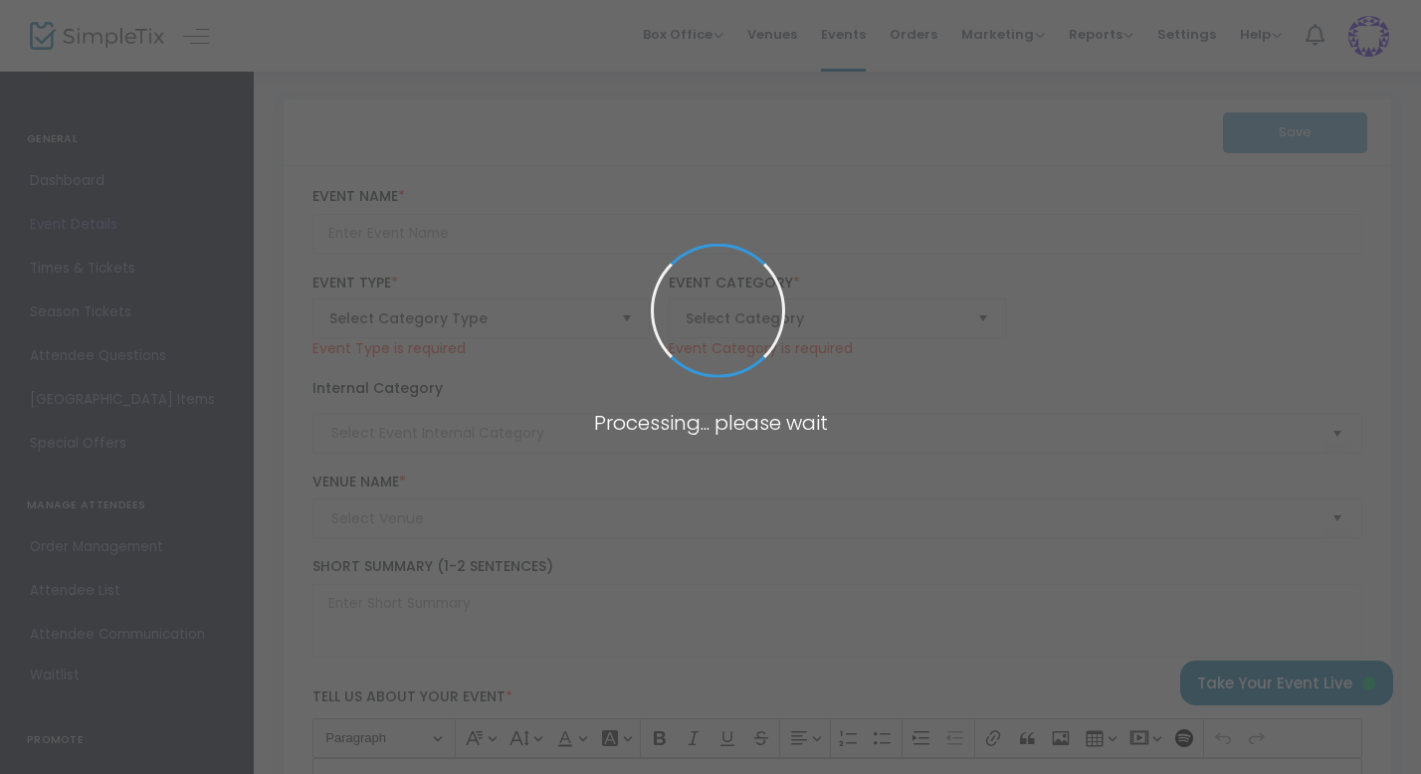
type input "[PERSON_NAME] Farms Countrie Acres"
type textarea "We strive to bring affordable family fun to celebrate the beauty of the fall se…"
type input "[EMAIL_ADDRESS][DOMAIN_NAME]"
type input "Buy Tickets"
type input "[PERSON_NAME] Farms Countrie Acre"
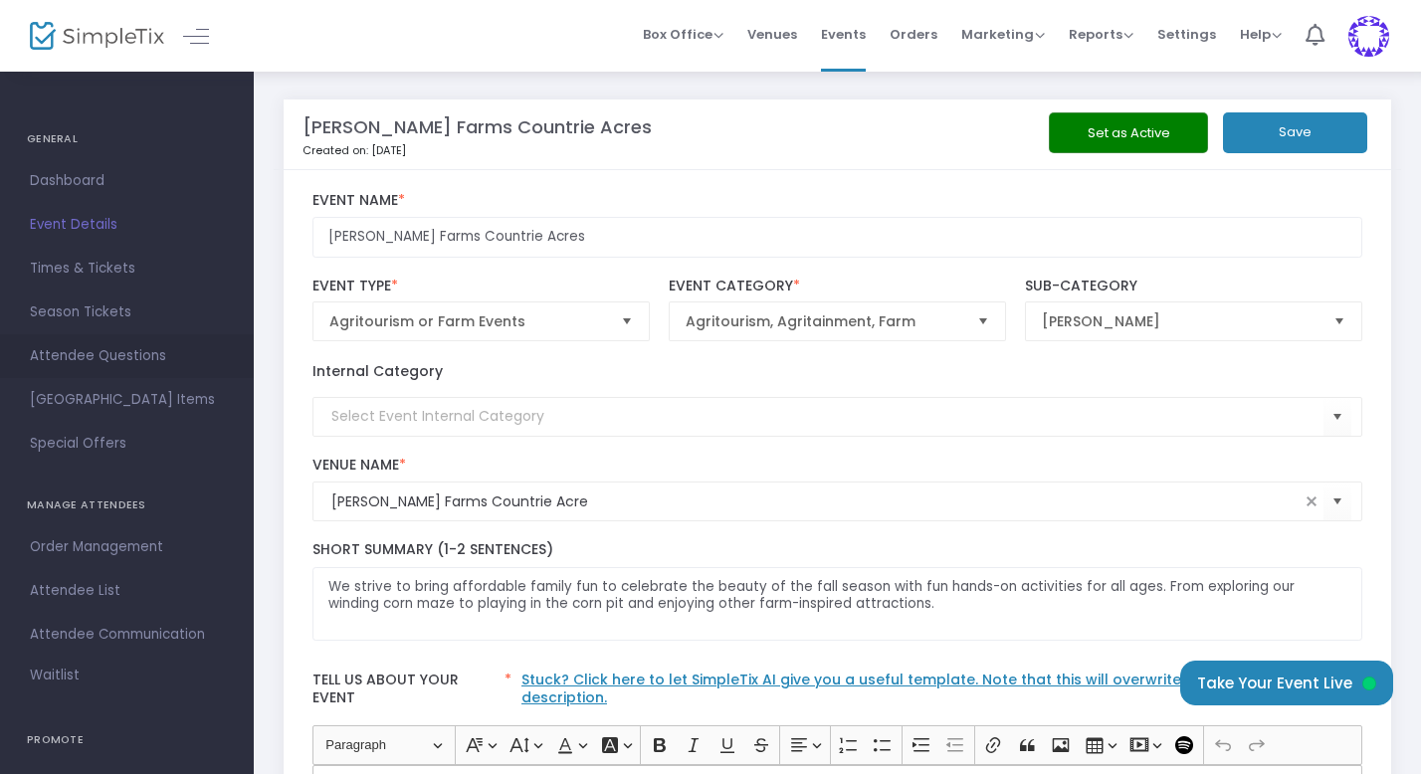
scroll to position [204, 0]
